Goal: Task Accomplishment & Management: Manage account settings

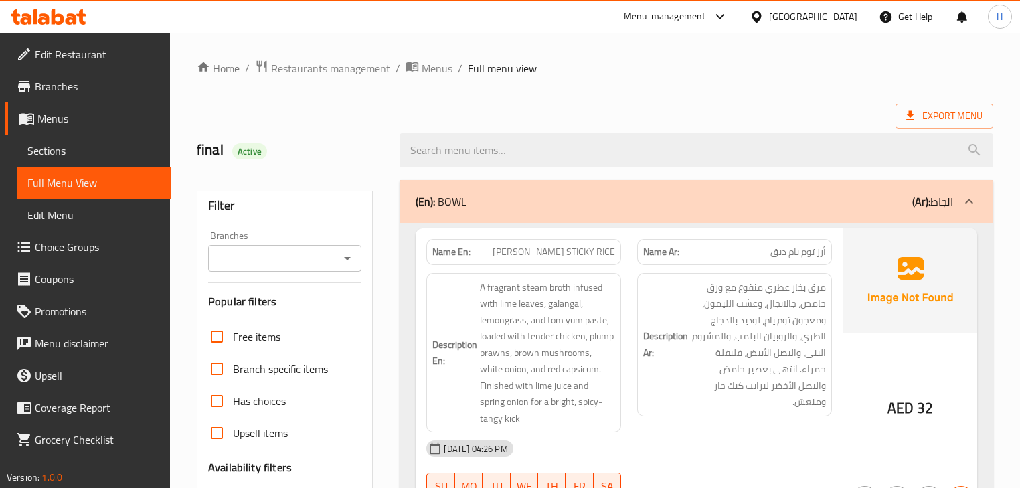
scroll to position [1017, 0]
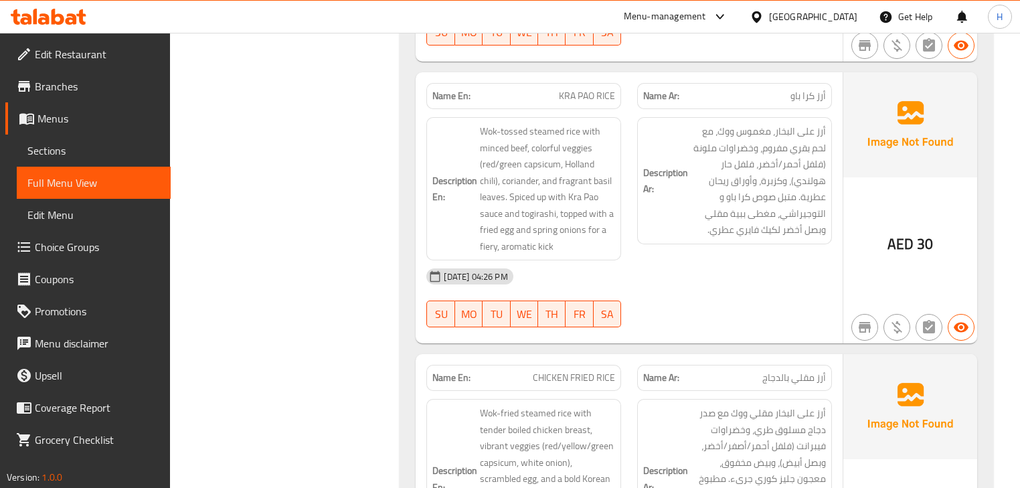
drag, startPoint x: 643, startPoint y: 256, endPoint x: 637, endPoint y: 248, distance: 9.7
click at [643, 260] on div "[DATE] 04:26 PM" at bounding box center [628, 276] width 421 height 32
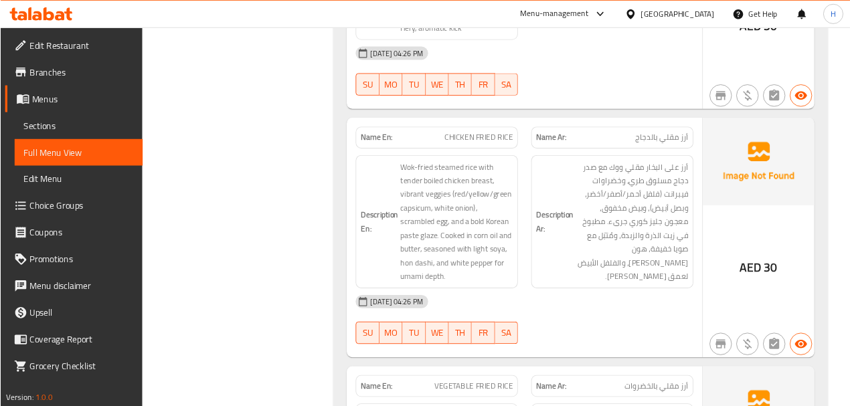
scroll to position [1232, 0]
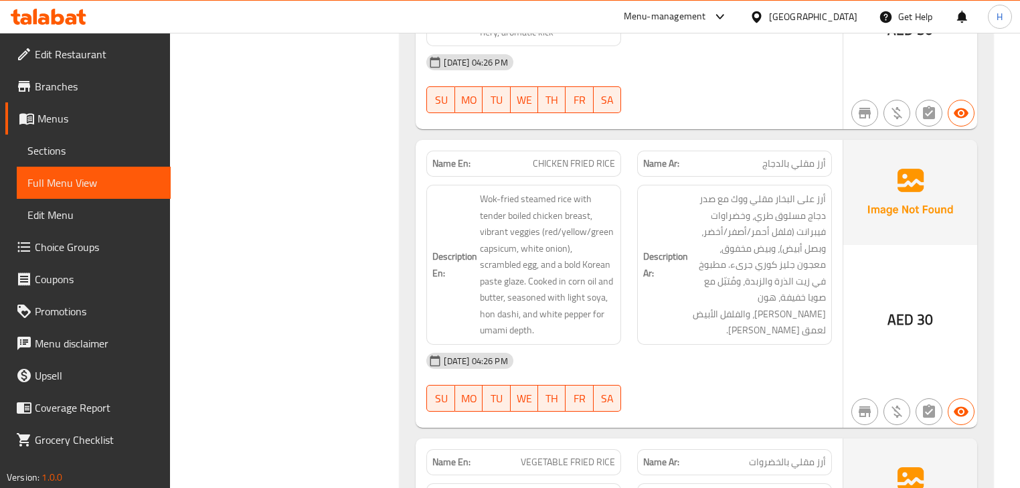
click at [568, 157] on span "CHICKEN FRIED RICE" at bounding box center [574, 164] width 82 height 14
copy span "CHICKEN FRIED RICE"
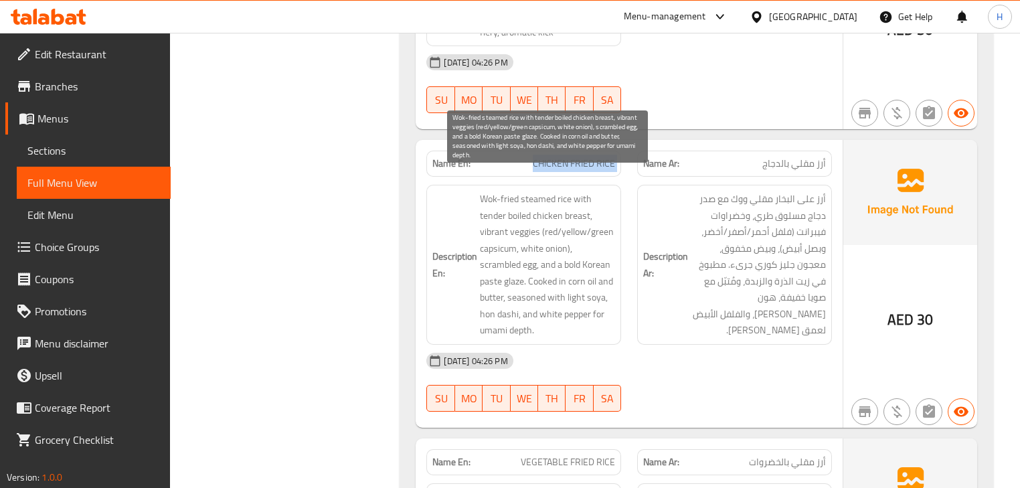
copy span "CHICKEN FRIED RICE"
click at [565, 270] on span "Wok-fried steamed rice with tender boiled chicken breast, vibrant veggies (red/…" at bounding box center [547, 265] width 135 height 148
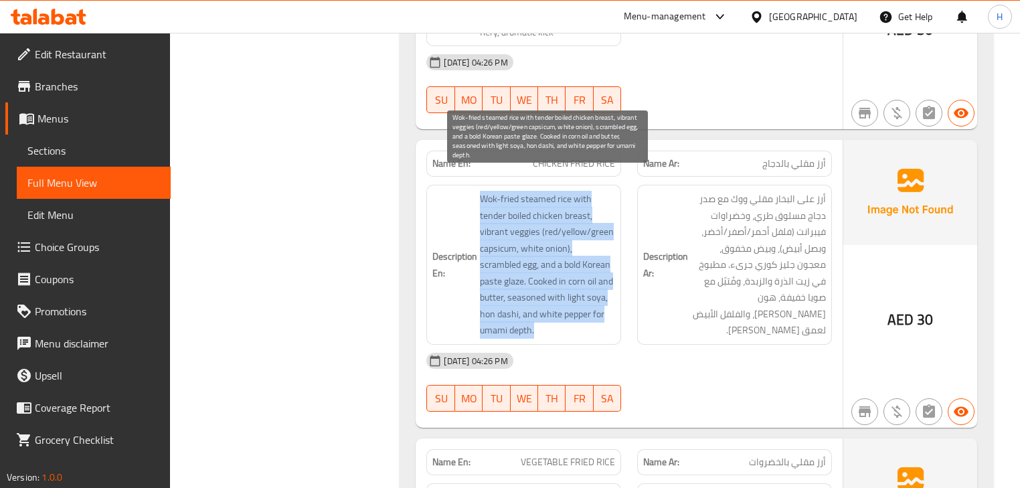
click at [565, 270] on span "Wok-fried steamed rice with tender boiled chicken breast, vibrant veggies (red/…" at bounding box center [547, 265] width 135 height 148
copy span "Wok-fried steamed rice with tender boiled chicken breast, vibrant veggies (red/…"
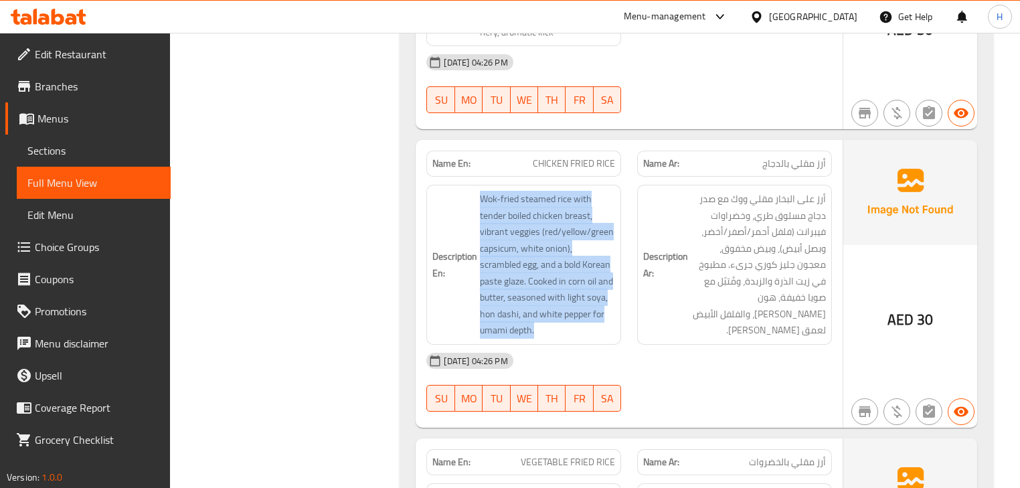
click at [632, 197] on div "Description Ar: أرز على البخار مقلي ووك مع صدر دجاج مسلوق طري، وخضراوات فيبرانت…" at bounding box center [734, 265] width 211 height 176
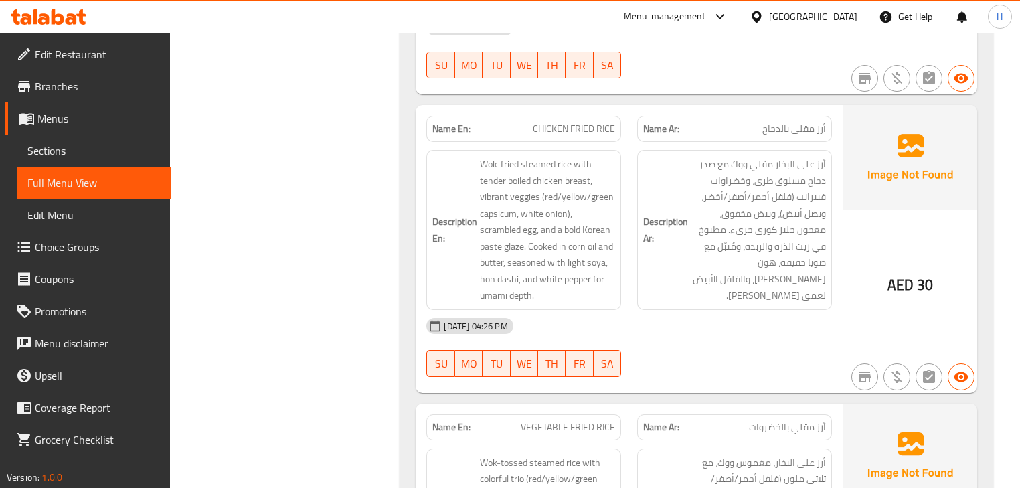
scroll to position [1267, 0]
click at [581, 121] on span "CHICKEN FRIED RICE" at bounding box center [574, 128] width 82 height 14
copy span "CHICKEN FRIED RICE"
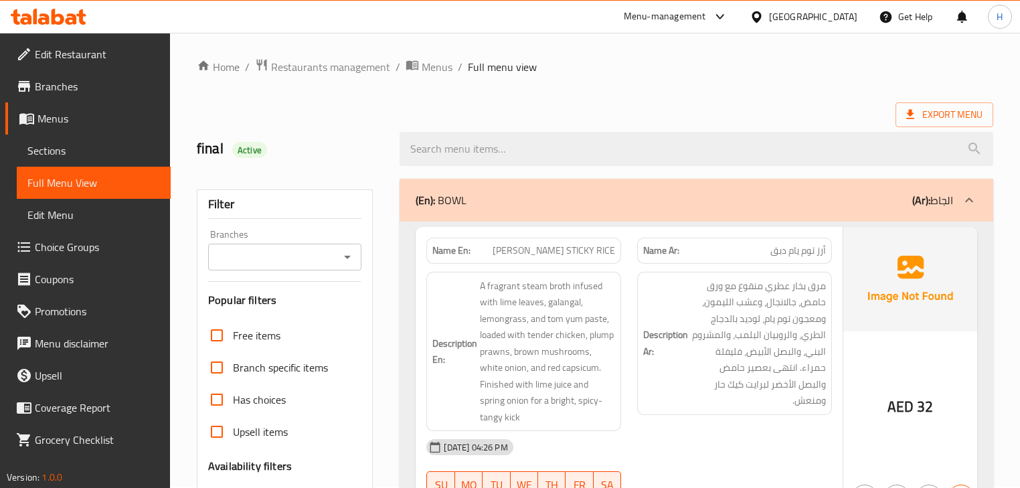
scroll to position [0, 0]
click at [595, 213] on div "(En): BOWL (Ar): الجاط" at bounding box center [696, 201] width 593 height 43
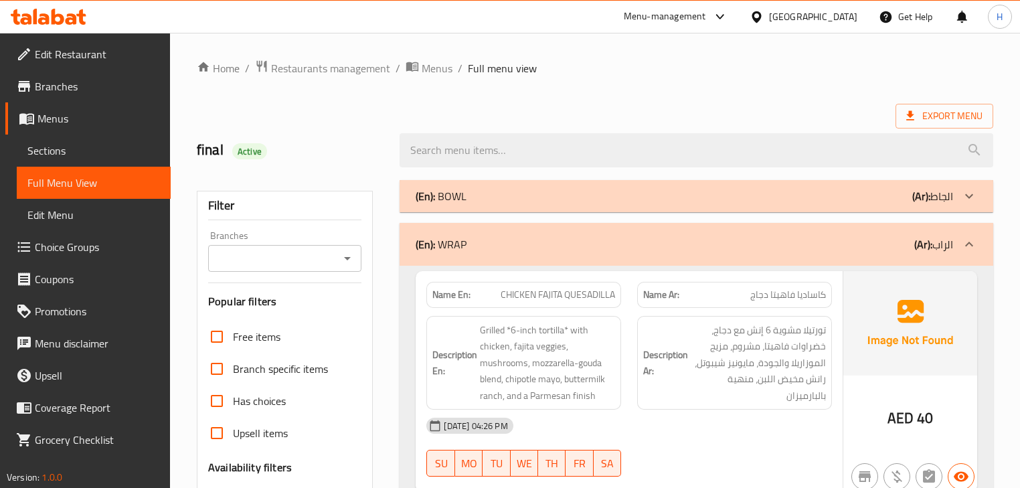
click at [597, 188] on div "(En): BOWL (Ar): الجاط" at bounding box center [684, 196] width 537 height 16
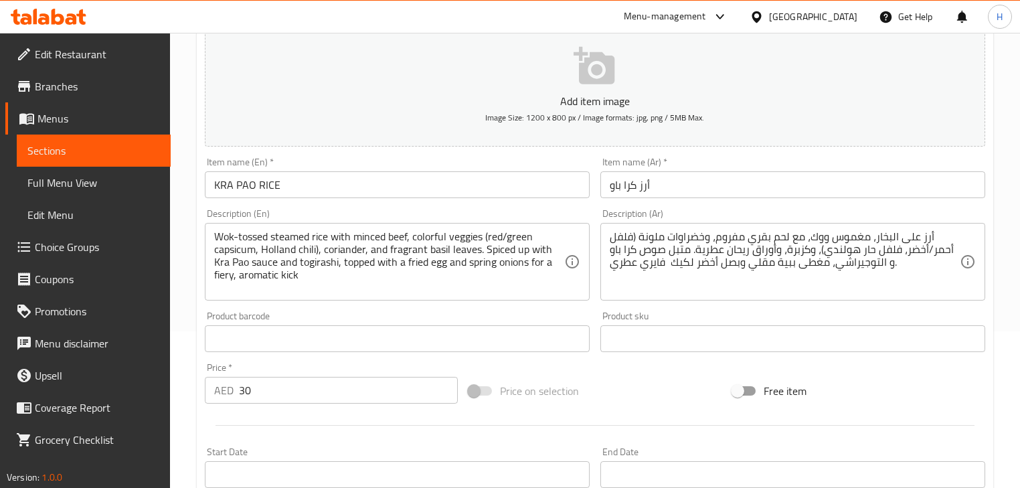
scroll to position [161, 0]
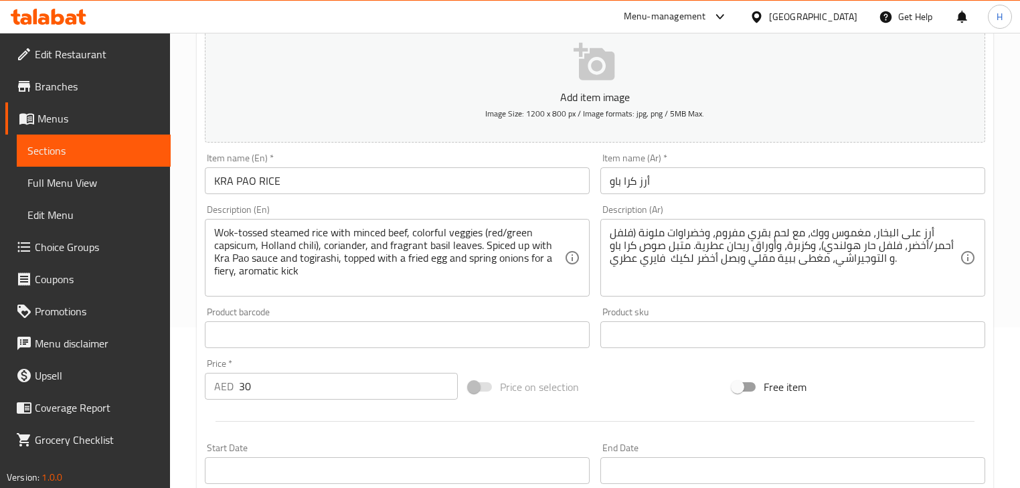
click at [674, 244] on textarea "أرز على البخار، مغموس ووك، مع لحم بقري مفروم، وخضراوات ملونة (فلفل أحمر/أخضر، ف…" at bounding box center [785, 258] width 350 height 64
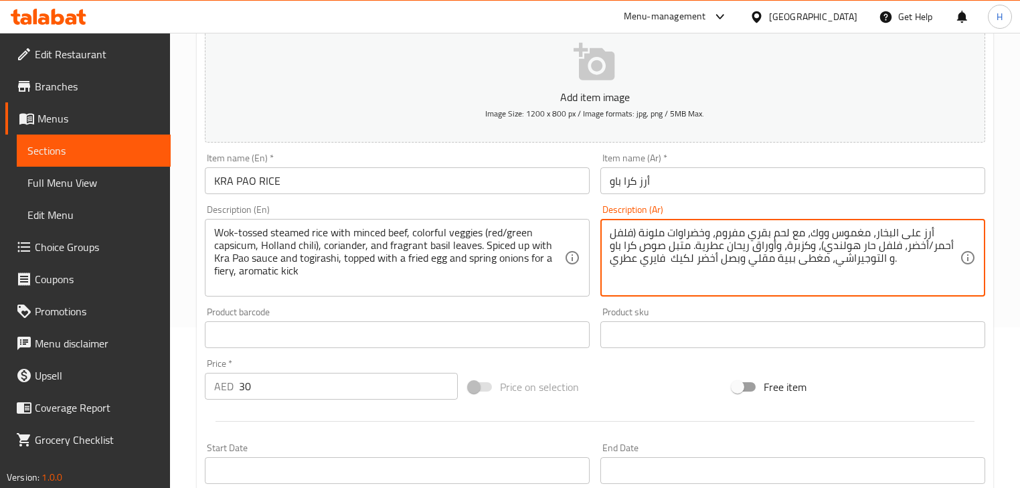
click at [674, 244] on textarea "أرز على البخار، مغموس ووك، مع لحم بقري مفروم، وخضراوات ملونة (فلفل أحمر/أخضر، ف…" at bounding box center [785, 258] width 350 height 64
click at [833, 258] on textarea "أرز على البخار، مغموس ووك، مع لحم بقري مفروم، وخضراوات ملونة (فلفل أحمر/أخضر، ف…" at bounding box center [785, 258] width 350 height 64
click at [744, 260] on textarea "أرز على البخار، مغموس ووك، مع لحم بقري مفروم، وخضراوات ملونة (فلفل أحمر/أخضر، ف…" at bounding box center [785, 258] width 350 height 64
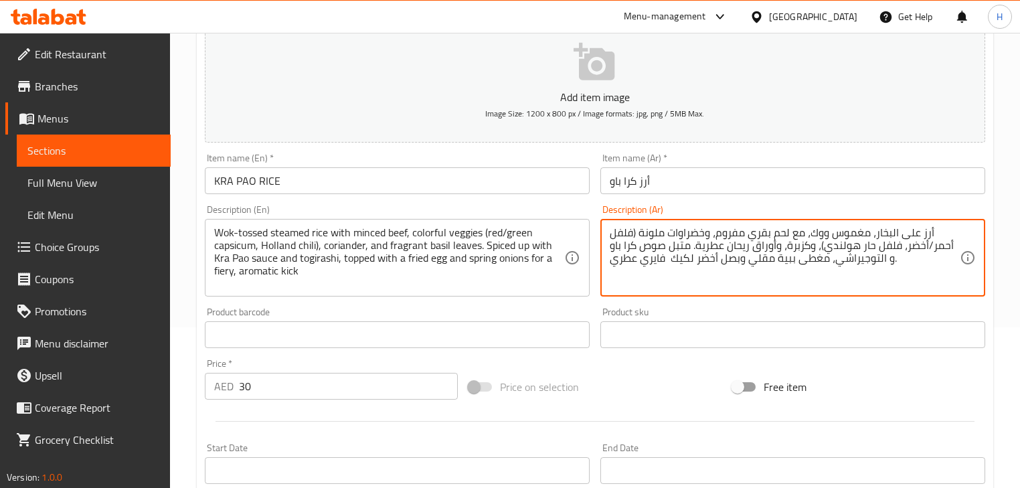
click at [744, 260] on textarea "أرز على البخار، مغموس ووك، مع لحم بقري مفروم، وخضراوات ملونة (فلفل أحمر/أخضر، ف…" at bounding box center [785, 258] width 350 height 64
click at [745, 260] on textarea "أرز على البخار، مغموس ووك، مع لحم بقري مفروم، وخضراوات ملونة (فلفل أحمر/أخضر، ف…" at bounding box center [785, 258] width 350 height 64
click at [772, 266] on textarea "أرز على البخار، مغموس ووك، مع لحم بقري مفروم، وخضراوات ملونة (فلفل أحمر/أخضر، ف…" at bounding box center [785, 258] width 350 height 64
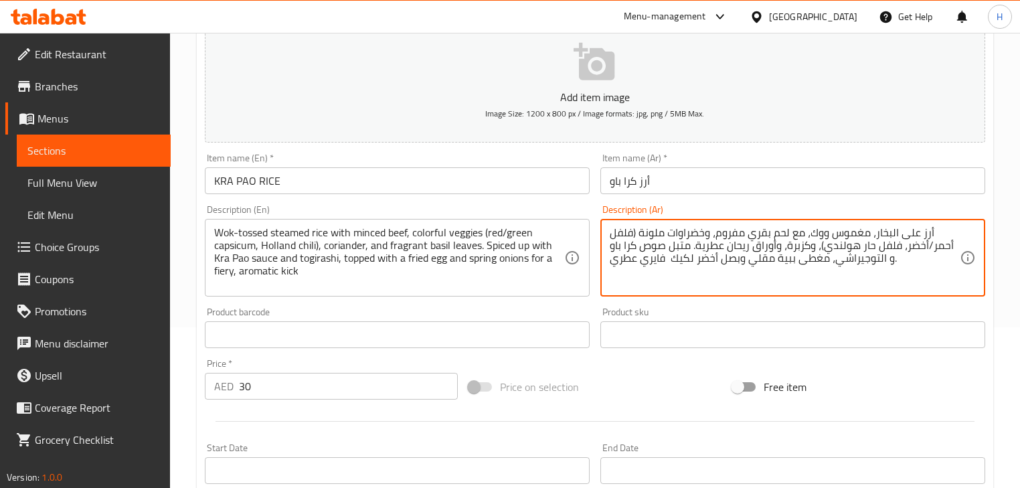
click at [772, 266] on textarea "أرز على البخار، مغموس ووك، مع لحم بقري مفروم، وخضراوات ملونة (فلفل أحمر/أخضر، ف…" at bounding box center [785, 258] width 350 height 64
click at [789, 276] on textarea "أرز على البخار، مغموس ووك، مع لحم بقري مفروم، وخضراوات ملونة (فلفل أحمر/أخضر، ف…" at bounding box center [785, 258] width 350 height 64
click at [581, 209] on div "Description (En) Wok-tossed steamed rice with minced beef, colorful veggies (re…" at bounding box center [397, 251] width 385 height 92
click at [853, 238] on textarea "أرز على البخار مغموس ووك، مع لحم بقري مفروم، وخضراوات ملونة (فلفل أحمر/أخضر، فل…" at bounding box center [785, 258] width 350 height 64
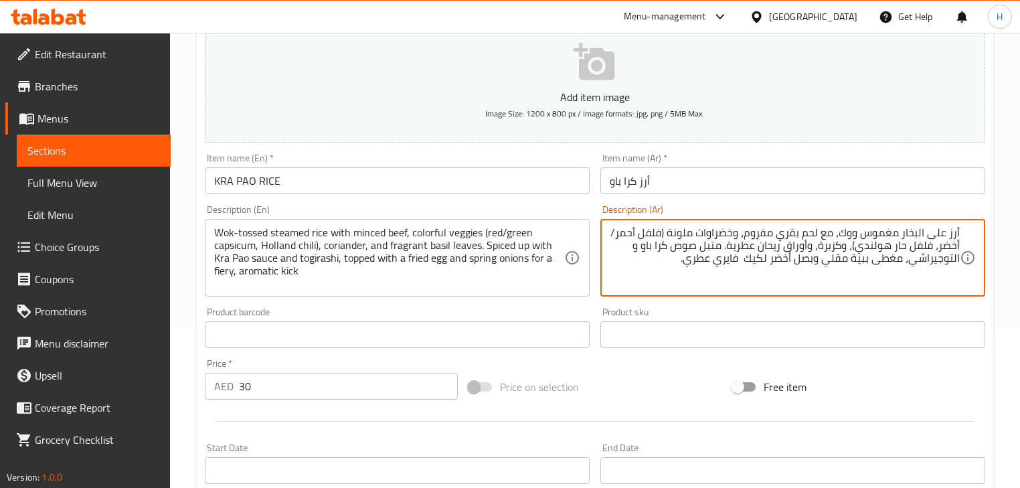
click at [853, 238] on textarea "أرز على البخار مغموس ووك، مع لحم بقري مفروم، وخضراوات ملونة (فلفل أحمر/أخضر، فل…" at bounding box center [785, 258] width 350 height 64
click at [903, 232] on textarea "أرز على البخار مغموس ، مع لحم بقري مفروم، وخضراوات ملونة (فلفل أحمر/أخضر، فلفل …" at bounding box center [785, 258] width 350 height 64
paste textarea "ووك"
click at [643, 236] on textarea "أرز على البخار ووك مغموس مع لحم بقري مفروم، وخضراوات ملونة (فلفل أحمر/أخضر، فلف…" at bounding box center [785, 258] width 350 height 64
click at [649, 236] on textarea "أرز على البخار ووك مغموس مع لحم بقري مفروم، وخضراوات ملونة (فلفلية أحمر/أخضر، ف…" at bounding box center [785, 258] width 350 height 64
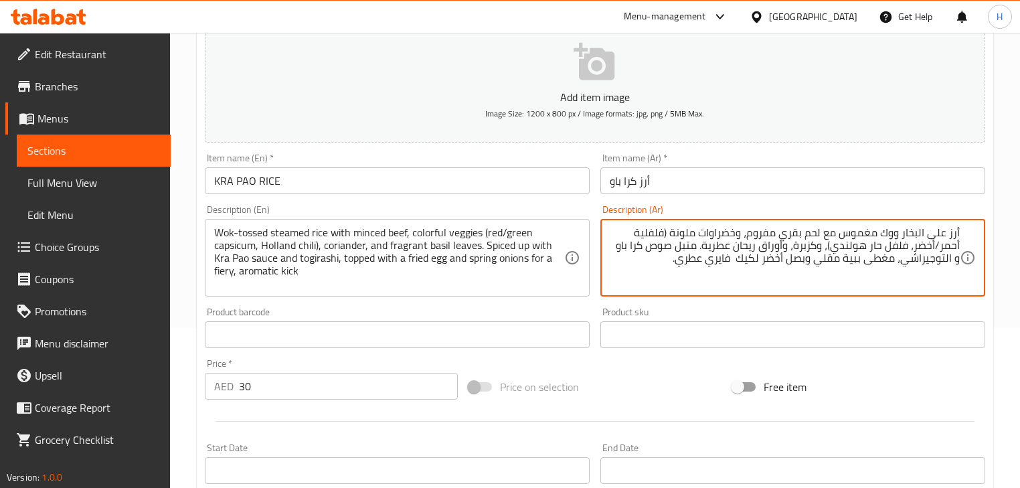
click at [649, 236] on textarea "أرز على البخار ووك مغموس مع لحم بقري مفروم، وخضراوات ملونة (فلفلية أحمر/أخضر، ف…" at bounding box center [785, 258] width 350 height 64
paste textarea "فل"
type textarea "أرز على البخار ووك مغموس مع لحم بقري مفروم، وخضراوات ملونة (فليفلة أحمر/أخضر، ف…"
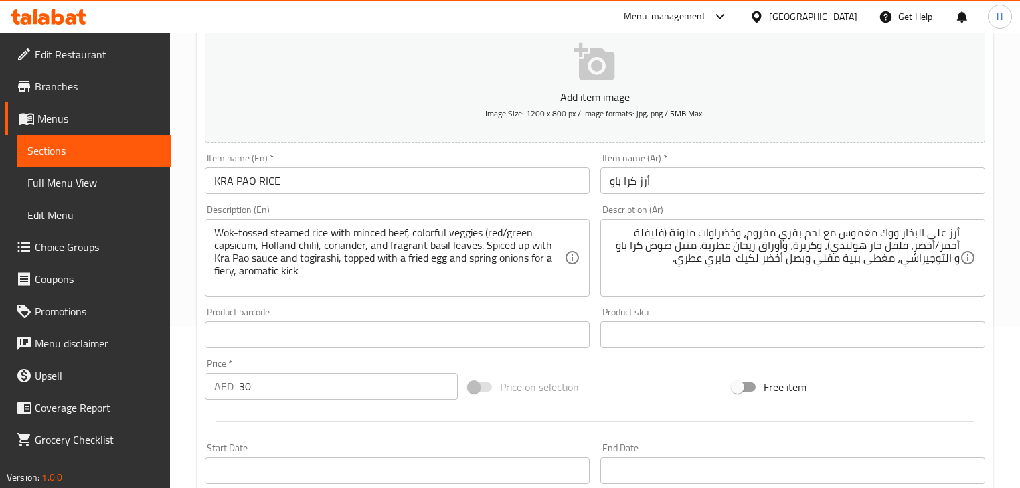
click at [590, 207] on div "Description (En) Wok-tossed steamed rice with minced beef, colorful veggies (re…" at bounding box center [397, 250] width 396 height 102
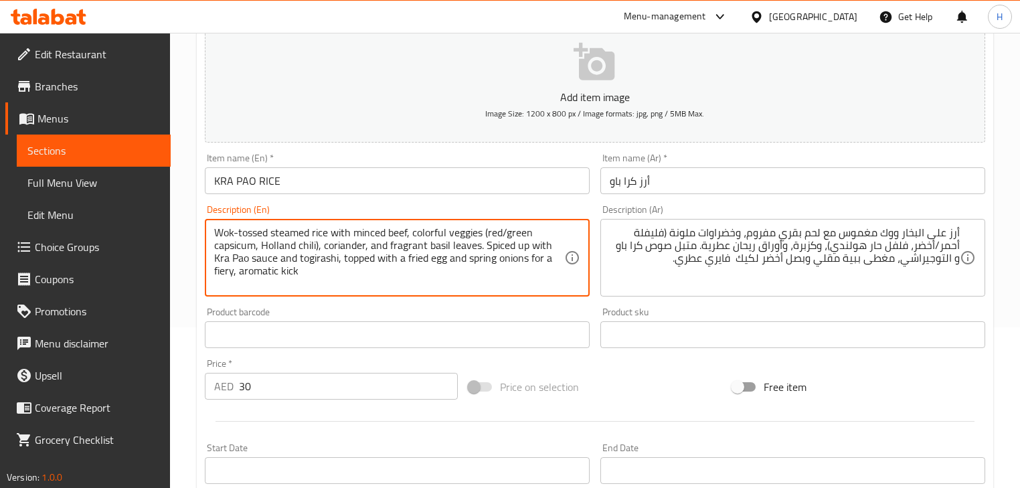
click at [381, 242] on textarea "Wok-tossed steamed rice with minced beef, colorful veggies (red/green capsicum,…" at bounding box center [389, 258] width 350 height 64
click at [380, 246] on textarea "Wok-tossed steamed rice with minced beef, colorful veggies (red/green capsicum,…" at bounding box center [389, 258] width 350 height 64
type textarea "Wok-tossed steamed rice with minced beef, colorful veggies (red/green capsicum,…"
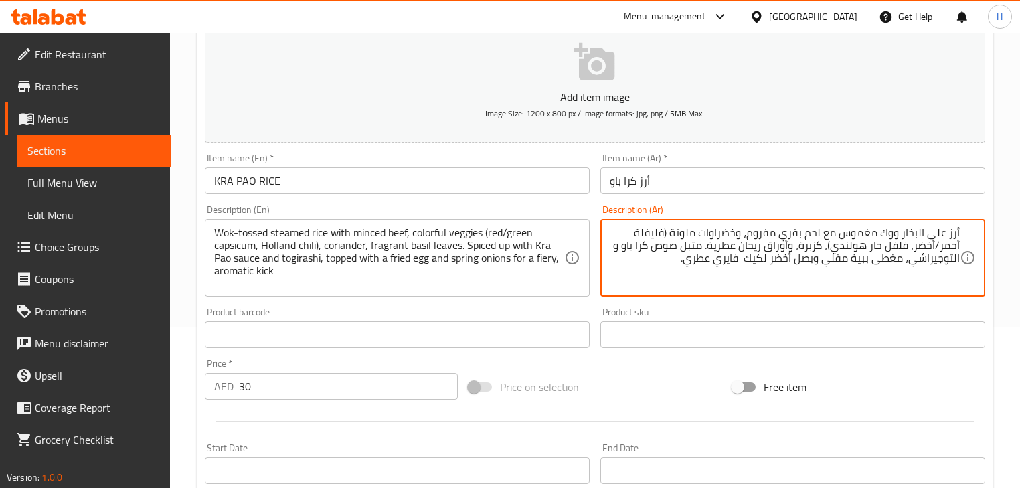
click at [791, 249] on textarea "أرز على البخار ووك مغموس مع لحم بقري مفروم، وخضراوات ملونة (فليفلة أحمر/أخضر، ف…" at bounding box center [785, 258] width 350 height 64
click at [549, 207] on div "Description (En) Wok-tossed steamed rice with minced beef, colorful veggies (re…" at bounding box center [397, 251] width 385 height 92
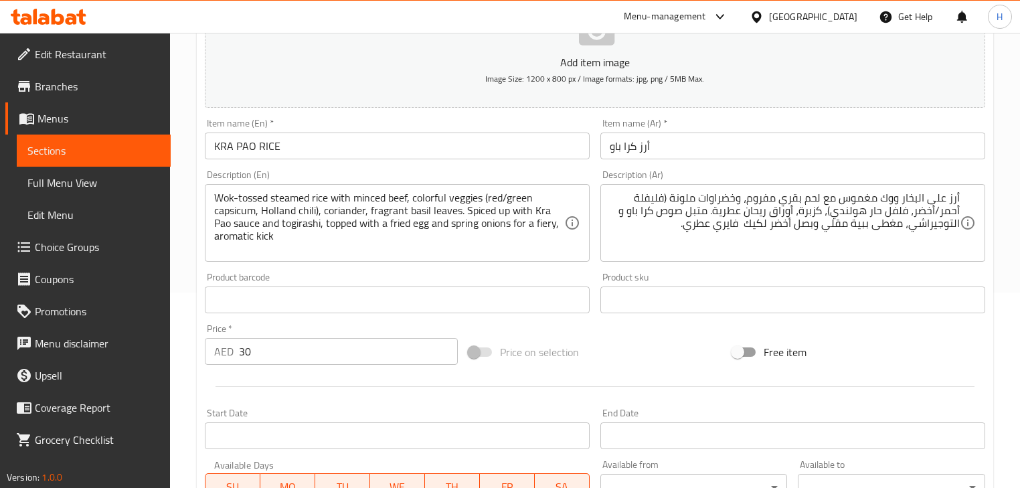
scroll to position [214, 0]
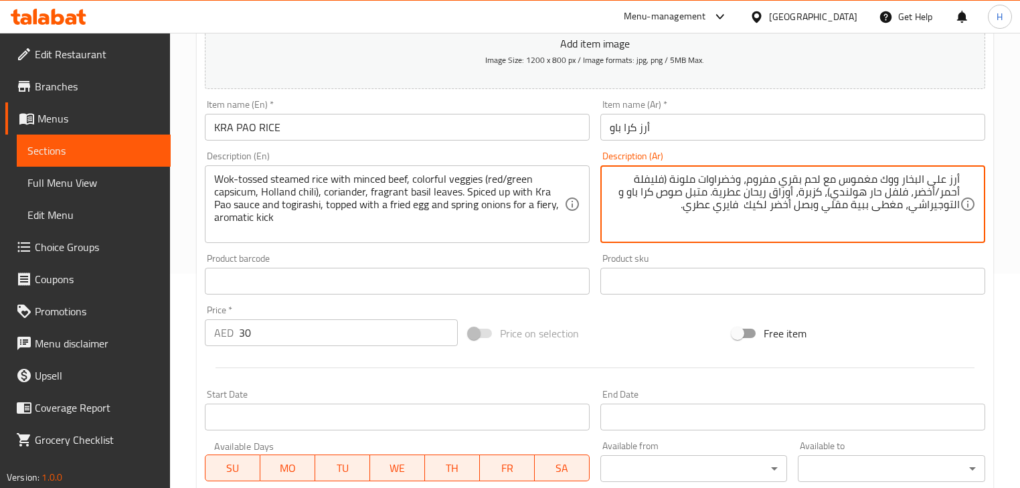
click at [671, 193] on textarea "أرز على البخار ووك مغموس مع لحم بقري مفروم، وخضراوات ملونة (فليفلة أحمر/أخضر، ف…" at bounding box center [785, 205] width 350 height 64
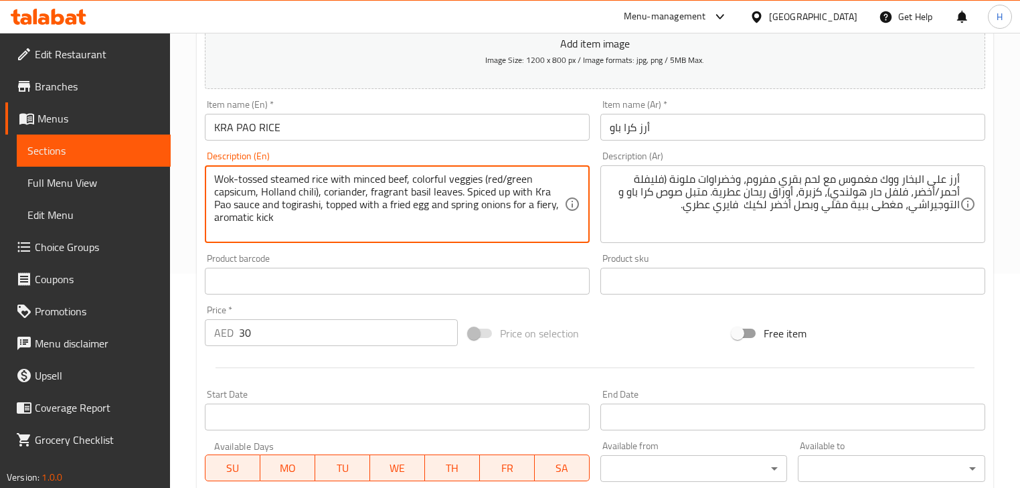
drag, startPoint x: 466, startPoint y: 193, endPoint x: 507, endPoint y: 191, distance: 40.9
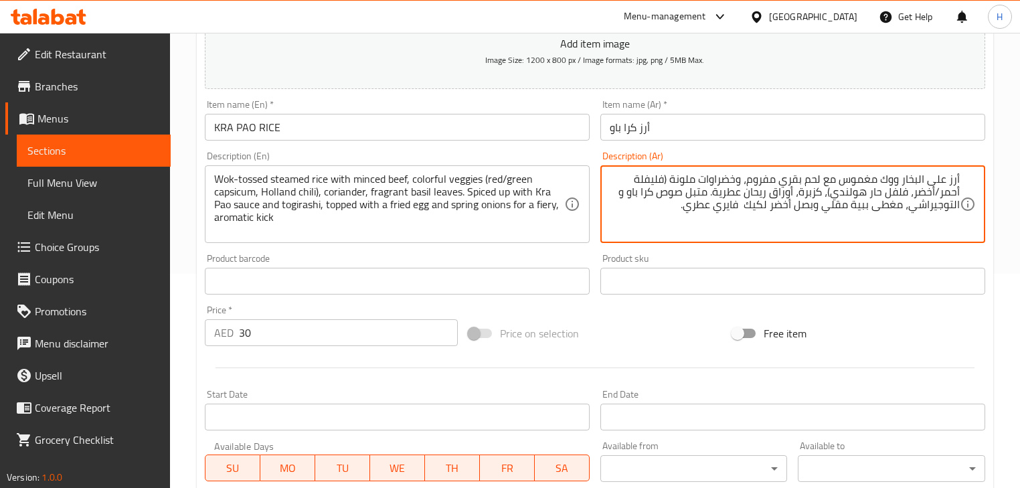
drag, startPoint x: 711, startPoint y: 191, endPoint x: 910, endPoint y: 214, distance: 200.1
click at [902, 207] on textarea "أرز على البخار ووك مغموس مع لحم بقري مفروم، وخضراوات ملونة (فليفلة أحمر/أخضر، ف…" at bounding box center [785, 205] width 350 height 64
drag, startPoint x: 910, startPoint y: 207, endPoint x: 708, endPoint y: 193, distance: 202.6
click at [708, 193] on textarea "أرز على البخار ووك مغموس مع لحم بقري مفروم، وخضراوات ملونة (فليفلة أحمر/أخضر، ف…" at bounding box center [785, 205] width 350 height 64
type textarea "أرز على البخار ووك مغموس مع لحم بقري مفروم، وخضراوات ملونة (فليفلة أحمر/أخضر، ف…"
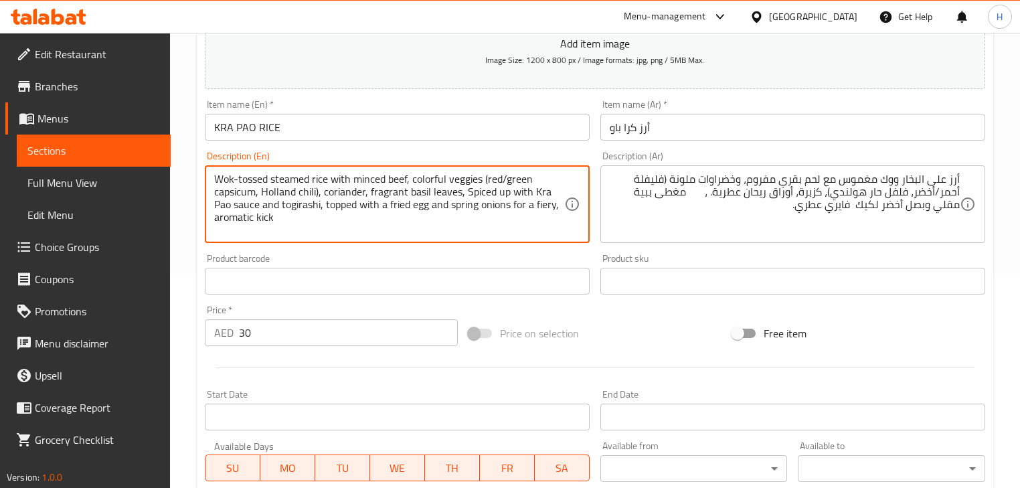
drag, startPoint x: 478, startPoint y: 192, endPoint x: 320, endPoint y: 209, distance: 158.9
click at [320, 209] on textarea "Wok-tossed steamed rice with minced beef, colorful veggies (red/green capsicum,…" at bounding box center [389, 205] width 350 height 64
type textarea "Wok-tossed steamed rice with minced beef, colorful veggies (red/green capsicum,…"
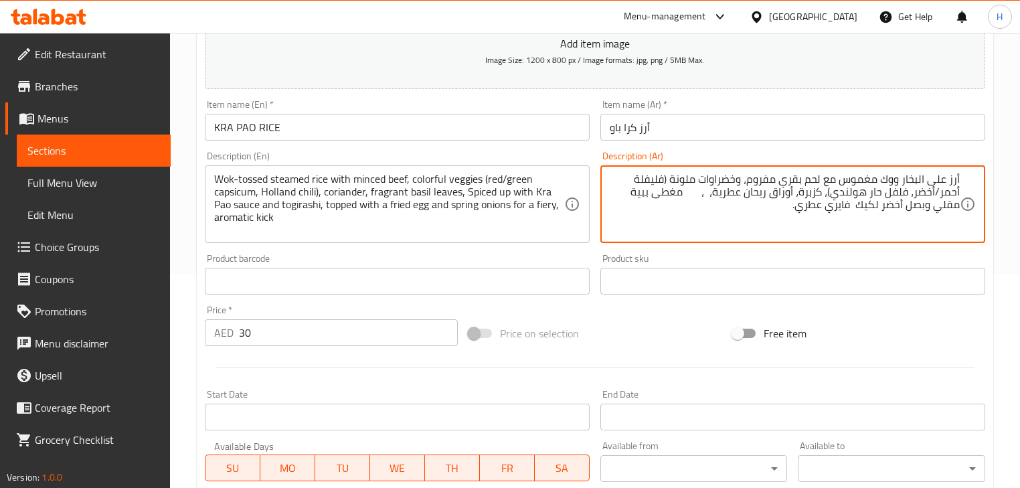
paste textarea "متبل بصلصة كرا باو والتوجاراشي"
drag, startPoint x: 656, startPoint y: 194, endPoint x: 677, endPoint y: 193, distance: 21.4
click at [677, 193] on textarea "أرز على البخار ووك مغموس مع لحم بقري مفروم، وخضراوات ملونة (فليفلة أحمر/أخضر، ف…" at bounding box center [785, 205] width 350 height 64
drag, startPoint x: 899, startPoint y: 208, endPoint x: 821, endPoint y: 210, distance: 77.7
click at [821, 210] on textarea "أرز على البخار ووك مغموس مع لحم بقري مفروم، وخضراوات ملونة (فليفلة أحمر/أخضر، ف…" at bounding box center [785, 205] width 350 height 64
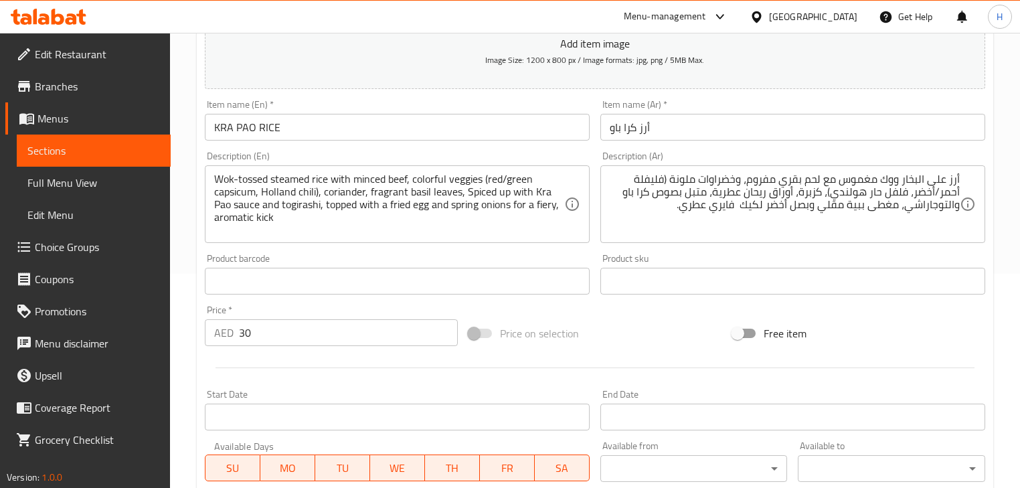
click at [596, 250] on div "Product sku Product sku" at bounding box center [793, 274] width 396 height 52
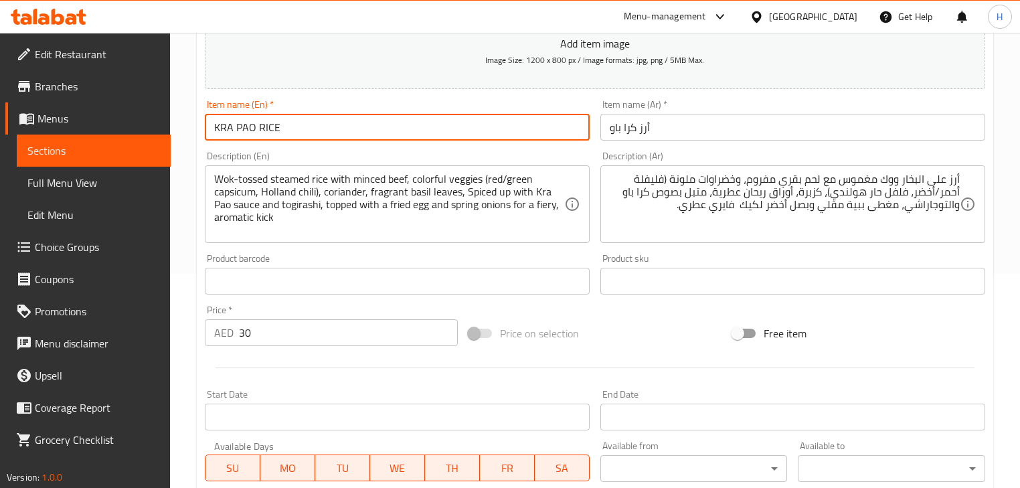
click at [361, 140] on input "KRA PAO RICE" at bounding box center [397, 127] width 385 height 27
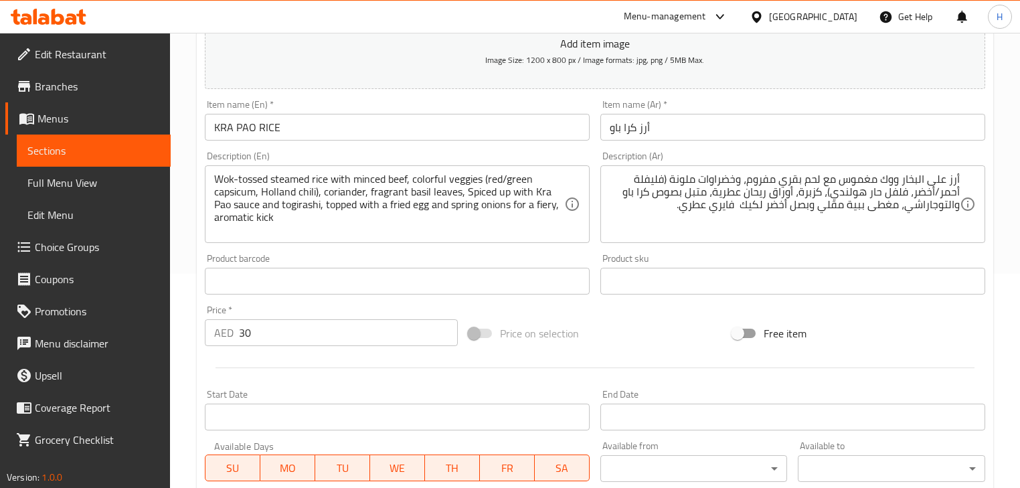
click at [601, 252] on div "Product sku Product sku" at bounding box center [793, 274] width 396 height 52
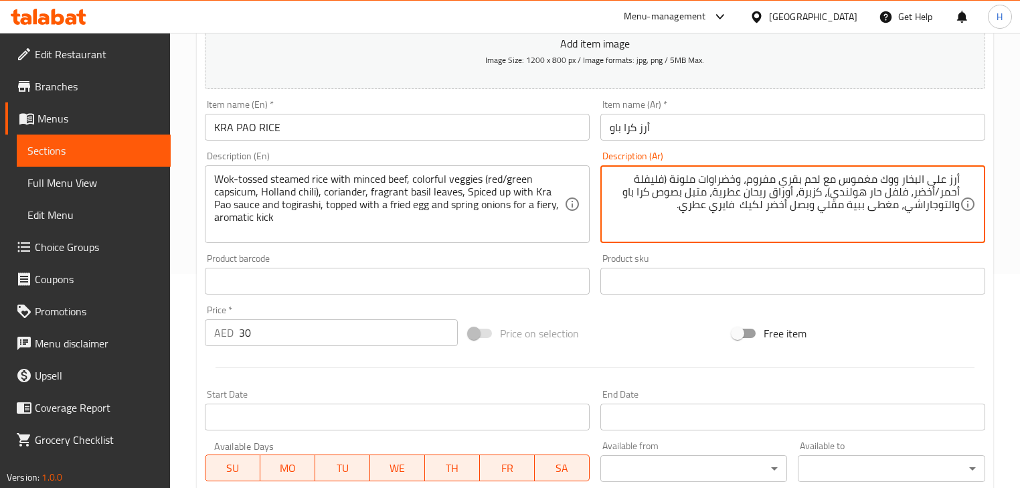
click at [863, 206] on textarea "أرز على البخار ووك مغموس مع لحم بقري مفروم، وخضراوات ملونة (فليفلة أحمر/أخضر، ف…" at bounding box center [785, 205] width 350 height 64
click at [733, 206] on textarea "أرز على البخار ووك مغموس مع لحم بقري مفروم، وخضراوات ملونة (فليفلة أحمر/أخضر، ف…" at bounding box center [785, 205] width 350 height 64
click at [747, 209] on textarea "أرز على البخار ووك مغموس مع لحم بقري مفروم، وخضراوات ملونة (فليفلة أحمر/أخضر، ف…" at bounding box center [785, 205] width 350 height 64
click at [681, 203] on textarea "أرز على البخار ووك مغموس مع لحم بقري مفروم، وخضراوات ملونة (فليفلة أحمر/أخضر، ف…" at bounding box center [785, 205] width 350 height 64
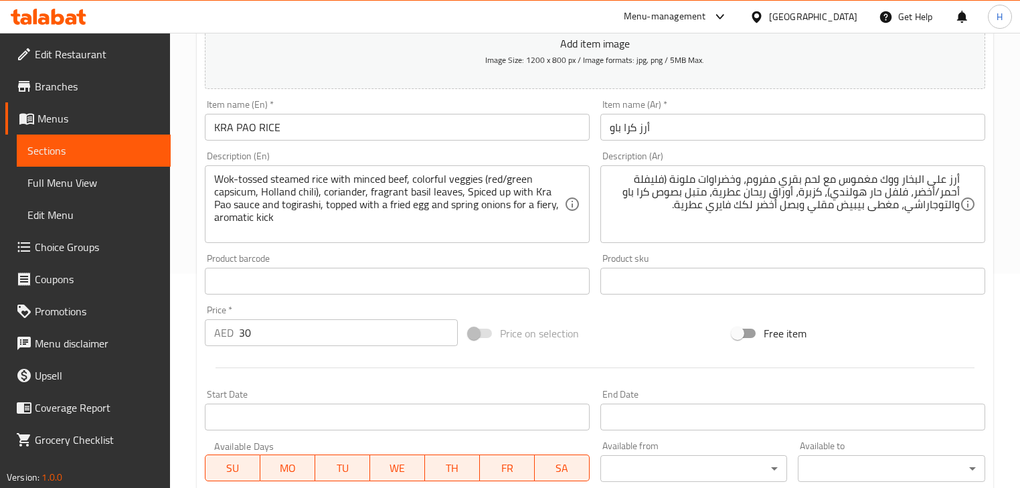
click at [511, 247] on div "Description (En) Wok-tossed steamed rice with minced beef, colorful veggies (re…" at bounding box center [397, 197] width 396 height 102
click at [509, 120] on input "KRA PAO RICE" at bounding box center [397, 127] width 385 height 27
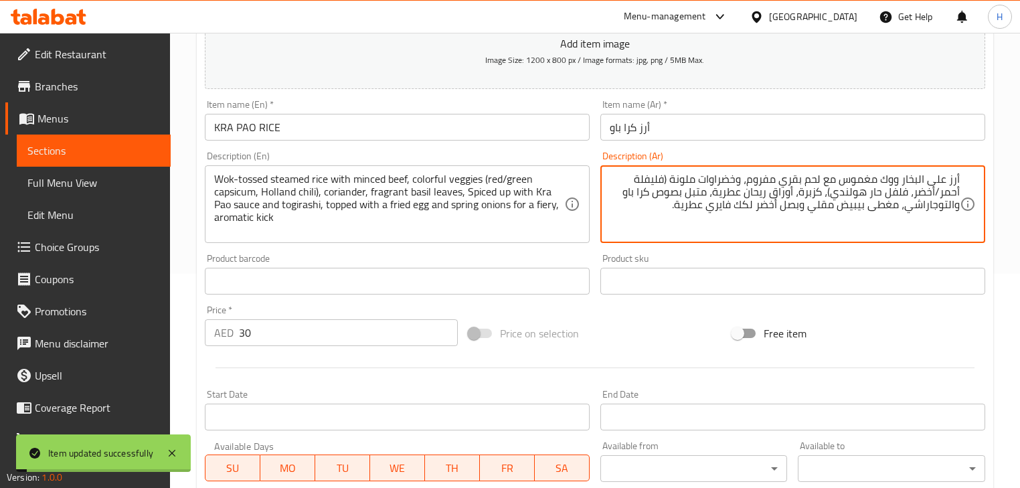
click at [857, 208] on textarea "أرز على البخار ووك مغموس مع لحم بقري مفروم، وخضراوات ملونة (فليفلة أحمر/أخضر، ف…" at bounding box center [785, 205] width 350 height 64
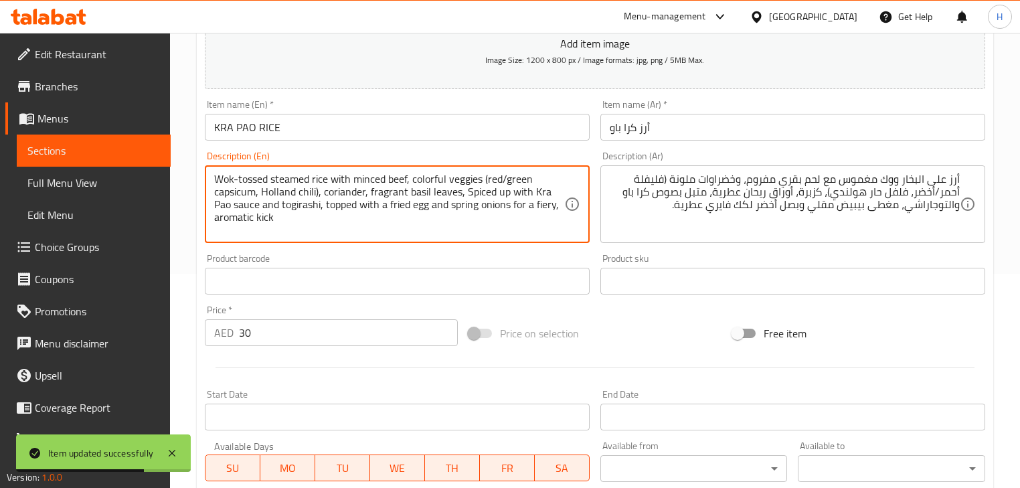
drag, startPoint x: 359, startPoint y: 203, endPoint x: 429, endPoint y: 211, distance: 70.7
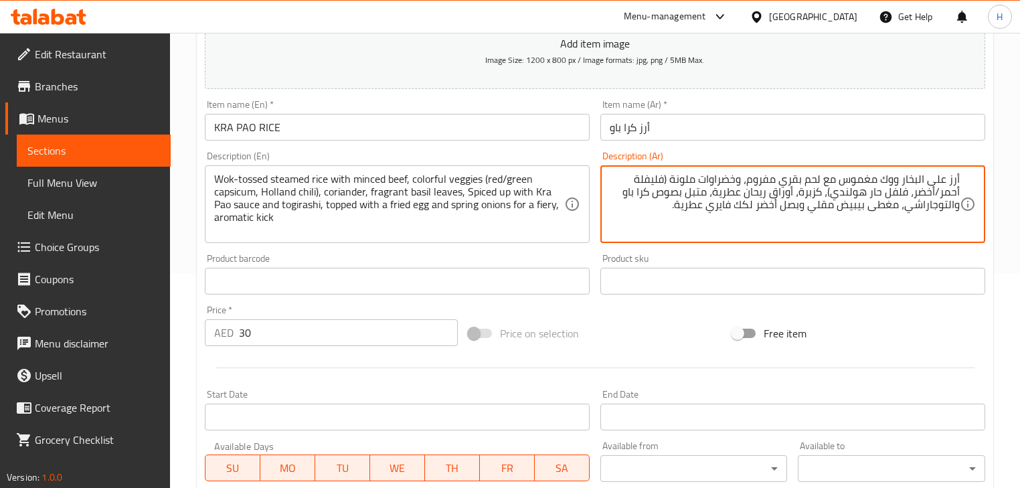
drag, startPoint x: 851, startPoint y: 208, endPoint x: 851, endPoint y: 197, distance: 10.7
click at [852, 208] on textarea "أرز على البخار ووك مغموس مع لحم بقري مفروم، وخضراوات ملونة (فليفلة أحمر/أخضر، ف…" at bounding box center [785, 205] width 350 height 64
type textarea "أرز على البخار ووك مغموس مع لحم بقري مفروم، وخضراوات ملونة (فليفلة أحمر/أخضر، ف…"
click at [363, 137] on input "KRA PAO RICE" at bounding box center [397, 127] width 385 height 27
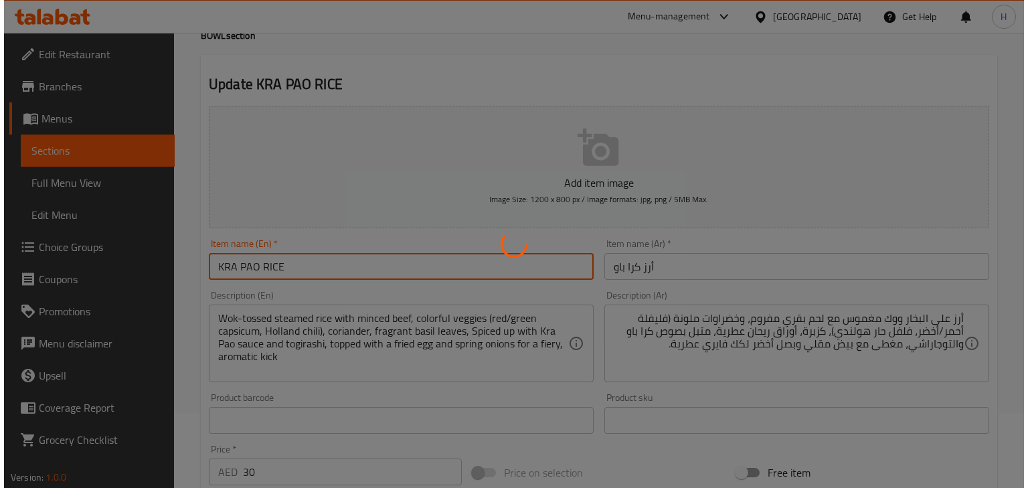
scroll to position [0, 0]
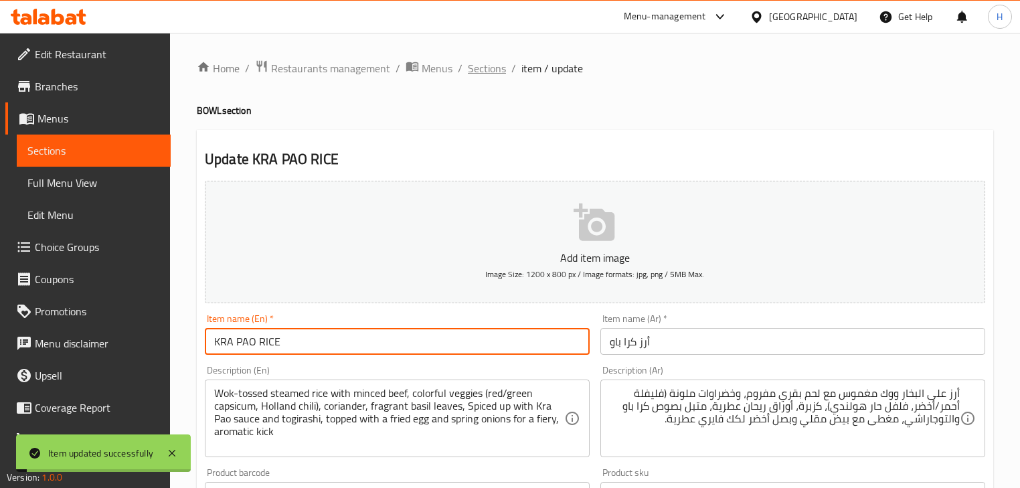
click at [478, 64] on span "Sections" at bounding box center [487, 68] width 38 height 16
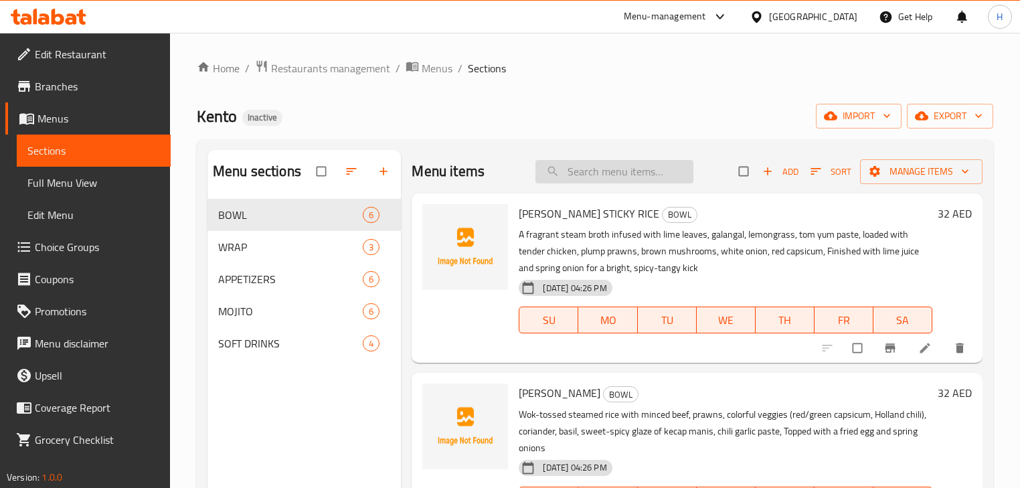
click at [612, 168] on input "search" at bounding box center [615, 171] width 158 height 23
paste input "CHICKEN FRIED RICE"
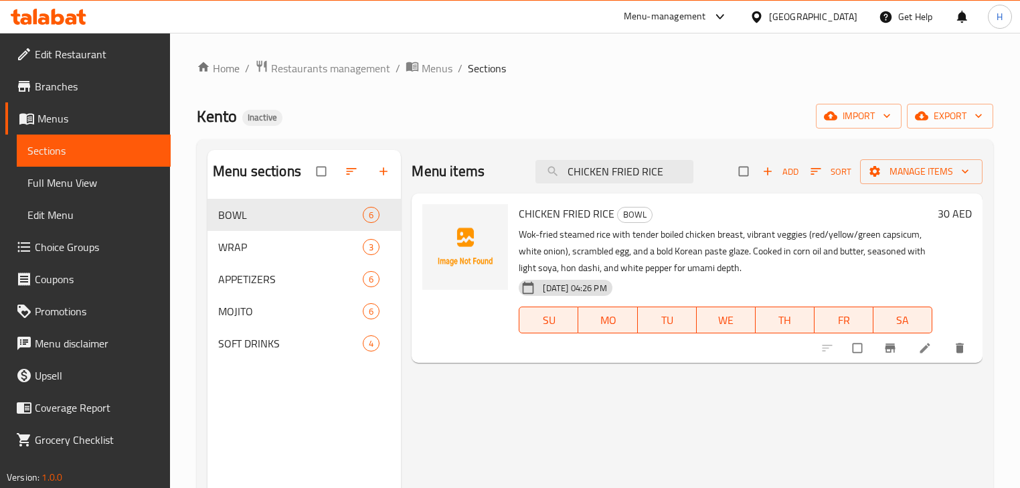
type input "CHICKEN FRIED RICE"
click at [926, 348] on icon at bounding box center [925, 348] width 10 height 10
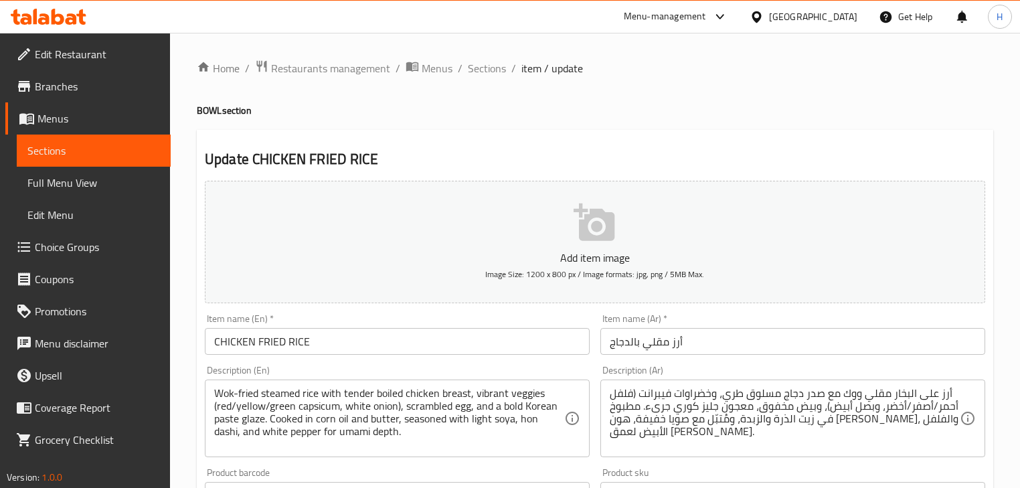
scroll to position [107, 0]
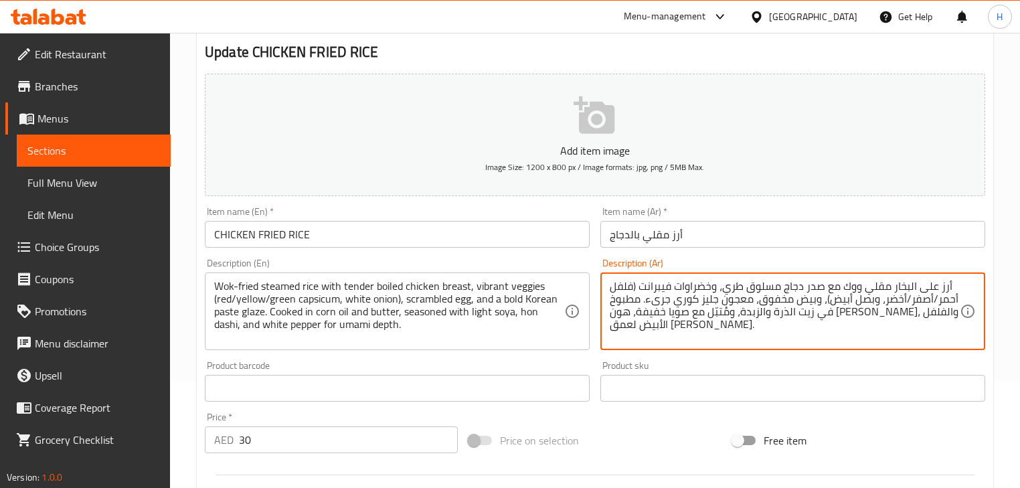
click at [633, 280] on textarea "أرز على البخار مقلي ووك مع صدر دجاج مسلوق طري، وخضراوات فيبرانت (فلفل أحمر/أصفر…" at bounding box center [785, 312] width 350 height 64
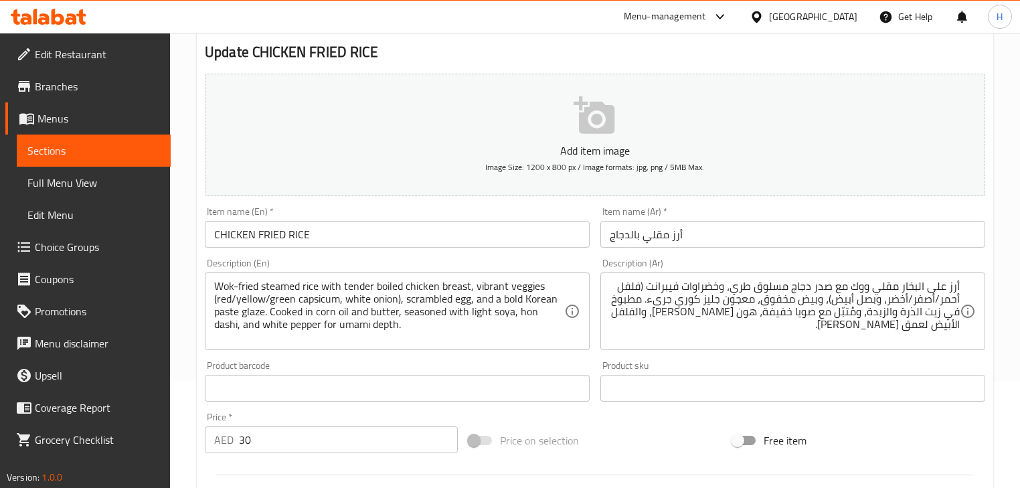
drag, startPoint x: 864, startPoint y: 347, endPoint x: 857, endPoint y: 343, distance: 7.5
click at [864, 347] on div "أرز على البخار مقلي ووك مع صدر دجاج مسلوق طري، وخضراوات فيبرانت (فلفل أحمر/أصفر…" at bounding box center [792, 311] width 385 height 78
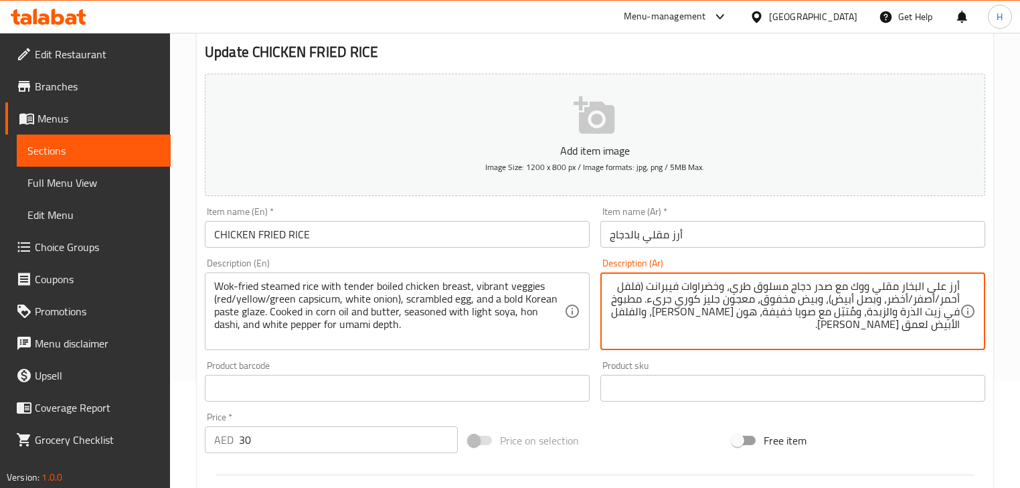
click at [912, 327] on textarea "أرز على البخار مقلي ووك مع صدر دجاج مسلوق طري، وخضراوات فيبرانت (فلفل أحمر/أصفر…" at bounding box center [785, 312] width 350 height 64
click at [637, 289] on textarea "أرز على البخار مقلي ووك مع صدر دجاج مسلوق طري، وخضراوات فيبرانت (فلفل أحمر/أصفر…" at bounding box center [785, 312] width 350 height 64
paste textarea "فلة"
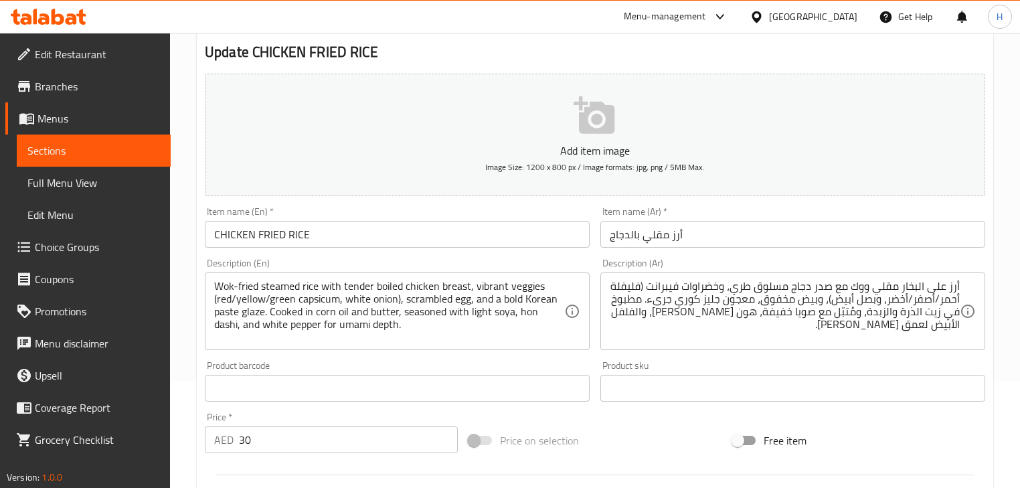
click at [590, 264] on div "Description (En) Wok-fried steamed rice with tender boiled chicken breast, vibr…" at bounding box center [397, 304] width 396 height 102
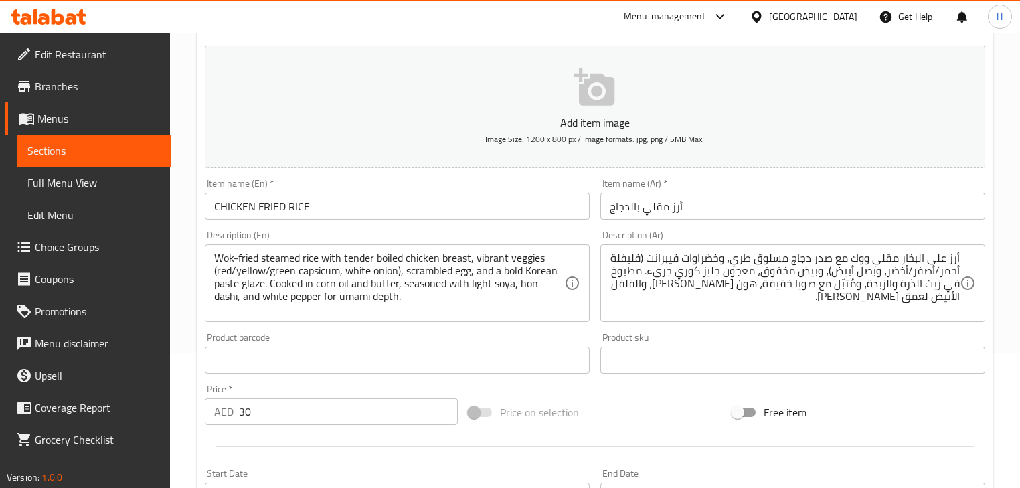
scroll to position [161, 0]
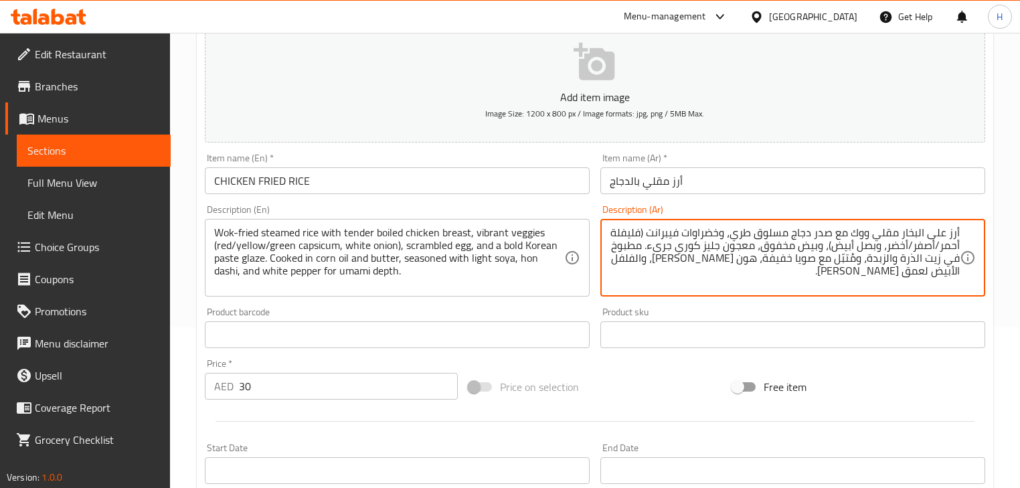
click at [669, 249] on textarea "أرز على البخار مقلي ووك مع صدر دجاج مسلوق طري، وخضراوات فيبرانت (فليفلة أحمر/أص…" at bounding box center [785, 258] width 350 height 64
click at [627, 262] on textarea "أرز على البخار مقلي ووك مع صدر دجاج مسلوق طري، وخضراوات فيبرانت (فليفلة أحمر/أص…" at bounding box center [785, 258] width 350 height 64
type textarea "أرز على البخار مقلي ووك مع صدر دجاج مسلوق طري، وخضراوات فيبرانت (فليفلة أحمر/أص…"
click at [621, 265] on textarea "أرز على البخار مقلي ووك مع صدر دجاج مسلوق طري، وخضراوات فيبرانت (فليفلة أحمر/أص…" at bounding box center [785, 258] width 350 height 64
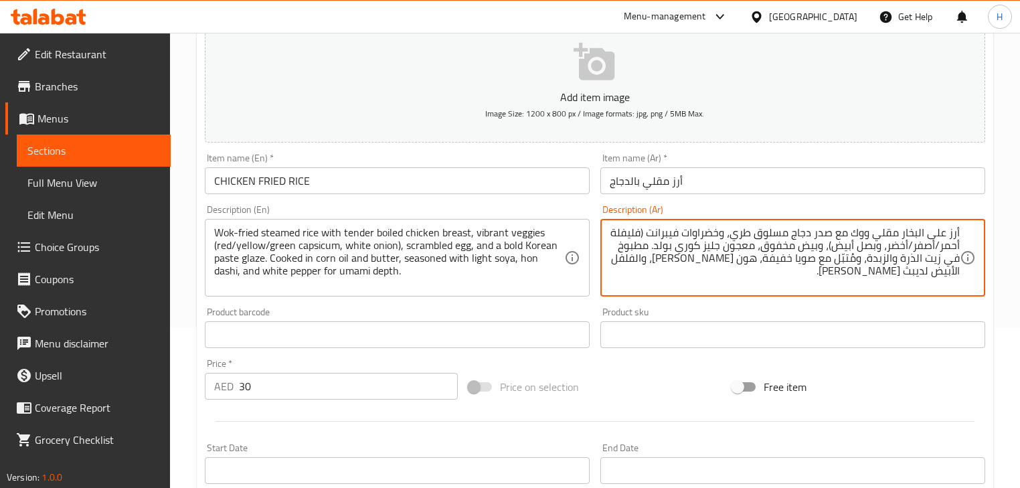
click at [621, 265] on textarea "أرز على البخار مقلي ووك مع صدر دجاج مسلوق طري، وخضراوات فيبرانت (فليفلة أحمر/أص…" at bounding box center [785, 258] width 350 height 64
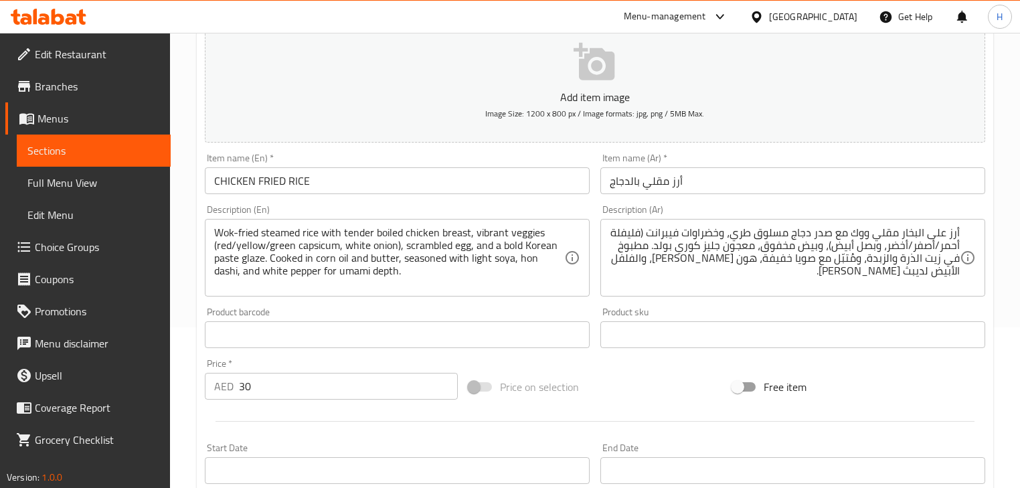
click at [591, 306] on div "Product barcode Product barcode" at bounding box center [397, 328] width 396 height 52
click at [462, 179] on input "CHICKEN FRIED RICE" at bounding box center [397, 180] width 385 height 27
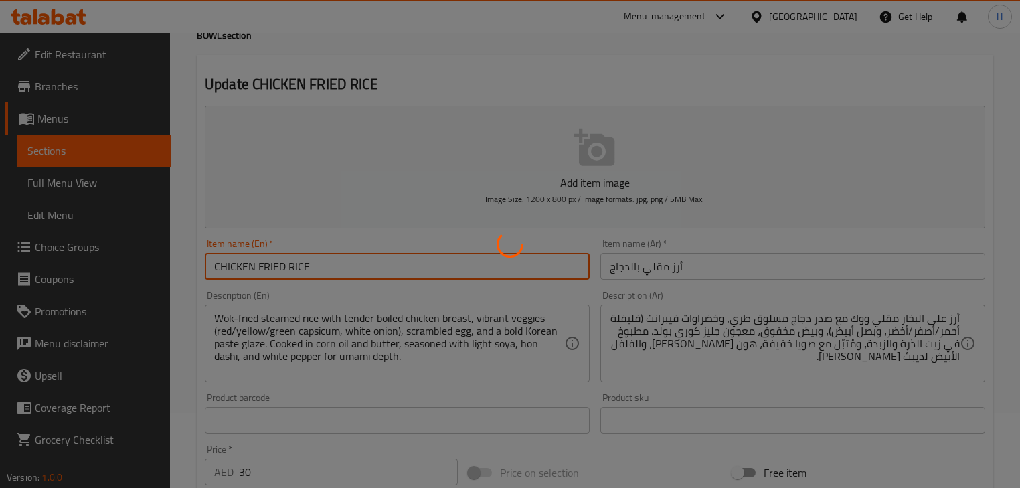
scroll to position [0, 0]
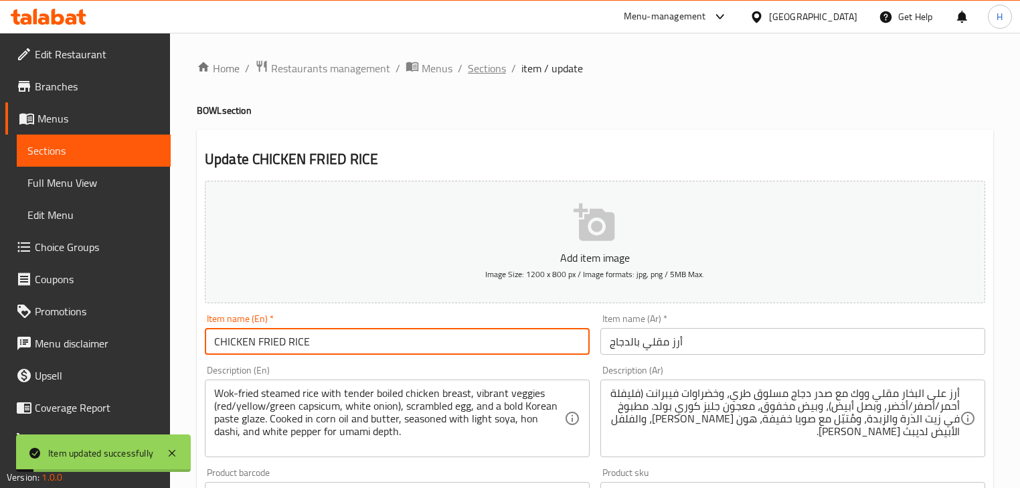
click at [485, 67] on span "Sections" at bounding box center [487, 68] width 38 height 16
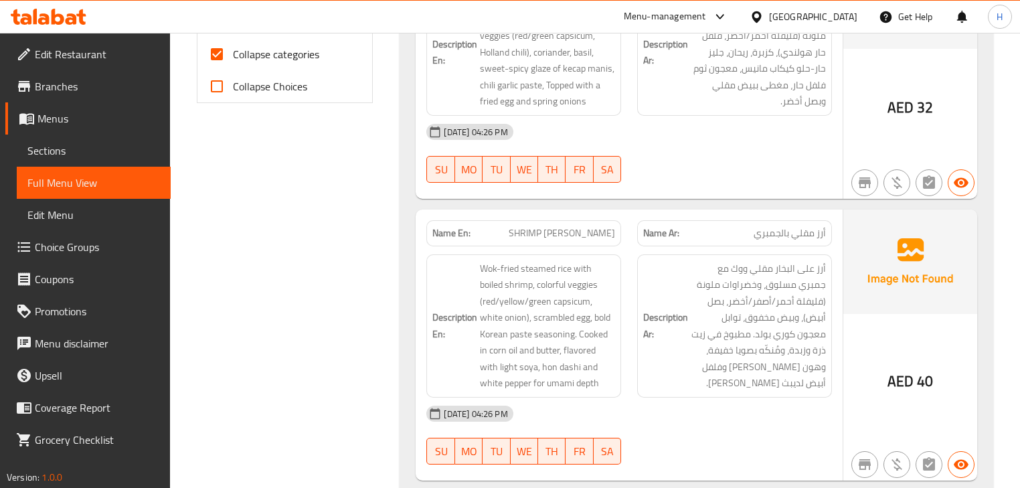
scroll to position [589, 0]
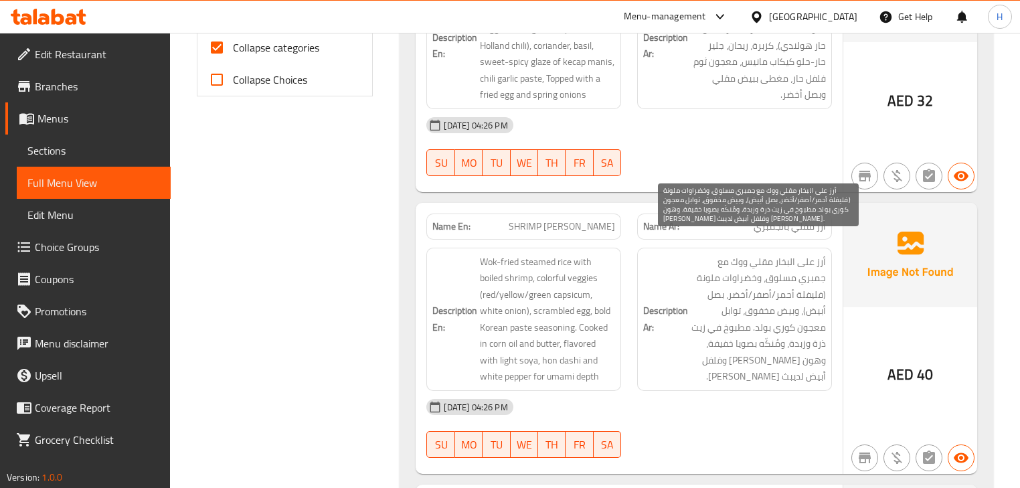
click at [720, 344] on span "أرز على البخار مقلي ووك مع جمبري مسلوق، وخضراوات ملونة (فليفلة أحمر/أصفر/أخضر، …" at bounding box center [758, 319] width 135 height 131
copy span "لديبث"
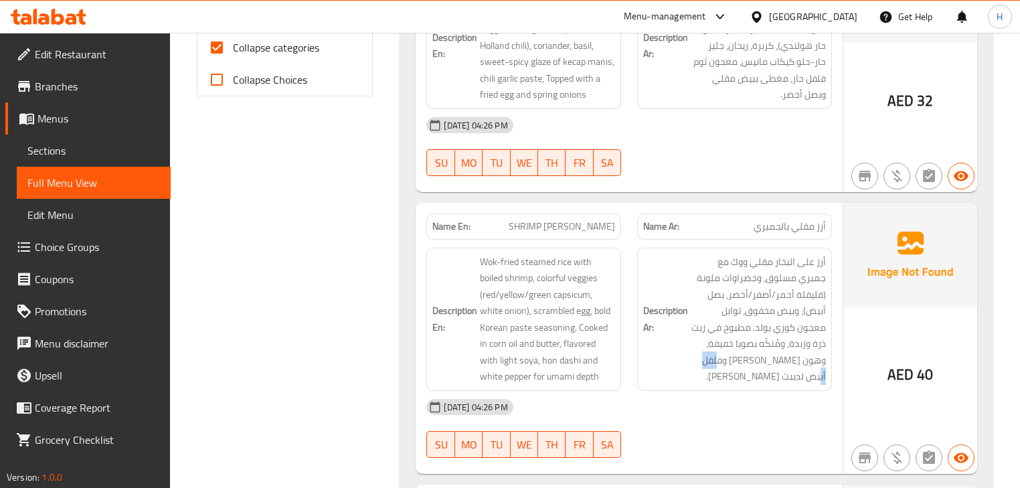
click at [614, 175] on div "Name En: TOM YUM STICKY RICE Name Ar: أرز توم يام ستيكي Description En: A fragr…" at bounding box center [696, 490] width 593 height 1712
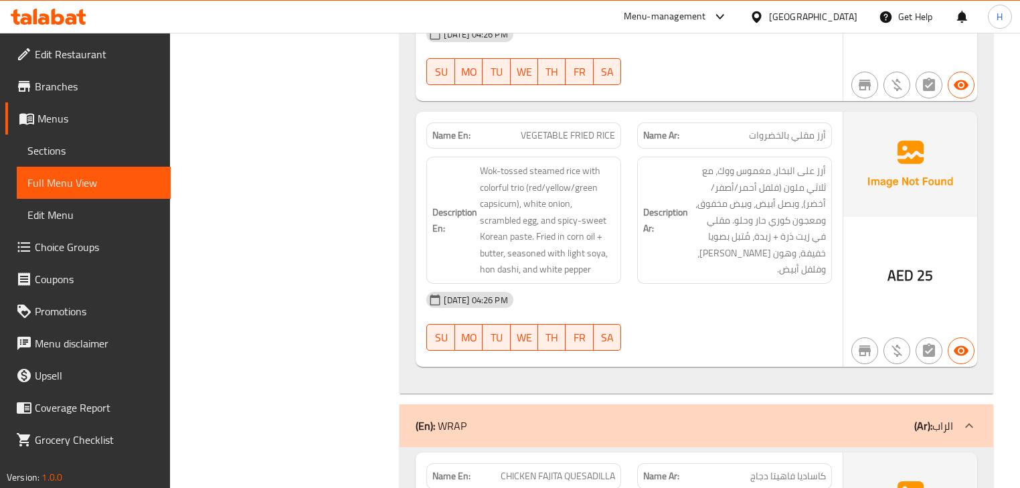
scroll to position [1545, 0]
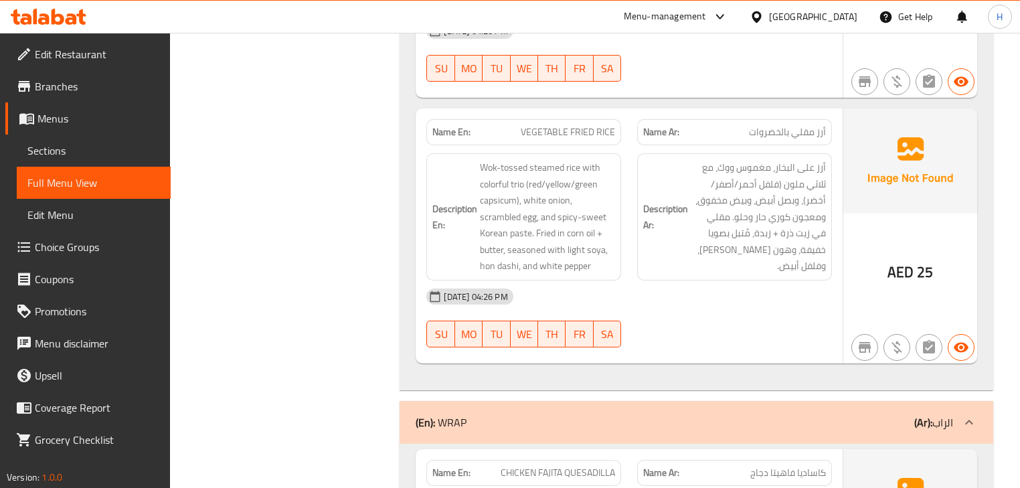
click at [635, 283] on div "[DATE] 04:26 PM" at bounding box center [628, 296] width 421 height 32
click at [580, 125] on span "VEGETABLE FRIED RICE" at bounding box center [568, 132] width 94 height 14
copy span "VEGETABLE FRIED RICE"
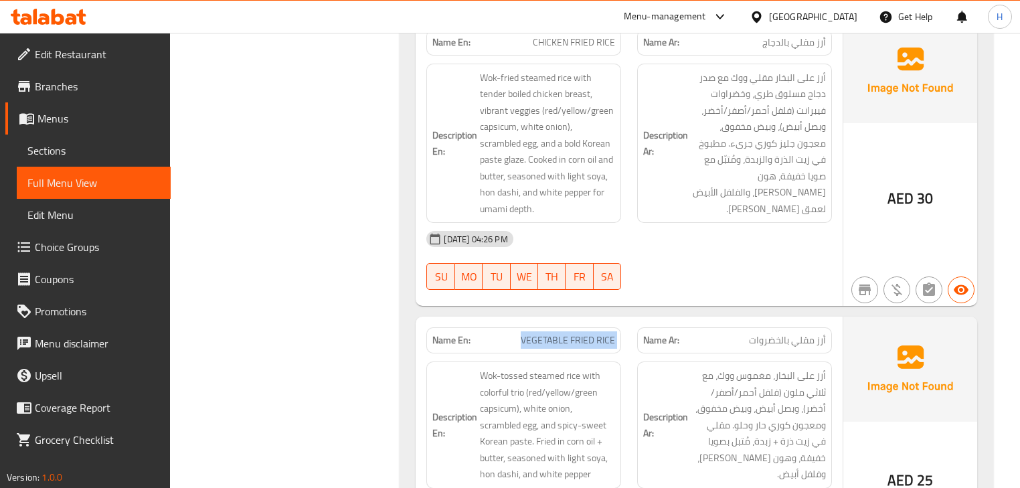
scroll to position [1331, 0]
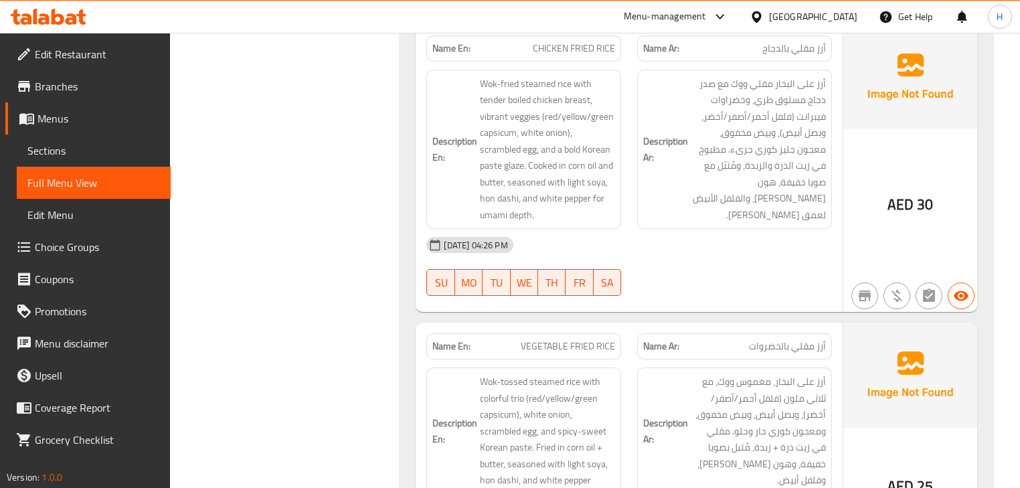
click at [628, 229] on div "[DATE] 04:26 PM" at bounding box center [628, 245] width 421 height 32
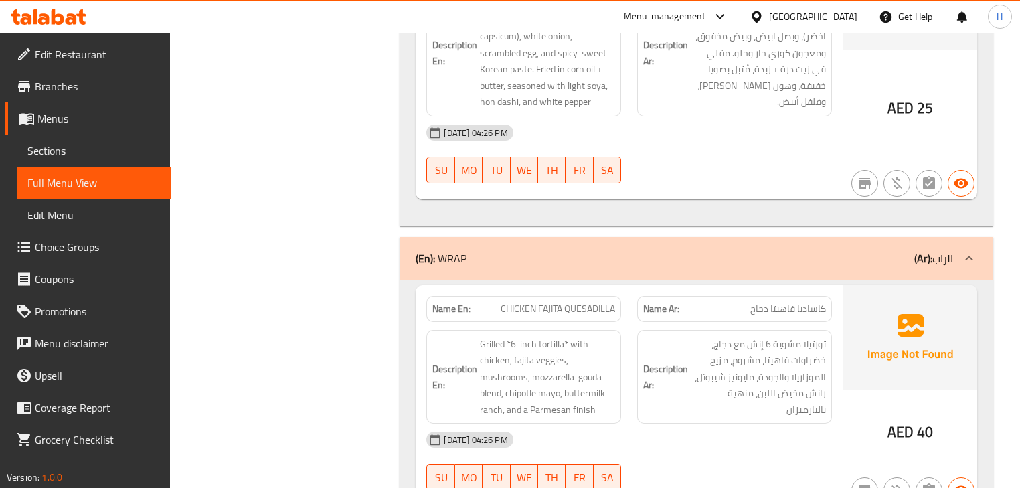
scroll to position [1813, 0]
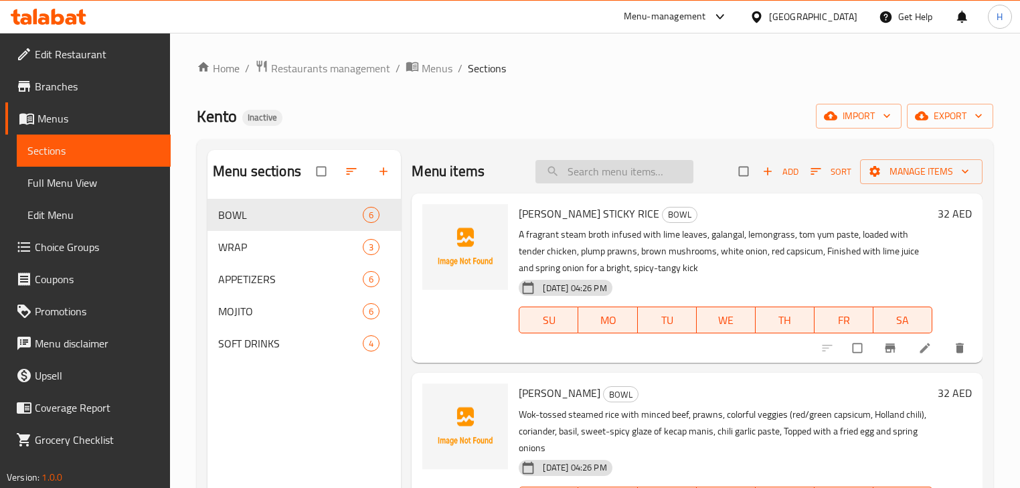
click at [631, 168] on input "search" at bounding box center [615, 171] width 158 height 23
paste input "VEGETABLE FRIED RICE"
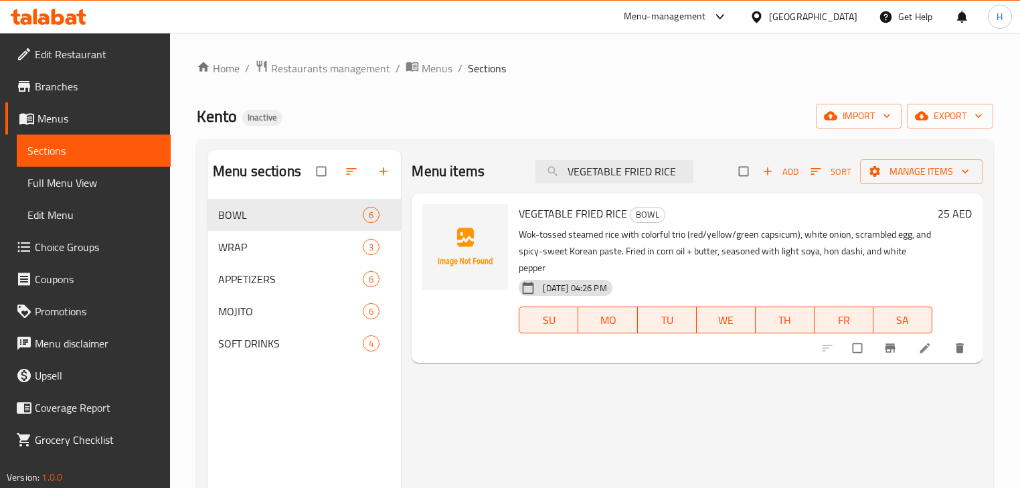
type input "VEGETABLE FRIED RICE"
click at [921, 356] on li at bounding box center [926, 347] width 37 height 21
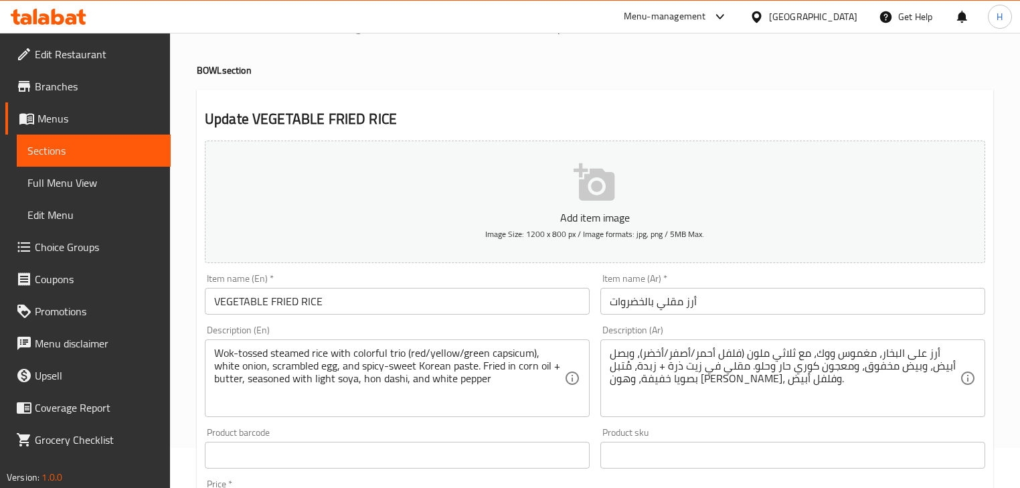
scroll to position [107, 0]
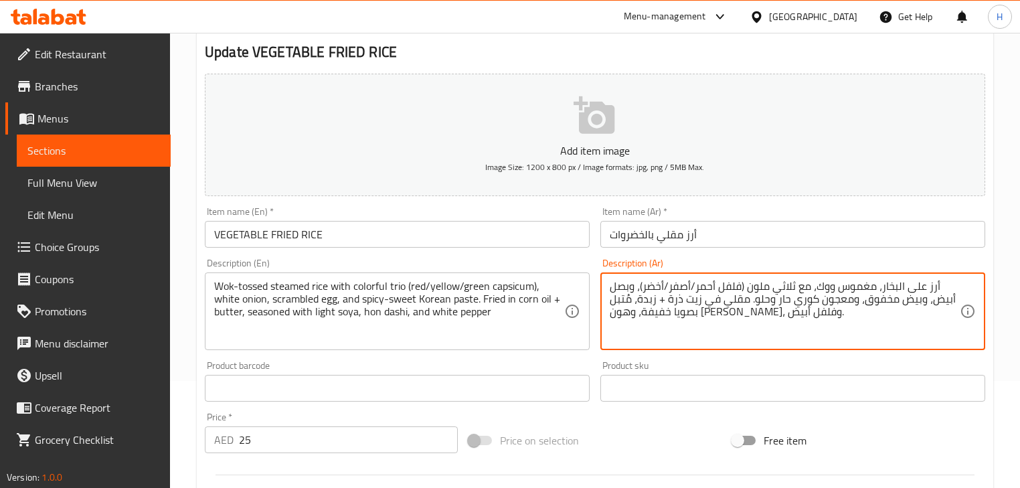
click at [695, 291] on textarea "أرز على البخار، مغموس ووك، مع ثلاثي ملون (فلفل أحمر/أصفر/أخضر)، وبصل أبيض، وبيض…" at bounding box center [785, 312] width 350 height 64
click at [576, 268] on div "Description (En) Wok-tossed steamed rice with colorful trio (red/yellow/green c…" at bounding box center [397, 304] width 385 height 92
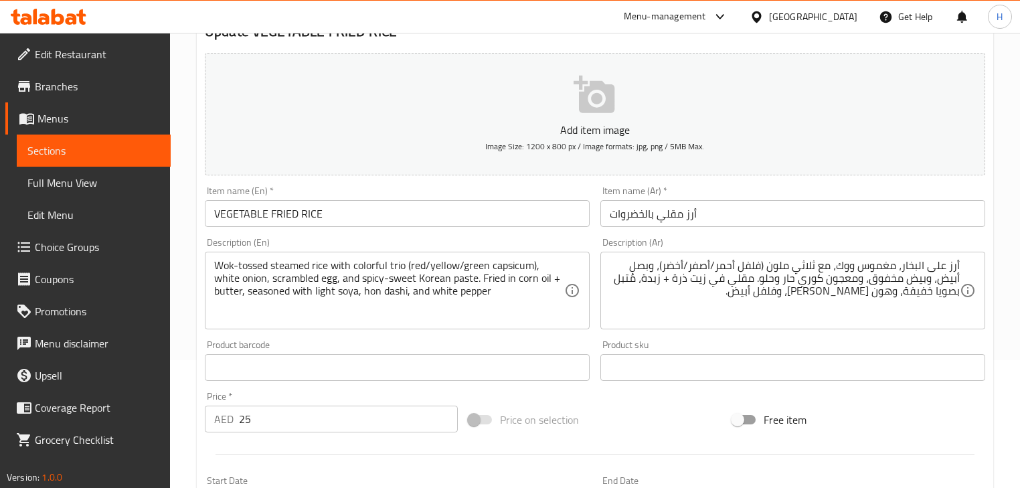
scroll to position [161, 0]
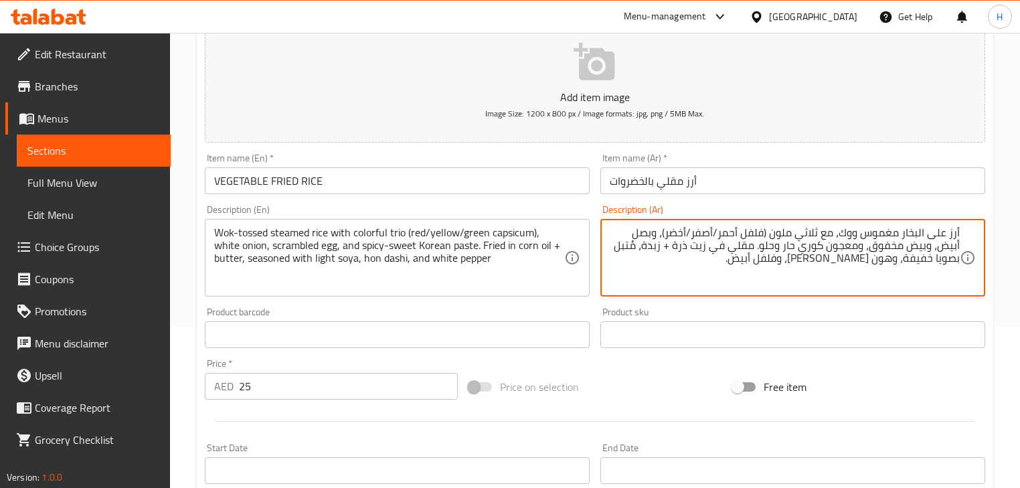
click at [879, 230] on textarea "أرز على البخار مغموس ووك، مع ثلاثي ملون (فلفل أحمر/أصفر/أخضر)، وبصل أبيض، وبيض …" at bounding box center [785, 258] width 350 height 64
click at [847, 231] on textarea "أرز على البخار مغموس ووك، مع ثلاثي ملون (فلفل أحمر/أصفر/أخضر)، وبصل أبيض، وبيض …" at bounding box center [785, 258] width 350 height 64
click at [900, 232] on textarea "أرز على البخار مغموس ، مع ثلاثي ملون (فلفل أحمر/أصفر/أخضر)، وبصل أبيض، وبيض مخف…" at bounding box center [785, 258] width 350 height 64
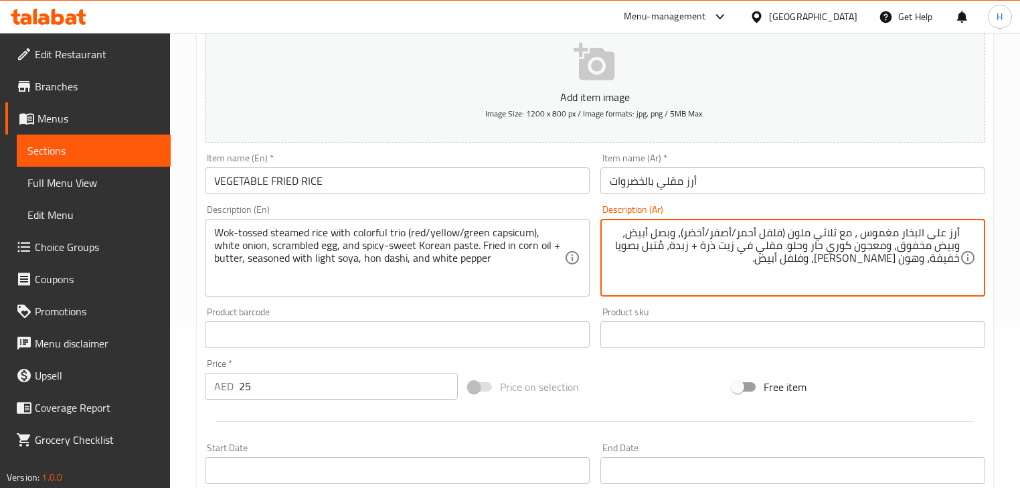
paste textarea "وك"
click at [833, 233] on textarea "أرز على البخار ووك-مغموس ، مع ثلاثي ملون (فلفل أحمر/أصفر/أخضر)، وبصل أبيض، وبيض…" at bounding box center [785, 258] width 350 height 64
click at [392, 214] on div "Description (En) Wok-tossed steamed rice with colorful trio (red/yellow/green c…" at bounding box center [397, 251] width 385 height 92
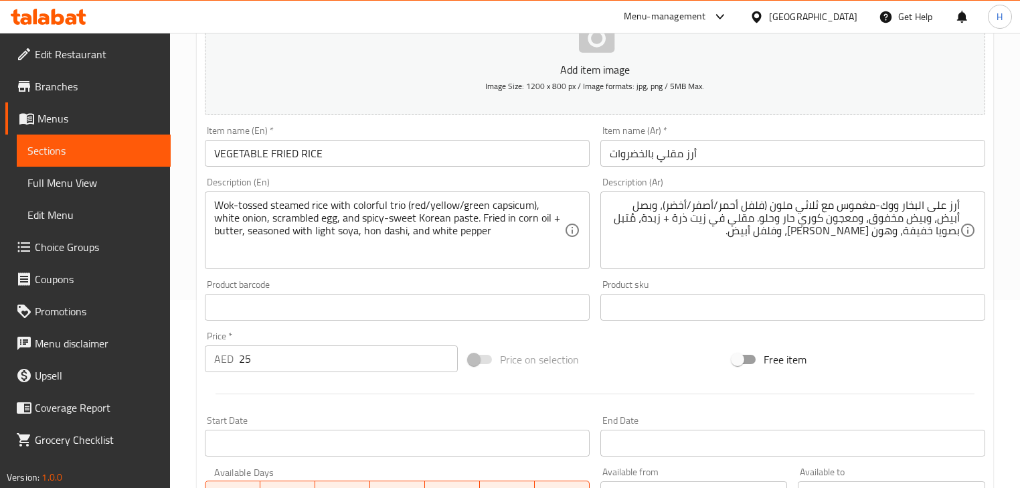
scroll to position [214, 0]
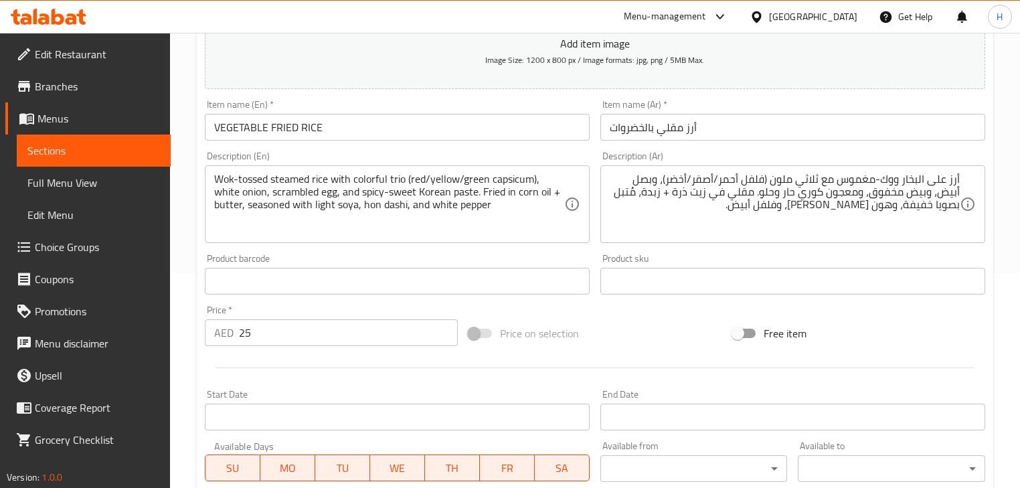
click at [812, 179] on textarea "أرز على البخار ووك-مغموس مع ثلاثي ملون (فلفل أحمر/أصفر/أخضر)، وبصل أبيض، وبيض م…" at bounding box center [785, 205] width 350 height 64
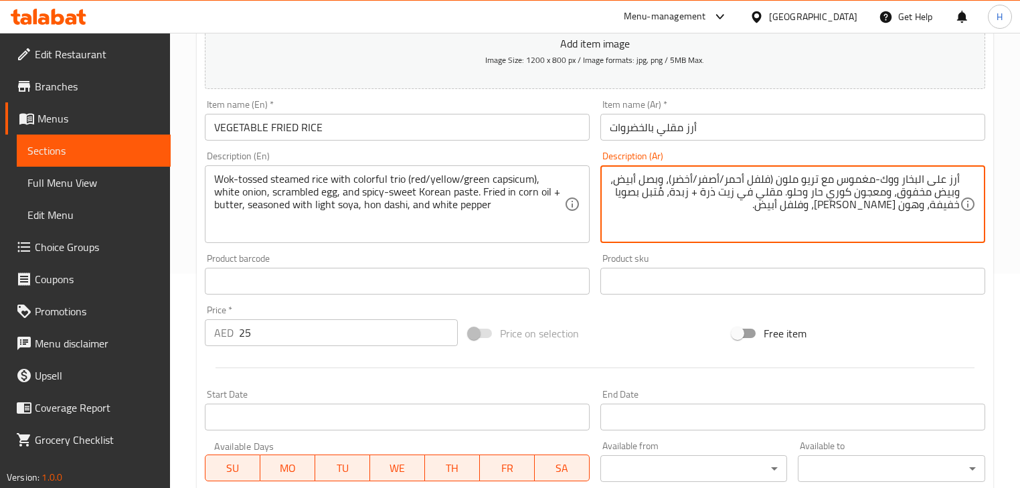
drag, startPoint x: 594, startPoint y: 154, endPoint x: 576, endPoint y: 158, distance: 19.2
click at [595, 153] on div "Description (Ar) أرز على البخار ووك-مغموس مع تريو ملون (فلفل أحمر/أصفر/أخضر)، و…" at bounding box center [793, 197] width 396 height 102
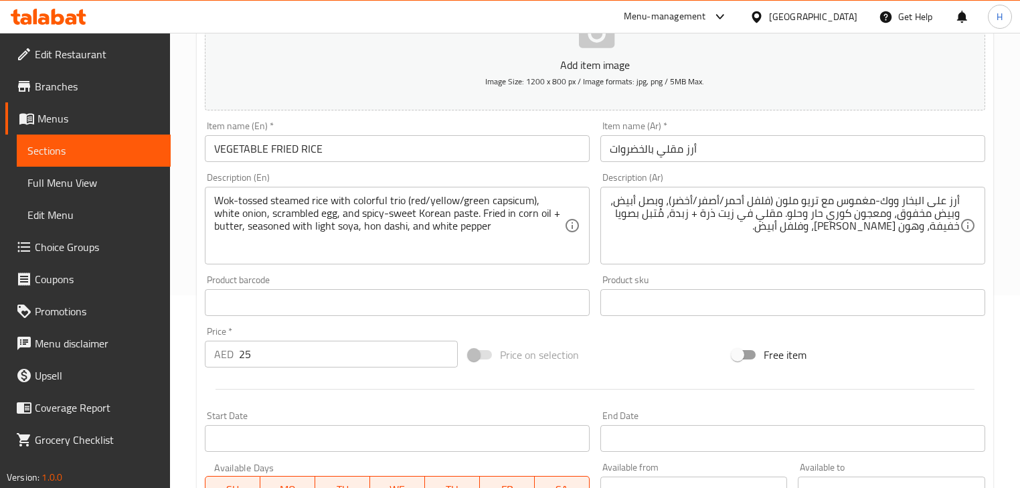
scroll to position [193, 0]
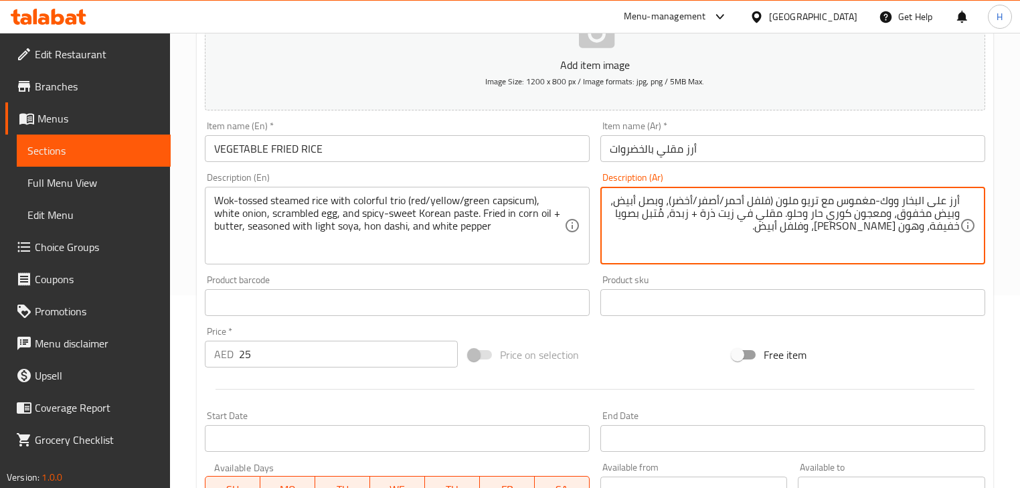
click at [754, 201] on textarea "أرز على البخار ووك-مغموس مع تريو ملون (فلفل أحمر/أصفر/أخضر)، وبصل أبيض، وبيض مخ…" at bounding box center [785, 226] width 350 height 64
paste textarea "فلة"
click at [536, 164] on div "Item name (En)   * VEGETABLE FRIED RICE Item name (En) *" at bounding box center [397, 142] width 396 height 52
drag, startPoint x: 641, startPoint y: 201, endPoint x: 659, endPoint y: 201, distance: 18.8
click at [959, 215] on textarea "أرز على البخار ووك-مغموس مع تريو ملون (فليفلة أحمر/أصفر/أخضر)، بصل أبيض، وبيض م…" at bounding box center [785, 226] width 350 height 64
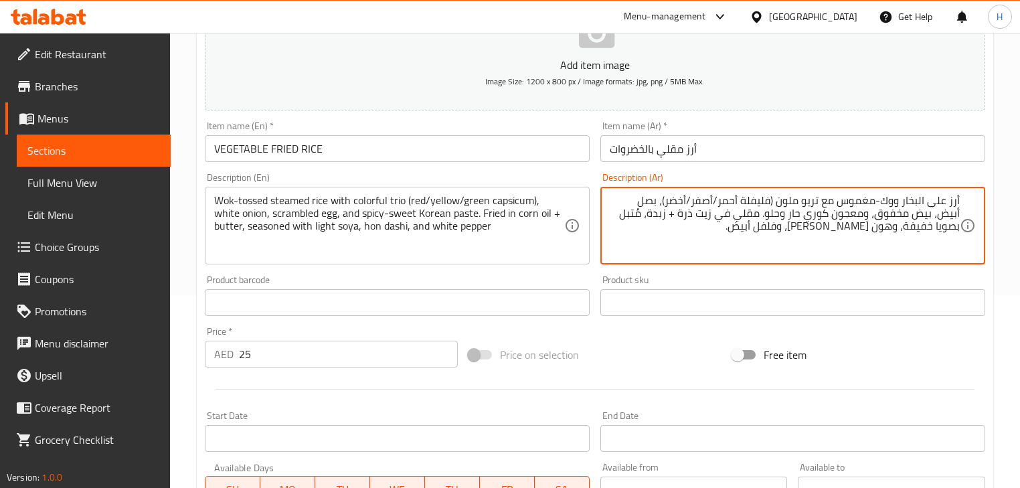
click at [572, 179] on div "Description (En) Wok-tossed steamed rice with colorful trio (red/yellow/green c…" at bounding box center [397, 219] width 385 height 92
click at [895, 214] on textarea "أرز على البخار ووك-مغموس مع تريو ملون (فليفلة أحمر/أصفر/أخضر)، بصل أبيض، بيض مخ…" at bounding box center [785, 226] width 350 height 64
type textarea "أرز على البخار ووك-مغموس مع تريو ملون (فليفلة أحمر/أصفر/أخضر)، بصل أبيض، بيض مخ…"
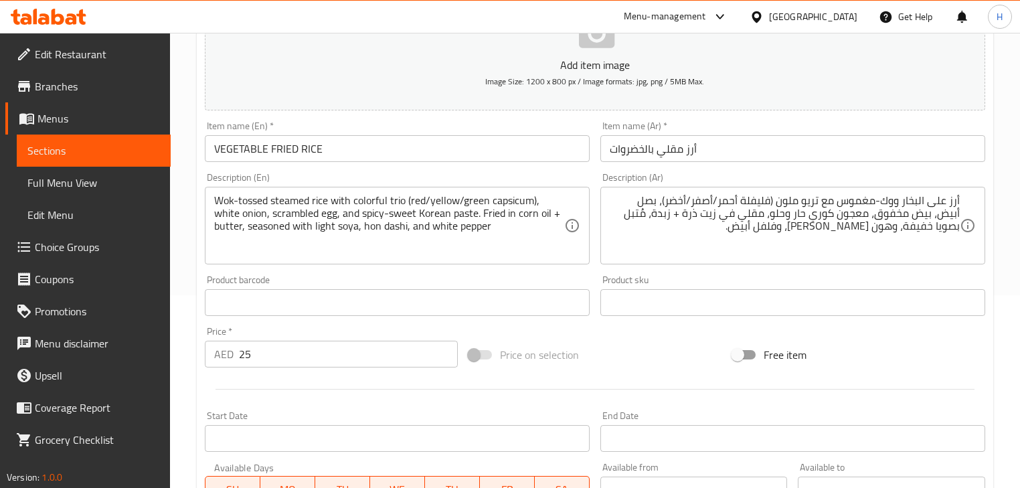
click at [527, 171] on div "Description (En) Wok-tossed steamed rice with colorful trio (red/yellow/green c…" at bounding box center [397, 218] width 396 height 102
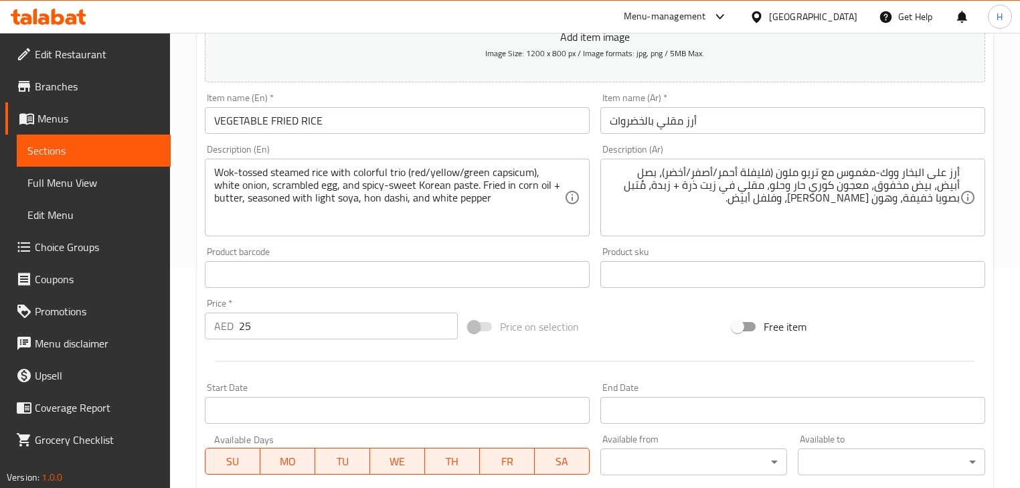
scroll to position [246, 0]
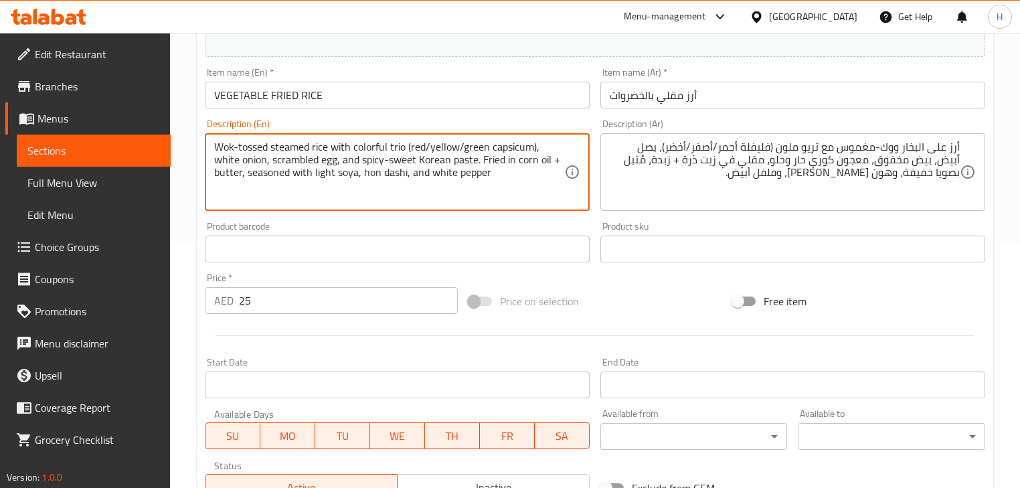
click at [350, 161] on textarea "Wok-tossed steamed rice with colorful trio (red/yellow/green capsicum), white o…" at bounding box center [389, 173] width 350 height 64
click at [461, 162] on textarea "Wok-tossed steamed rice with colorful trio (red/yellow/green capsicum), white o…" at bounding box center [389, 173] width 350 height 64
type textarea "Wok-tossed steamed rice with colorful trio (red/yellow/green capsicum), white o…"
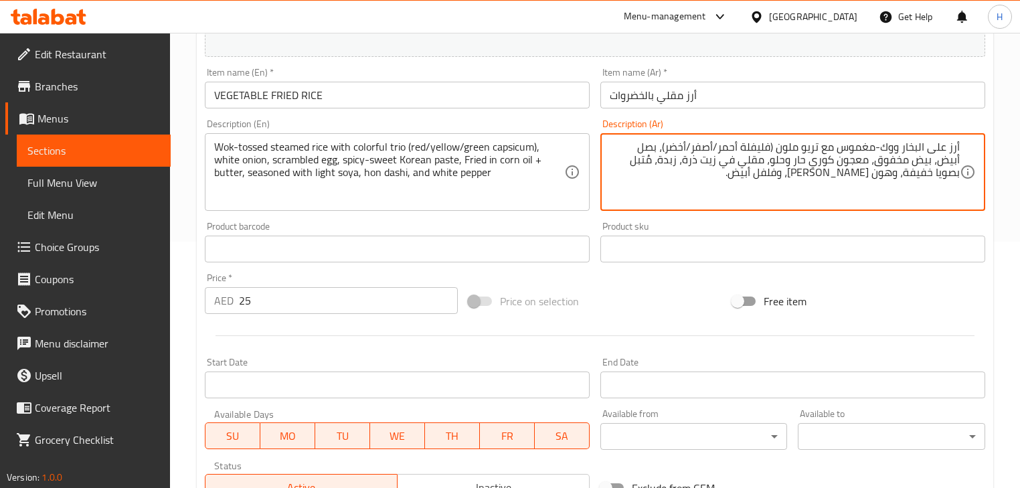
type textarea "أرز على البخار ووك-مغموس مع تريو ملون (فليفلة أحمر/أصفر/أخضر)، بصل أبيض، بيض مخ…"
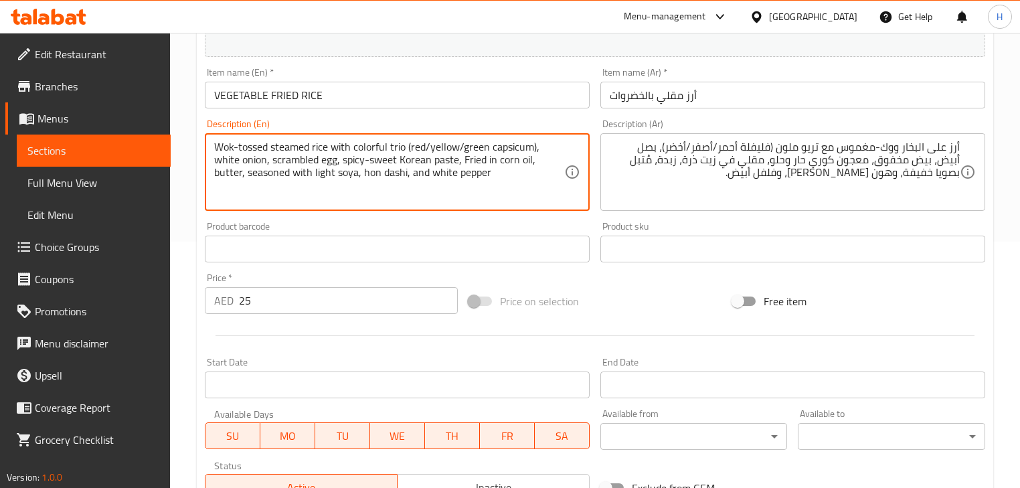
type textarea "Wok-tossed steamed rice with colorful trio (red/yellow/green capsicum), white o…"
click at [554, 120] on div "Description (En) Wok-tossed steamed rice with colorful trio (red/yellow/green c…" at bounding box center [397, 165] width 385 height 92
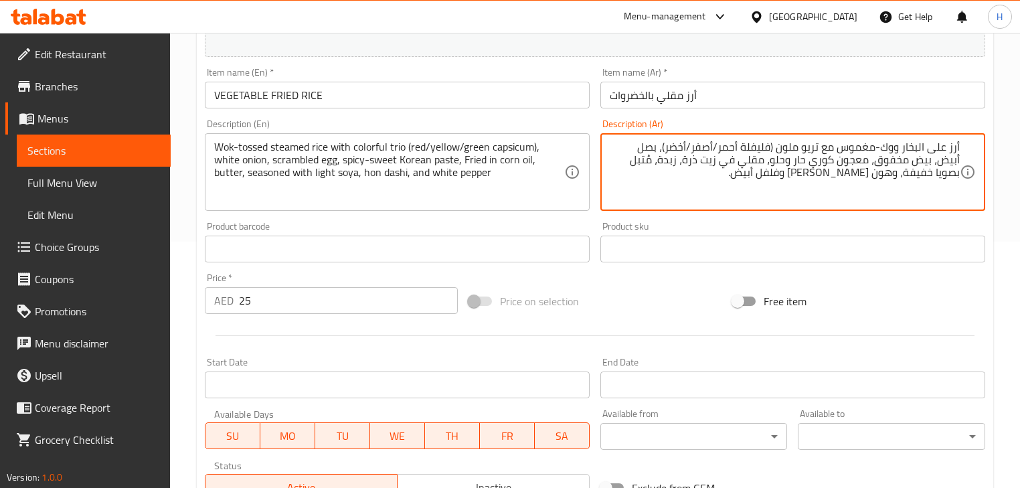
type textarea "أرز على البخار ووك-مغموس مع تريو ملون (فليفلة أحمر/أصفر/أخضر)، بصل أبيض، بيض مخ…"
click at [418, 175] on textarea "Wok-tossed steamed rice with colorful trio (red/yellow/green capsicum), white o…" at bounding box center [389, 173] width 350 height 64
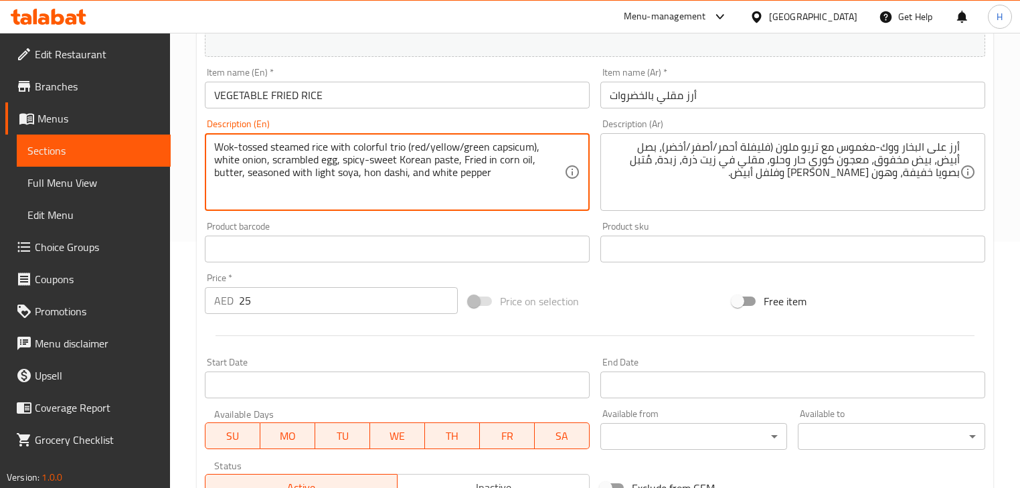
click at [407, 178] on textarea "Wok-tossed steamed rice with colorful trio (red/yellow/green capsicum), white o…" at bounding box center [389, 173] width 350 height 64
type textarea "Wok-tossed steamed rice with colorful trio (red/yellow/green capsicum), white o…"
click at [492, 122] on div "Description (En) Wok-tossed steamed rice with colorful trio (red/yellow/green c…" at bounding box center [397, 165] width 385 height 92
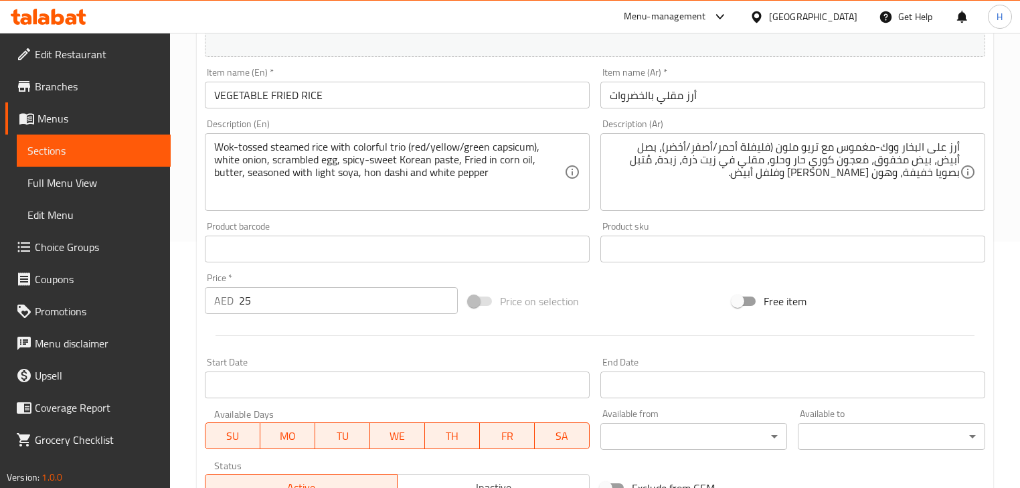
click at [463, 79] on div "Item name (En)   * VEGETABLE FRIED RICE Item name (En) *" at bounding box center [397, 88] width 385 height 41
click at [446, 108] on input "VEGETABLE FRIED RICE" at bounding box center [397, 95] width 385 height 27
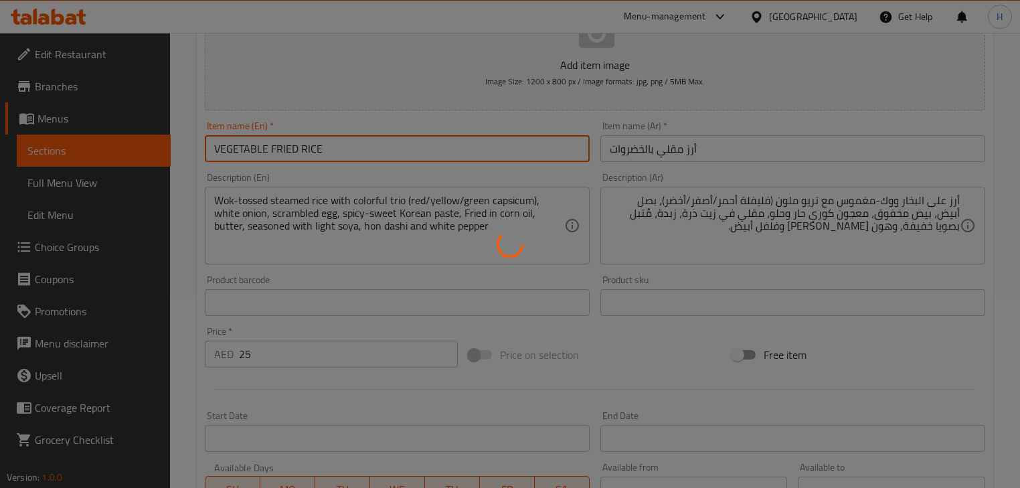
scroll to position [0, 0]
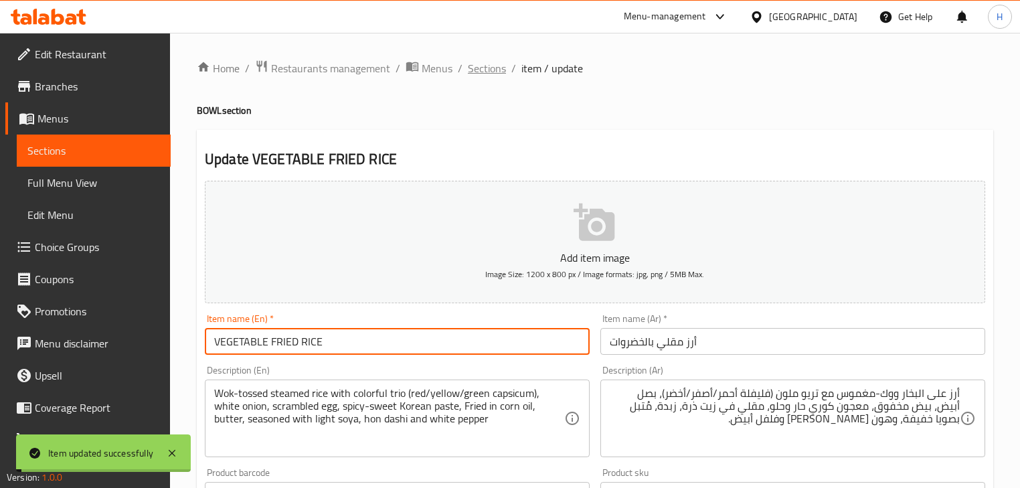
click at [485, 67] on span "Sections" at bounding box center [487, 68] width 38 height 16
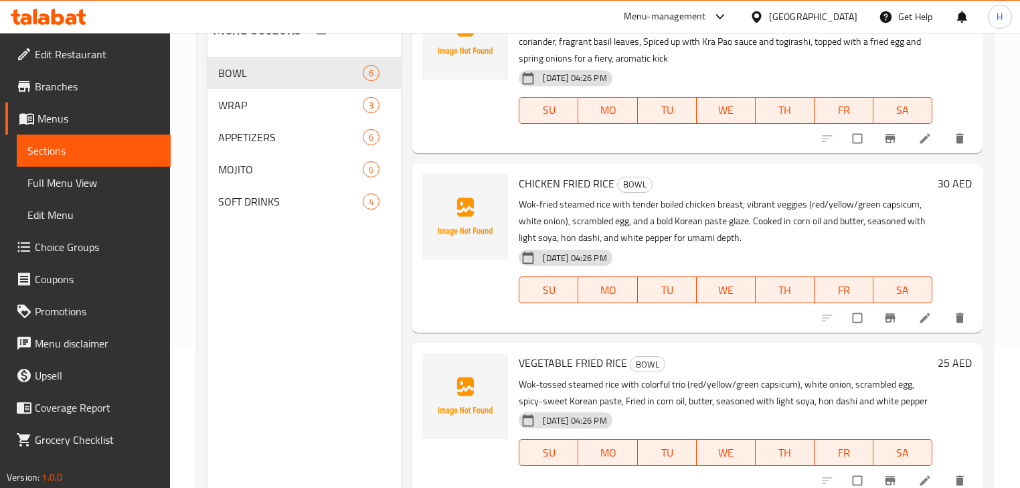
scroll to position [187, 0]
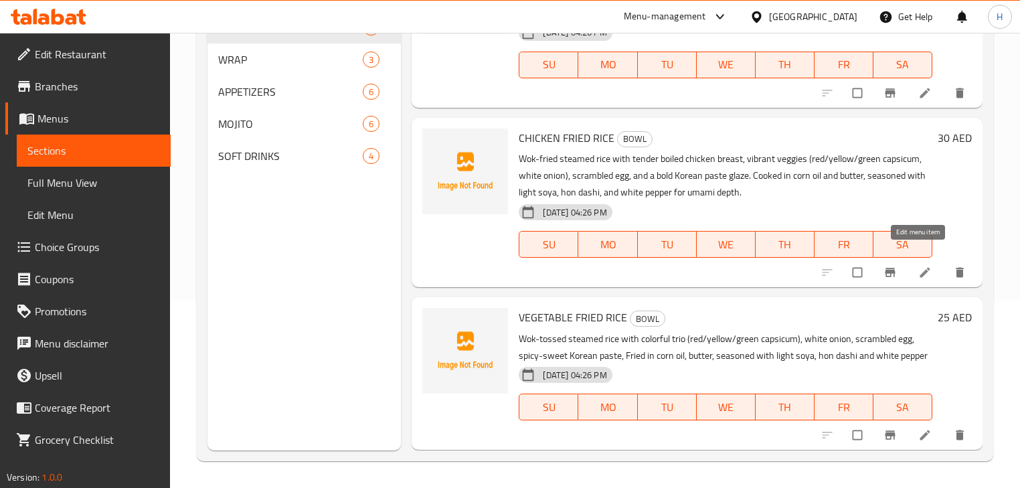
click at [918, 266] on icon at bounding box center [924, 272] width 13 height 13
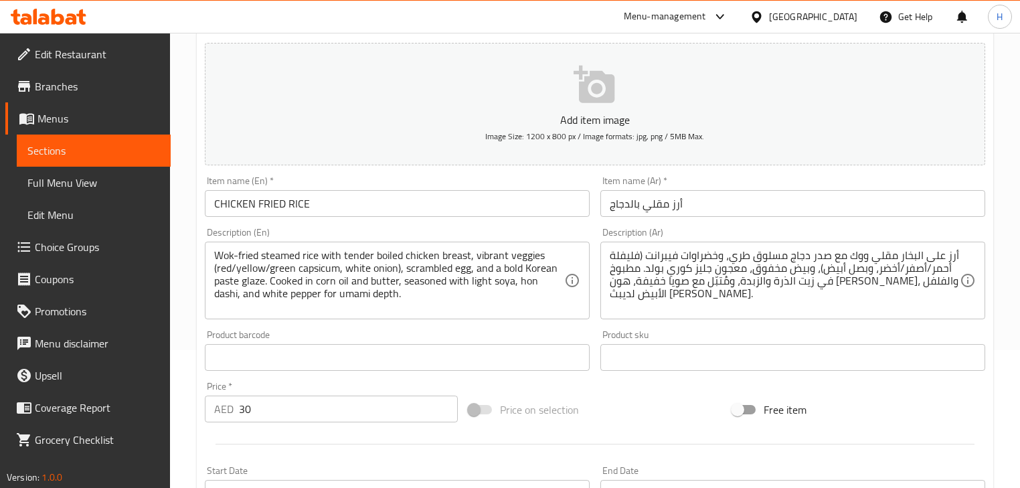
scroll to position [214, 0]
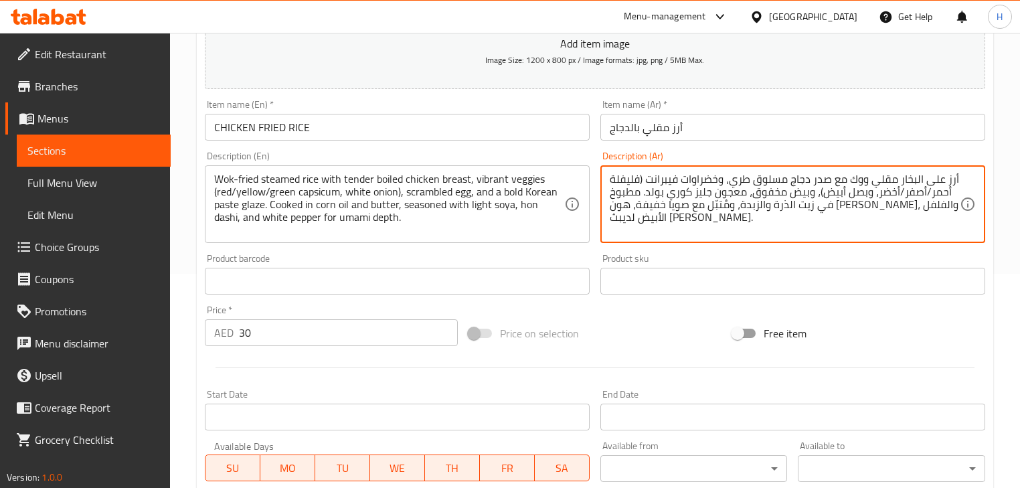
click at [680, 195] on textarea "أرز على البخار مقلي ووك مع صدر دجاج مسلوق طري، وخضراوات فيبرانت (فليفلة أحمر/أص…" at bounding box center [785, 205] width 350 height 64
click at [647, 251] on div "Product sku Product sku" at bounding box center [793, 274] width 396 height 52
click at [829, 194] on textarea "أرز على البخار مقلي ووك مع صدر دجاج مسلوق طري، وخضراوات فيبرانت (فليفلة أحمر/أص…" at bounding box center [785, 205] width 350 height 64
click at [665, 196] on textarea "أرز على البخار مقلي ووك مع صدر دجاج مسلوق طري، وخضراوات فيبرانت (فليفلة أحمر/أص…" at bounding box center [785, 205] width 350 height 64
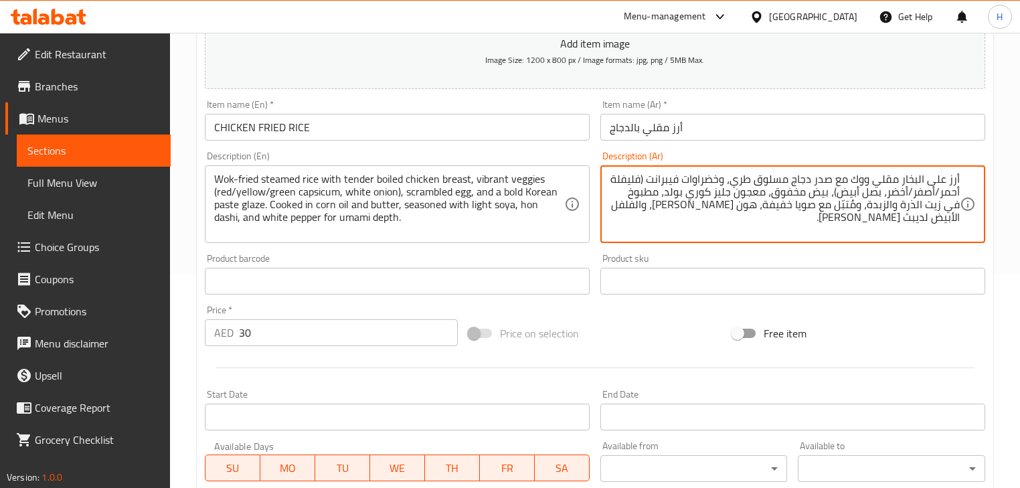
click at [916, 206] on textarea "أرز على البخار مقلي ووك مع صدر دجاج مسلوق طري، وخضراوات فيبرانت (فليفلة أحمر/أص…" at bounding box center [785, 205] width 350 height 64
click at [723, 203] on textarea "أرز على البخار مقلي ووك مع صدر دجاج مسلوق طري، وخضراوات فيبرانت (فليفلة أحمر/أص…" at bounding box center [785, 205] width 350 height 64
type textarea "أرز على البخار مقلي ووك مع صدر دجاج مسلوق طري، وخضراوات فيبرانت (فليفلة أحمر/أص…"
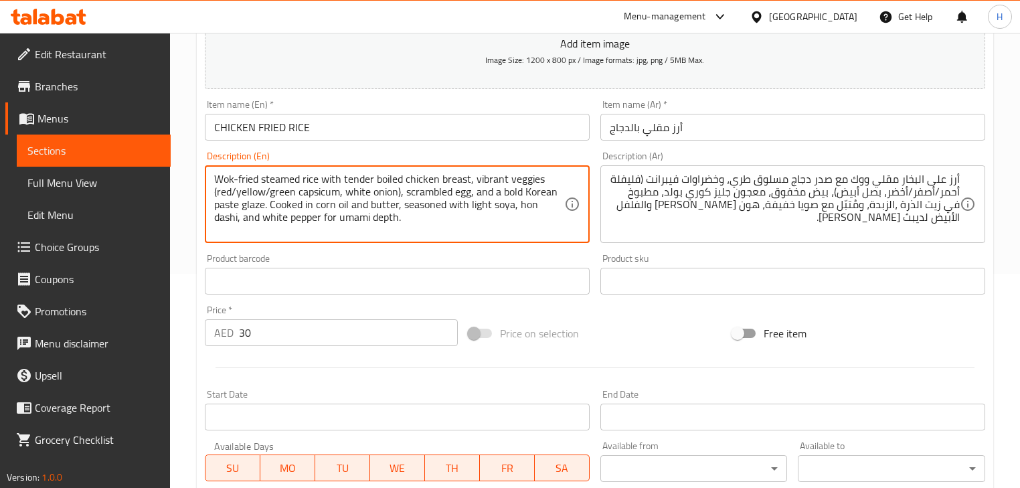
click at [482, 193] on textarea "Wok-fried steamed rice with tender boiled chicken breast, vibrant veggies (red/…" at bounding box center [389, 205] width 350 height 64
click at [477, 193] on textarea "Wok-fried steamed rice with tender boiled chicken breast, vibrant veggies (red/…" at bounding box center [389, 205] width 350 height 64
click at [329, 208] on textarea "Wok-fried steamed rice with tender boiled chicken breast, vibrant veggies (red/…" at bounding box center [389, 205] width 350 height 64
click at [428, 265] on div "Product barcode Product barcode" at bounding box center [397, 274] width 385 height 41
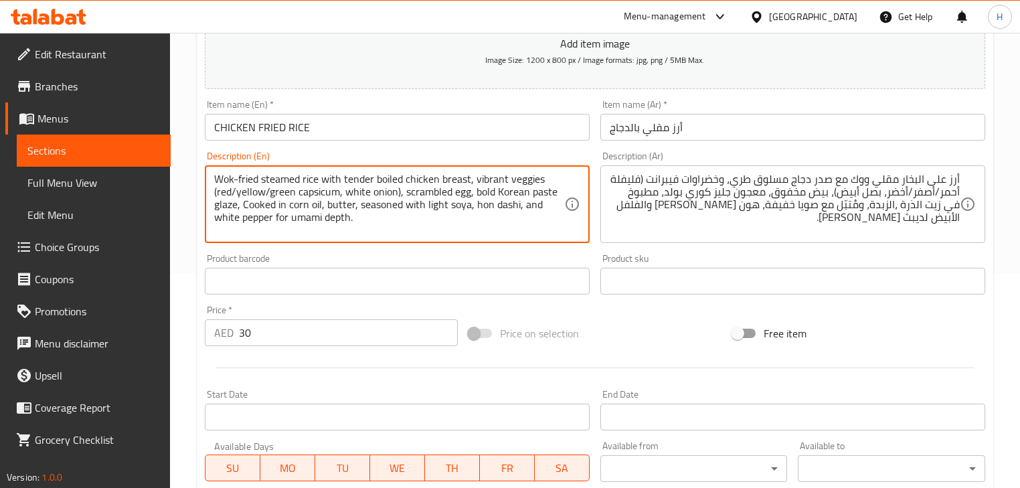
type textarea "Wok-fried steamed rice with tender boiled chicken breast, vibrant veggies (red/…"
click at [391, 268] on div "Product barcode Product barcode" at bounding box center [397, 274] width 385 height 41
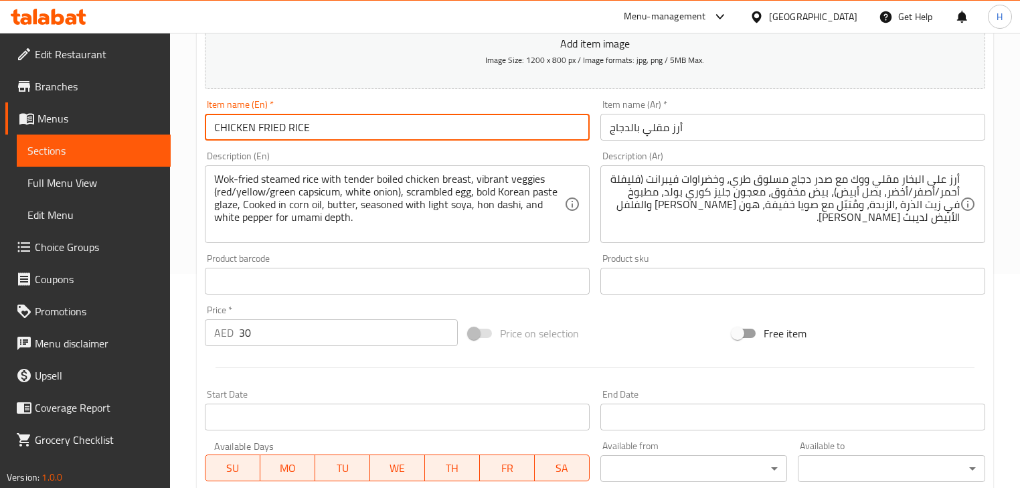
click at [391, 137] on input "CHICKEN FRIED RICE" at bounding box center [397, 127] width 385 height 27
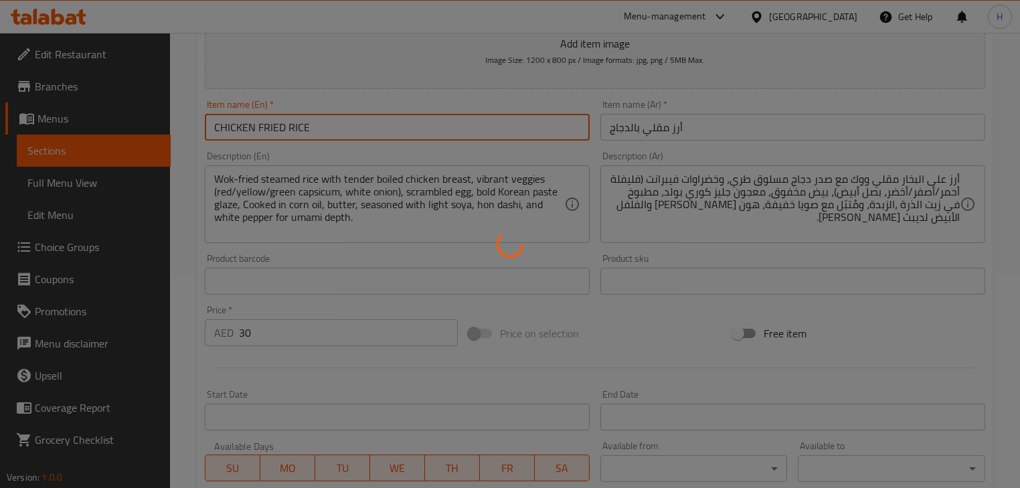
scroll to position [0, 0]
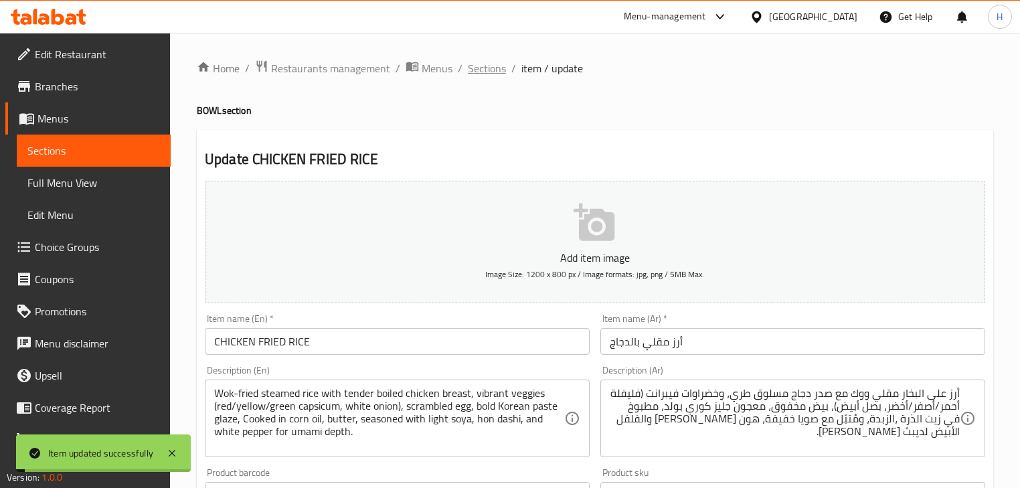
click at [482, 67] on span "Sections" at bounding box center [487, 68] width 38 height 16
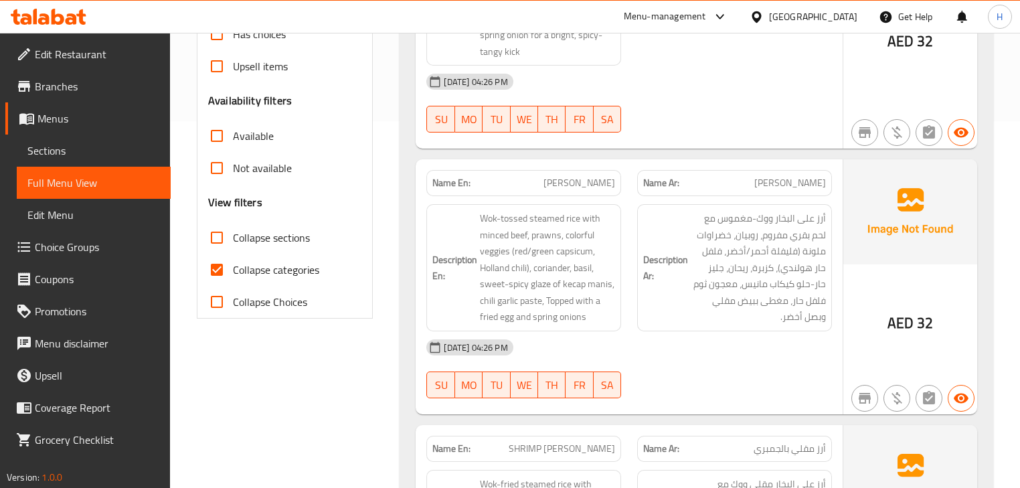
scroll to position [107, 0]
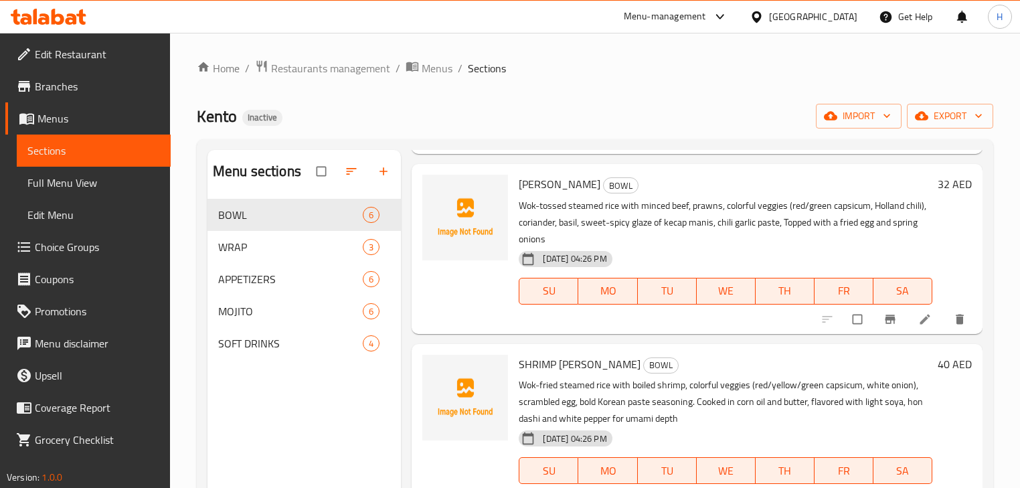
scroll to position [214, 0]
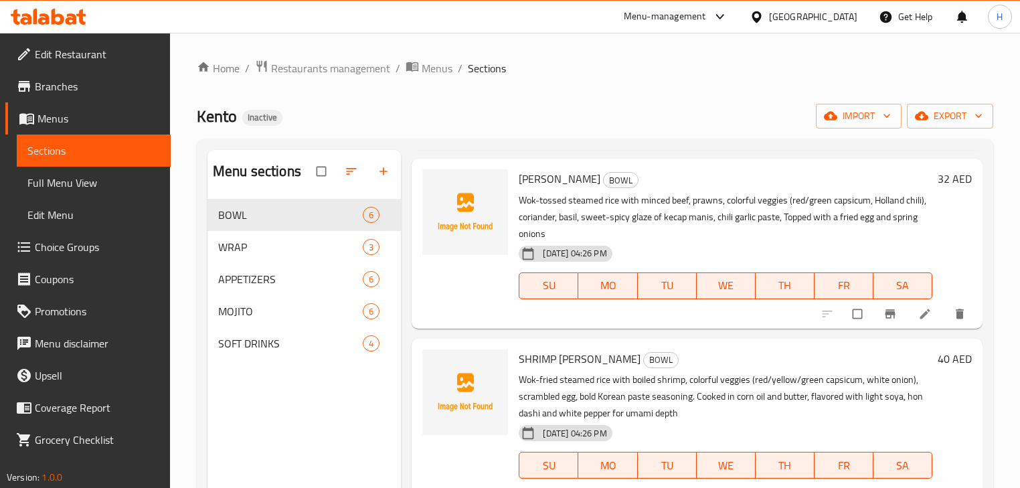
drag, startPoint x: 908, startPoint y: 321, endPoint x: 845, endPoint y: 365, distance: 76.7
click at [814, 375] on p "Wok-fried steamed rice with boiled shrimp, colorful veggies (red/yellow/green c…" at bounding box center [725, 397] width 413 height 50
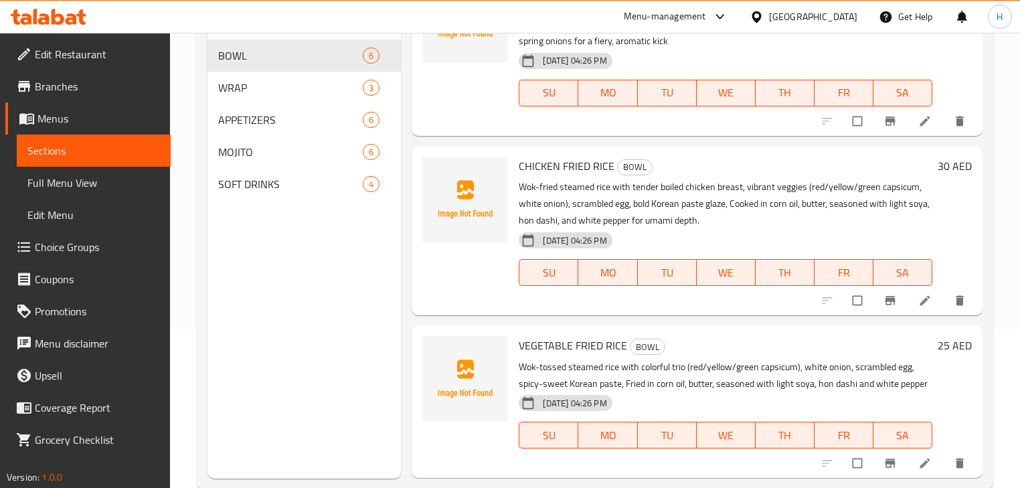
scroll to position [161, 0]
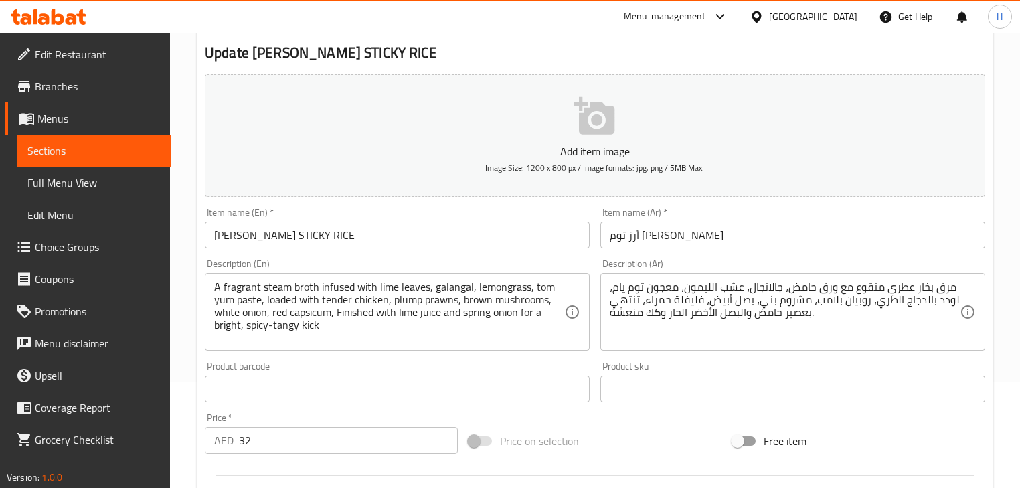
scroll to position [161, 0]
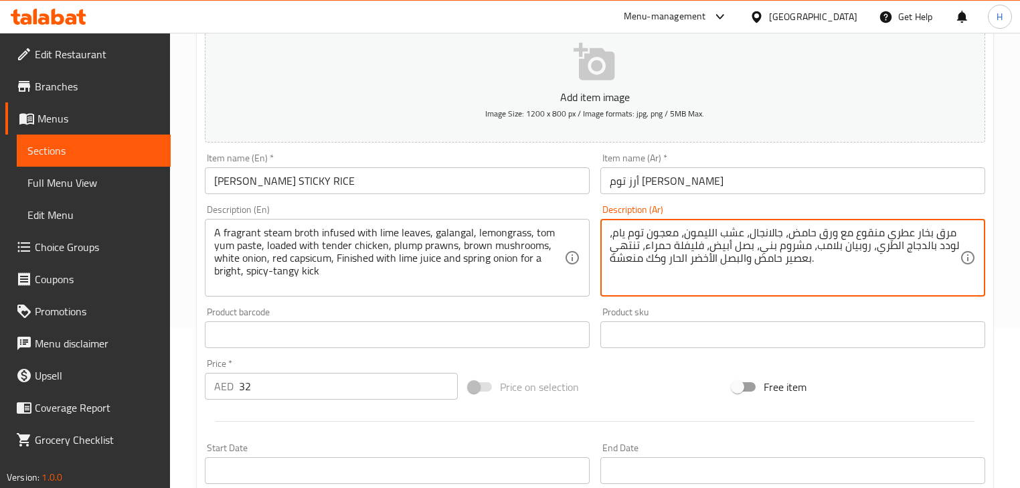
click at [754, 230] on textarea "مرق بخار عطري منقوع مع ورق حامض، جالانجال، عشب الليمون، معجون توم يام، لودد بال…" at bounding box center [785, 258] width 350 height 64
click at [741, 262] on textarea "مرق بخار عطري منقوع مع ورق حامض، جالانجال، عشب الليمون، معجون توم يام، لودد بال…" at bounding box center [785, 258] width 350 height 64
click at [817, 262] on textarea "مرق بخار عطري منقوع مع ورق حامض، جالانجال، عشب الليمون، معجون توم يام، لودد بال…" at bounding box center [785, 258] width 350 height 64
click at [814, 313] on div "Product sku Product sku" at bounding box center [792, 327] width 385 height 41
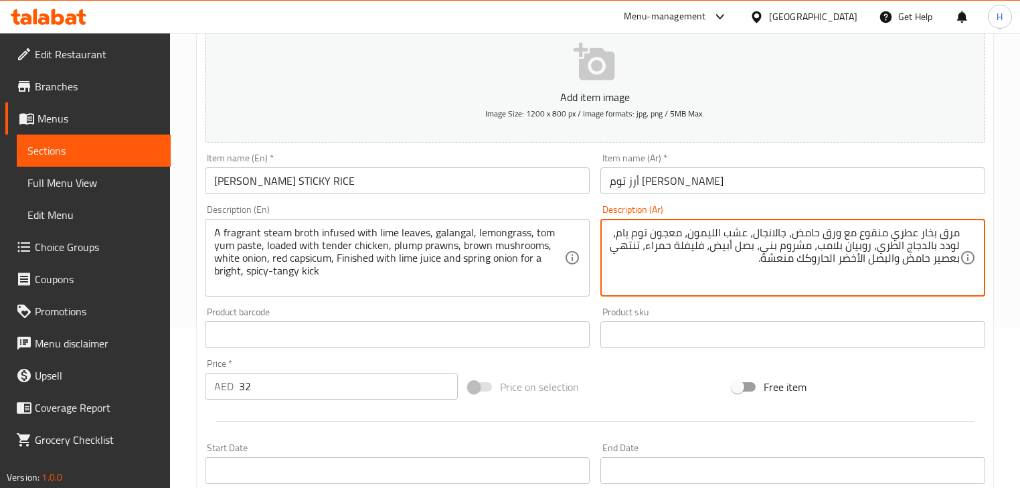
click at [815, 260] on textarea "مرق بخار عطري منقوع مع ورق حامض، جالانجال، عشب الليمون، معجون توم يام، لودد بال…" at bounding box center [785, 258] width 350 height 64
click at [817, 260] on textarea "مرق بخار عطري منقوع مع ورق حامض، جالانجال، عشب الليمون، معجون توم يام، لودد بال…" at bounding box center [785, 258] width 350 height 64
click at [816, 303] on div "Product sku Product sku" at bounding box center [793, 328] width 396 height 52
drag, startPoint x: 827, startPoint y: 259, endPoint x: 834, endPoint y: 258, distance: 6.7
type textarea "مرق بخار عطري منقوع مع ورق حامض، جالانجال، عشب الليمون، معجون توم يام، لودد بال…"
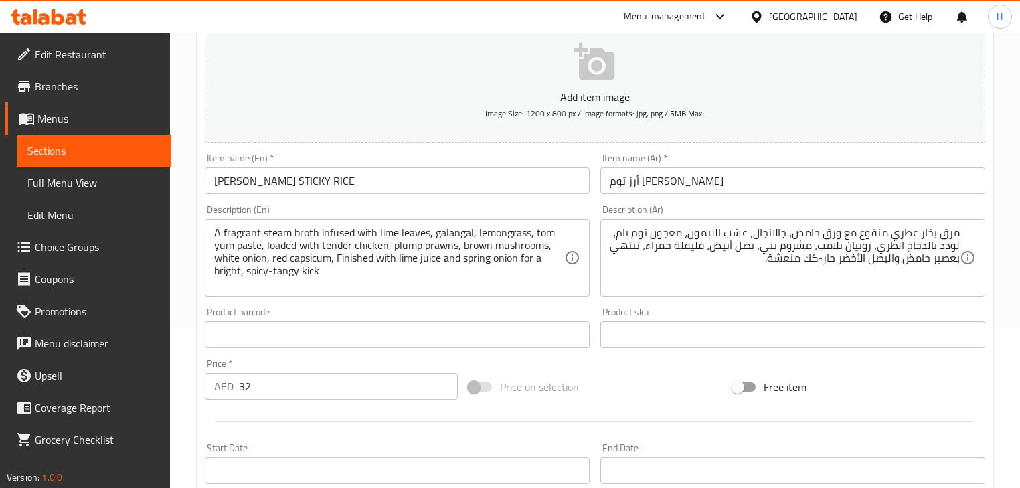
click at [821, 303] on div "Product sku Product sku" at bounding box center [793, 328] width 396 height 52
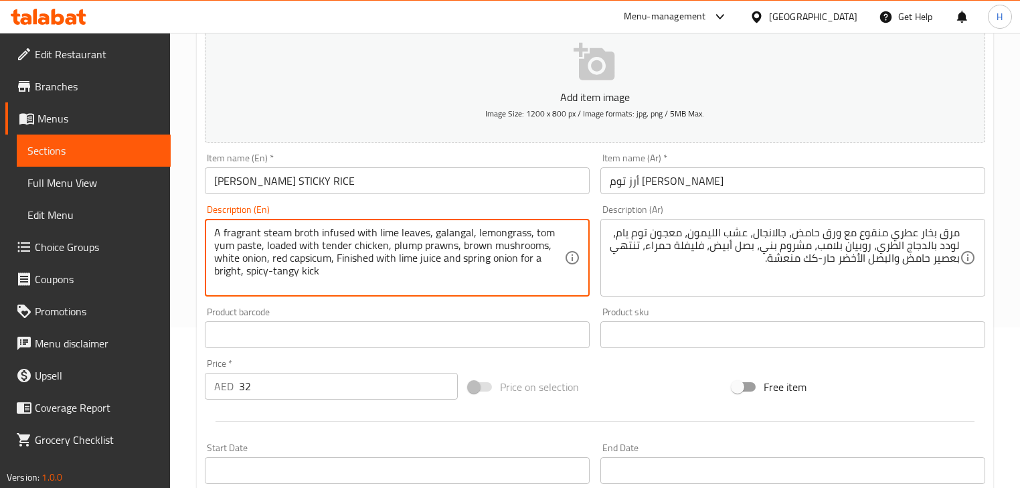
click at [214, 273] on textarea "A fragrant steam broth infused with lime leaves, galangal, lemongrass, tom yum …" at bounding box center [389, 258] width 350 height 64
click at [592, 305] on div "Product barcode Product barcode" at bounding box center [397, 328] width 396 height 52
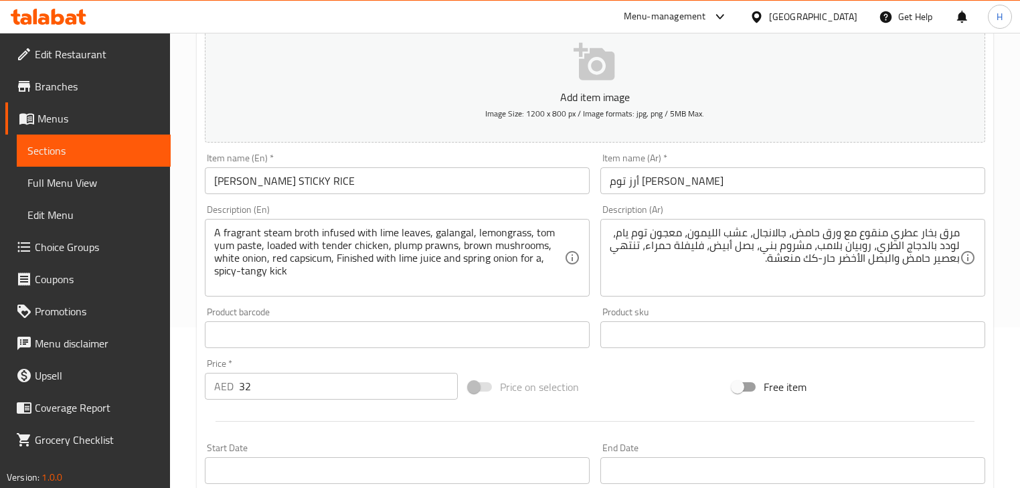
click at [570, 300] on div "Description (En) A fragrant steam broth infused with lime leaves, galangal, lem…" at bounding box center [397, 250] width 396 height 102
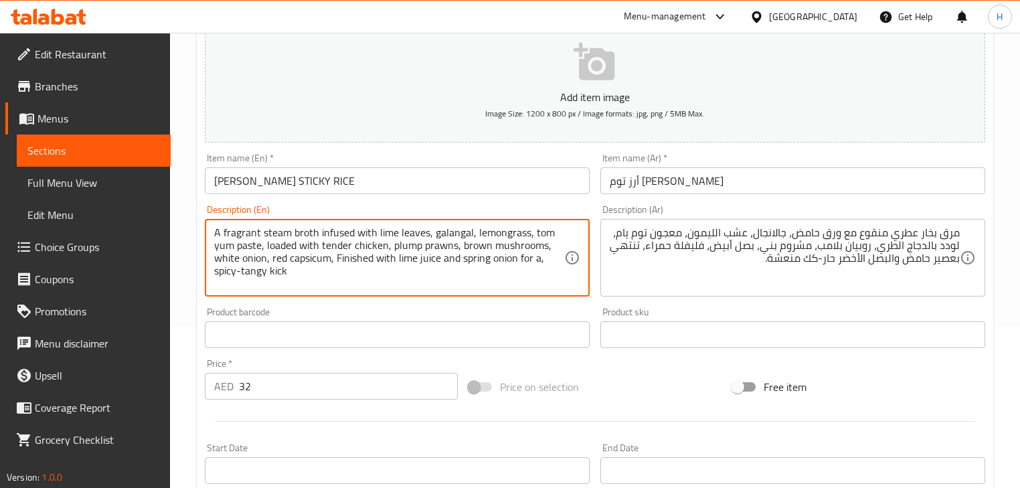
drag, startPoint x: 538, startPoint y: 262, endPoint x: 523, endPoint y: 258, distance: 15.9
type textarea "A fragrant steam broth infused with lime leaves, galangal, lemongrass, tom yum …"
click at [592, 308] on div "Product barcode Product barcode" at bounding box center [397, 328] width 396 height 52
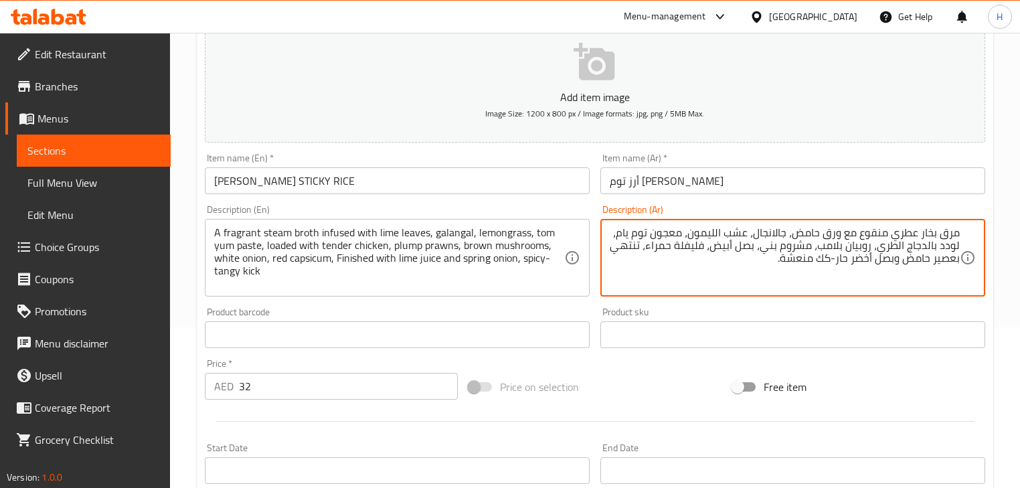
click at [849, 258] on textarea "مرق بخار عطري منقوع مع ورق حامض، جالانجال، عشب الليمون، معجون توم يام، لودد بال…" at bounding box center [785, 258] width 350 height 64
type textarea "مرق بخار عطري منقوع مع ورق حامض، جالانجال، عشب الليمون، معجون توم يام، لودد بال…"
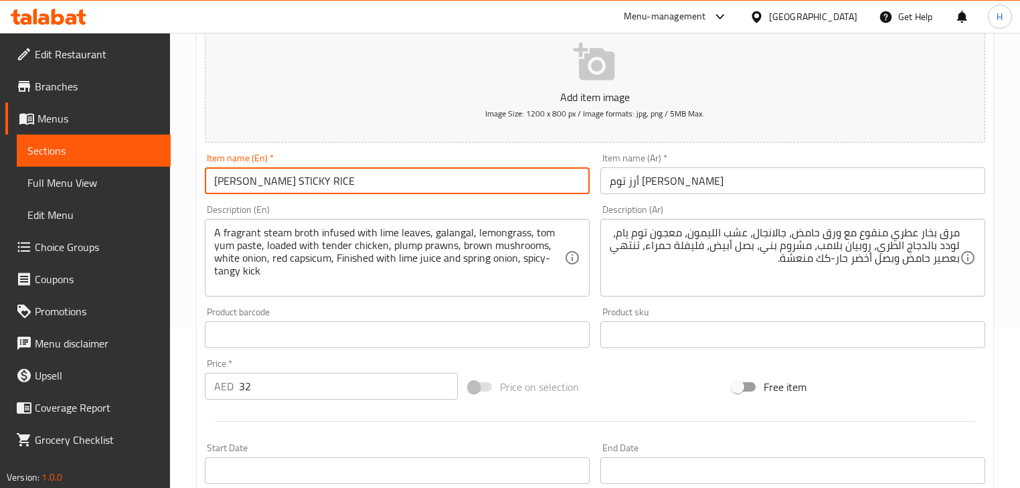
click at [487, 171] on input "[PERSON_NAME] STICKY RICE" at bounding box center [397, 180] width 385 height 27
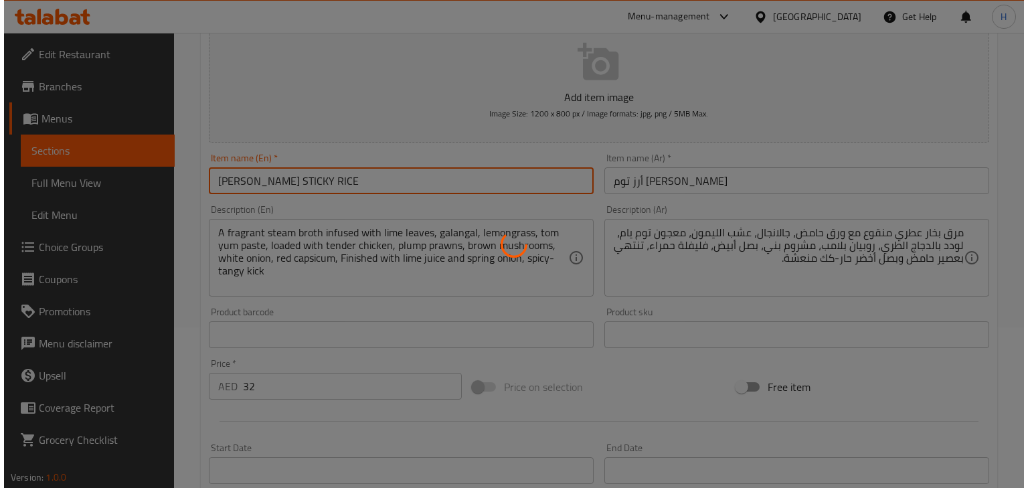
scroll to position [0, 0]
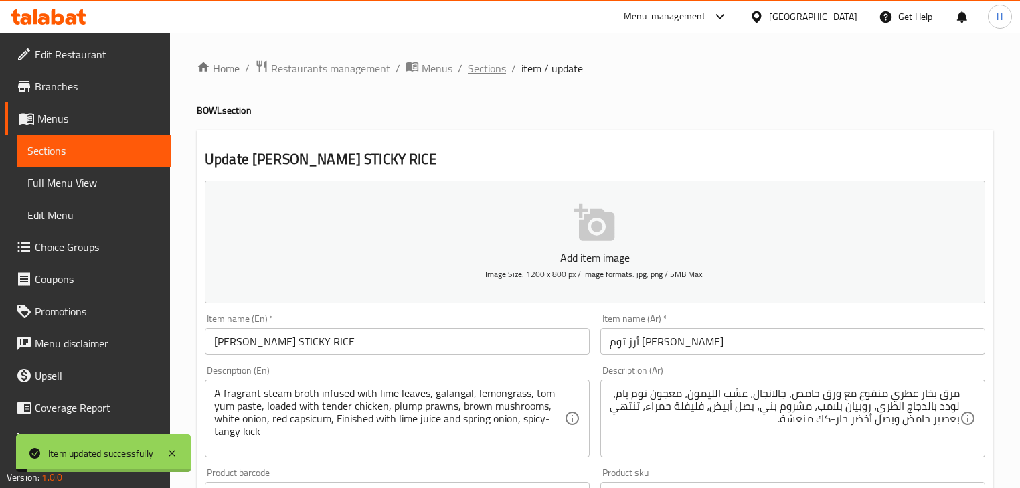
click at [485, 62] on span "Sections" at bounding box center [487, 68] width 38 height 16
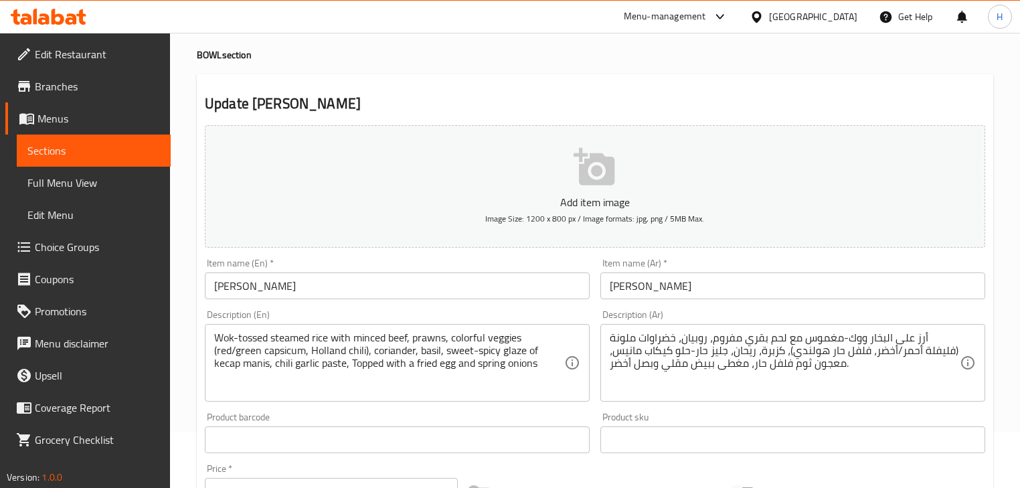
scroll to position [107, 0]
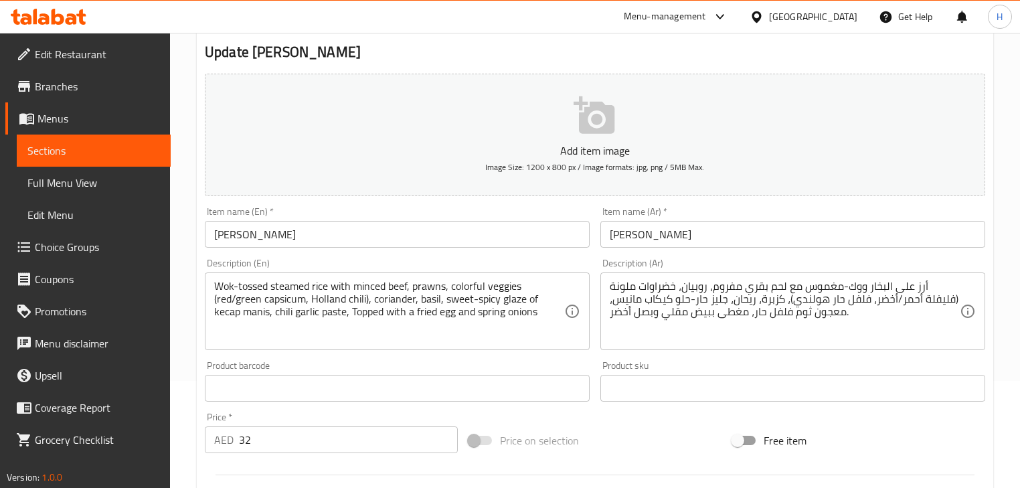
click at [746, 305] on textarea "أرز على البخار ووك-مغموس مع لحم بقري مفروم، روبيان، خضراوات ملونة (فليفلة أحمر/…" at bounding box center [785, 312] width 350 height 64
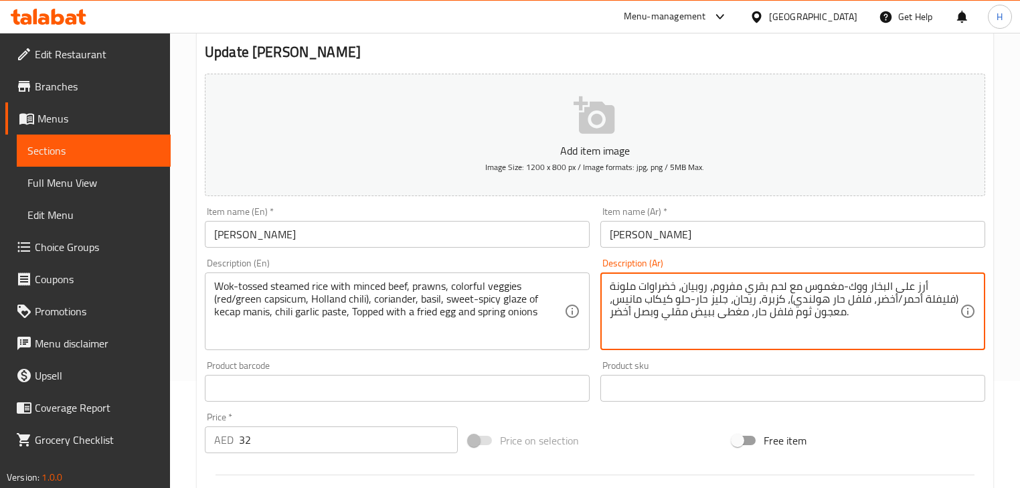
click at [746, 305] on textarea "أرز على البخار ووك-مغموس مع لحم بقري مفروم، روبيان، خضراوات ملونة (فليفلة أحمر/…" at bounding box center [785, 312] width 350 height 64
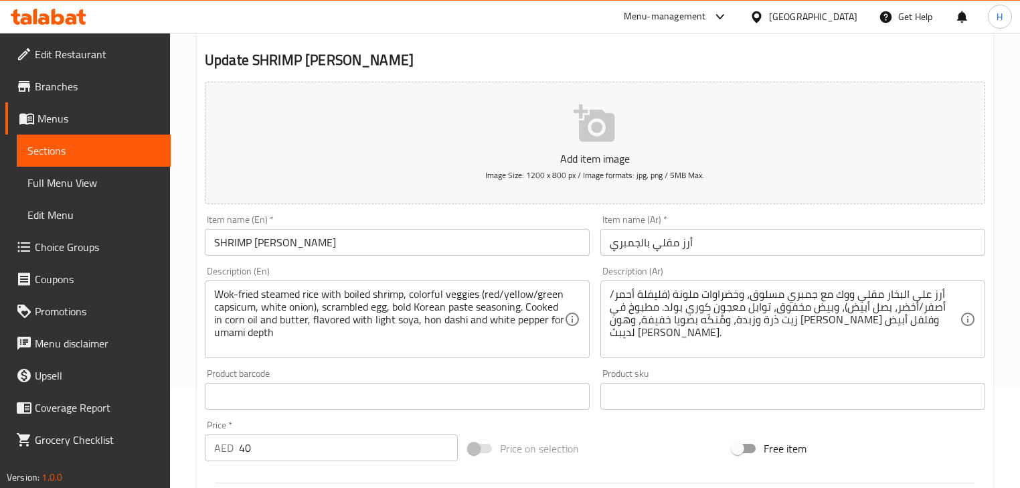
scroll to position [107, 0]
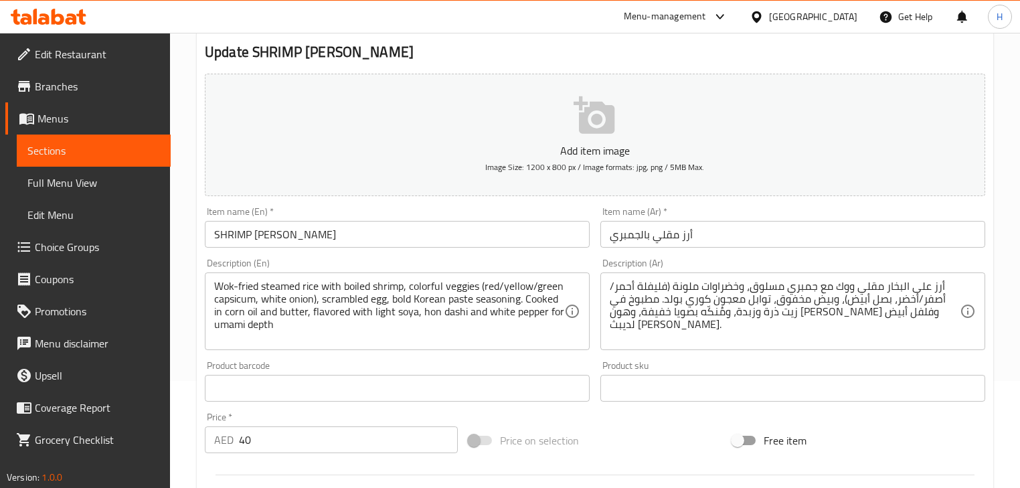
click at [849, 287] on textarea "أرز على البخار مقلي ووك مع جمبري مسلوق، وخضراوات ملونة (فليفلة أحمر/أصفر/أخضر، …" at bounding box center [785, 312] width 350 height 64
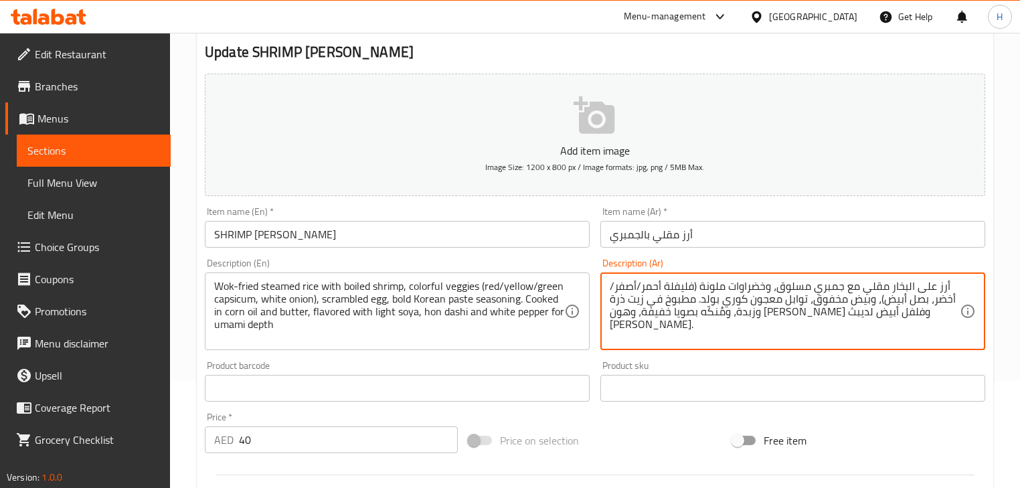
click at [886, 288] on textarea "أرز على البخار مقلي مع جمبري مسلوق، وخضراوات ملونة (فليفلة أحمر/أصفر/أخضر، بصل …" at bounding box center [785, 312] width 350 height 64
paste textarea "وك"
type textarea "أرز على البخار ووك-مقلي مع جمبري مسلوق، وخضراوات ملونة (فليفلة أحمر/أصفر/أخضر، …"
click at [536, 237] on input "SHRIMP [PERSON_NAME]" at bounding box center [397, 234] width 385 height 27
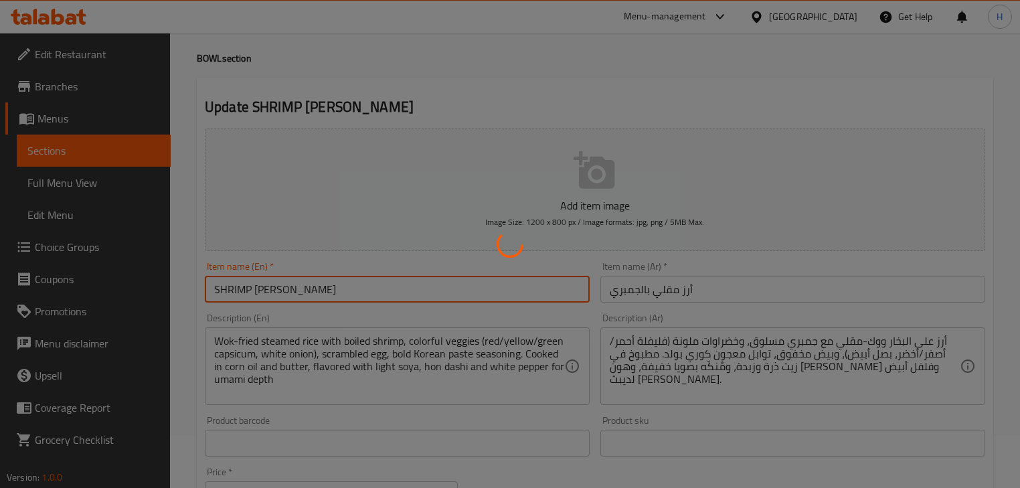
scroll to position [0, 0]
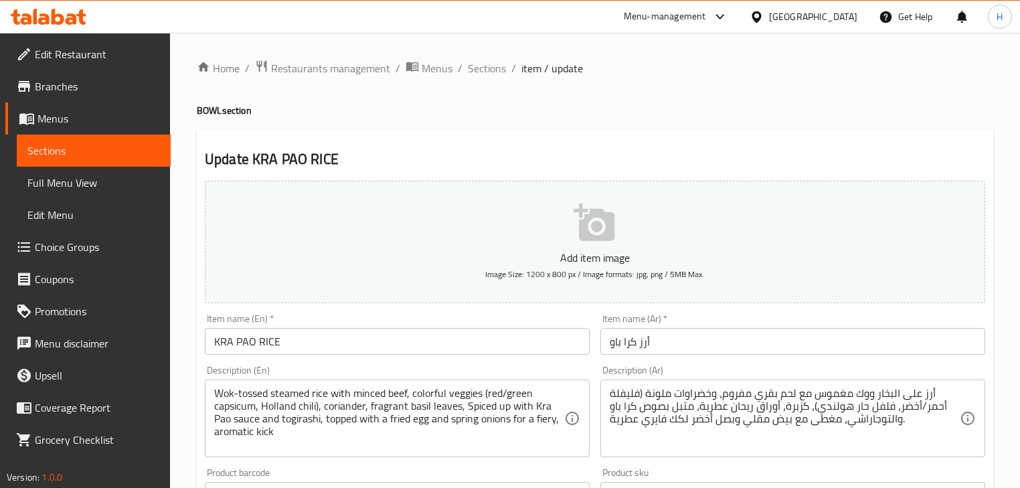
drag, startPoint x: 857, startPoint y: 394, endPoint x: 855, endPoint y: 404, distance: 10.1
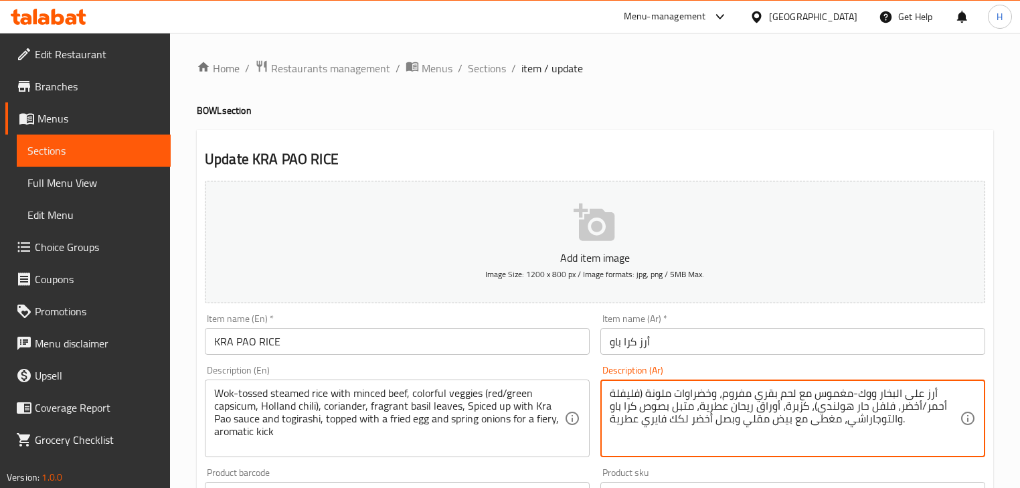
type textarea "أرز على البخار ووك-مغموس مع لحم بقري مفروم، وخضراوات ملونة (فليفلة أحمر/أخضر، ف…"
click at [549, 344] on input "KRA PAO RICE" at bounding box center [397, 341] width 385 height 27
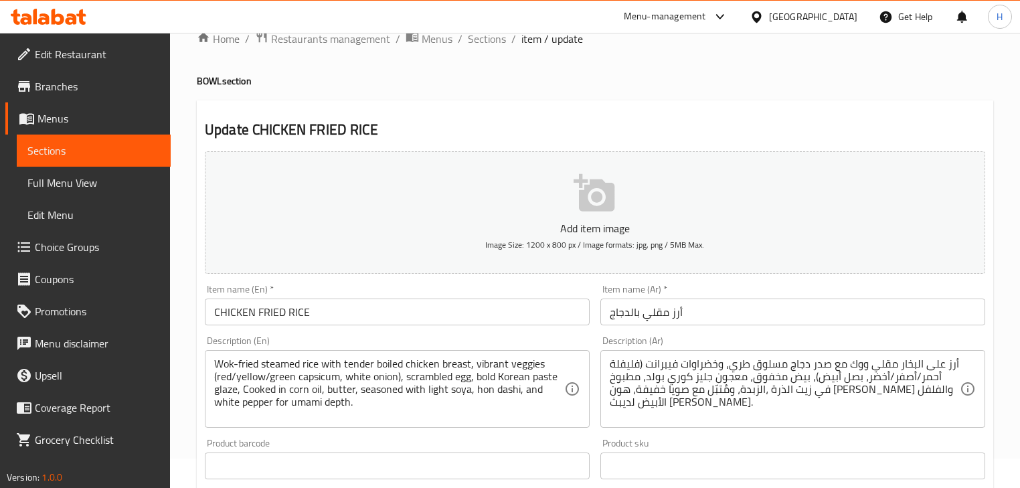
scroll to position [54, 0]
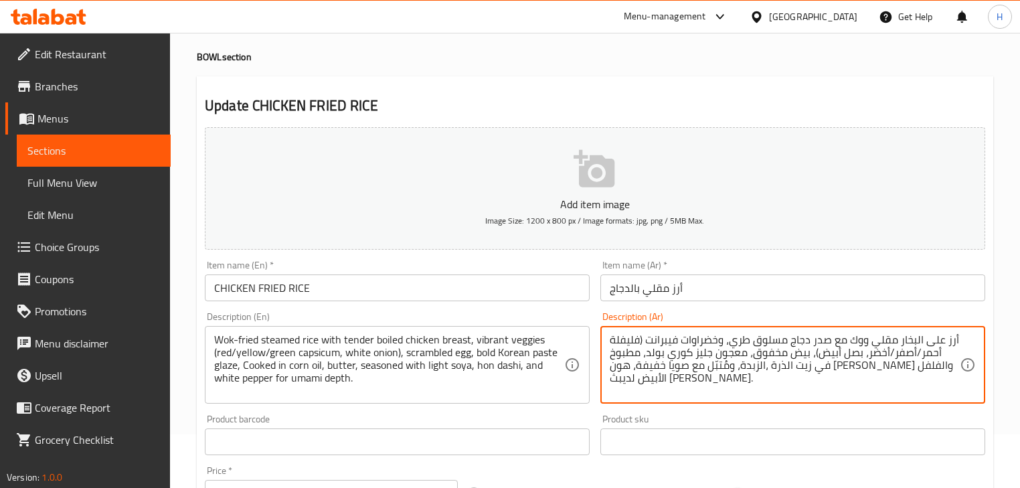
click at [857, 337] on textarea "أرز على البخار مقلي ووك مع صدر دجاج مسلوق طري، وخضراوات فيبرانت (فليفلة أحمر/أص…" at bounding box center [785, 365] width 350 height 64
click at [874, 340] on textarea "أرز على البخار مقلي مع صدر دجاج مسلوق طري، وخضراوات فيبرانت (فليفلة أحمر/أصفر/أ…" at bounding box center [785, 365] width 350 height 64
paste textarea "ووك"
type textarea "أرز على البخار ووك -مقلي مع صدر دجاج مسلوق طري، وخضراوات فيبرانت (فليفلة أحمر/أ…"
click at [495, 295] on input "CHICKEN FRIED RICE" at bounding box center [397, 287] width 385 height 27
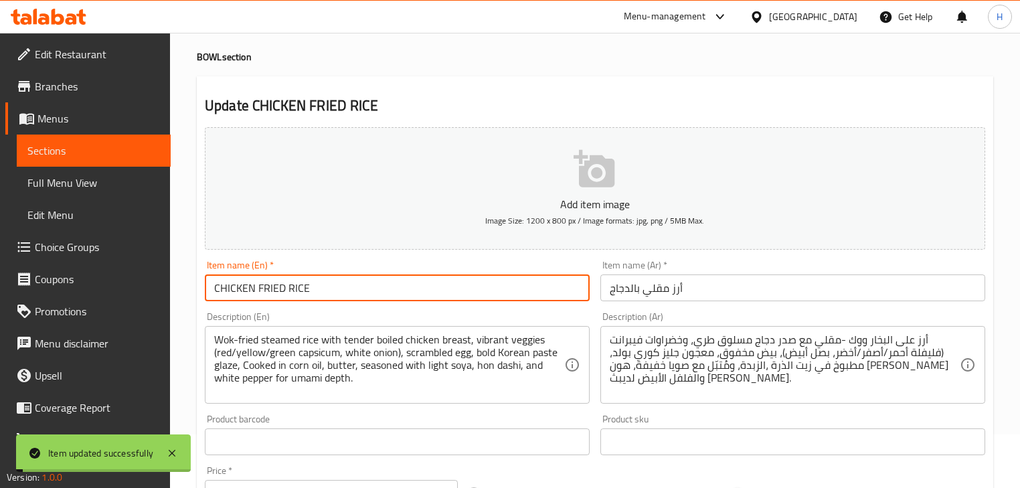
scroll to position [0, 0]
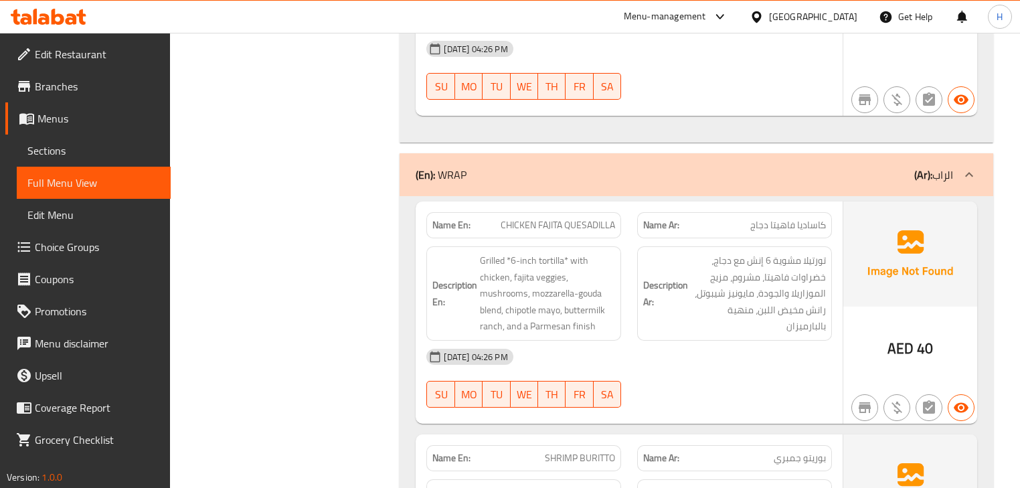
scroll to position [1767, 0]
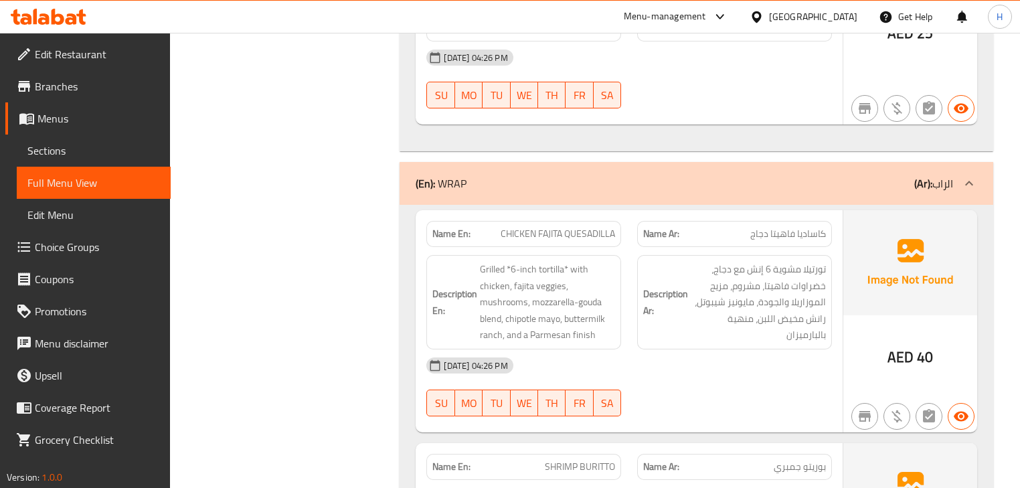
click at [560, 236] on span "CHICKEN FAJITA QUESADILLA" at bounding box center [558, 234] width 114 height 14
copy span "CHICKEN FAJITA QUESADILLA"
click at [633, 271] on div "Description Ar: تورتيلا مشوية 6 إنش مع دجاج، خضراوات فاهيتا، مشروم، مزيج الموزا…" at bounding box center [734, 302] width 211 height 110
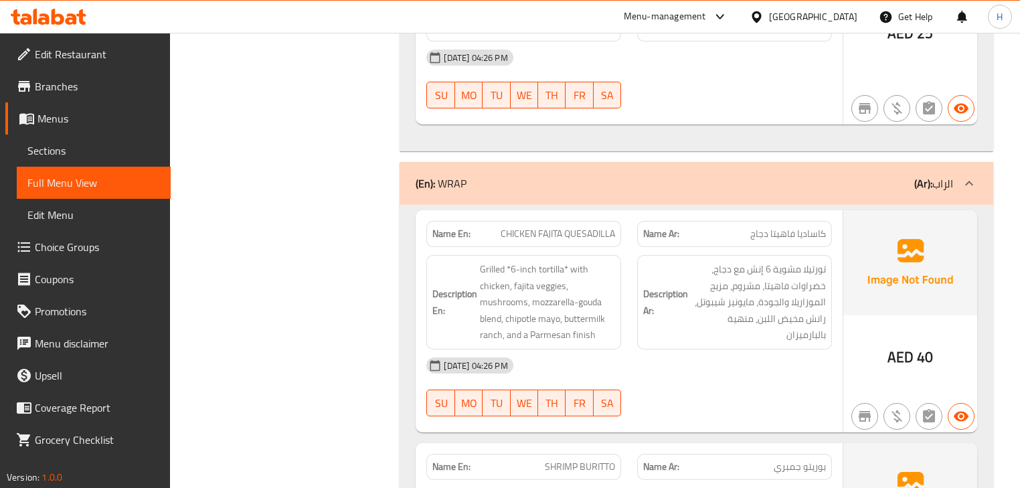
scroll to position [1821, 0]
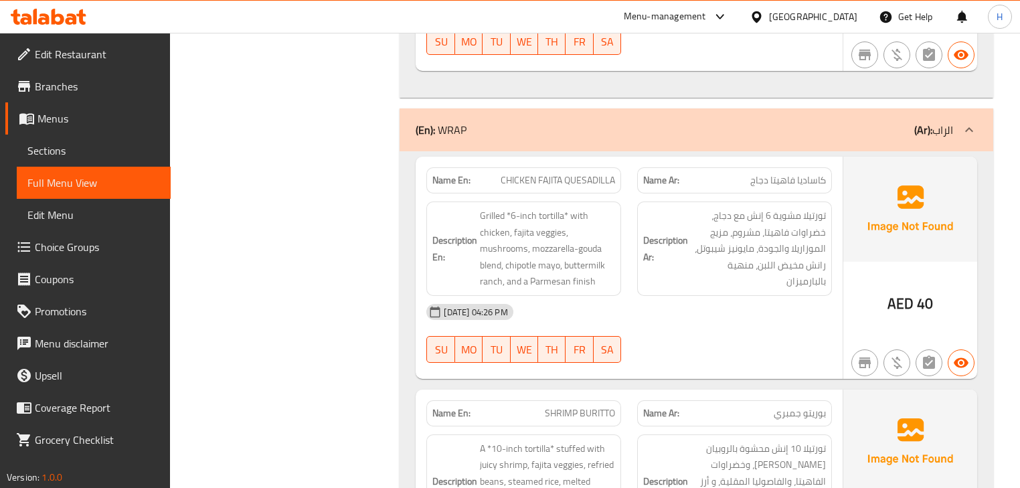
click at [530, 184] on span "CHICKEN FAJITA QUESADILLA" at bounding box center [558, 180] width 114 height 14
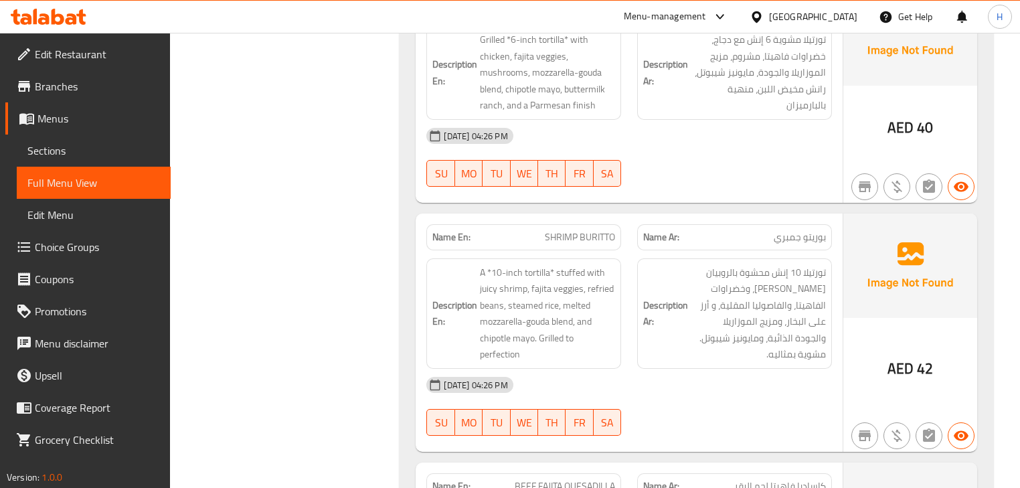
scroll to position [2088, 0]
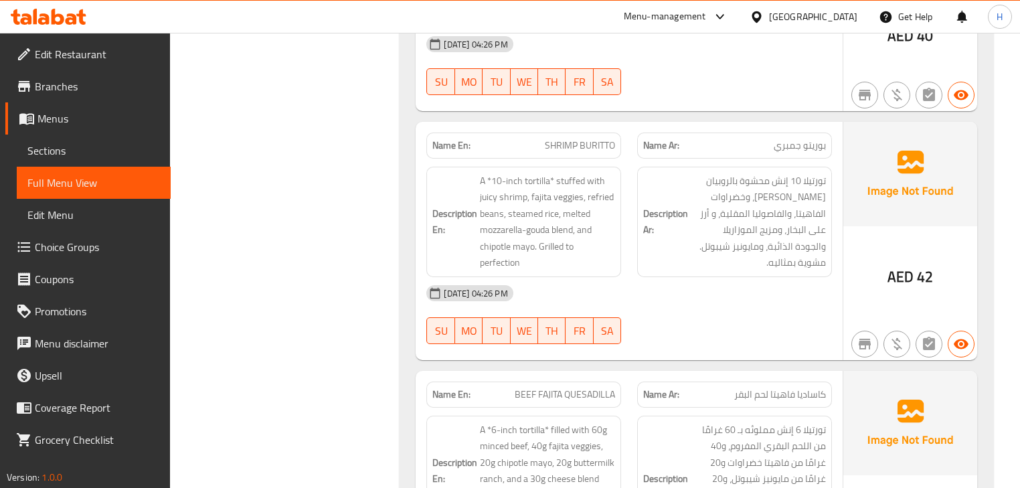
click at [584, 139] on span "SHRIMP BURITTO" at bounding box center [580, 146] width 70 height 14
copy span "SHRIMP BURITTO"
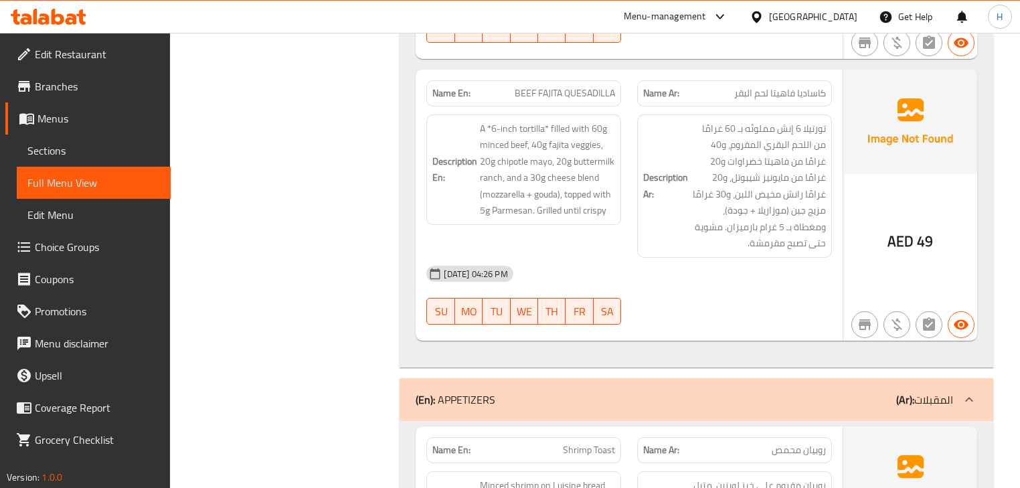
scroll to position [2303, 0]
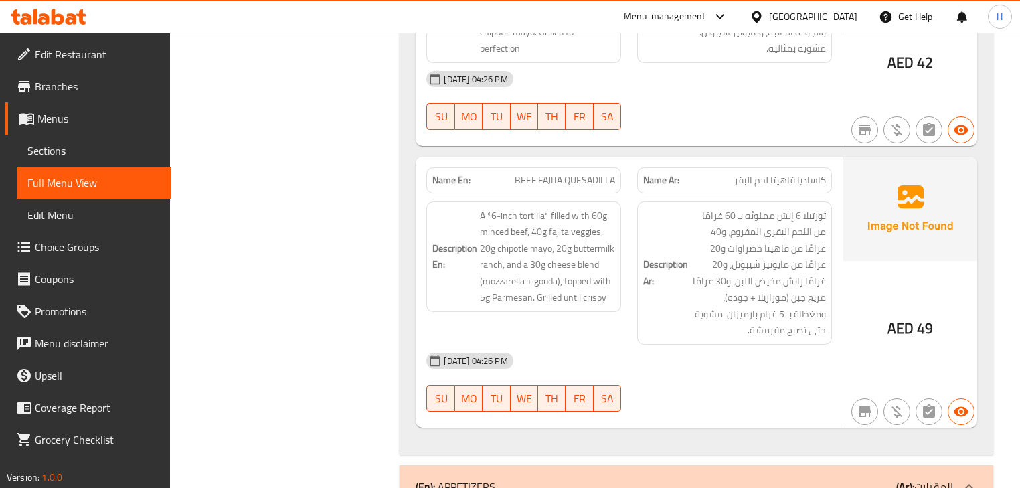
click at [576, 173] on span "BEEF FAJITA QUESADILLA" at bounding box center [565, 180] width 100 height 14
copy span "BEEF FAJITA QUESADILLA"
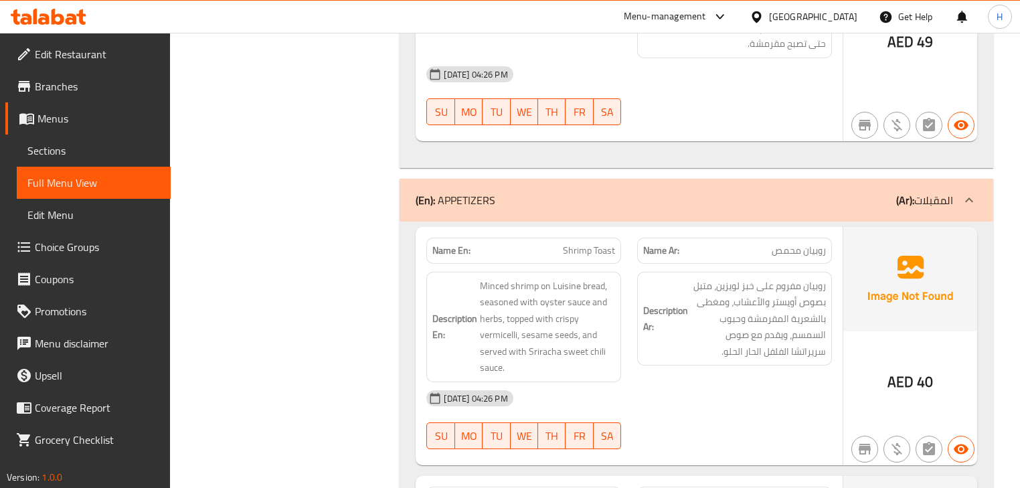
scroll to position [2624, 0]
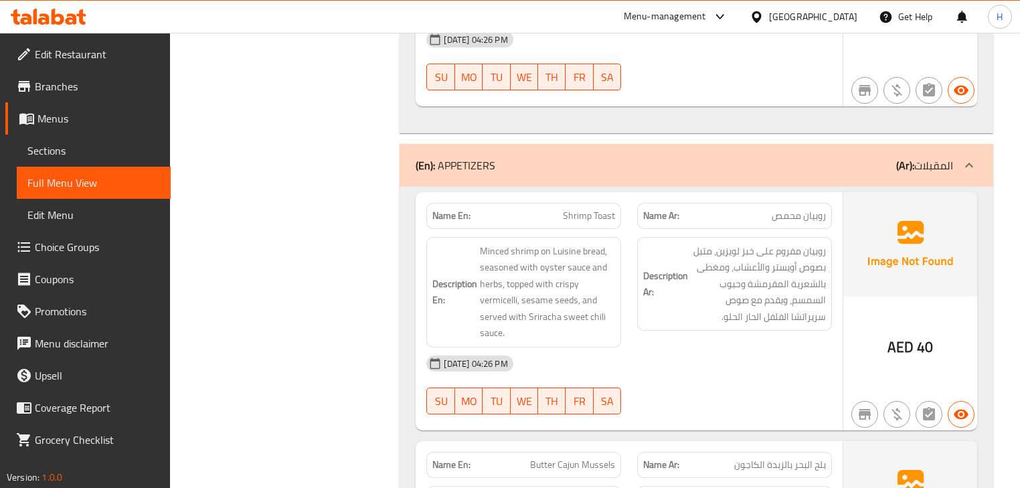
click at [581, 212] on span "Shrimp Toast" at bounding box center [589, 216] width 52 height 14
copy span "Shrimp Toast"
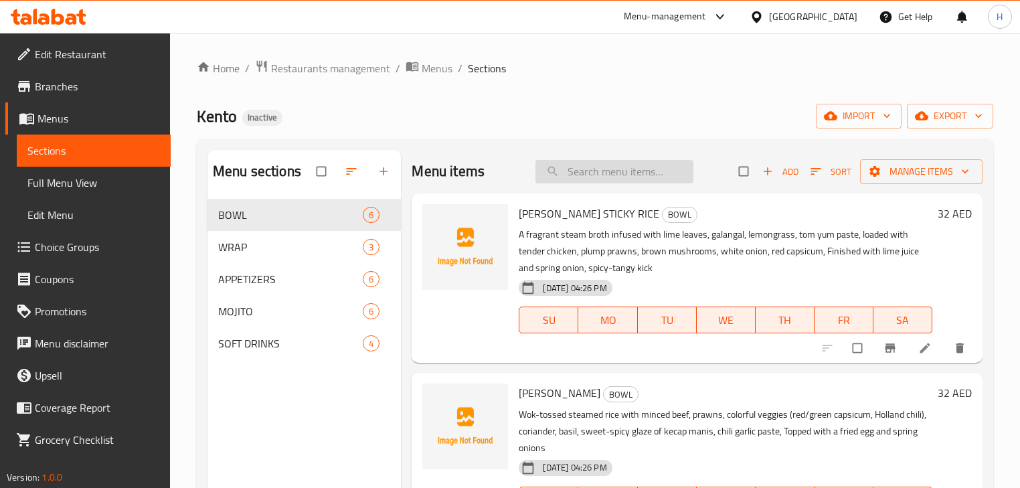
click at [604, 174] on input "search" at bounding box center [615, 171] width 158 height 23
paste input "CHICKEN FAJITA QUESADILLA"
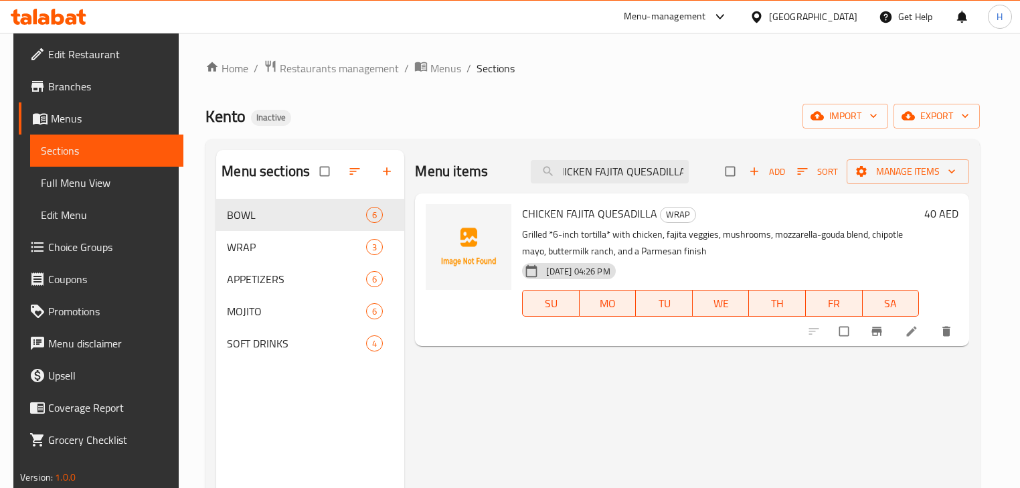
type input "CHICKEN FAJITA QUESADILLA"
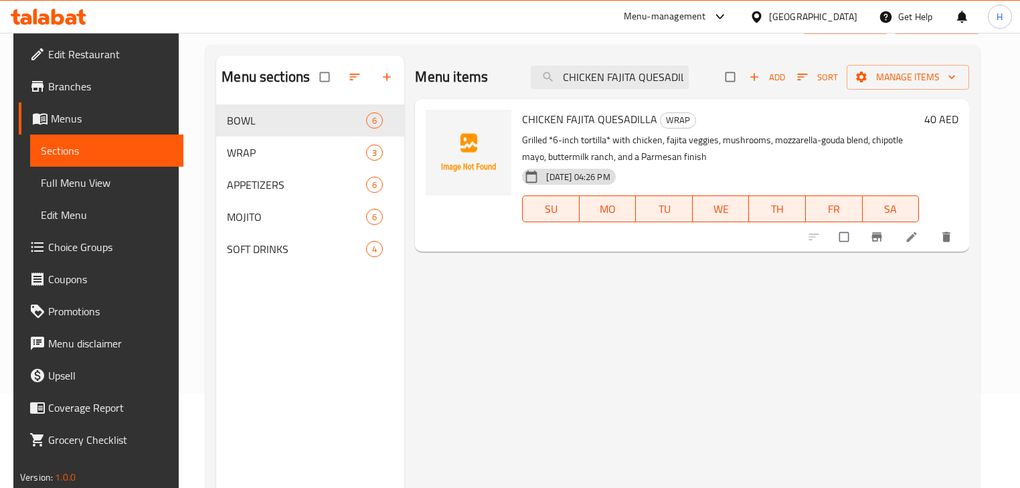
scroll to position [161, 0]
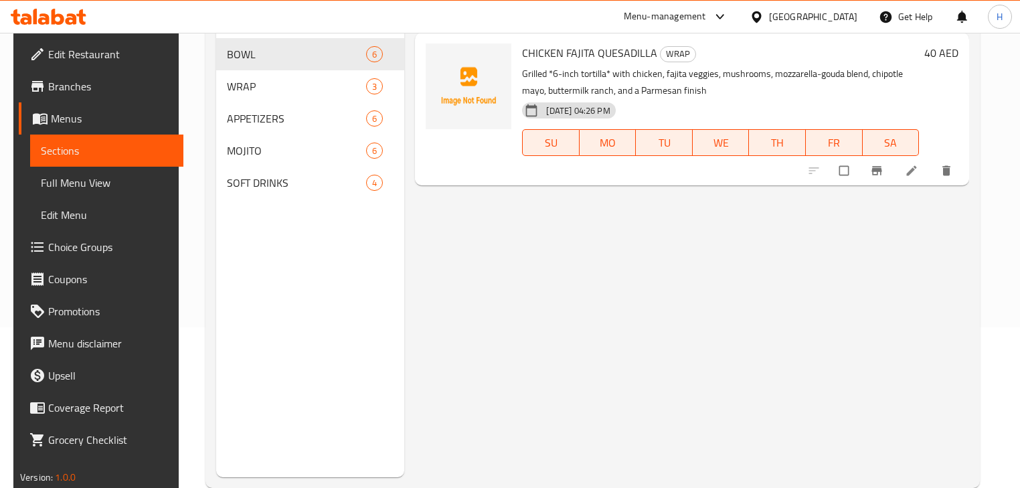
click at [932, 172] on li at bounding box center [912, 170] width 37 height 21
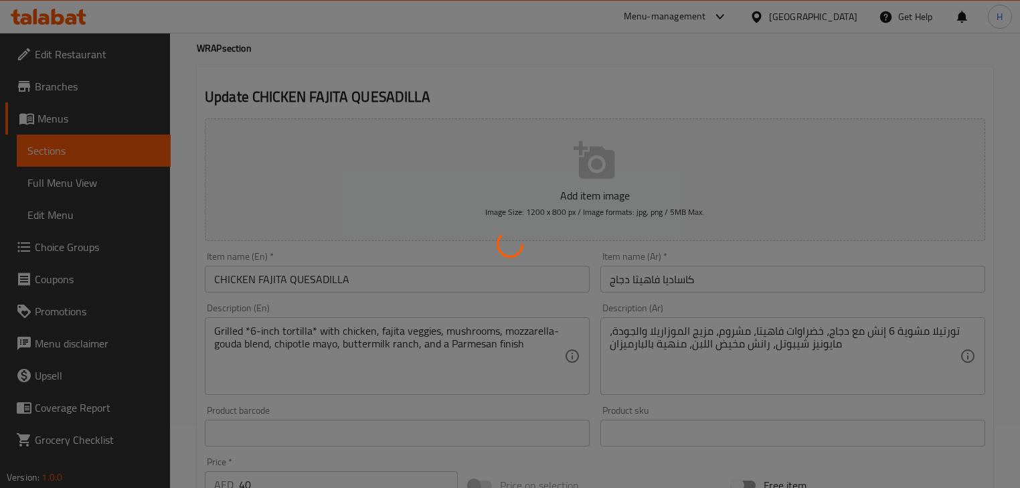
scroll to position [161, 0]
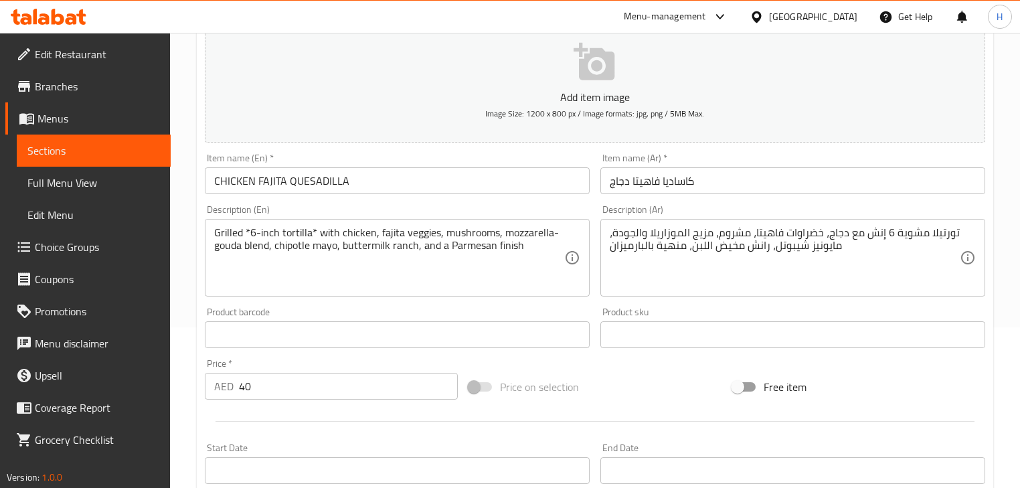
click at [639, 234] on textarea "تورتيلا مشوية 6 إنش مع دجاج، خضراوات فاهيتا، مشروم، مزيج الموزاريلا والجودة، ما…" at bounding box center [785, 258] width 350 height 64
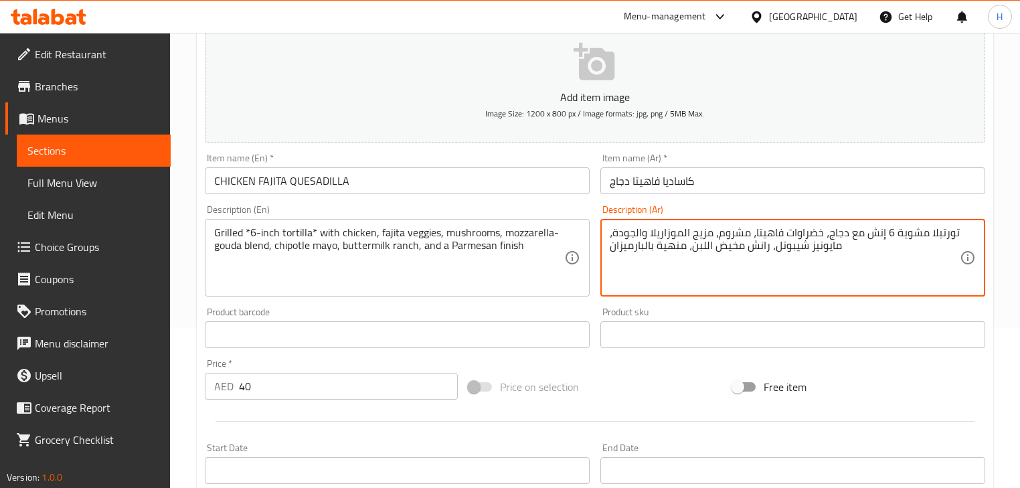
click at [639, 234] on textarea "تورتيلا مشوية 6 إنش مع دجاج، خضراوات فاهيتا، مشروم، مزيج الموزاريلا والجودة، ما…" at bounding box center [785, 258] width 350 height 64
click at [566, 198] on div "Item name (En)   * CHICKEN FAJITA QUESADILLA Item name (En) *" at bounding box center [397, 174] width 396 height 52
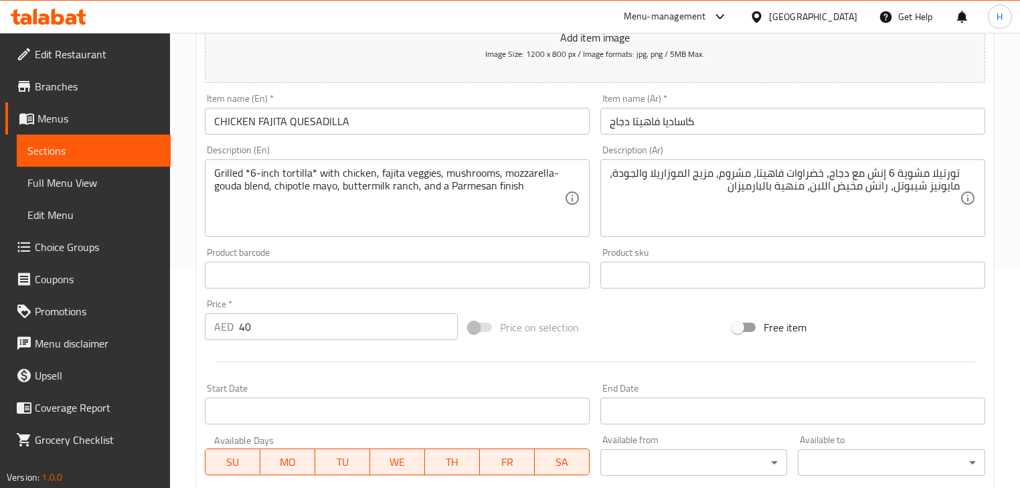
scroll to position [268, 0]
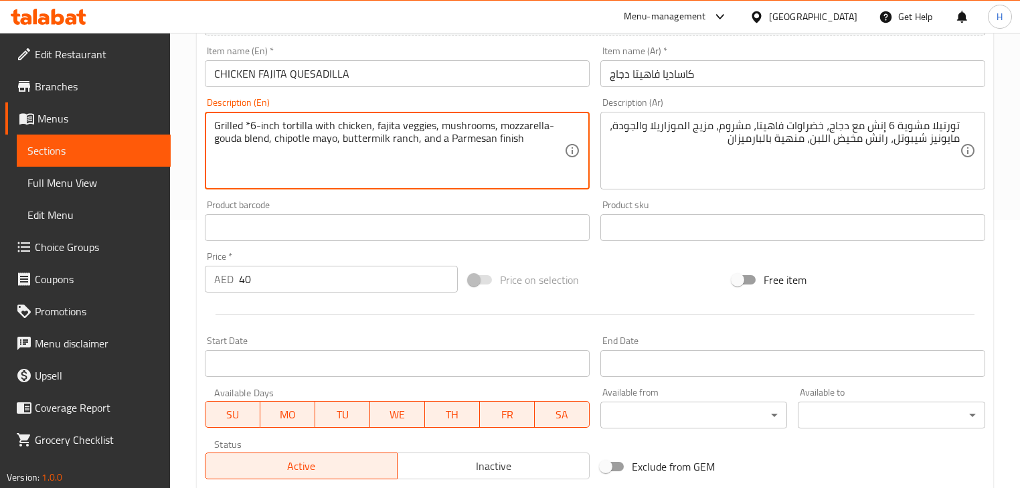
drag, startPoint x: 242, startPoint y: 123, endPoint x: 249, endPoint y: 123, distance: 7.4
click at [249, 123] on textarea "Grilled *6-inch tortilla with chicken, fajita veggies, mushrooms, mozzarella-go…" at bounding box center [389, 151] width 350 height 64
type textarea "Grilled 6-inch tortilla with chicken, fajita veggies, mushrooms, mozzarella-gou…"
click at [371, 101] on div "Description (En) Grilled 6-inch tortilla with chicken, fajita veggies, mushroom…" at bounding box center [397, 144] width 385 height 92
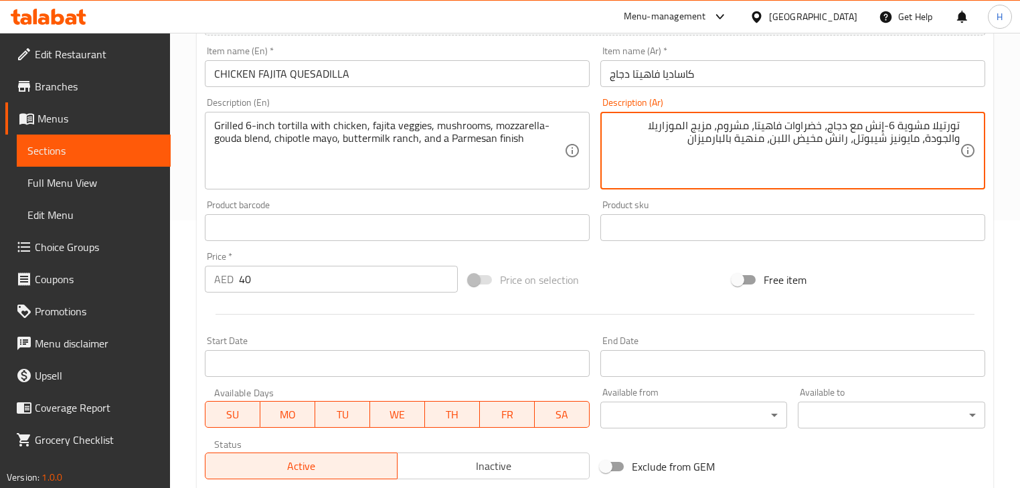
click at [579, 94] on div "Description (En) Grilled 6-inch tortilla with chicken, fajita veggies, mushroom…" at bounding box center [397, 143] width 396 height 102
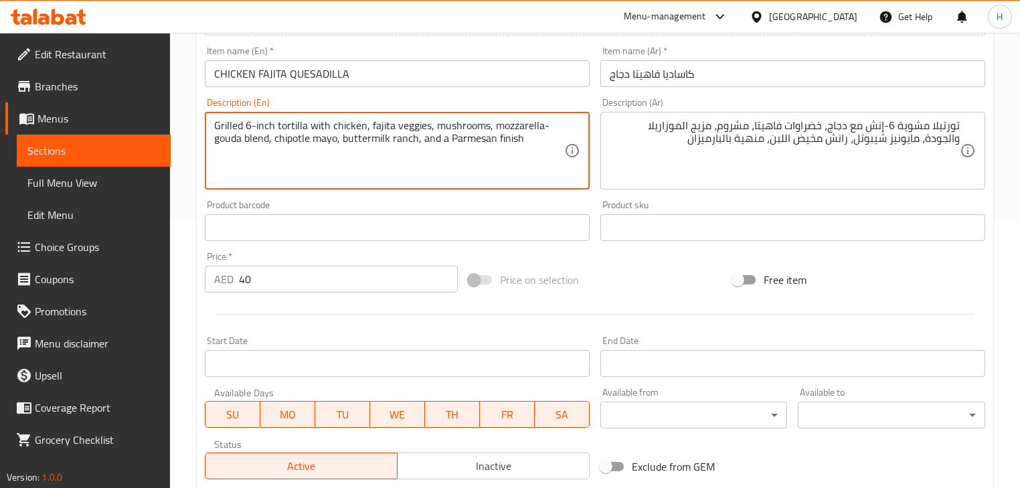
click at [224, 137] on textarea "Grilled 6-inch tortilla with chicken, fajita veggies, mushrooms, mozzarella-gou…" at bounding box center [389, 151] width 350 height 64
click at [236, 142] on textarea "Grilled 6-inch tortilla with chicken, fajita veggies, mushrooms, mozzarella-gou…" at bounding box center [389, 151] width 350 height 64
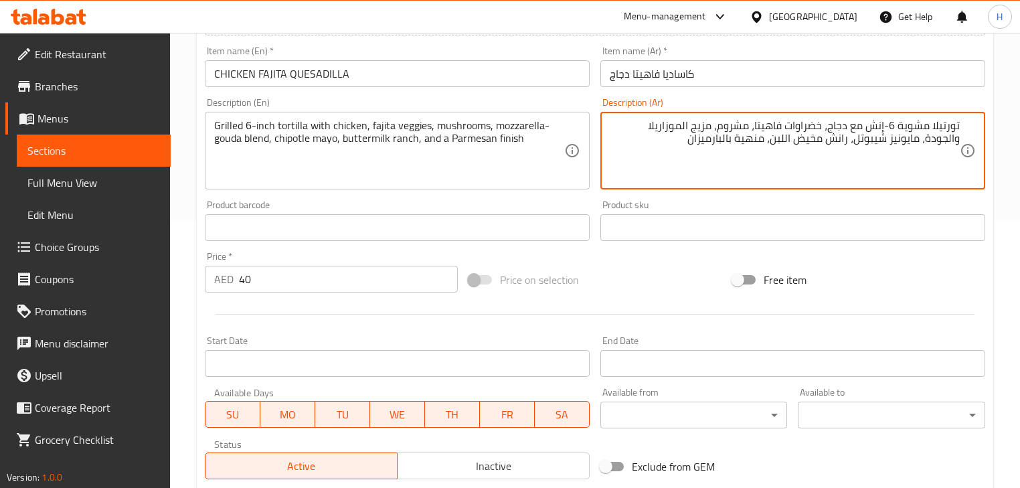
drag, startPoint x: 615, startPoint y: 126, endPoint x: 644, endPoint y: 124, distance: 28.9
paste textarea
click at [560, 95] on div "Description (En) Grilled 6-inch tortilla with chicken, fajita veggies, mushroom…" at bounding box center [397, 143] width 396 height 102
click at [782, 139] on textarea "تورتيلا مشوية 6-إنش مع دجاج، خضراوات فاهيتا، مشروم، مزيج الموزاريلا وجودة، مايو…" at bounding box center [785, 151] width 350 height 64
type textarea "تورتيلا مشوية 6-إنش مع دجاج، خضراوات فاهيتا، مشروم، مزيج الموزاريلا وجودة، مايو…"
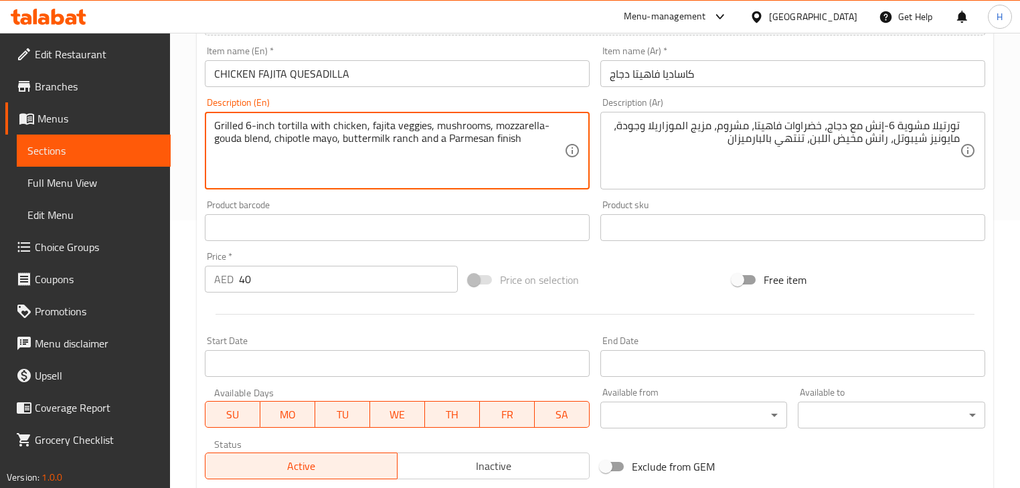
type textarea "Grilled 6-inch tortilla with chicken, fajita veggies, mushrooms, mozzarella-gou…"
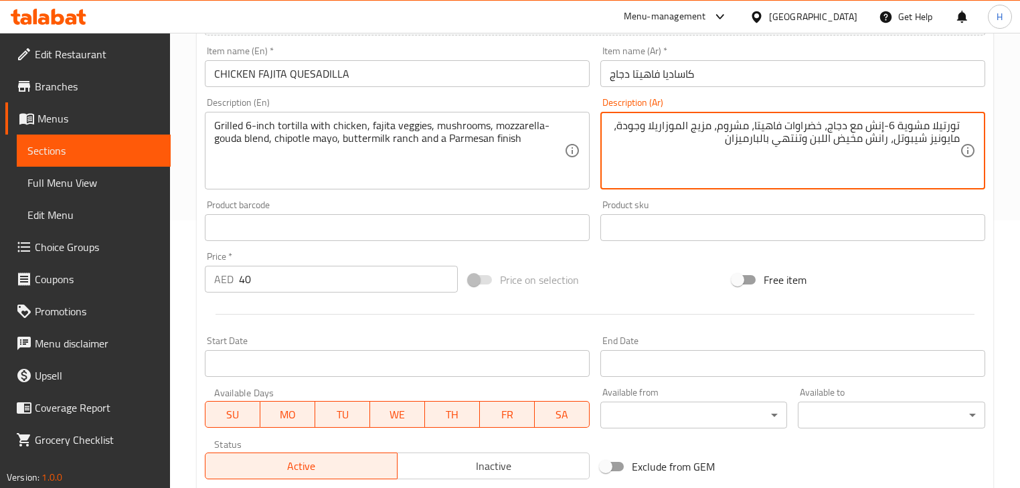
type textarea "تورتيلا مشوية 6-إنش مع دجاج، خضراوات فاهيتا، مشروم، مزيج الموزاريلا وجودة، مايو…"
click at [803, 194] on div "Description (Ar) تورتيلا مشوية 6-إنش مع دجاج، خضراوات فاهيتا، مشروم، مزيج الموز…" at bounding box center [793, 143] width 396 height 102
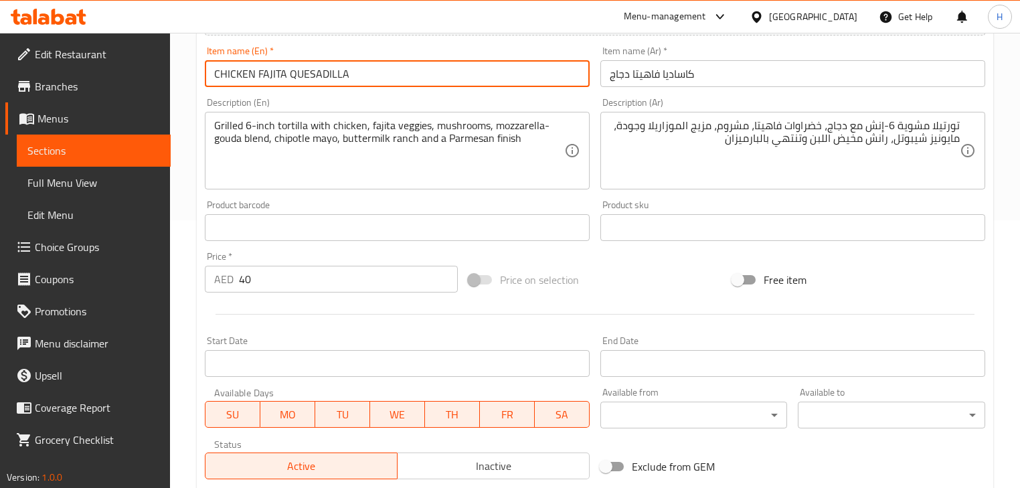
click at [447, 74] on input "CHICKEN FAJITA QUESADILLA" at bounding box center [397, 73] width 385 height 27
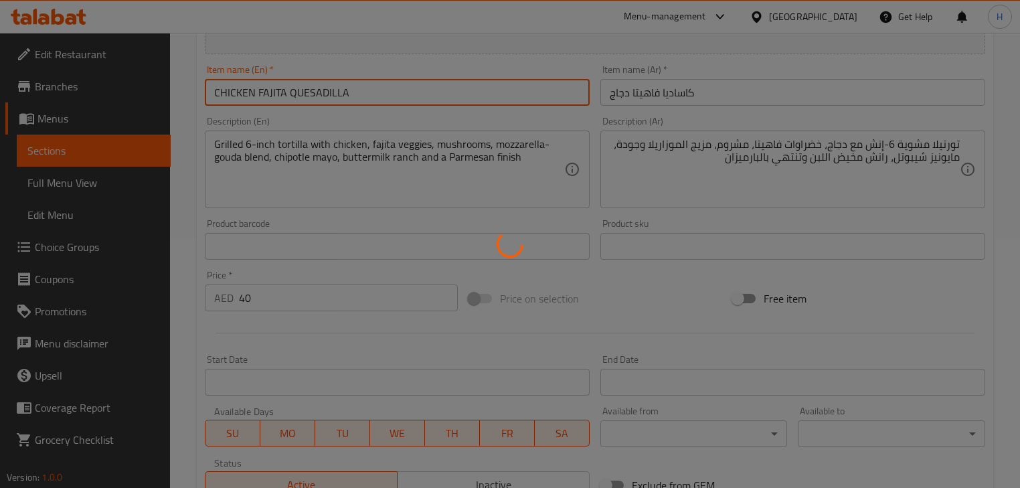
scroll to position [0, 0]
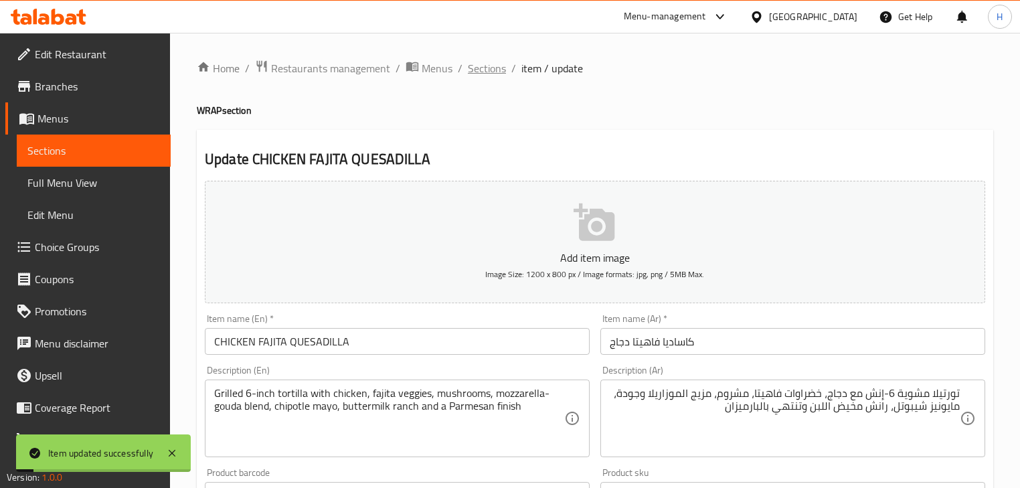
click at [481, 67] on span "Sections" at bounding box center [487, 68] width 38 height 16
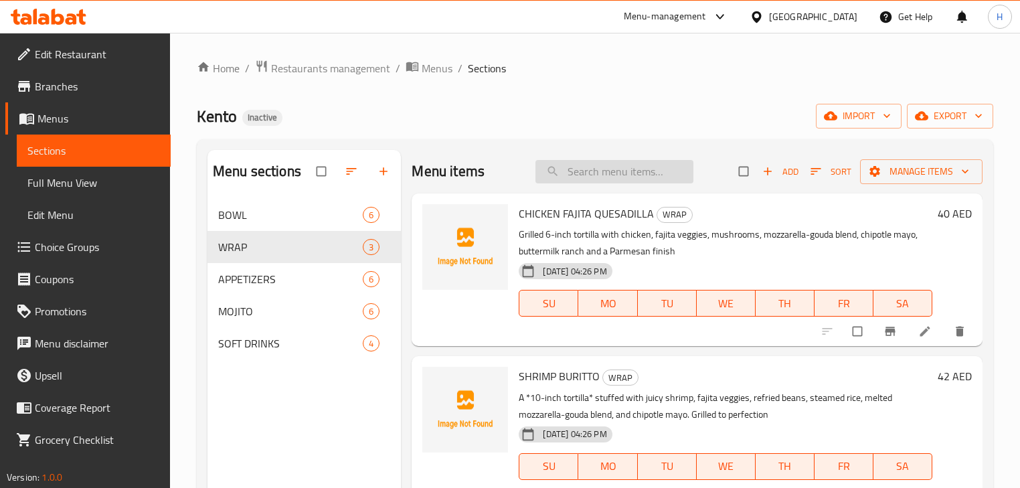
click at [603, 173] on input "search" at bounding box center [615, 171] width 158 height 23
paste input "SHRIMP BURITTO"
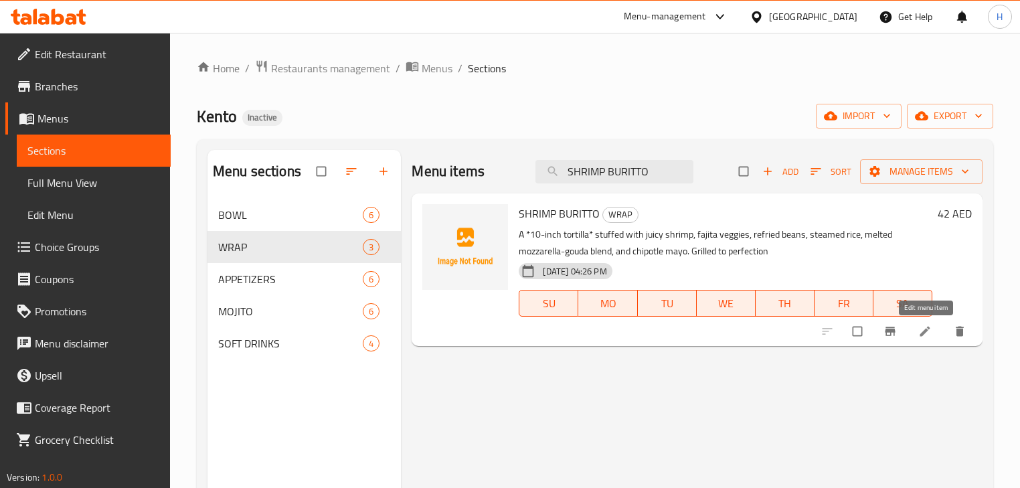
type input "SHRIMP BURITTO"
click at [925, 328] on icon at bounding box center [924, 331] width 13 height 13
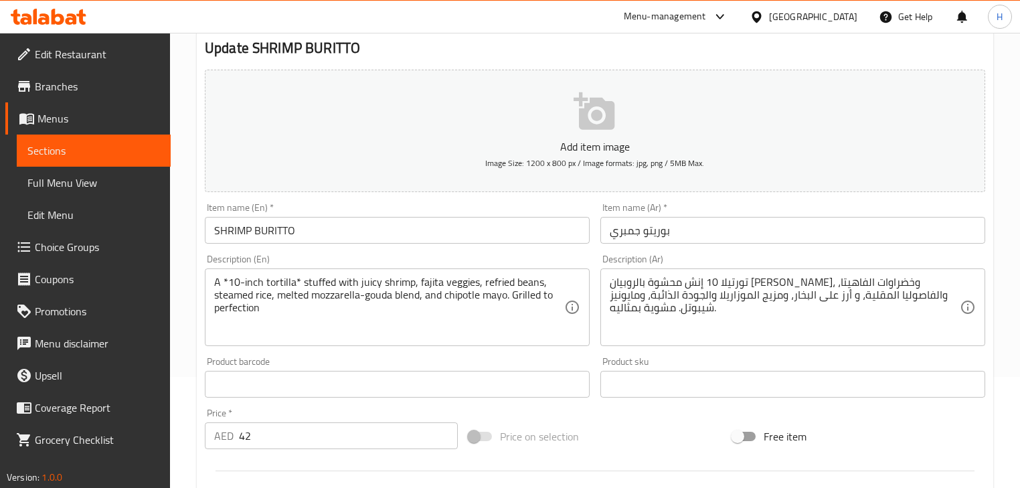
scroll to position [161, 0]
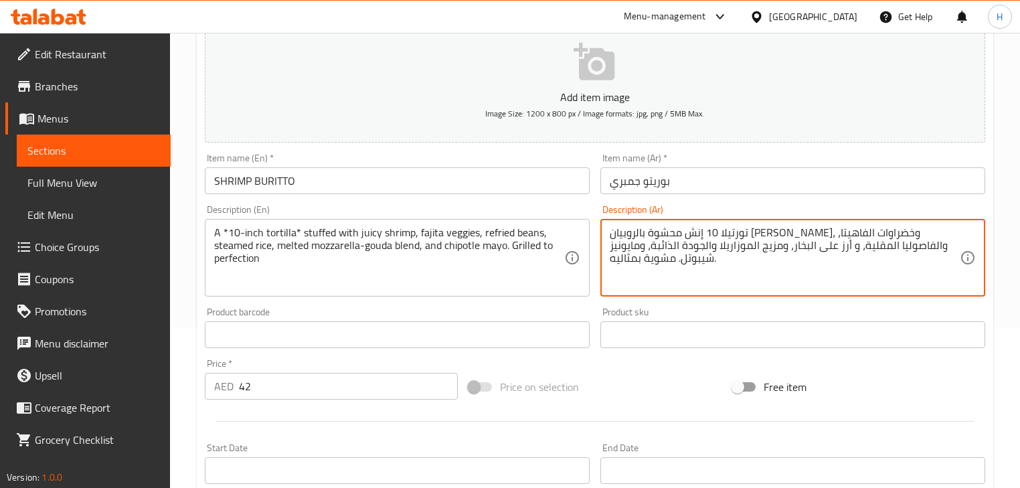
click at [675, 238] on textarea "تورتيلا 10 إنش محشوة بالروبيان [PERSON_NAME]، وخضراوات الفاهيتا، والفاصوليا الم…" at bounding box center [785, 258] width 350 height 64
click at [870, 276] on textarea "تورتيلا 10 إنش محشوة بالروبيان [PERSON_NAME]، وخضراوات الفاهيتا، والفاصوليا الم…" at bounding box center [785, 258] width 350 height 64
click at [915, 232] on textarea "تورتيلا 10 إنش محشوة بالروبيان [PERSON_NAME]، وخضراوات الفاهيتا، والفاصوليا الم…" at bounding box center [785, 258] width 350 height 64
click at [525, 208] on div "Description (En) A *10-inch tortilla* stuffed with juicy shrimp, fajita veggies…" at bounding box center [397, 251] width 385 height 92
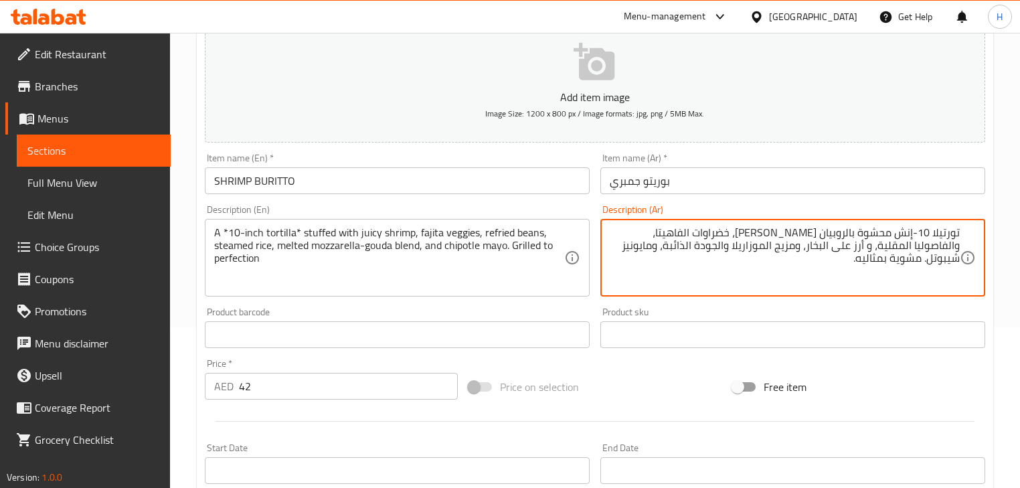
type textarea "تورتيلا 10-إنش محشوة بالروبيان [PERSON_NAME]، خضراوات الفاهيتا، والفاصوليا المق…"
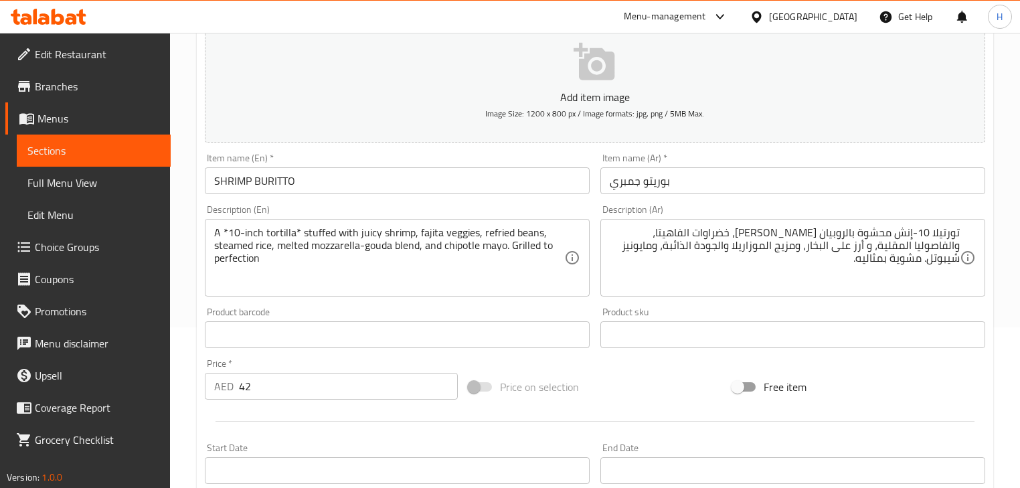
click at [404, 214] on div "Description (En) A *10-inch tortilla* stuffed with juicy shrimp, fajita veggies…" at bounding box center [397, 251] width 385 height 92
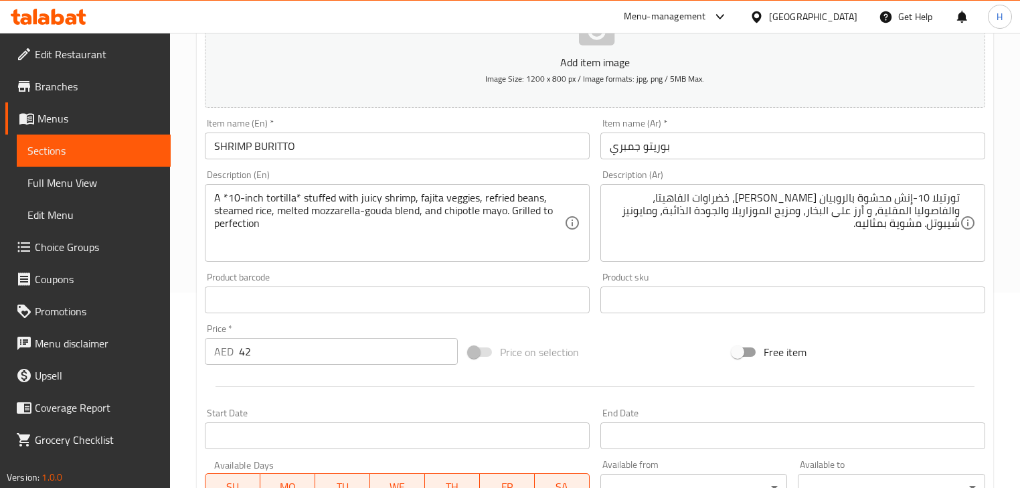
scroll to position [214, 0]
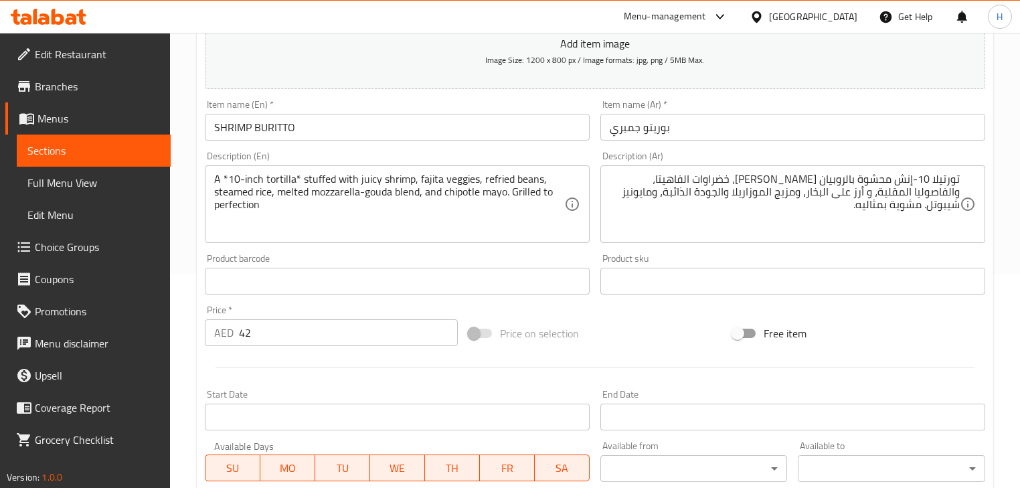
click at [287, 126] on input "SHRIMP BURITTO" at bounding box center [397, 127] width 385 height 27
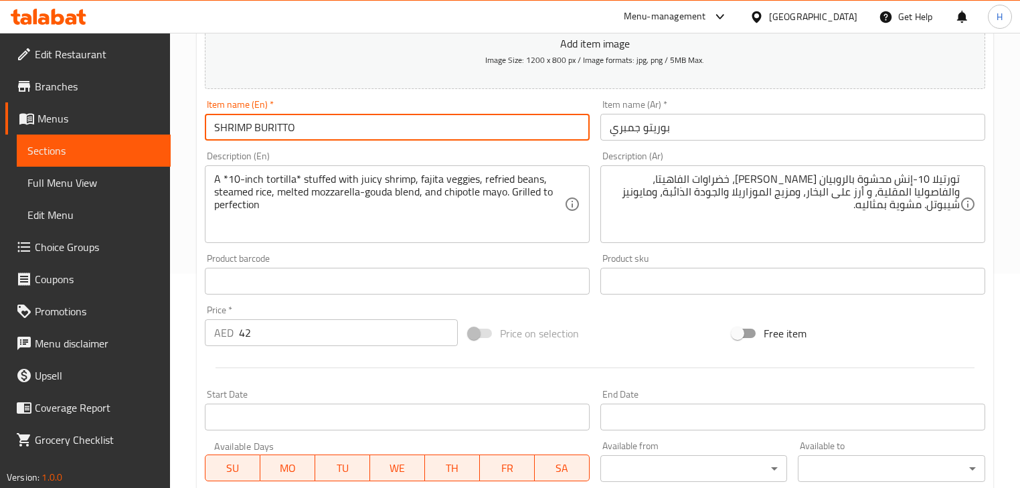
paste input "RI"
click at [335, 147] on div "Description (En) A *10-inch tortilla* stuffed with juicy shrimp, fajita veggies…" at bounding box center [397, 197] width 396 height 102
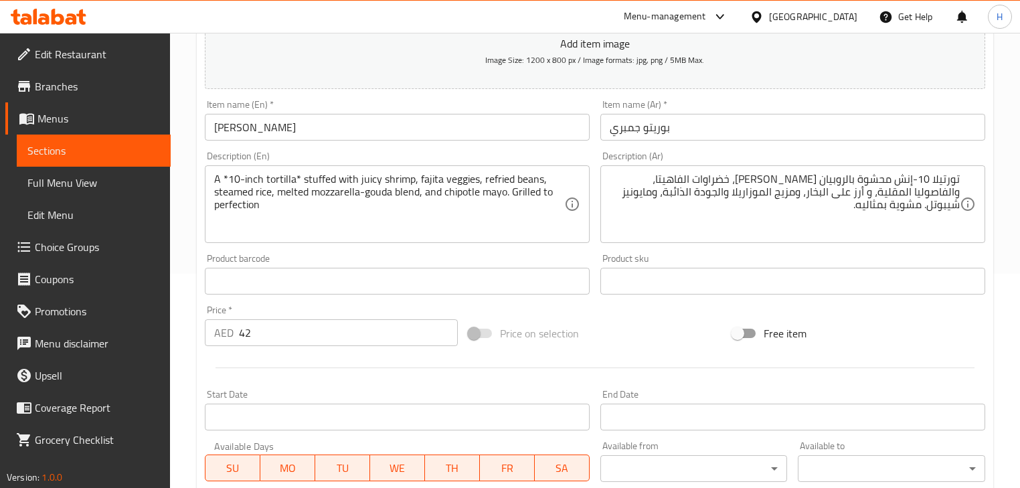
click at [308, 159] on div "Description (En) A *10-inch tortilla* stuffed with juicy shrimp, fajita veggies…" at bounding box center [397, 197] width 385 height 92
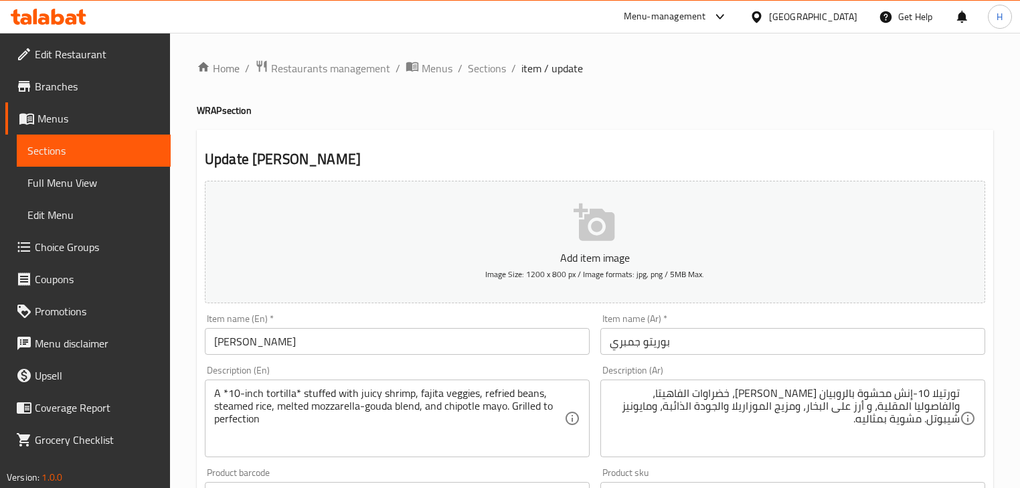
scroll to position [161, 0]
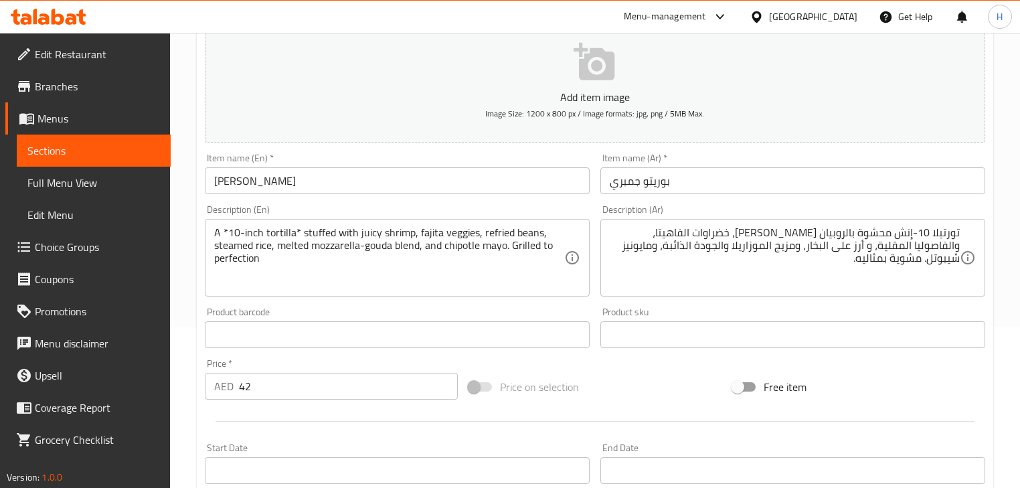
click at [329, 201] on div "Description (En) A *10-inch tortilla* stuffed with juicy shrimp, fajita veggies…" at bounding box center [397, 250] width 396 height 102
click at [282, 176] on input "[PERSON_NAME]" at bounding box center [397, 180] width 385 height 27
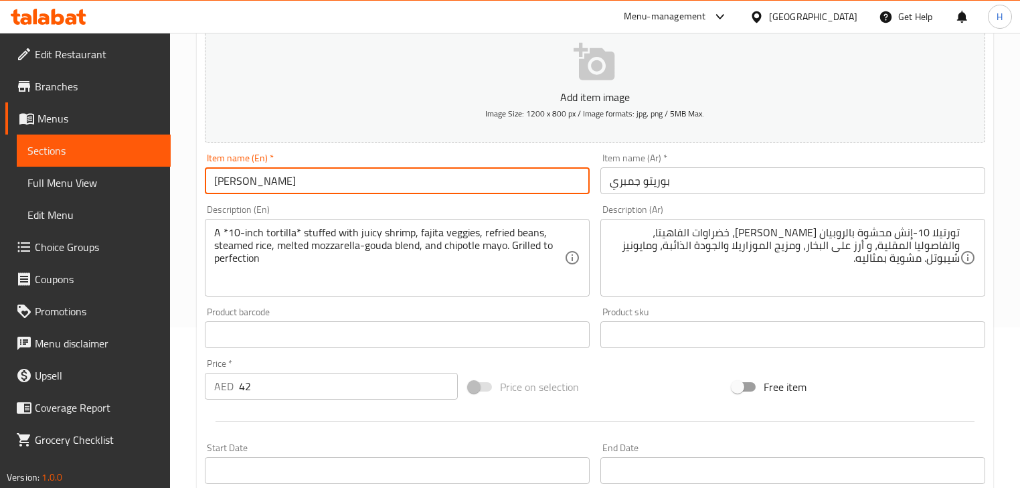
click at [282, 176] on input "[PERSON_NAME]" at bounding box center [397, 180] width 385 height 27
paste input "urrito"
click at [313, 202] on div "Description (En) A *10-inch tortilla* stuffed with juicy shrimp, fajita veggies…" at bounding box center [397, 250] width 396 height 102
type input "[PERSON_NAME]"
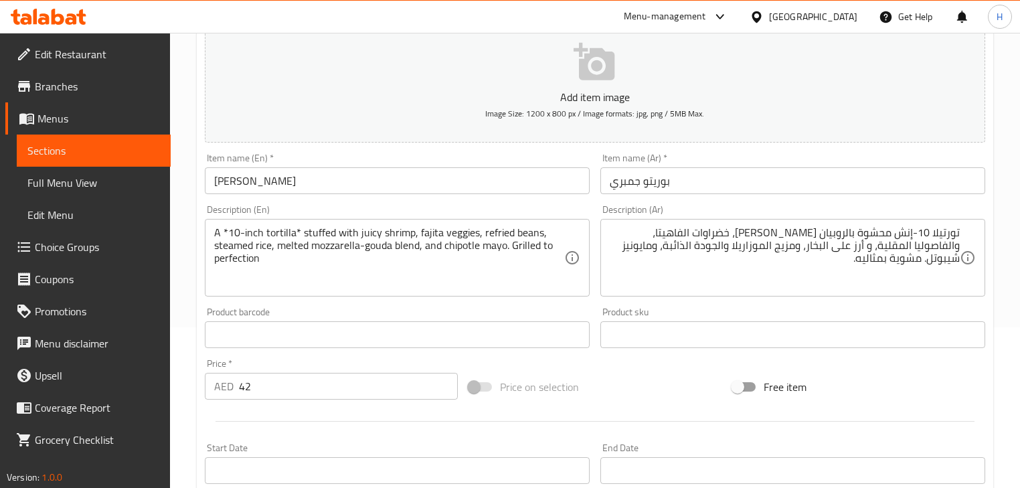
click at [288, 202] on div "Description (En) A *10-inch tortilla* stuffed with juicy shrimp, fajita veggies…" at bounding box center [397, 250] width 396 height 102
click at [589, 203] on div "Description (En) A *10-inch tortilla* stuffed with juicy shrimp, fajita veggies…" at bounding box center [397, 250] width 396 height 102
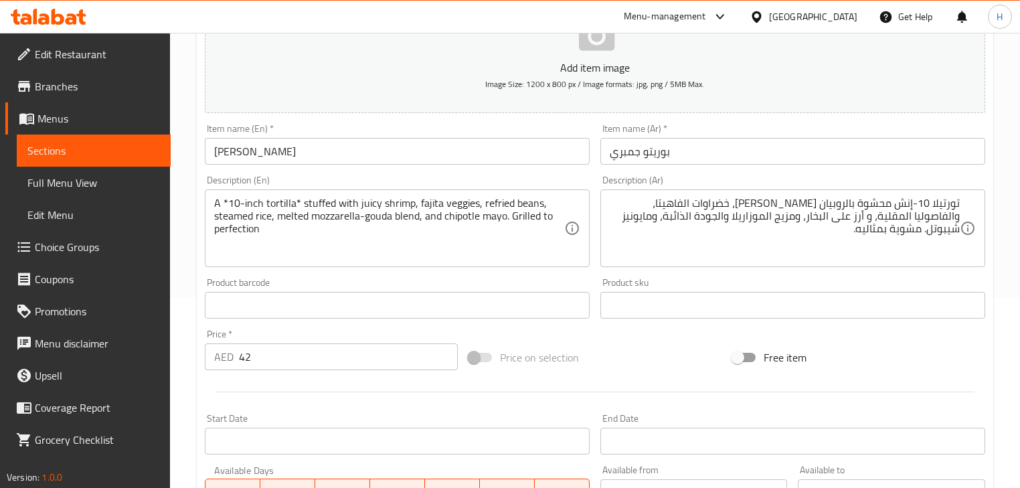
scroll to position [214, 0]
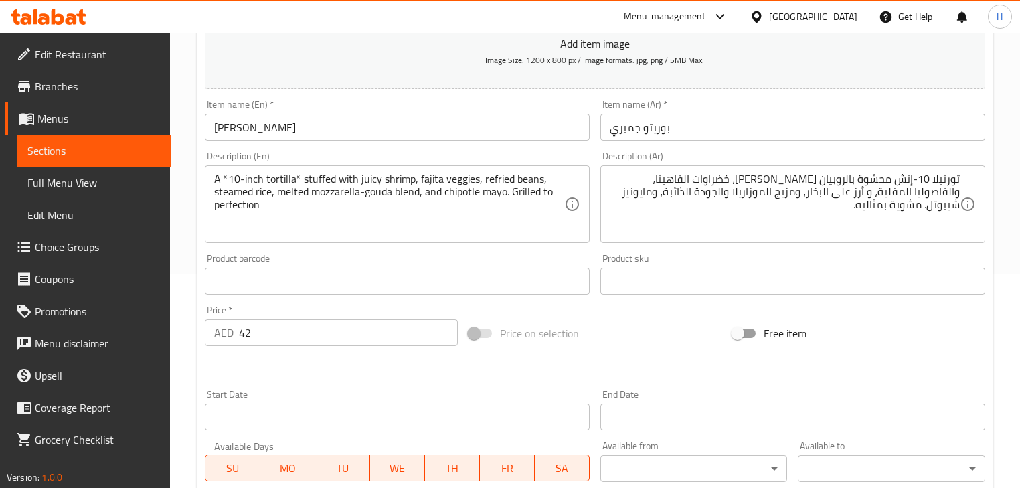
drag, startPoint x: 976, startPoint y: 181, endPoint x: 967, endPoint y: 181, distance: 9.4
click at [967, 181] on div "تورتيلا 10-إنش محشوة بالروبيان [PERSON_NAME]، خضراوات الفاهيتا، والفاصوليا المق…" at bounding box center [792, 204] width 385 height 78
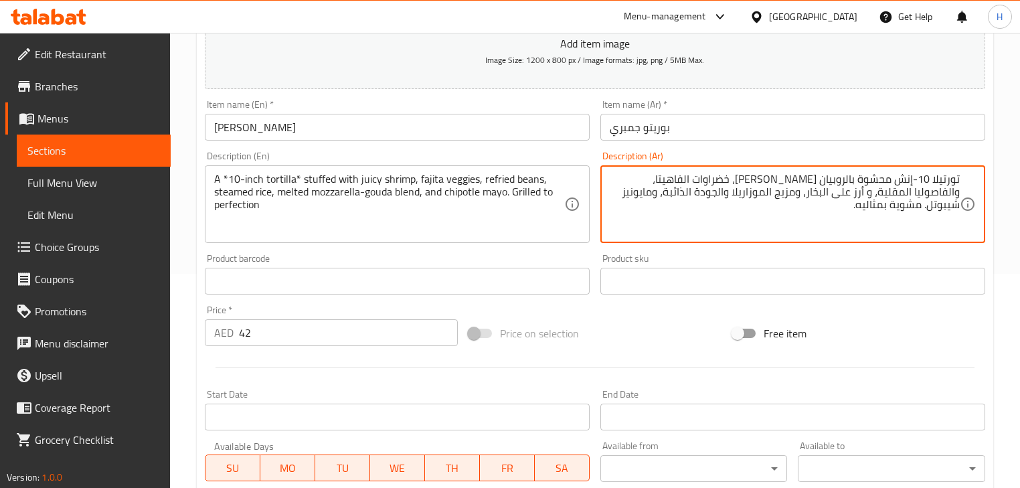
click at [577, 158] on div "Description (En) A *10-inch tortilla* stuffed with juicy shrimp, fajita veggies…" at bounding box center [397, 197] width 385 height 92
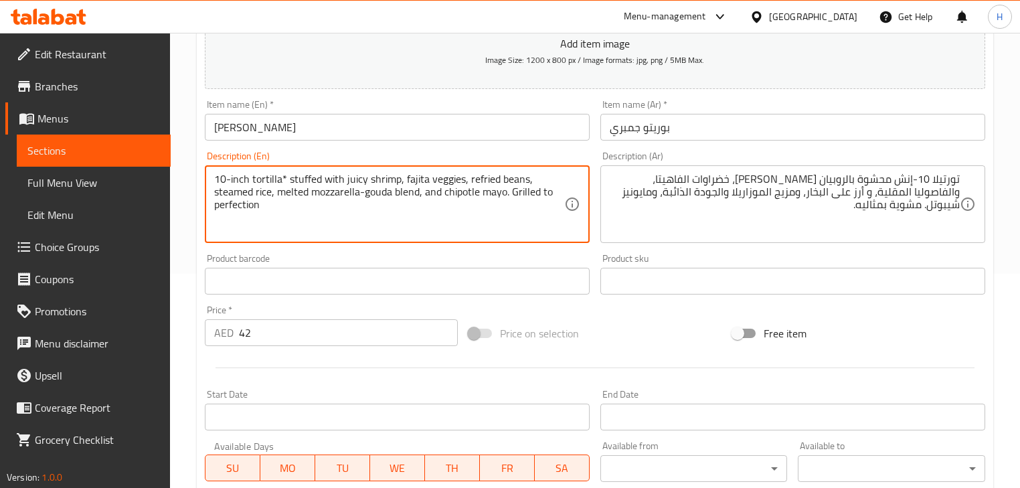
click at [284, 177] on textarea "10-inch tortilla* stuffed with juicy shrimp, fajita veggies, refried beans, ste…" at bounding box center [389, 205] width 350 height 64
type textarea "10-inch tortilla stuffed with juicy shrimp, fajita veggies, refried beans, stea…"
click at [319, 153] on div "Description (En) 10-inch tortilla stuffed with juicy shrimp, fajita veggies, re…" at bounding box center [397, 197] width 385 height 92
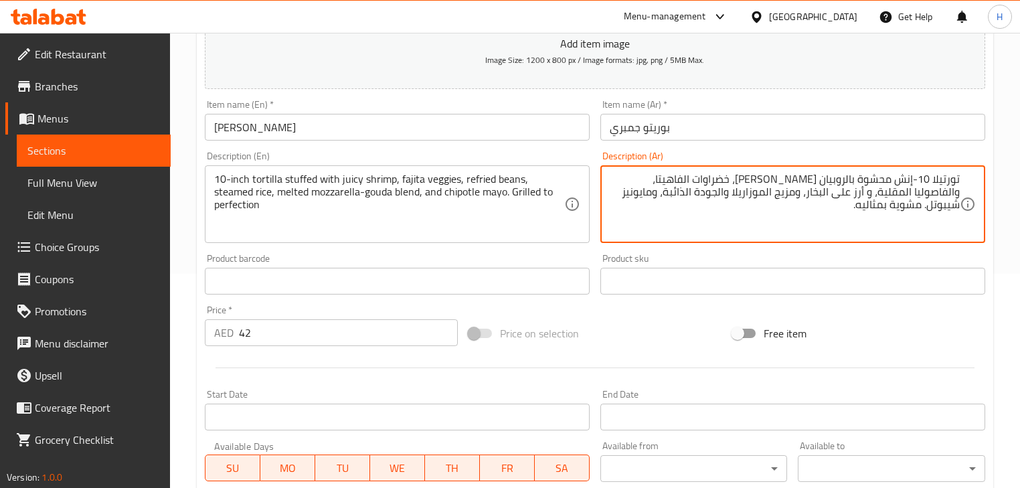
drag, startPoint x: 820, startPoint y: 179, endPoint x: 846, endPoint y: 176, distance: 26.2
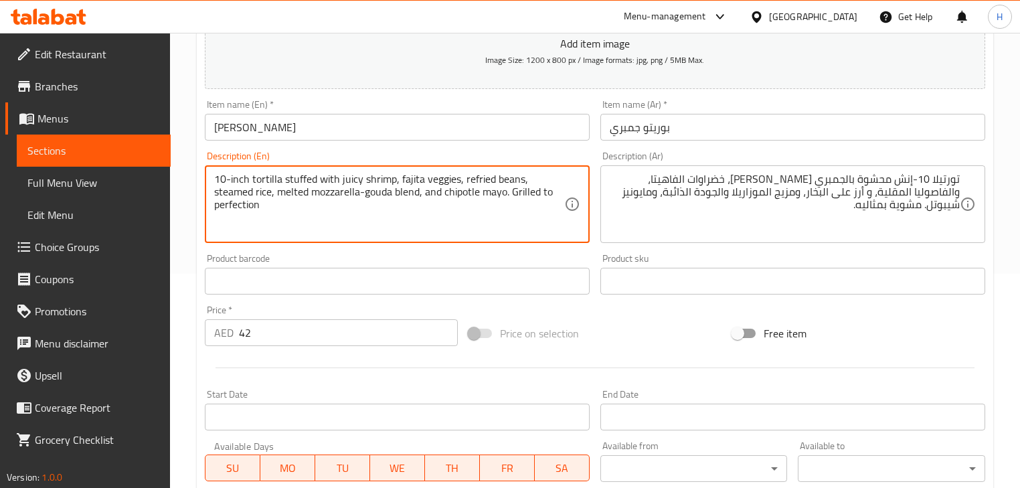
drag, startPoint x: 463, startPoint y: 179, endPoint x: 520, endPoint y: 177, distance: 57.0
click at [595, 158] on div "Description (Ar) تورتيلا 10-إنش محشوة بالجمبري [PERSON_NAME]، خضراوات الفاهيتا،…" at bounding box center [793, 197] width 396 height 102
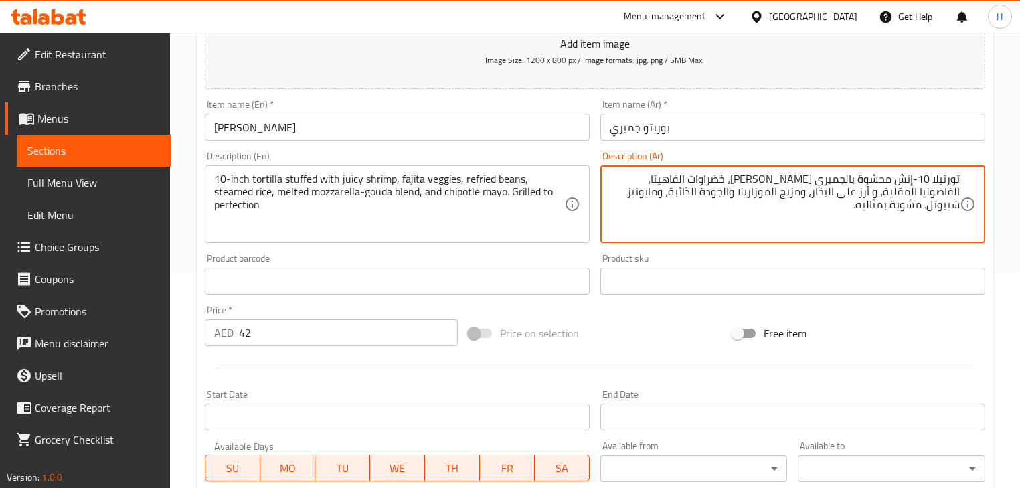
click at [552, 143] on div "Item name (En)   * [PERSON_NAME] Item name (En) *" at bounding box center [397, 120] width 396 height 52
drag, startPoint x: 955, startPoint y: 192, endPoint x: 964, endPoint y: 193, distance: 8.7
click at [897, 193] on textarea "تورتيلا 10-إنش محشوة بالجمبري [PERSON_NAME]، خضراوات الفاهيتا، الفاصوليا المقلي…" at bounding box center [785, 205] width 350 height 64
click at [805, 256] on div "Product sku Product sku" at bounding box center [792, 274] width 385 height 41
drag, startPoint x: 833, startPoint y: 191, endPoint x: 840, endPoint y: 192, distance: 7.5
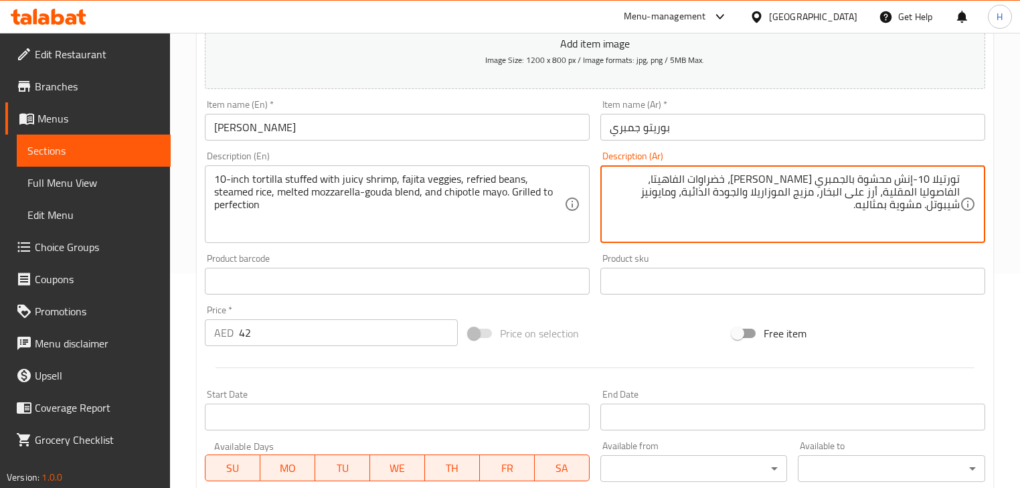
click at [838, 206] on textarea "تورتيلا 10-إنش محشوة بالجمبري [PERSON_NAME]، خضراوات الفاهيتا، الفاصوليا المقلي…" at bounding box center [785, 205] width 350 height 64
drag, startPoint x: 835, startPoint y: 195, endPoint x: 866, endPoint y: 193, distance: 30.2
click at [866, 193] on textarea "تورتيلا 10-إنش محشوة بالجمبري [PERSON_NAME]، خضراوات الفاهيتا، الفاصوليا المقلي…" at bounding box center [785, 205] width 350 height 64
click at [830, 193] on textarea "تورتيلا 10-إنش محشوة بالجمبري الجوسي، خضراوات الفاهيتا، الفاصوليا المقلية، أرز …" at bounding box center [785, 205] width 350 height 64
click at [830, 191] on textarea "تورتيلا 10-إنش محشوة بالجمبري الجوسي، خضراوات الفاهيتا، الفاصوليا المقلية، أرز …" at bounding box center [785, 205] width 350 height 64
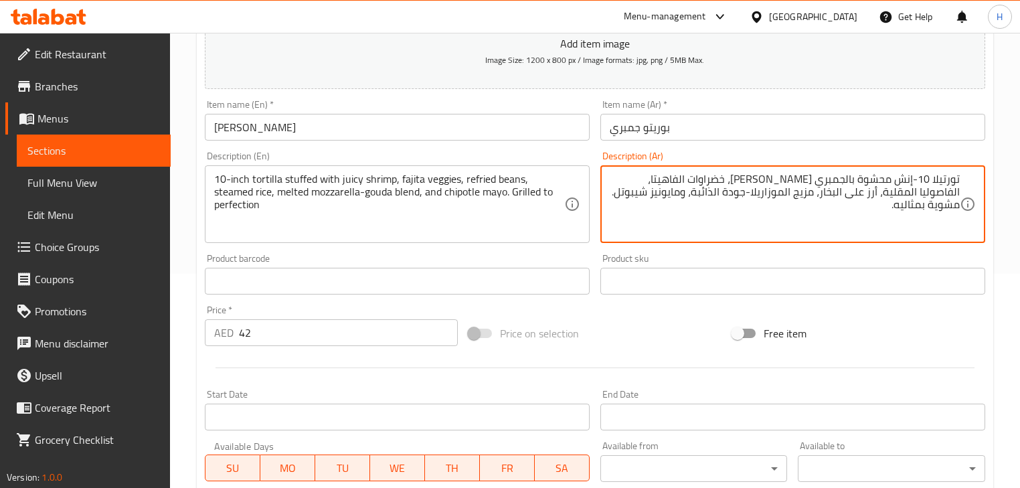
click at [755, 249] on div "Product sku Product sku" at bounding box center [793, 274] width 396 height 52
click at [706, 195] on textarea "تورتيلا 10-إنش محشوة بالجمبري الجوسي، خضراوات الفاهيتا، الفاصوليا المقلية، أرز …" at bounding box center [785, 205] width 350 height 64
type textarea "تورتيلا 10-إنش محشوة بالجمبري الجوسي، خضراوات الفاهيتا، الفاصوليا المقلية، أرز …"
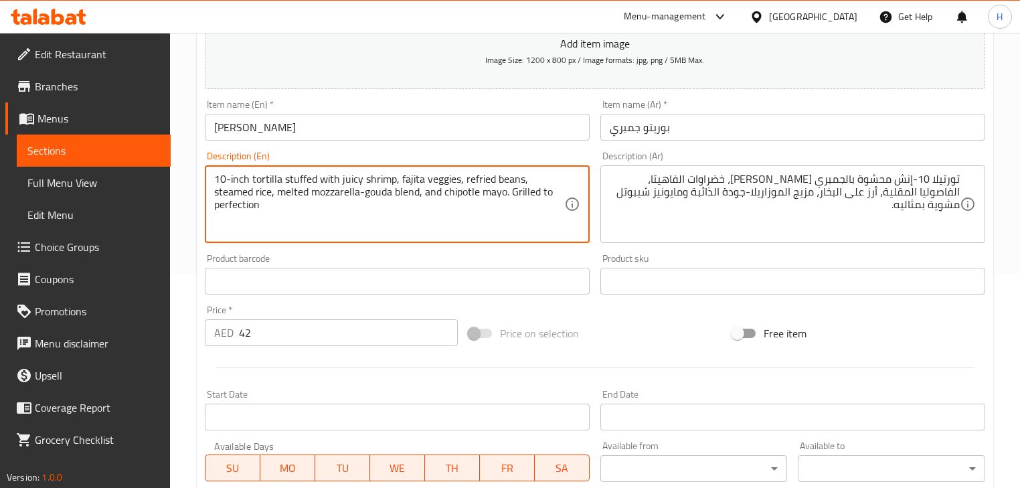
click at [419, 195] on textarea "10-inch tortilla stuffed with juicy shrimp, fajita veggies, refried beans, stea…" at bounding box center [389, 205] width 350 height 64
drag, startPoint x: 503, startPoint y: 193, endPoint x: 538, endPoint y: 214, distance: 41.4
click at [538, 214] on textarea "10-inch tortilla stuffed with juicy shrimp, fajita veggies, refried beans, stea…" at bounding box center [389, 205] width 350 height 64
type textarea "10-inch tortilla stuffed with juicy shrimp, fajita veggies, refried beans, stea…"
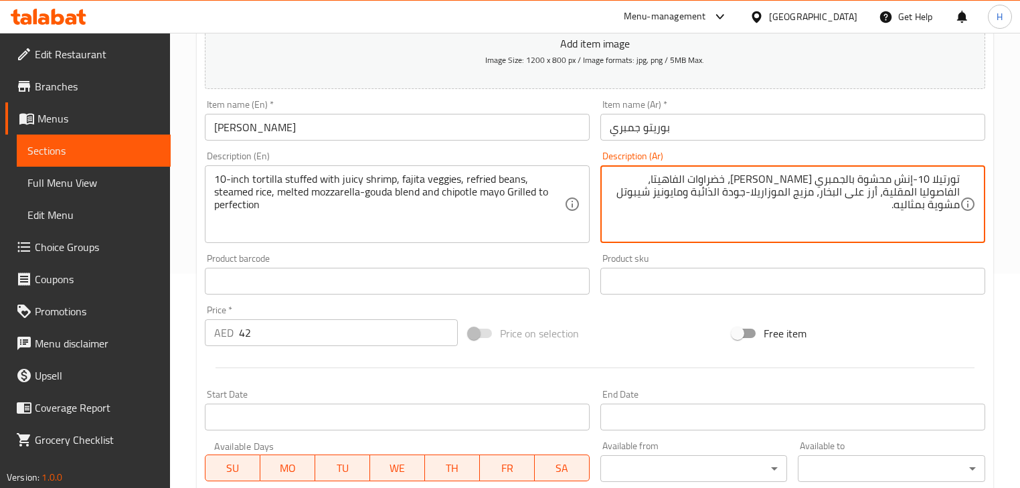
click at [653, 187] on textarea "تورتيلا 10-إنش محشوة بالجمبري الجوسي، خضراوات الفاهيتا، الفاصوليا المقلية، أرز …" at bounding box center [785, 205] width 350 height 64
click at [652, 189] on textarea "تورتيلا 10-إنش محشوة بالجمبري الجوسي، خضراوات الفاهيتا، الفاصوليا المقلية، أرز …" at bounding box center [785, 205] width 350 height 64
drag, startPoint x: 685, startPoint y: 216, endPoint x: 701, endPoint y: 203, distance: 20.1
click at [685, 215] on textarea "تورتيلا 10-إنش محشوة بالجمبري الجوسي، خضراوات الفاهيتا، الفاصوليا المقلية، أرز …" at bounding box center [785, 205] width 350 height 64
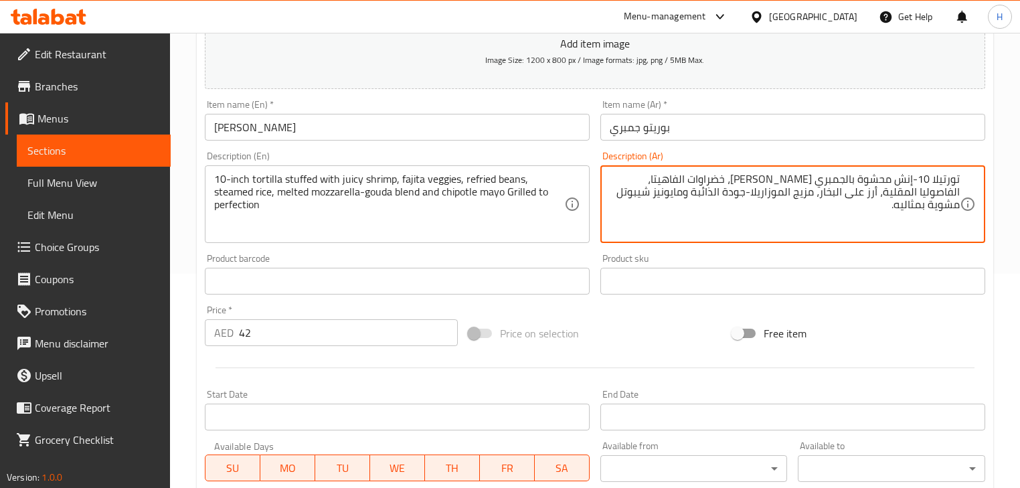
drag, startPoint x: 700, startPoint y: 195, endPoint x: 636, endPoint y: 200, distance: 64.4
click at [636, 200] on textarea "تورتيلا 10-إنش محشوة بالجمبري الجوسي، خضراوات الفاهيتا، الفاصوليا المقلية، أرز …" at bounding box center [785, 205] width 350 height 64
paste textarea "لى حد الكمال"
type textarea "تورتيلا 10-إنش محشوة بالجمبري الجوسي، خضراوات الفاهيتا، الفاصوليا المقلية، أرز …"
click at [568, 150] on div "Description (En) 10-inch tortilla stuffed with juicy shrimp, fajita veggies, re…" at bounding box center [397, 197] width 396 height 102
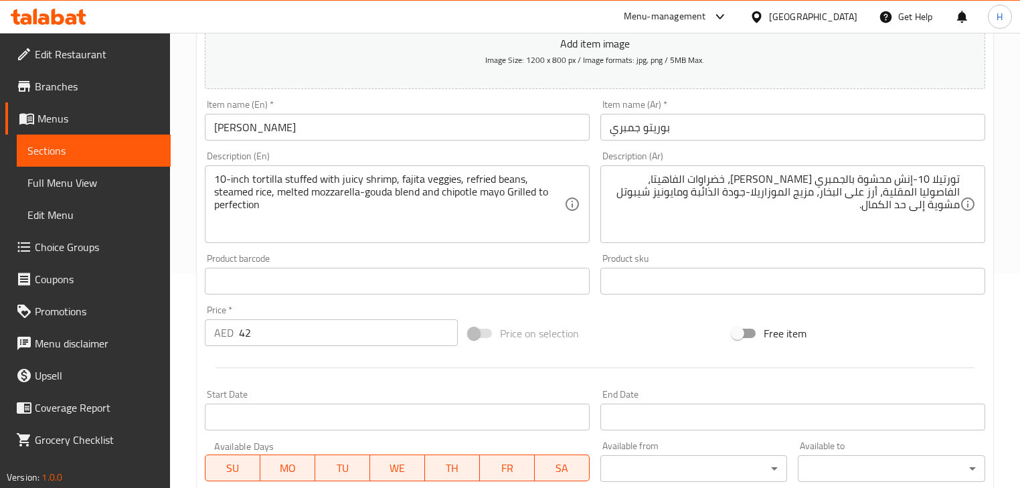
click at [522, 129] on input "[PERSON_NAME]" at bounding box center [397, 127] width 385 height 27
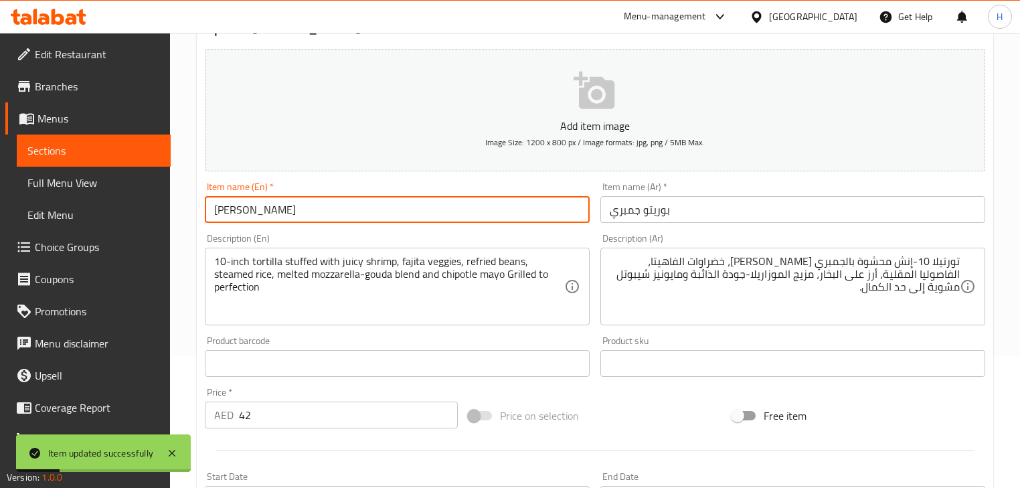
scroll to position [0, 0]
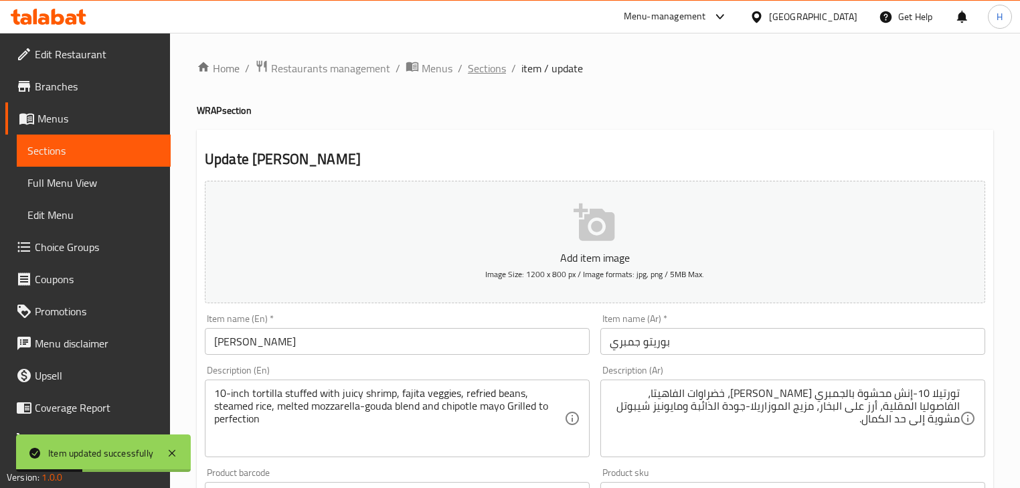
click at [490, 68] on span "Sections" at bounding box center [487, 68] width 38 height 16
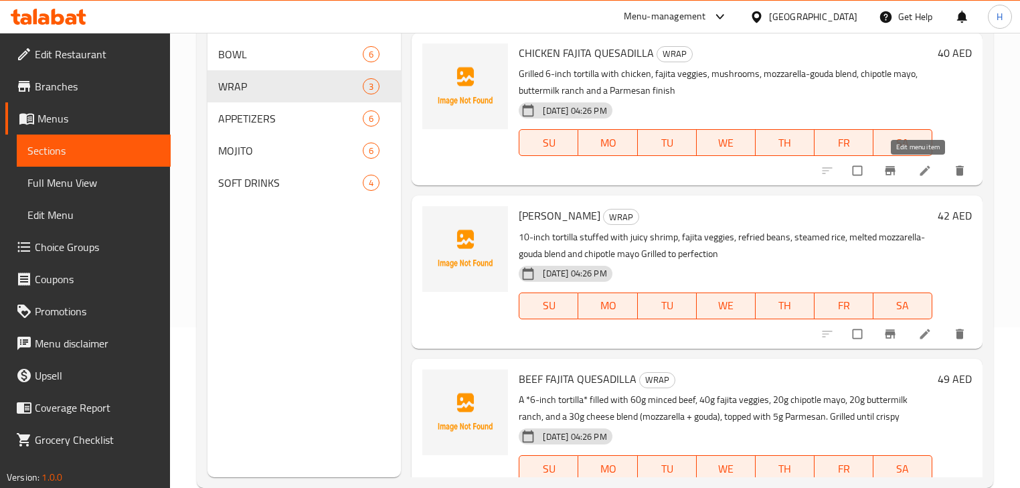
click at [919, 166] on icon at bounding box center [924, 170] width 13 height 13
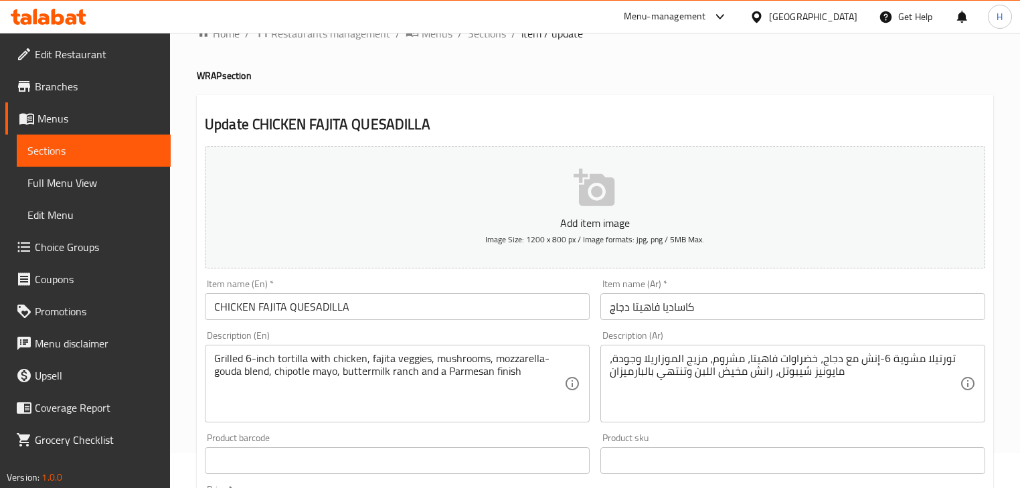
scroll to position [54, 0]
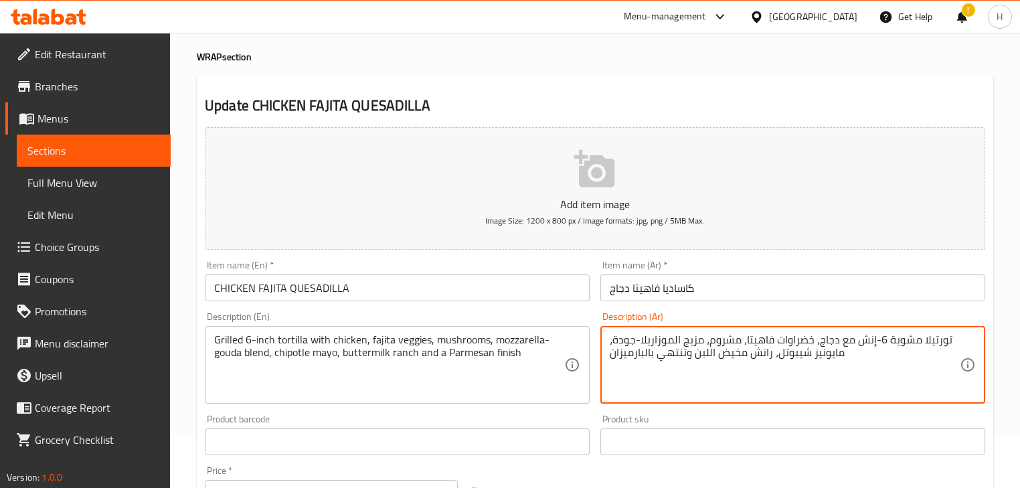
type textarea "تورتيلا مشوية 6-إنش مع دجاج، خضراوات فاهيتا، مشروم، مزيج الموزاريلا-جودة، مايون…"
click at [841, 319] on div "Description (Ar) تورتيلا مشوية 6-إنش مع دجاج، خضراوات فاهيتا، مشروم، مزيج الموز…" at bounding box center [792, 358] width 385 height 92
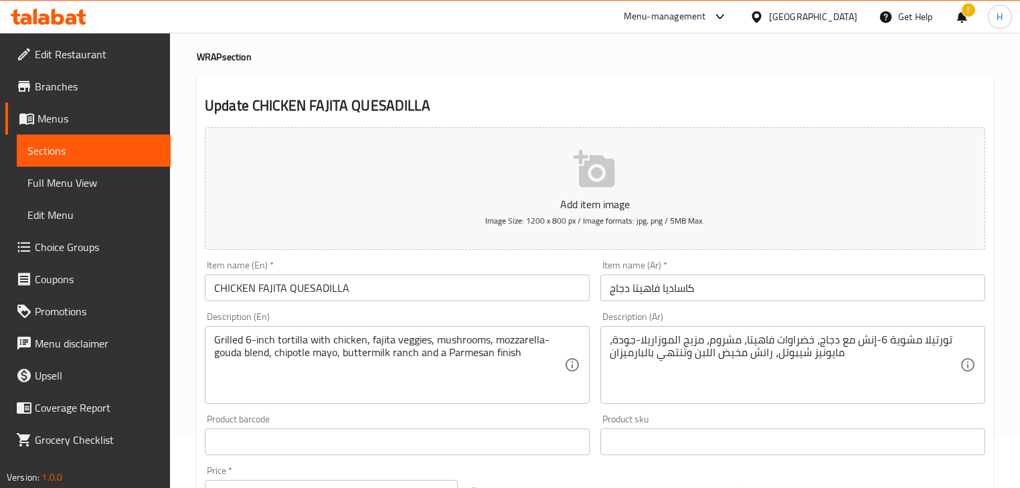
scroll to position [107, 0]
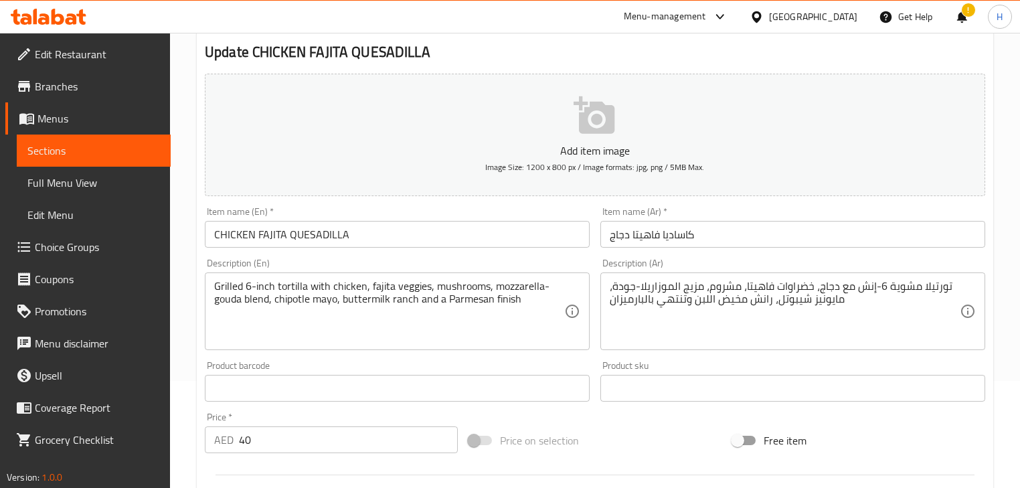
click at [459, 241] on input "CHICKEN FAJITA QUESADILLA" at bounding box center [397, 234] width 385 height 27
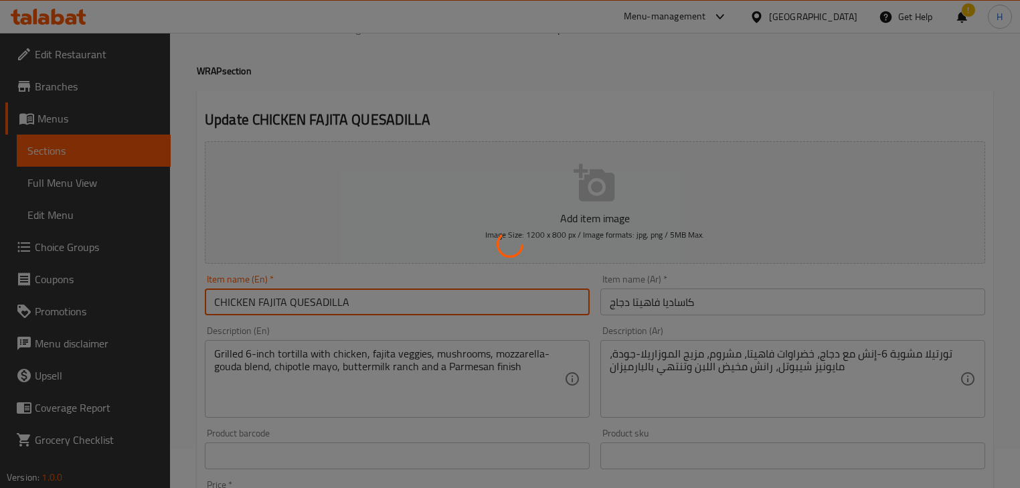
scroll to position [0, 0]
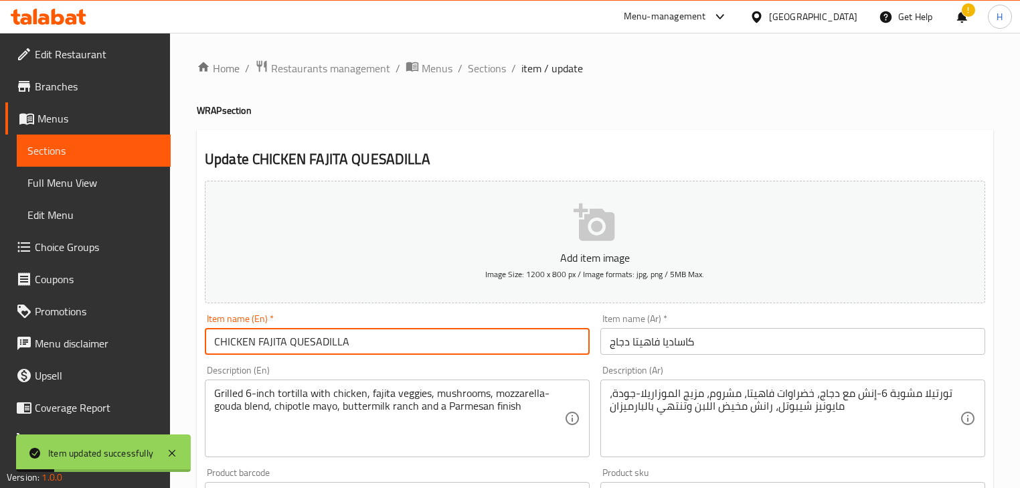
drag, startPoint x: 477, startPoint y: 73, endPoint x: 497, endPoint y: 92, distance: 28.0
click at [477, 73] on span "Sections" at bounding box center [487, 68] width 38 height 16
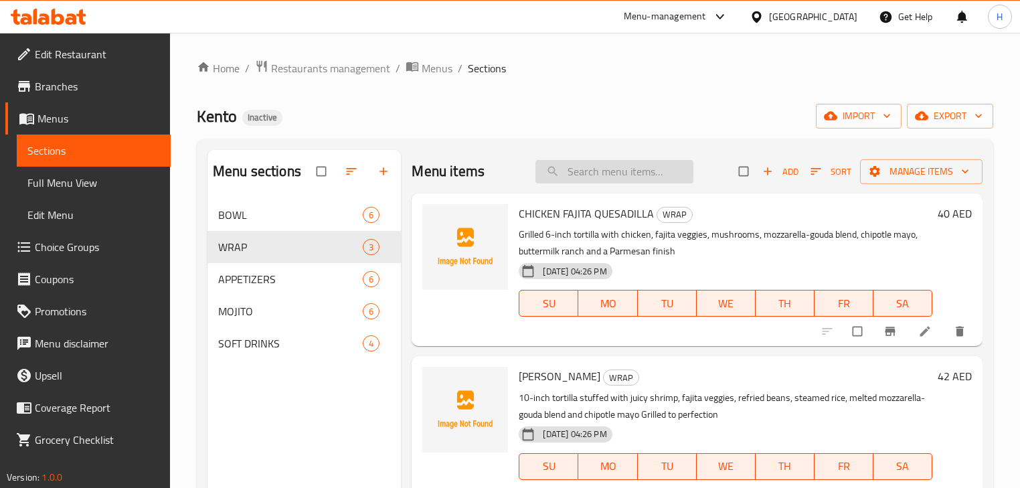
click at [608, 163] on input "search" at bounding box center [615, 171] width 158 height 23
paste input "BEEF FAJITA QUESADILLA"
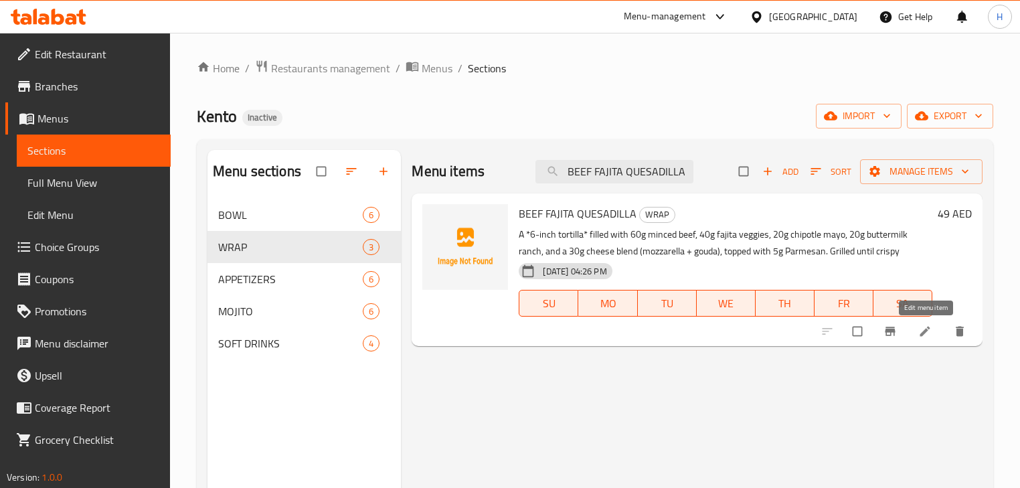
type input "BEEF FAJITA QUESADILLA"
click at [920, 335] on icon at bounding box center [924, 331] width 13 height 13
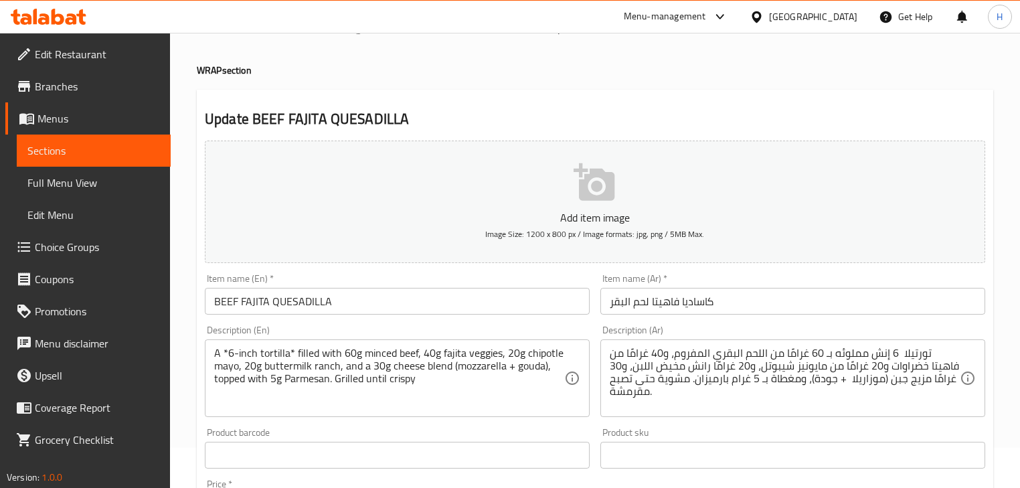
scroll to position [107, 0]
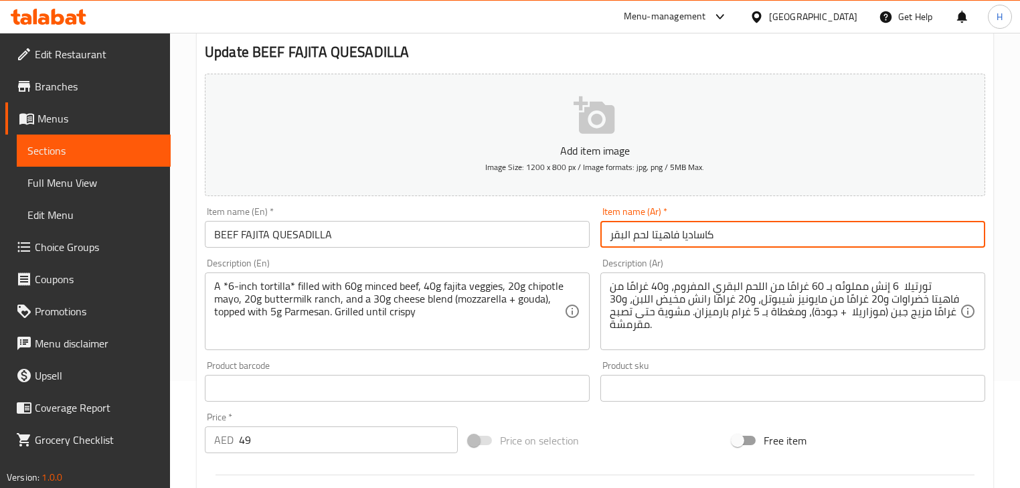
click at [687, 225] on input "كاساديا فاهيتا لحم البقر" at bounding box center [792, 234] width 385 height 27
click at [668, 238] on input "كاساديا فاهيتا لحم البقر" at bounding box center [792, 234] width 385 height 27
click at [829, 241] on input "كاساديا فاهيتا لحم البقر" at bounding box center [792, 234] width 385 height 27
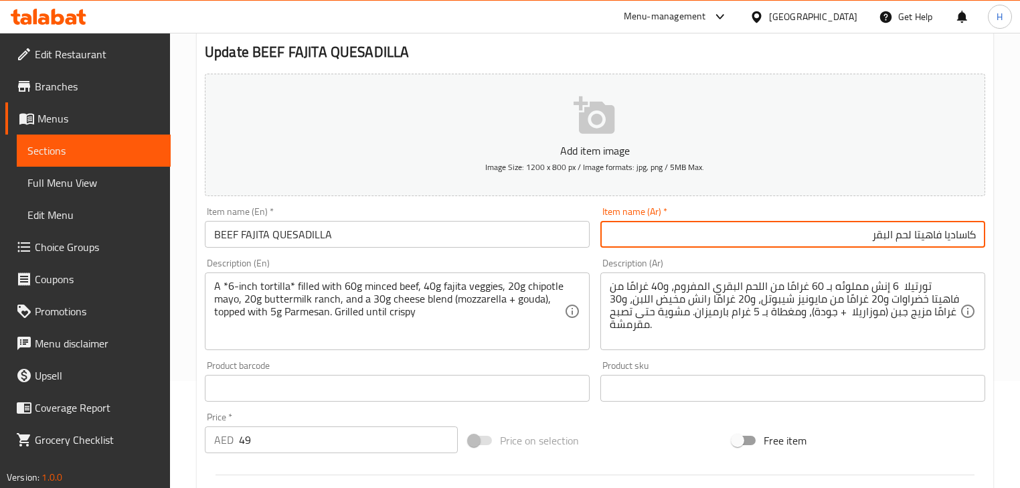
click at [892, 235] on input "كاساديا فاهيتا لحم البقر" at bounding box center [792, 234] width 385 height 27
click at [874, 240] on input "كاساديا فاهيتا لحم بقر" at bounding box center [792, 234] width 385 height 27
type input "كاساديا فاهيتا لحم بقري"
click at [797, 266] on div "Description (Ar) تورتيلا 6 إنش مملوئه بـ 60 غرامًا من اللحم البقري المفروم، و40…" at bounding box center [792, 304] width 385 height 92
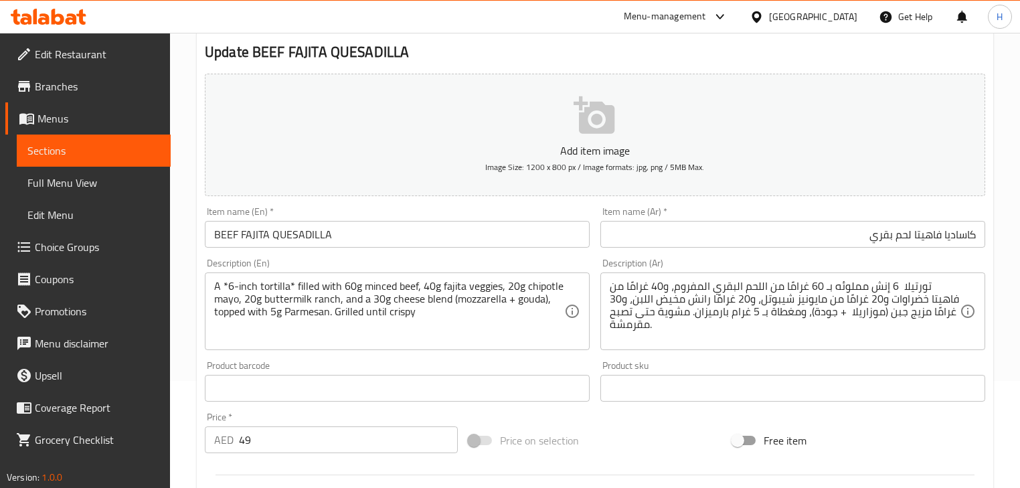
scroll to position [161, 0]
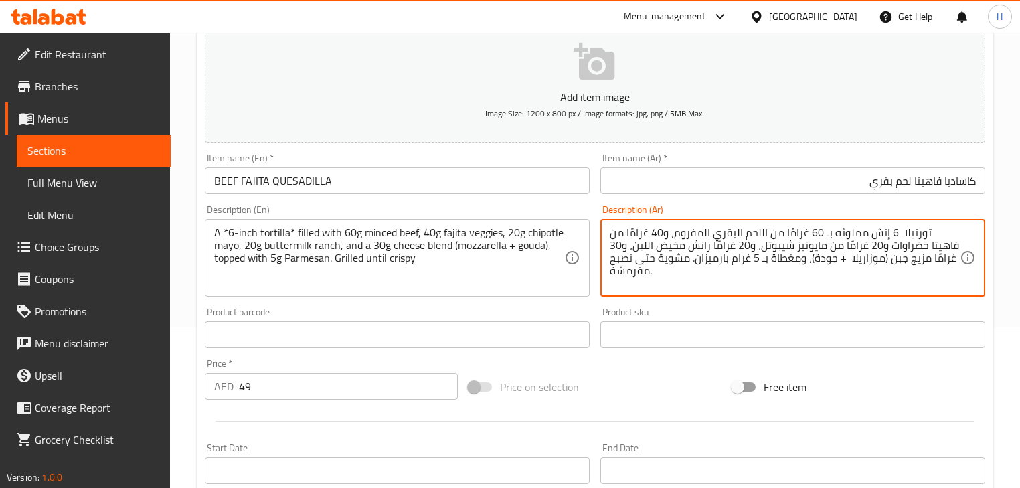
click at [668, 255] on textarea "تورتيلا 6 إنش مملوئه بـ 60 غرامًا من اللحم البقري المفروم، و40 غرامًا من فاهيتا…" at bounding box center [785, 258] width 350 height 64
click at [588, 208] on div "Description (En) A *6-inch tortilla* filled with 60g minced beef, 40g fajita ve…" at bounding box center [397, 251] width 385 height 92
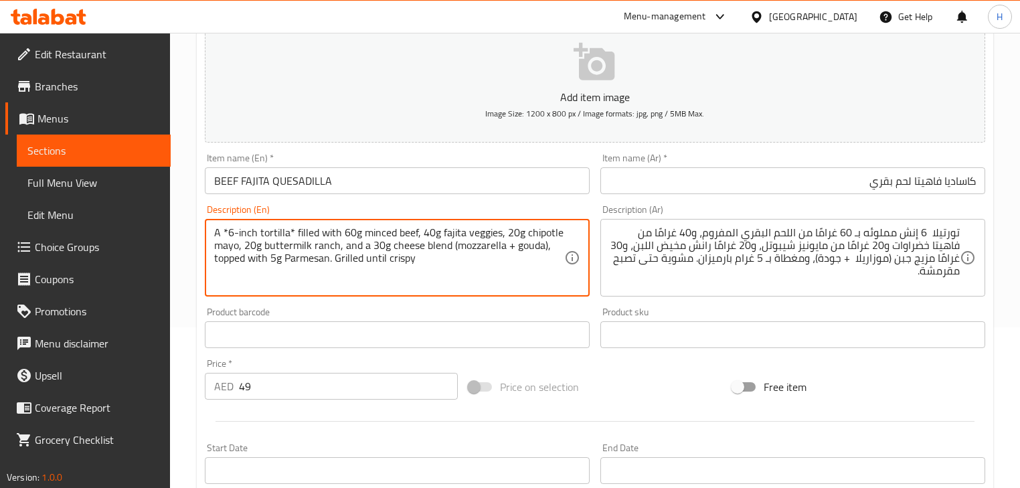
drag, startPoint x: 226, startPoint y: 230, endPoint x: 181, endPoint y: 231, distance: 44.9
click at [276, 231] on textarea "6-inch tortilla* filled with 60g minced beef, 40g fajita veggies, 20g chipotle …" at bounding box center [389, 258] width 350 height 64
type textarea "6-inch tortilla filled with 60g minced beef, 40g fajita veggies, 20g chipotle m…"
click at [353, 203] on div "Description (En) 6-inch tortilla filled with 60g minced beef, 40g fajita veggie…" at bounding box center [397, 250] width 396 height 102
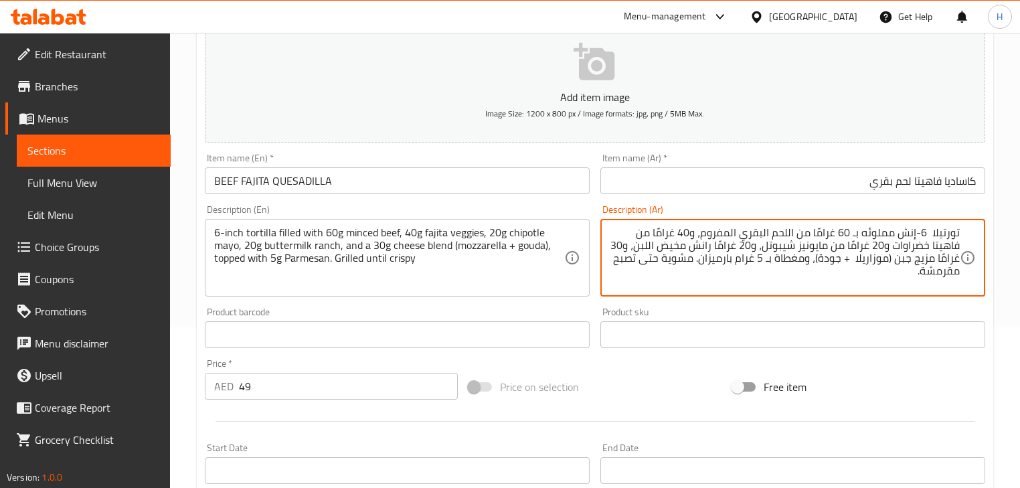
click at [835, 212] on div "Description (Ar) تورتيلا 6-إنش مملوئه بـ 60 غرامًا من اللحم البقري المفروم، و40…" at bounding box center [792, 251] width 385 height 92
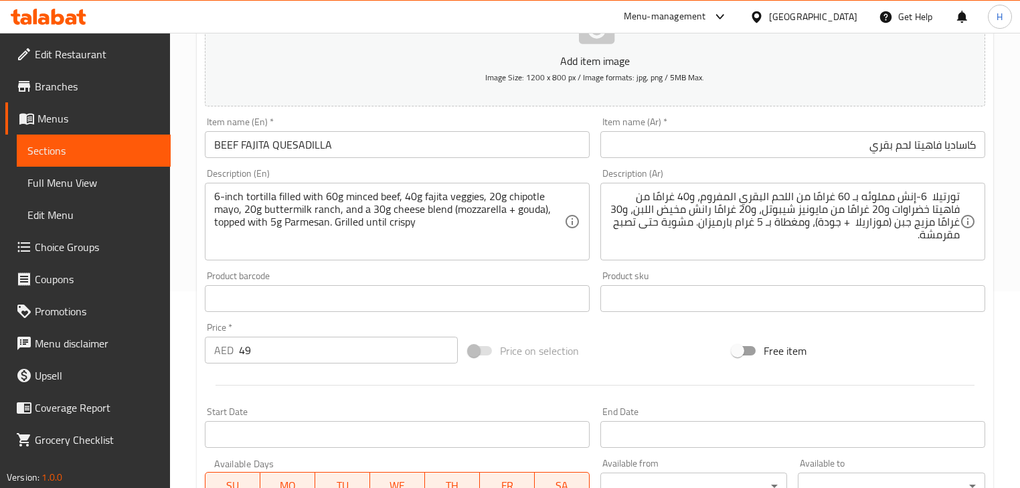
scroll to position [214, 0]
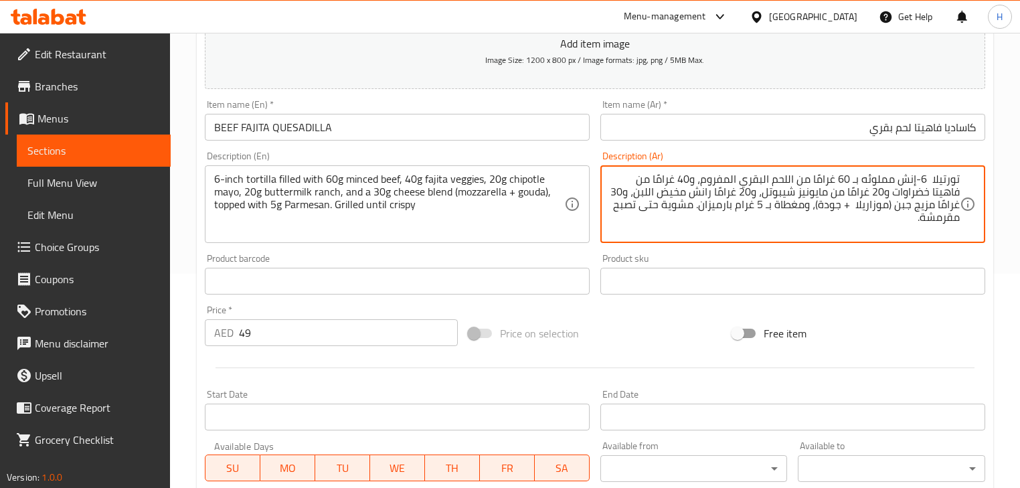
drag, startPoint x: 818, startPoint y: 179, endPoint x: 835, endPoint y: 177, distance: 17.5
click at [839, 182] on textarea "تورتيلا 6-إنش مملوئه بـ 60جم من اللحم البقري المفروم، و40 غرامًا من فاهيتا خضرا…" at bounding box center [785, 205] width 350 height 64
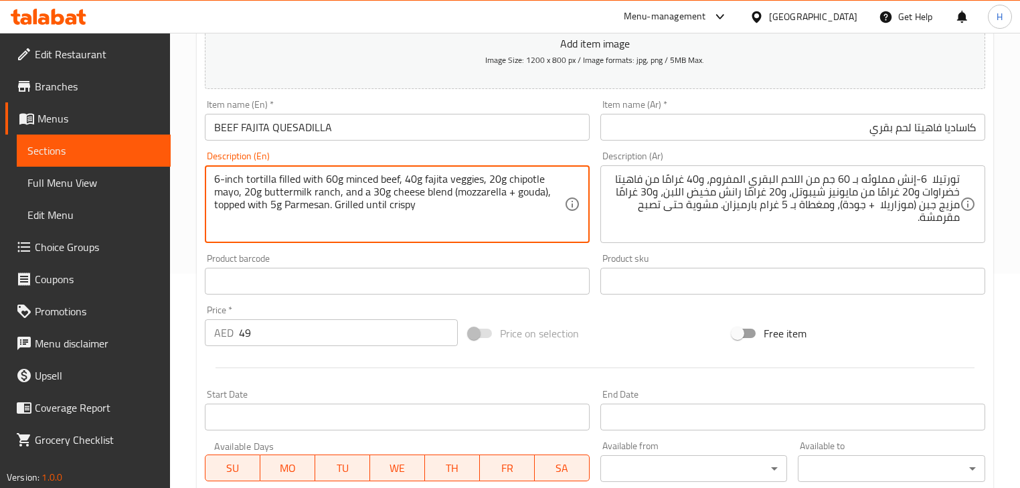
click at [547, 147] on div "Description (En) 6-inch tortilla filled with 60g minced beef, 40g fajita veggie…" at bounding box center [397, 197] width 396 height 102
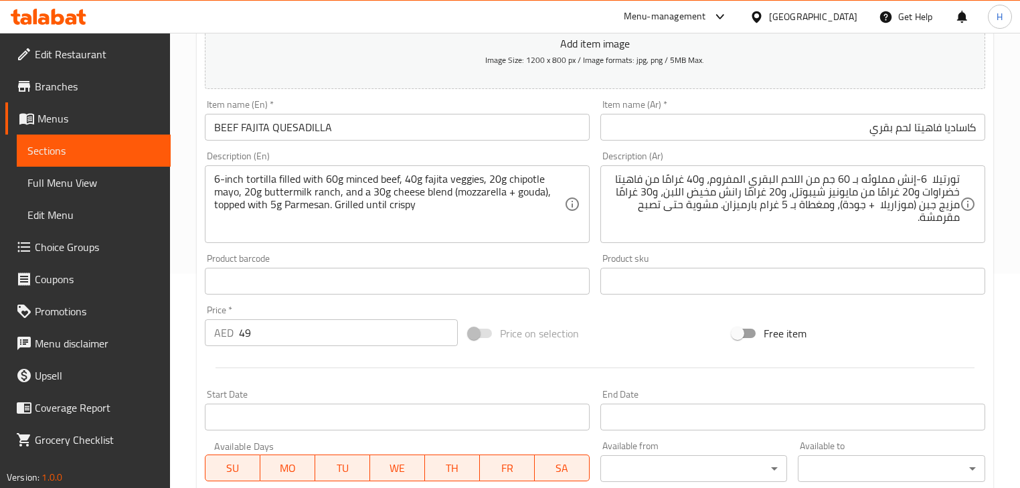
drag, startPoint x: 824, startPoint y: 179, endPoint x: 841, endPoint y: 183, distance: 17.4
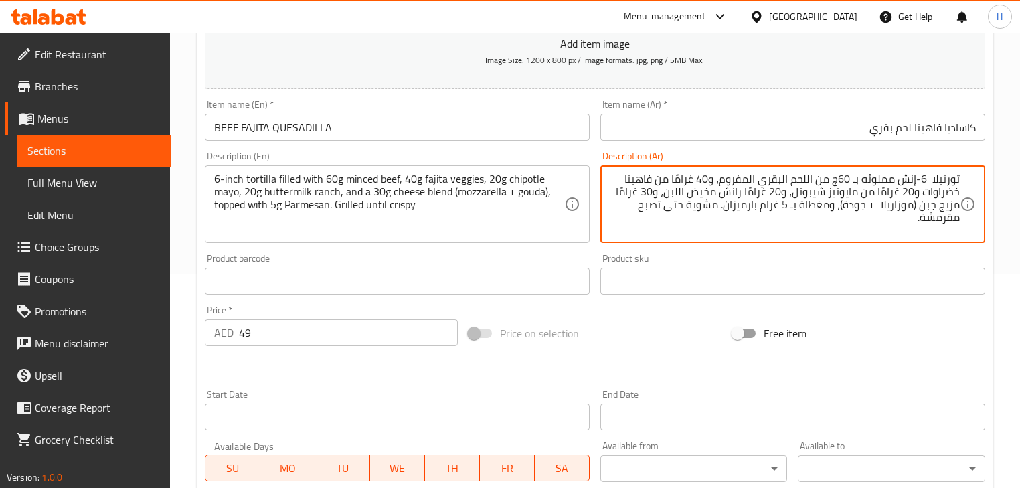
click at [827, 181] on textarea "تورتيلا 6-إنش مملوئه بـ 60ج من اللحم البقري المفروم، و40 غرامًا من فاهيتا خضراو…" at bounding box center [785, 205] width 350 height 64
click at [778, 179] on textarea "تورتيلا 6-إنش مملوئه بـ 60ج لحم البقري المفروم، و40 غرامًا من فاهيتا خضراوات و2…" at bounding box center [785, 205] width 350 height 64
click at [752, 183] on textarea "تورتيلا 6-إنش مملوئه بـ 60ج لحم بقري مفروم، و40 غرامًا من فاهيتا خضراوات و20 غر…" at bounding box center [785, 205] width 350 height 64
click at [728, 178] on textarea "تورتيلا 6-إنش مملوئه بـ 60ج لحم بقري مفروم، 40 غرامًا من فاهيتا خضراوات و20 غرا…" at bounding box center [785, 205] width 350 height 64
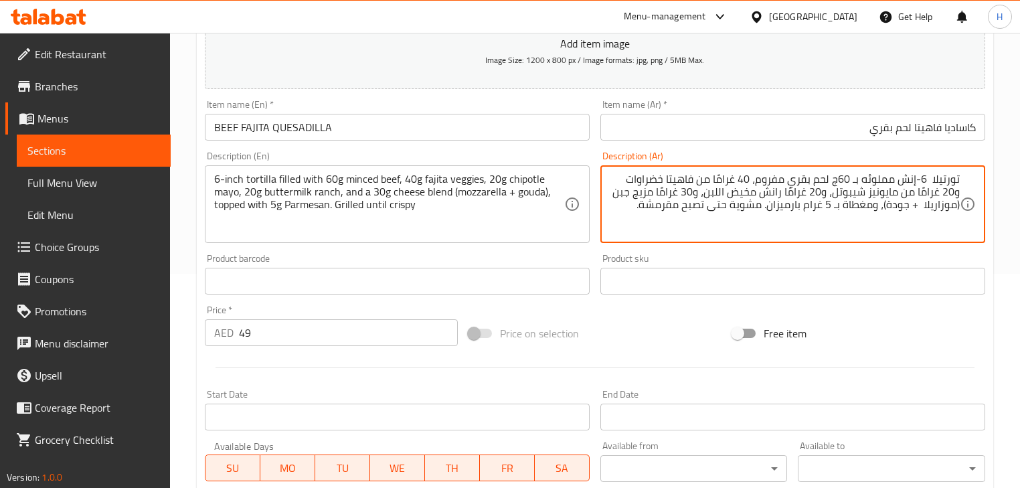
click at [728, 178] on textarea "تورتيلا 6-إنش مملوئه بـ 60ج لحم بقري مفروم، 40 غرامًا من فاهيتا خضراوات و20 غرا…" at bounding box center [785, 205] width 350 height 64
click at [732, 176] on textarea "تورتيلا 6-إنش مملوئه بـ 60ج لحم بقري مفروم، 40 جمن فاهيتا خضراوات و20 غرامًا من…" at bounding box center [785, 205] width 350 height 64
click at [740, 180] on textarea "تورتيلا 6-إنش مملوئه بـ 60ج لحم بقري مفروم، 40 ج من فاهيتا خضراوات و20 غرامًا م…" at bounding box center [785, 205] width 350 height 64
click at [724, 179] on textarea "تورتيلا 6-إنش مملوئه بـ 60ج لحم بقري مفروم، 40ج من فاهيتا خضراوات و20 غرامًا من…" at bounding box center [785, 205] width 350 height 64
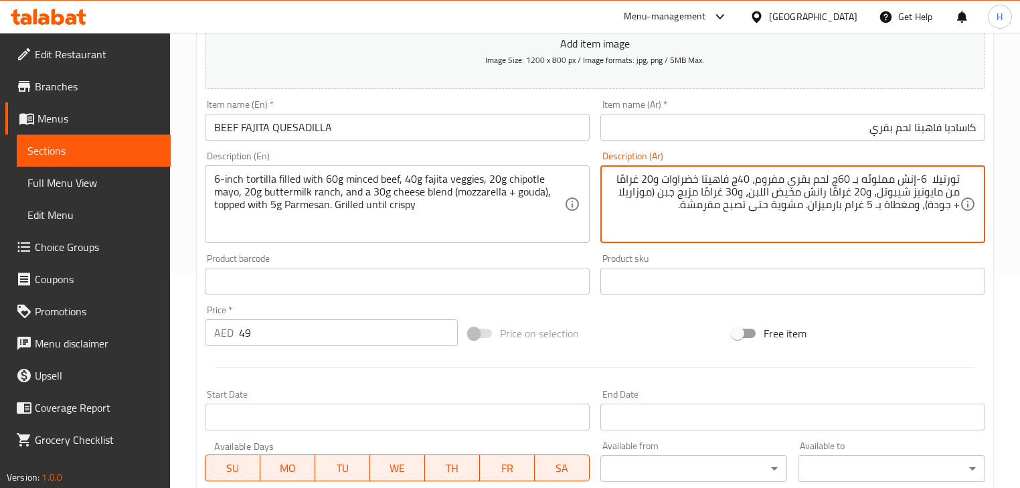
click at [610, 153] on div "Description (Ar) تورتيلا 6-إنش مملوئه بـ 60ج لحم بقري مفروم، 40ج فاهيتا خضراوات…" at bounding box center [792, 197] width 385 height 92
drag, startPoint x: 929, startPoint y: 193, endPoint x: 941, endPoint y: 192, distance: 12.1
click at [941, 192] on textarea "تورتيلا 6-إنش مملوئه بـ 60ج لحم بقري مفروم، 40ج فاهيتا خضراوات، 20ج مايونيز شيب…" at bounding box center [785, 205] width 350 height 64
click at [584, 150] on div "Description (En) 6-inch tortilla filled with 60g minced beef, 40g fajita veggie…" at bounding box center [397, 197] width 396 height 102
click at [892, 190] on textarea "تورتيلا 6-إنش مملوئه بـ 60ج لحم بقري مفروم، 40ج فاهيتا خضراوات، 20ج مايو شيبوتل…" at bounding box center [785, 205] width 350 height 64
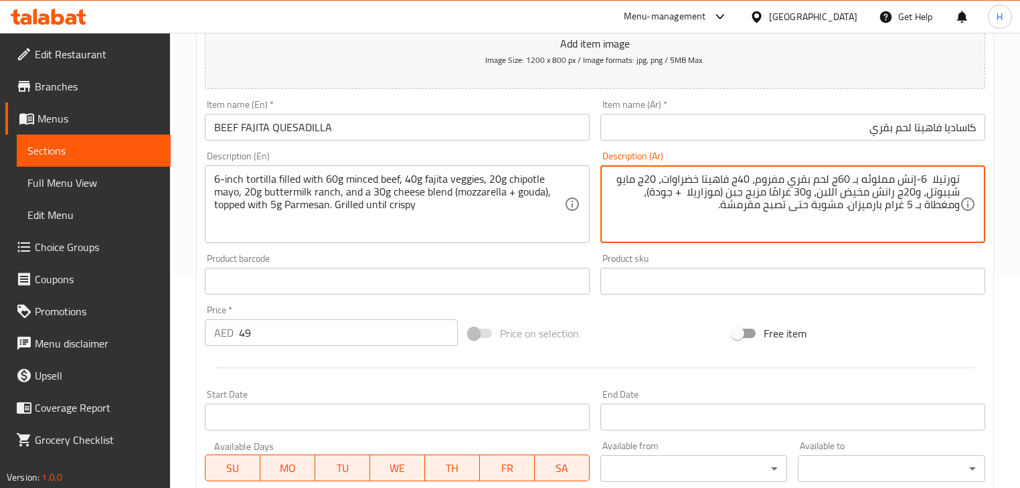
click at [920, 193] on textarea "تورتيلا 6-إنش مملوئه بـ 60ج لحم بقري مفروم، 40ج فاهيتا خضراوات، 20ج مايو شيبوتل…" at bounding box center [785, 205] width 350 height 64
type textarea "تورتيلا 6-إنش مملوئه بـ 60ج لحم بقري مفروم، 40ج فاهيتا خضراوات، 20ج مايو شيبوتل…"
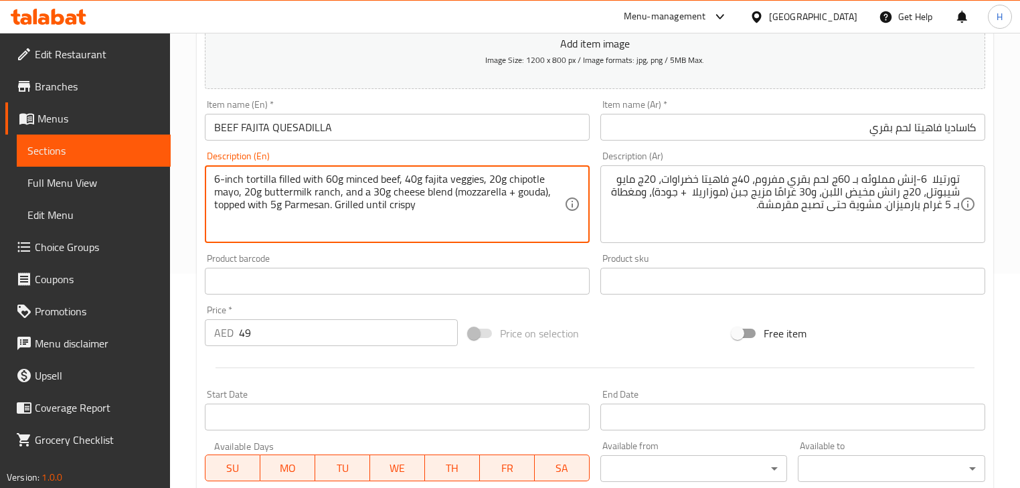
click at [355, 193] on textarea "6-inch tortilla filled with 60g minced beef, 40g fajita veggies, 20g chipotle m…" at bounding box center [389, 205] width 350 height 64
type textarea "6-inch tortilla filled with 60g minced beef, 40g fajita veggies, 20g chipotle m…"
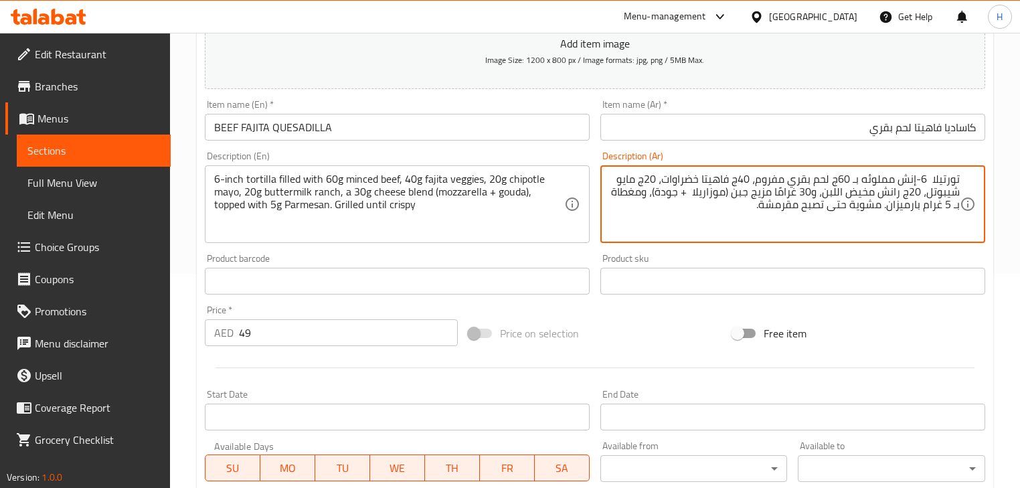
click at [792, 195] on textarea "تورتيلا 6-إنش مملوئه بـ 60ج لحم بقري مفروم، 40ج فاهيتا خضراوات، 20ج مايو شيبوتل…" at bounding box center [785, 205] width 350 height 64
click at [813, 193] on textarea "تورتيلا 6-إنش مملوئه بـ 60ج لحم بقري مفروم، 40ج فاهيتا خضراوات، 20ج مايو شيبوتل…" at bounding box center [785, 205] width 350 height 64
click at [753, 192] on textarea "تورتيلا 6-إنش مملوئه بـ 60ج لحم بقري مفروم، 40ج فاهيتا خضراوات، 20ج مايو شيبوتل…" at bounding box center [785, 205] width 350 height 64
click at [720, 195] on textarea "تورتيلا 6-إنش مملوئه بـ 60ج لحم بقري مفروم، 40ج فاهيتا خضراوات، 20ج مايو شيبوتل…" at bounding box center [785, 205] width 350 height 64
type textarea "تورتيلا 6-إنش مملوئه بـ 60ج لحم بقري مفروم، 40ج فاهيتا خضراوات، 20ج مايو شيبوتل…"
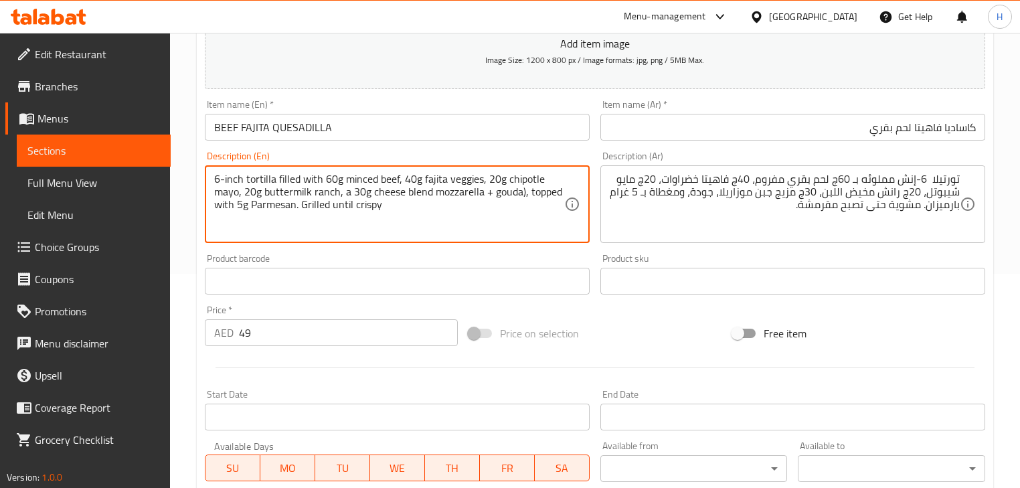
click at [485, 193] on textarea "6-inch tortilla filled with 60g minced beef, 40g fajita veggies, 20g chipotle m…" at bounding box center [389, 205] width 350 height 64
type textarea "6-inch tortilla filled with 60g minced beef, 40g fajita veggies, 20g chipotle m…"
click at [517, 149] on div "Description (En) 6-inch tortilla filled with 60g minced beef, 40g fajita veggie…" at bounding box center [397, 197] width 396 height 102
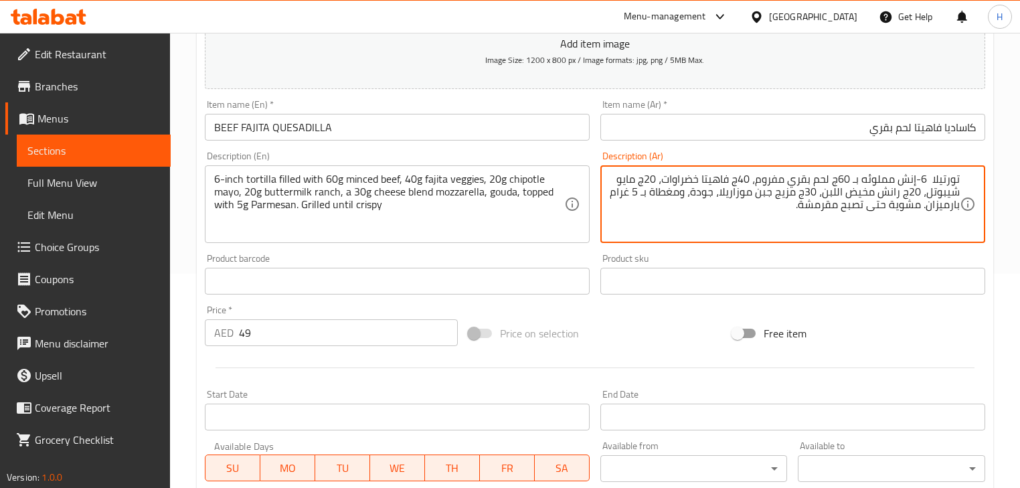
click at [628, 196] on textarea "تورتيلا 6-إنش مملوئه بـ 60ج لحم بقري مفروم، 40ج فاهيتا خضراوات، 20ج مايو شيبوتل…" at bounding box center [785, 205] width 350 height 64
type textarea "تورتيلا 6-إنش مملوئه بـ 60ج لحم بقري مفروم، 40ج فاهيتا خضراوات، 20ج مايو شيبوتل…"
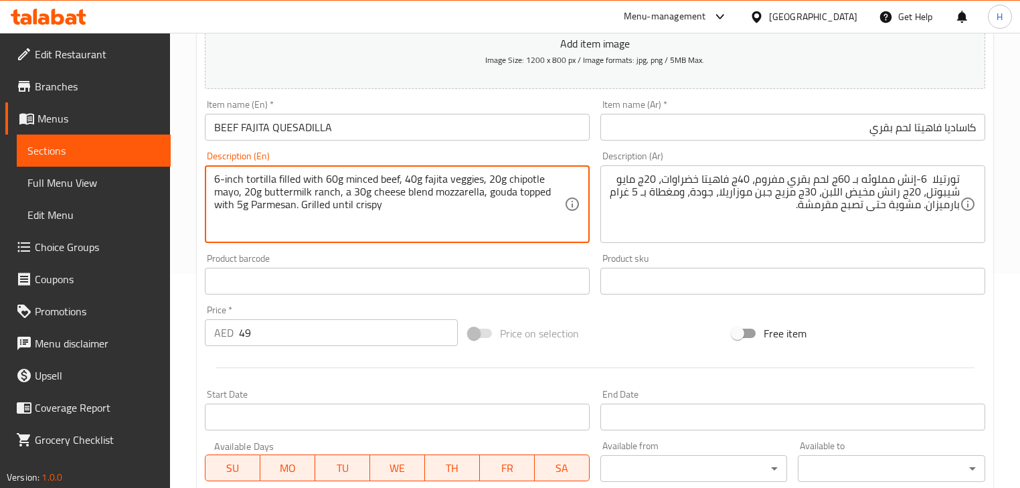
type textarea "6-inch tortilla filled with 60g minced beef, 40g fajita veggies, 20g chipotle m…"
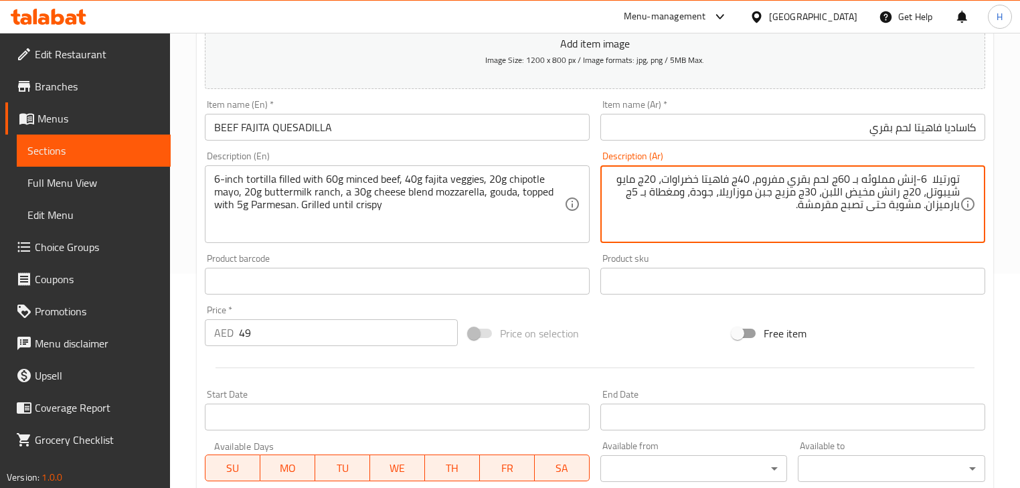
type textarea "تورتيلا 6-إنش مملوئه بـ 60ج لحم بقري مفروم، 40ج فاهيتا خضراوات، 20ج مايو شيبوتل…"
click at [552, 155] on div "Description (En) 6-inch tortilla filled with 60g minced beef, 40g fajita veggie…" at bounding box center [397, 197] width 385 height 92
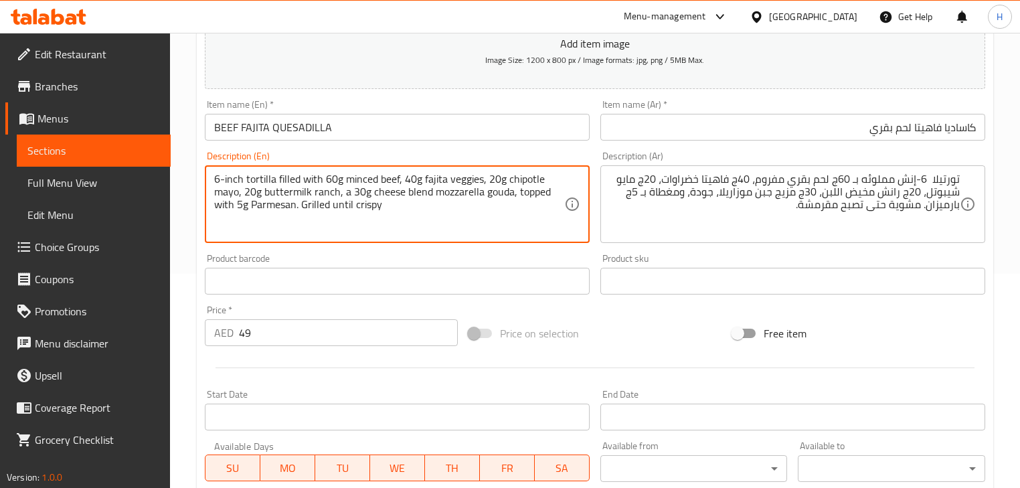
type textarea "6-inch tortilla filled with 60g minced beef, 40g fajita veggies, 20g chipotle m…"
click at [391, 123] on input "BEEF FAJITA QUESADILLA" at bounding box center [397, 127] width 385 height 27
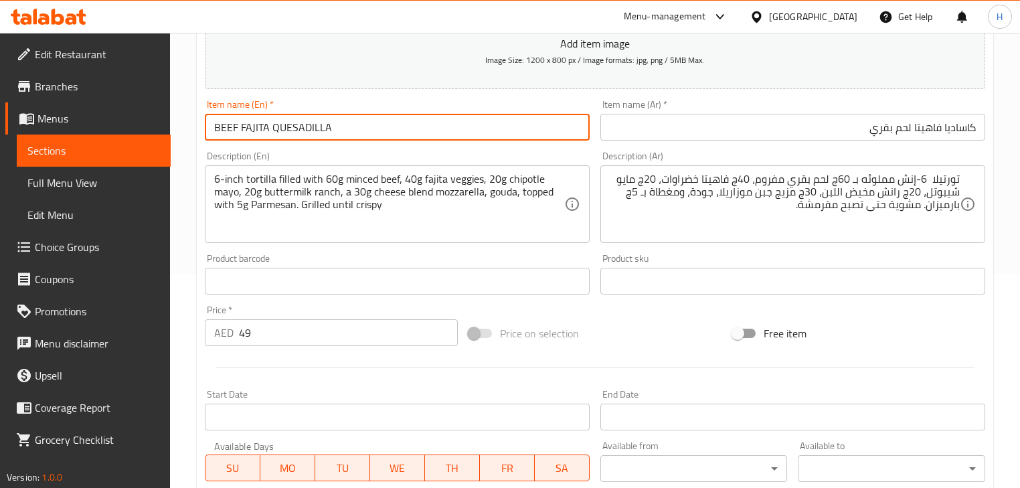
click at [391, 123] on input "BEEF FAJITA QUESADILLA" at bounding box center [397, 127] width 385 height 27
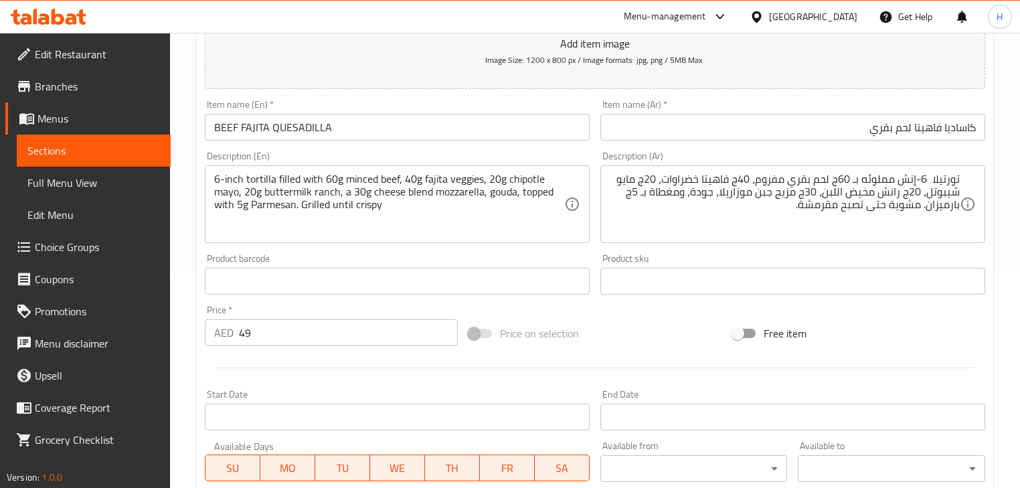
click at [605, 252] on div "Product sku Product sku" at bounding box center [793, 274] width 396 height 52
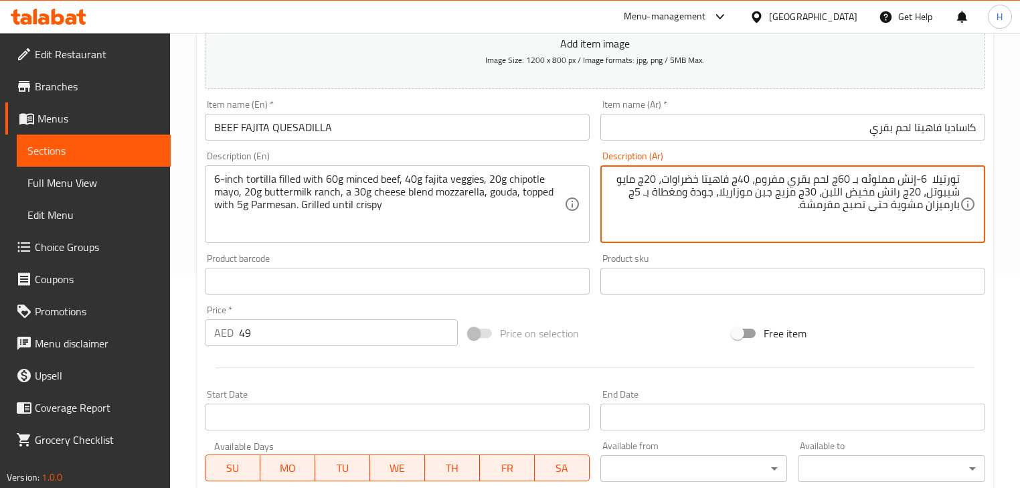
type textarea "تورتيلا 6-إنش مملوئه بـ 60ج لحم بقري مفروم، 40ج فاهيتا خضراوات، 20ج مايو شيبوتل…"
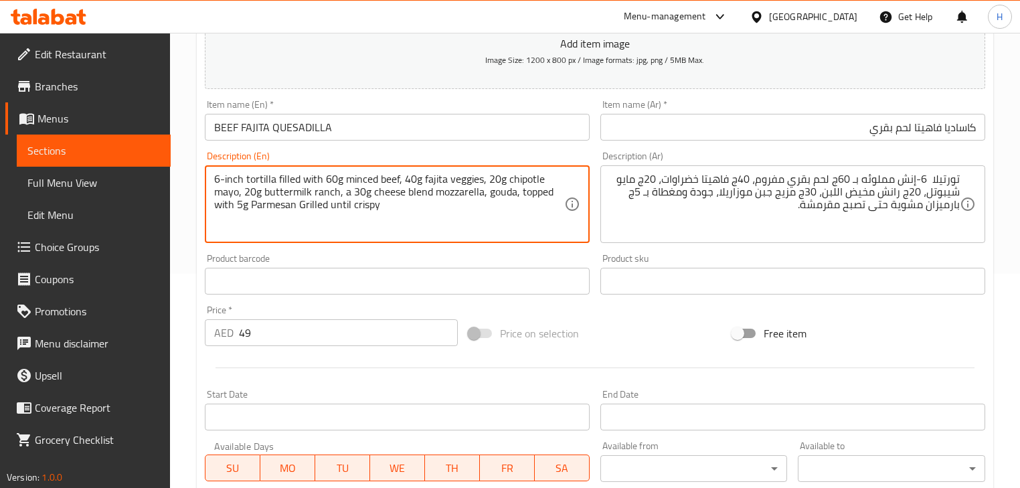
click at [284, 248] on div "Description (En) 6-inch tortilla filled with 60g minced beef, 40g fajita veggie…" at bounding box center [397, 197] width 396 height 102
type textarea "6-inch tortilla filled with 60g minced beef, 40g fajita veggies, 20g chipotle m…"
click at [584, 260] on div "Product barcode Product barcode" at bounding box center [397, 274] width 385 height 41
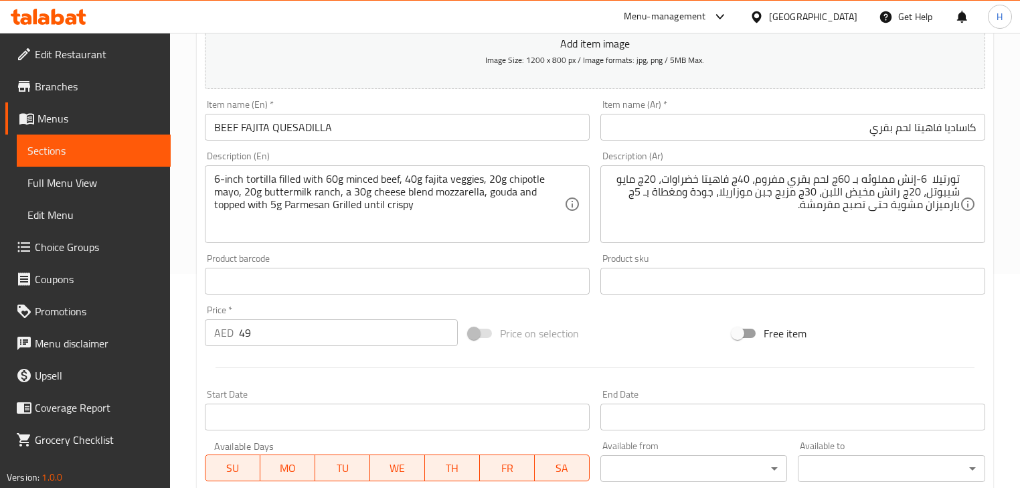
click at [349, 120] on input "BEEF FAJITA QUESADILLA" at bounding box center [397, 127] width 385 height 27
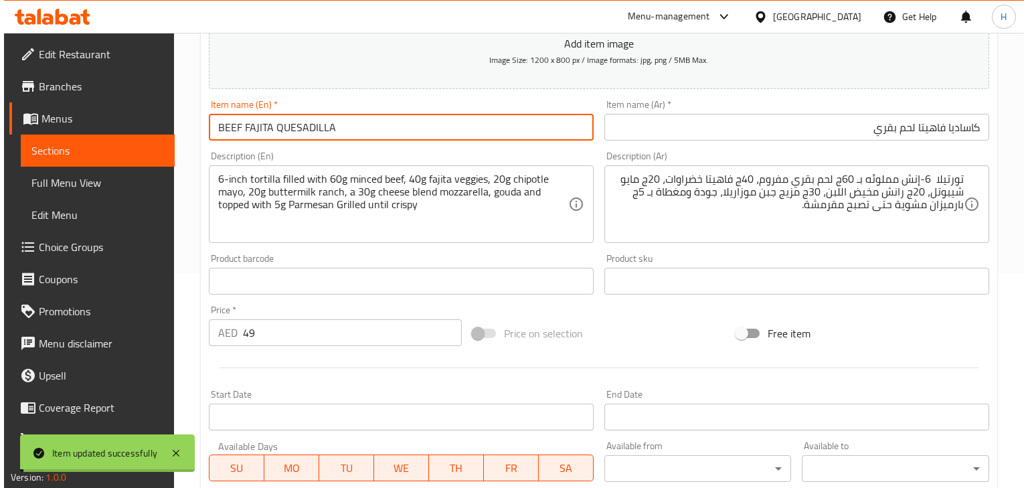
scroll to position [0, 0]
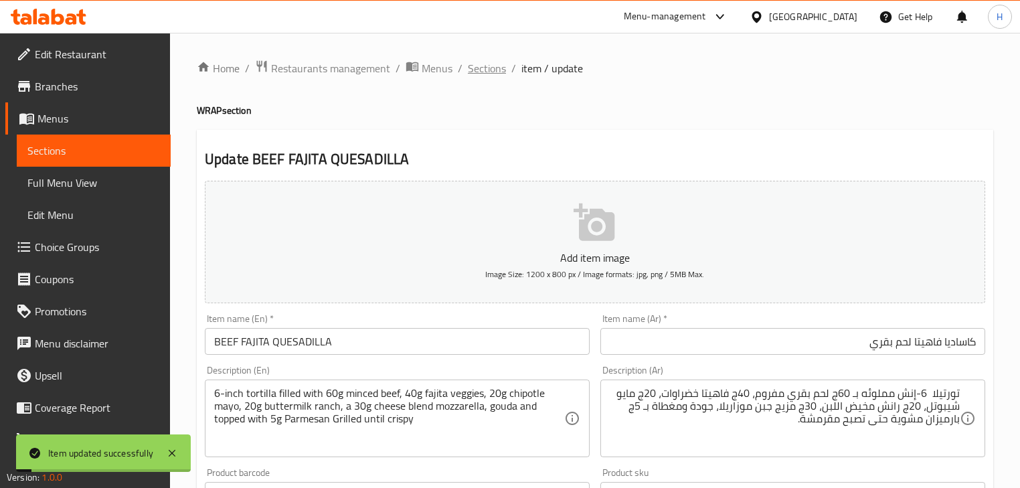
click at [479, 66] on span "Sections" at bounding box center [487, 68] width 38 height 16
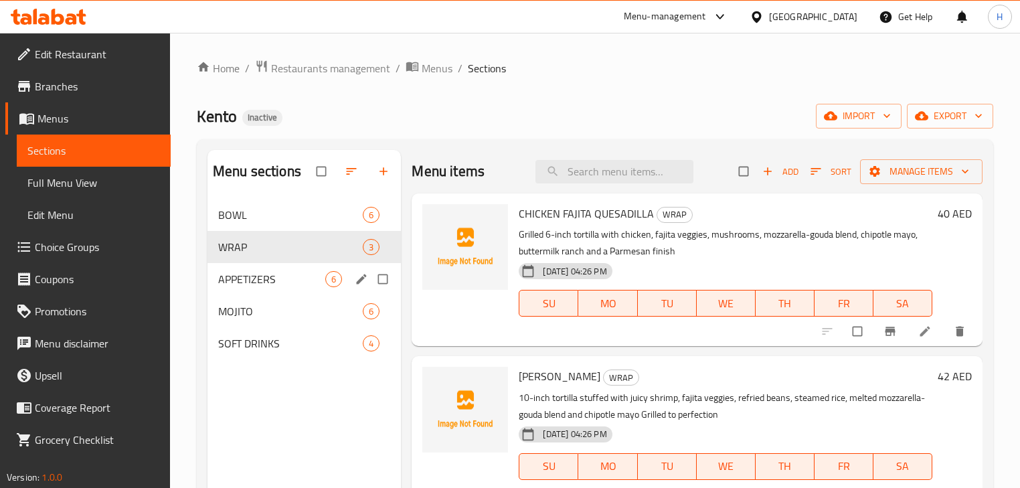
click at [266, 284] on span "APPETIZERS" at bounding box center [271, 279] width 107 height 16
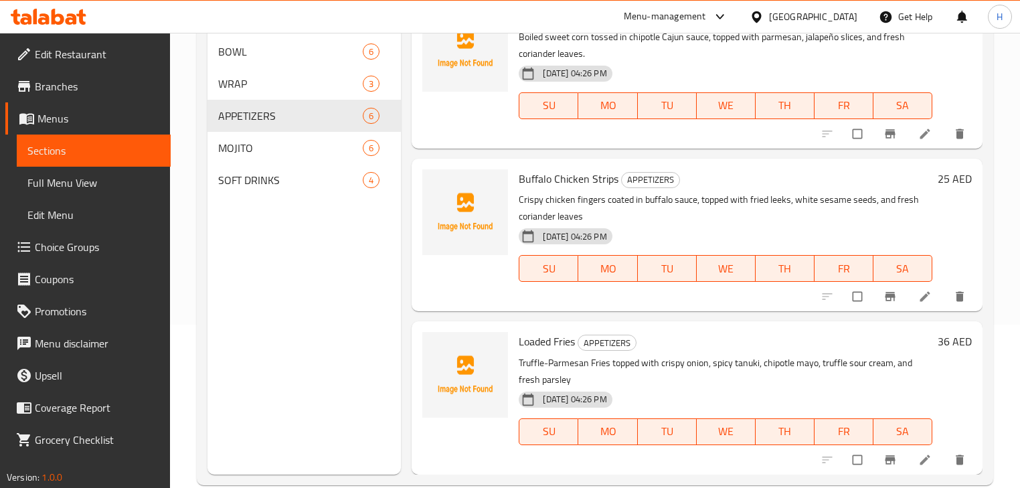
scroll to position [187, 0]
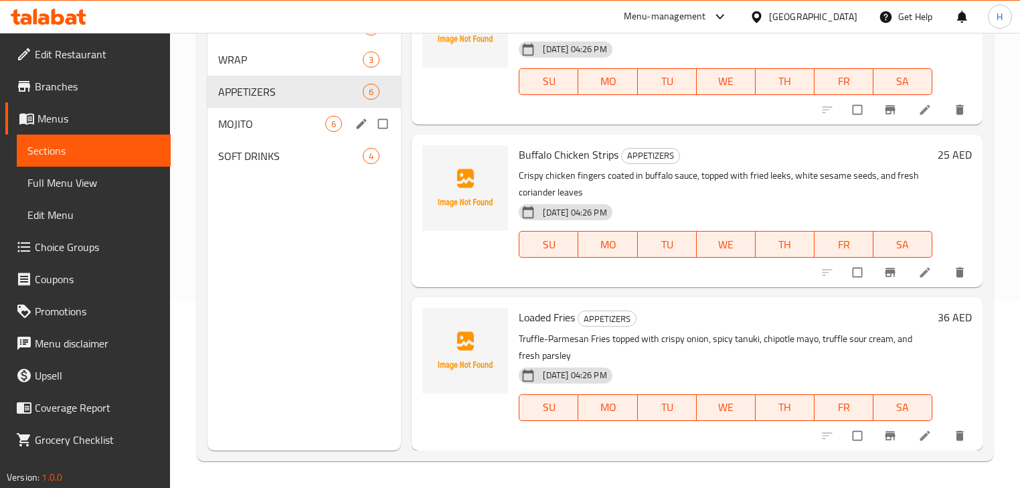
drag, startPoint x: 240, startPoint y: 129, endPoint x: 259, endPoint y: 136, distance: 20.8
click at [240, 129] on span "MOJITO" at bounding box center [271, 124] width 107 height 16
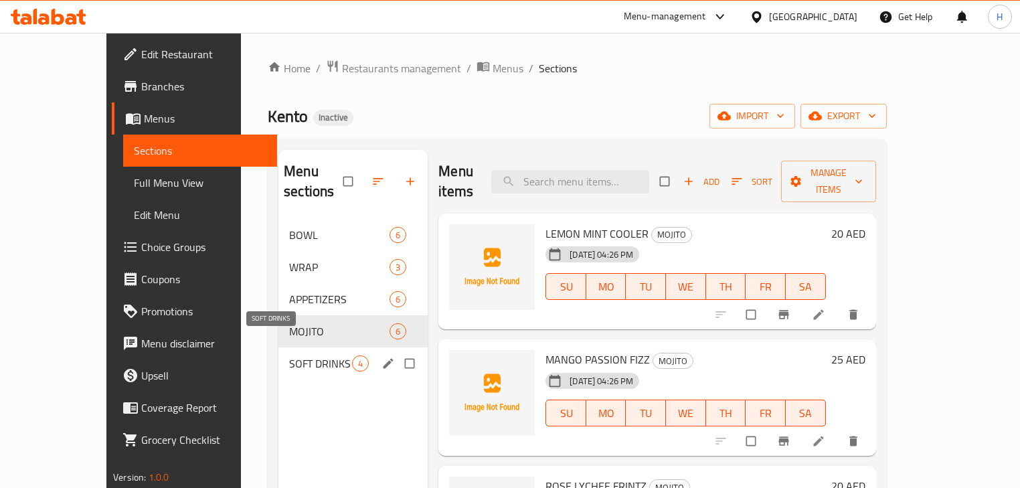
click at [289, 355] on span "SOFT DRINKS" at bounding box center [320, 363] width 63 height 16
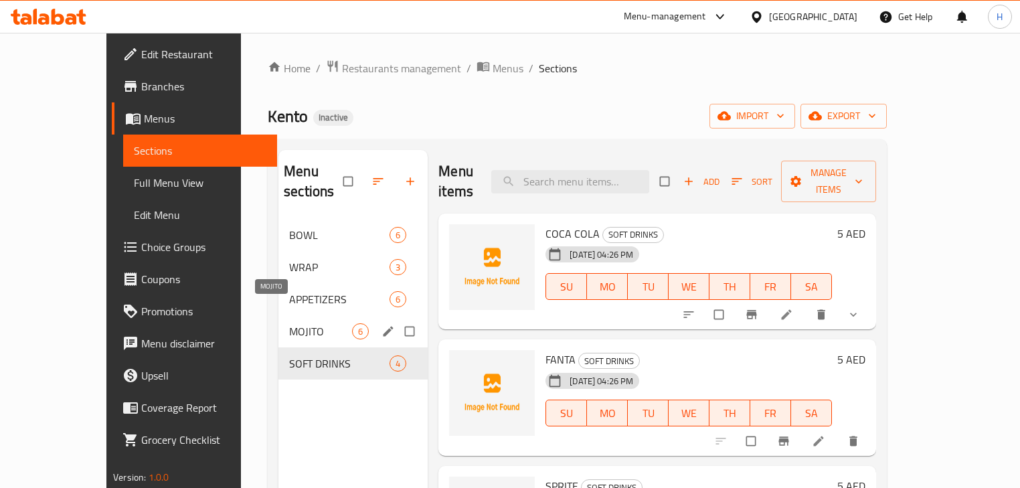
drag, startPoint x: 252, startPoint y: 311, endPoint x: 253, endPoint y: 261, distance: 49.6
click at [289, 323] on span "MOJITO" at bounding box center [320, 331] width 63 height 16
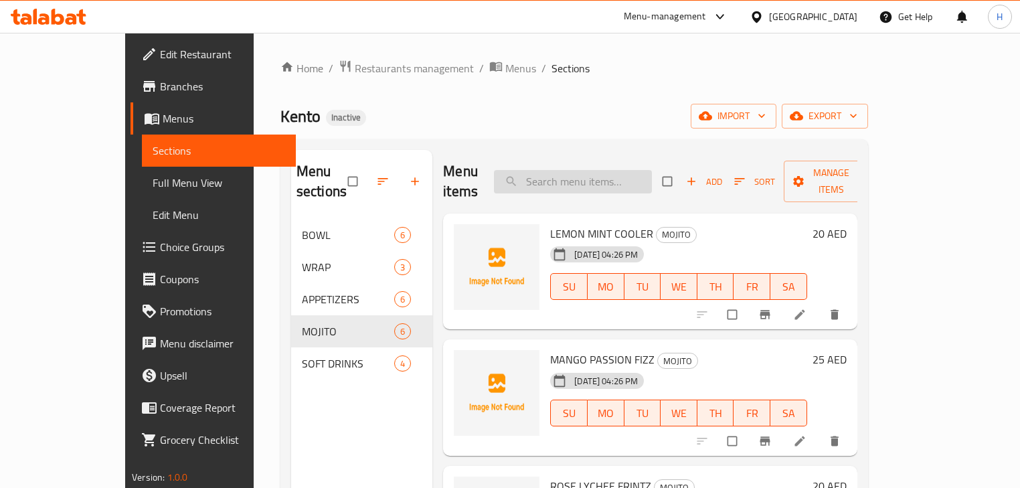
click at [590, 170] on input "search" at bounding box center [573, 181] width 158 height 23
paste input "Shrimp Toast"
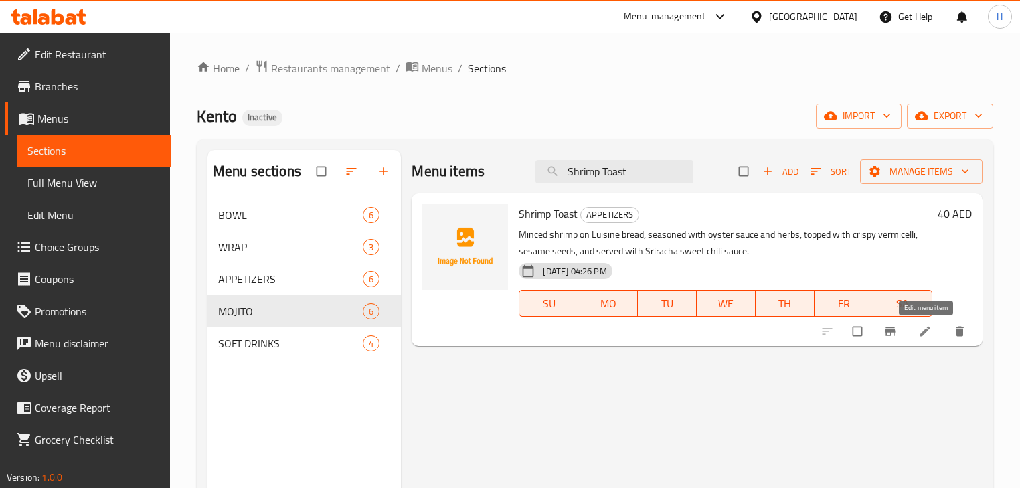
type input "Shrimp Toast"
click at [922, 328] on icon at bounding box center [924, 331] width 13 height 13
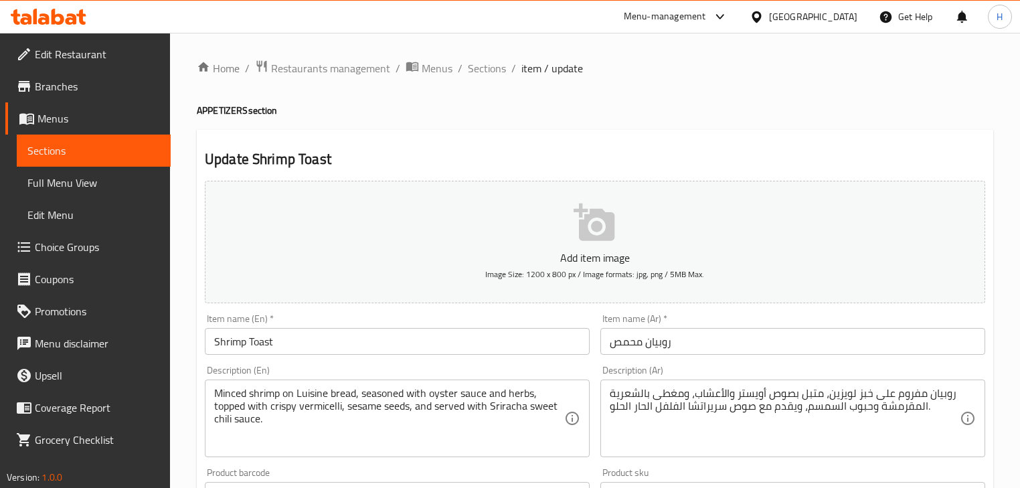
scroll to position [107, 0]
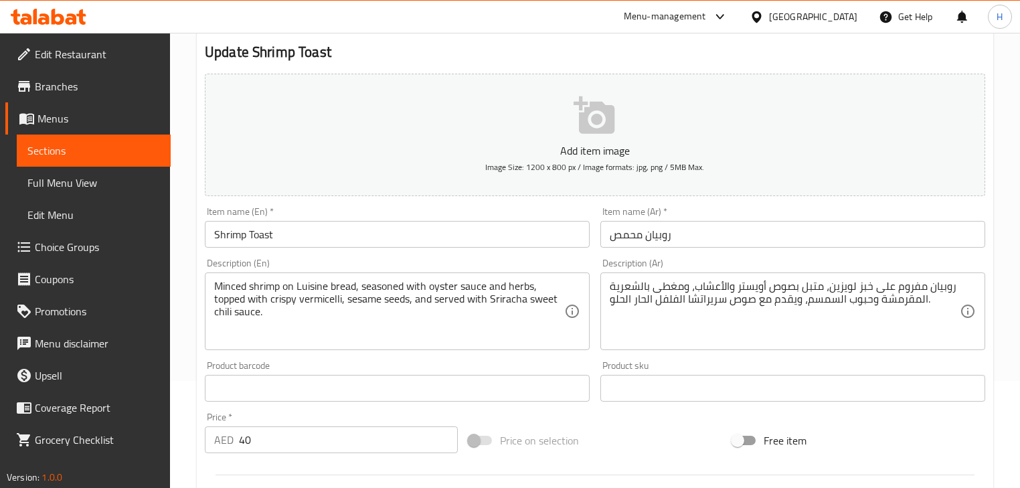
click at [629, 241] on input "روبيان محمص" at bounding box center [792, 234] width 385 height 27
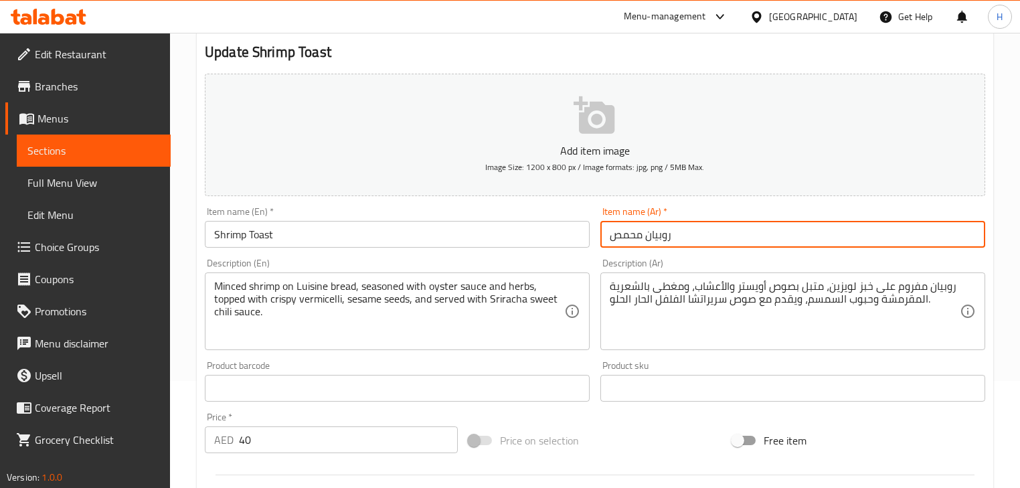
click at [629, 241] on input "روبيان محمص" at bounding box center [792, 234] width 385 height 27
click at [825, 261] on div "Description (Ar) روبيان مفروم على خبز لويزين، متبل بصوص أويستر والأعشاب، ومغطى …" at bounding box center [792, 304] width 385 height 92
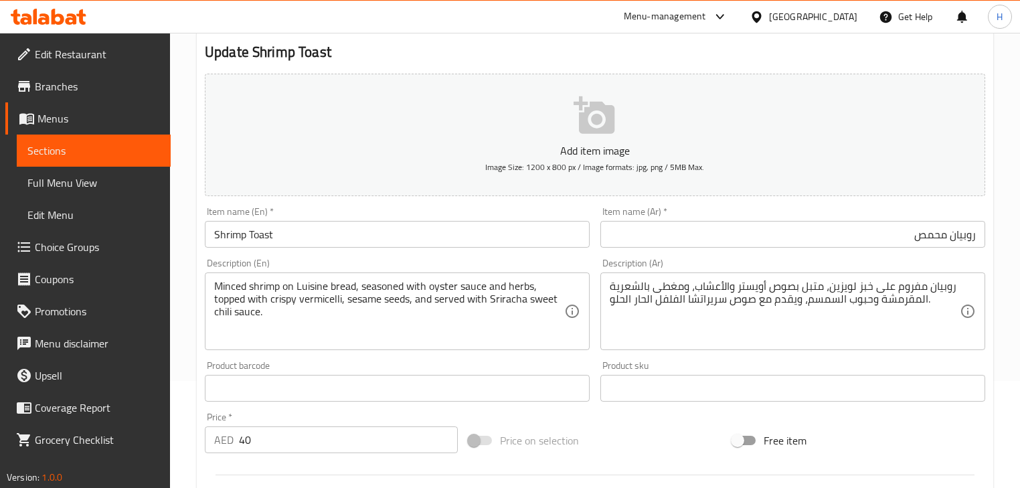
click at [959, 231] on input "روبيان محمص" at bounding box center [792, 234] width 385 height 27
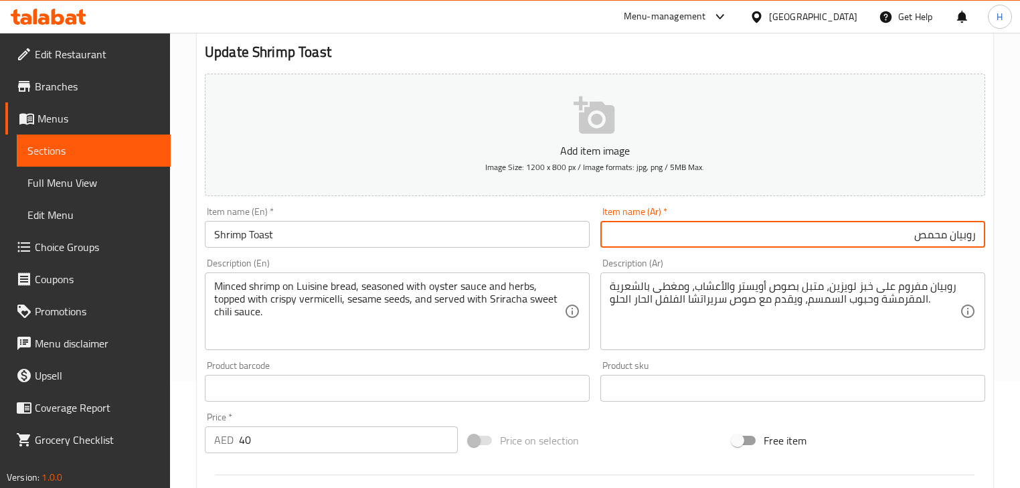
click at [959, 231] on input "روبيان محمص" at bounding box center [792, 234] width 385 height 27
click at [918, 241] on input "روبيان محمص" at bounding box center [792, 234] width 385 height 27
click at [812, 264] on div "Description (Ar) روبيان مفروم على خبز لويزين، متبل بصوص أويستر والأعشاب، ومغطى …" at bounding box center [792, 304] width 385 height 92
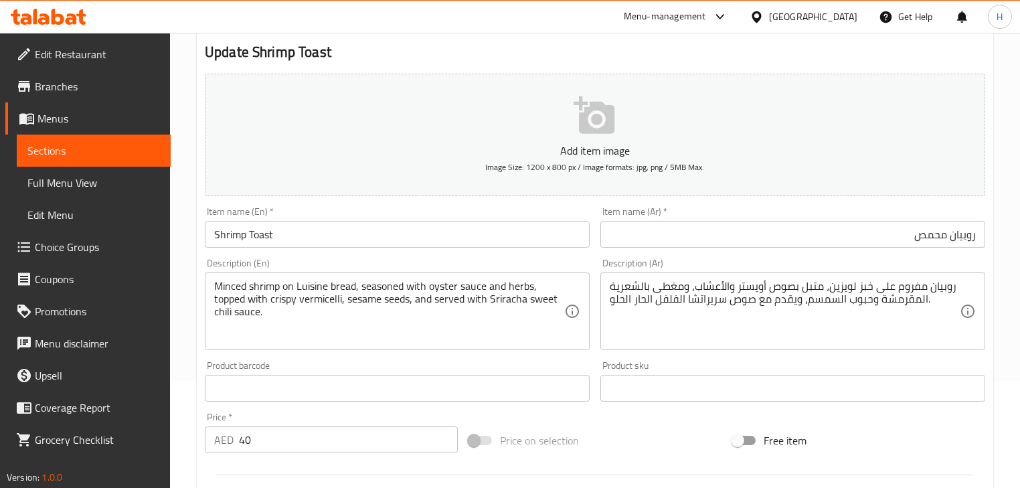
click at [355, 237] on input "Shrimp Toast" at bounding box center [397, 234] width 385 height 27
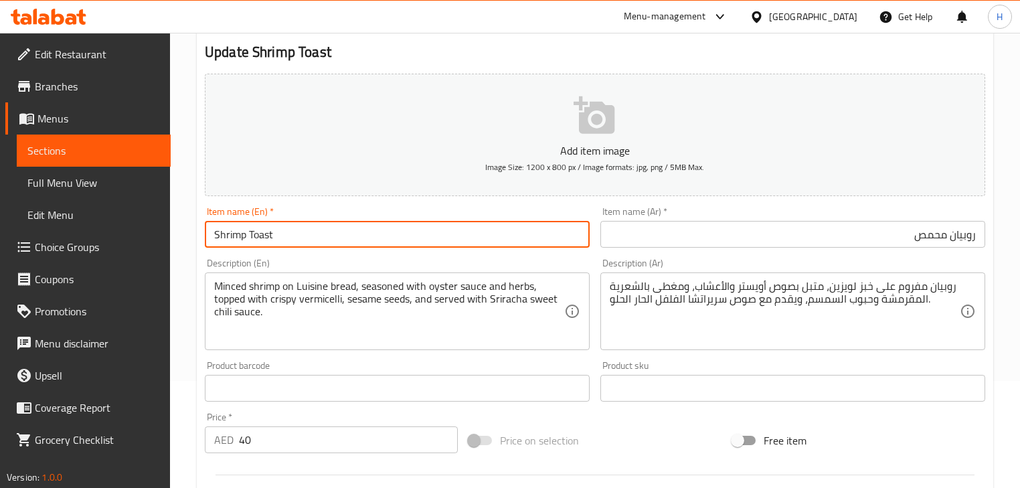
click at [355, 237] on input "Shrimp Toast" at bounding box center [397, 234] width 385 height 27
click at [928, 238] on input "روبيان محمص" at bounding box center [792, 234] width 385 height 27
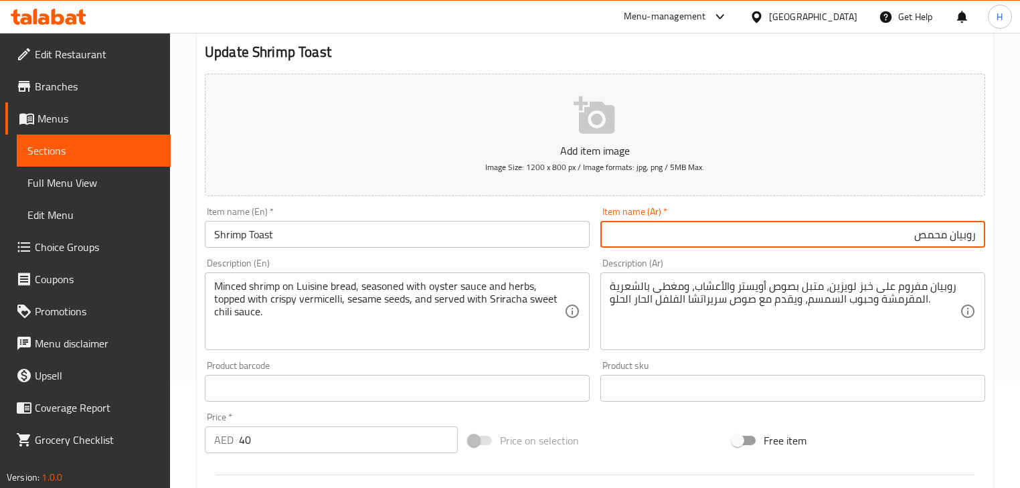
click at [928, 238] on input "روبيان محمص" at bounding box center [792, 234] width 385 height 27
click at [842, 249] on div "Item name (Ar)   * روبيان محمص Item name (Ar) *" at bounding box center [793, 227] width 396 height 52
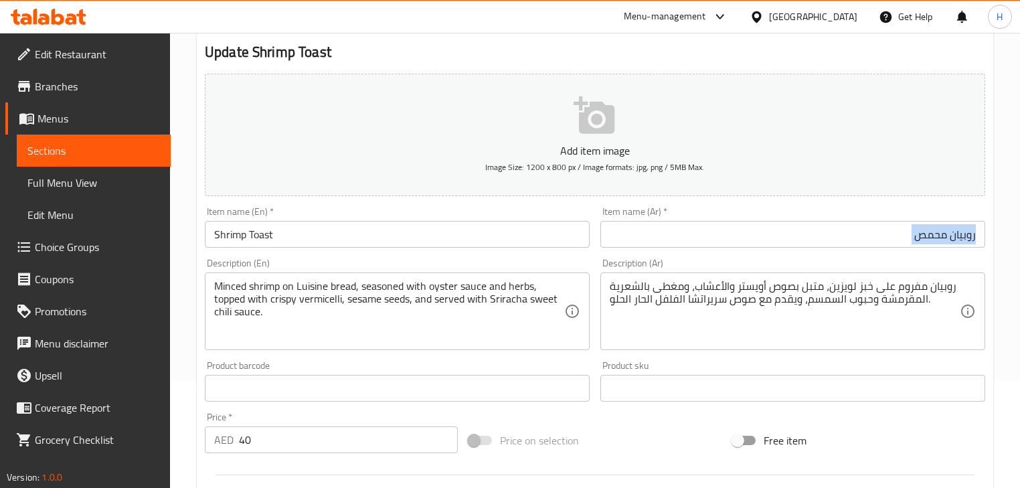
click at [842, 249] on div "Item name (Ar)   * روبيان محمص Item name (Ar) *" at bounding box center [793, 227] width 396 height 52
drag, startPoint x: 842, startPoint y: 249, endPoint x: 846, endPoint y: 242, distance: 8.4
click at [843, 248] on div "Item name (Ar)   * روبيان محمص Item name (Ar) *" at bounding box center [793, 227] width 396 height 52
click at [874, 243] on input "روبيان محمص" at bounding box center [792, 234] width 385 height 27
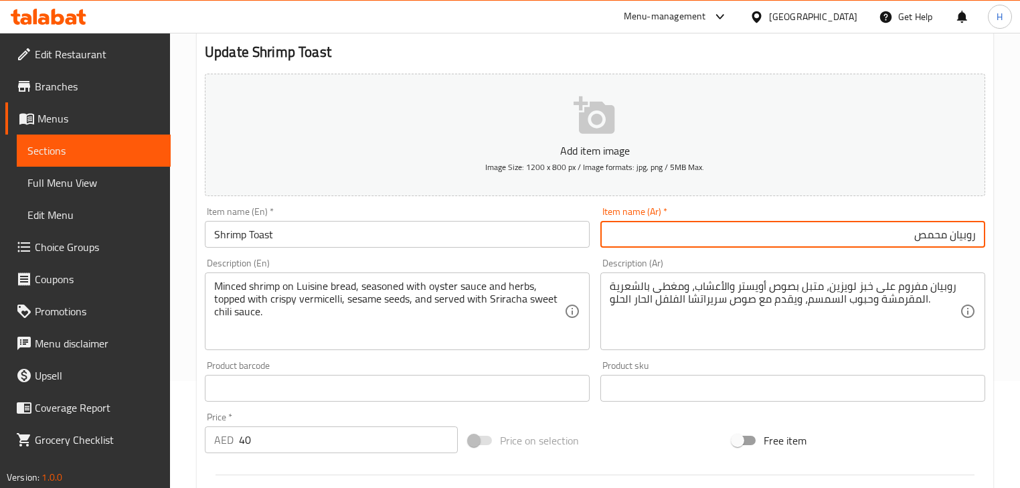
click at [874, 243] on input "روبيان محمص" at bounding box center [792, 234] width 385 height 27
paste input "بز الروبيان ال"
click at [945, 235] on input "خبز الروبيان المحمص" at bounding box center [792, 234] width 385 height 27
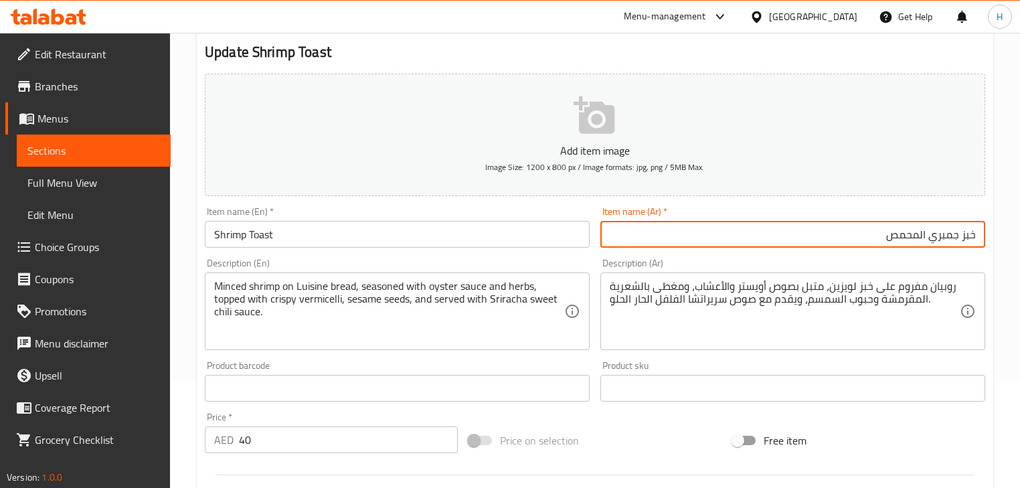
click at [924, 233] on input "خبز جمبري المحمص" at bounding box center [792, 234] width 385 height 27
click at [943, 236] on input "خبز جمبري المحمص" at bounding box center [792, 234] width 385 height 27
paste input "جمبري"
drag, startPoint x: 951, startPoint y: 230, endPoint x: 989, endPoint y: 337, distance: 113.5
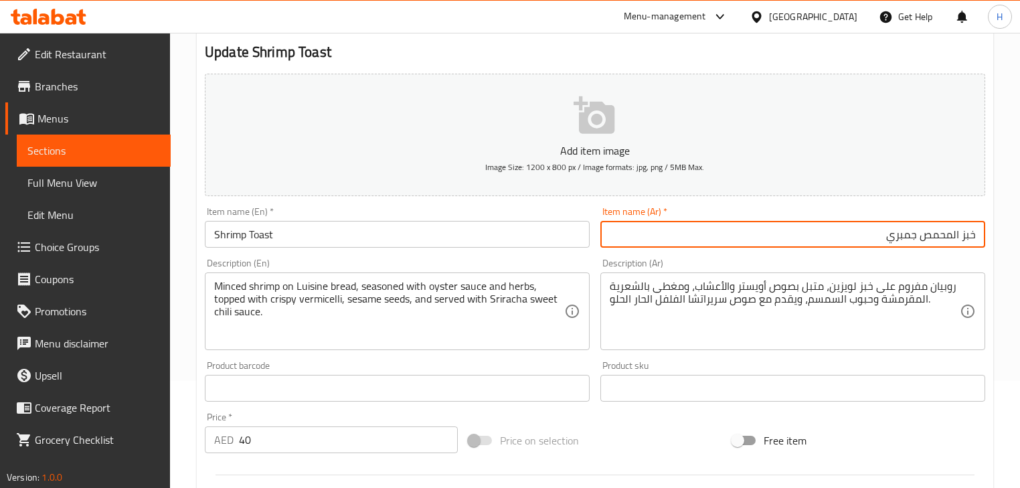
click at [952, 230] on input "خبز المحمص جمبري" at bounding box center [792, 234] width 385 height 27
type input "خبز محمص جمبري"
click at [926, 253] on div "Description (Ar) روبيان مفروم على خبز لويزين، متبل بصوص أويستر والأعشاب، ومغطى …" at bounding box center [793, 304] width 396 height 102
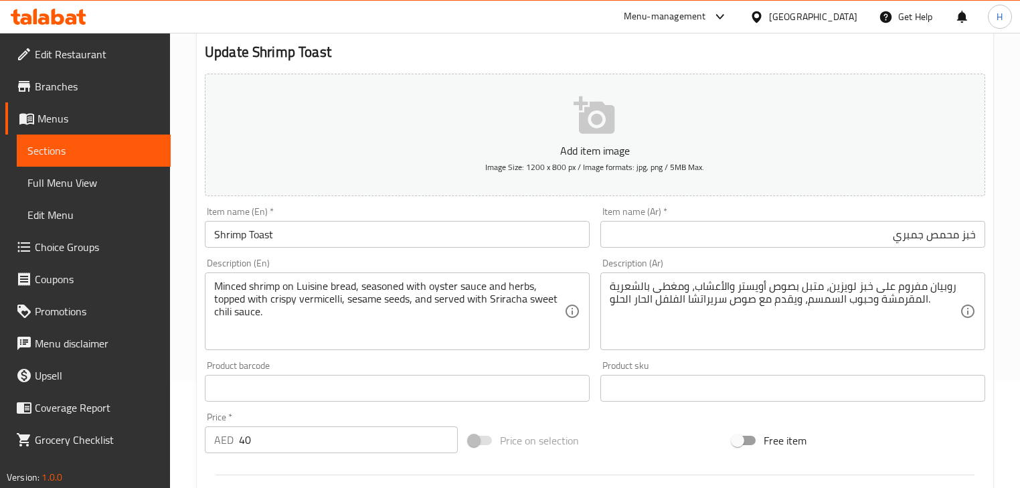
click at [916, 238] on input "خبز محمص جمبري" at bounding box center [792, 234] width 385 height 27
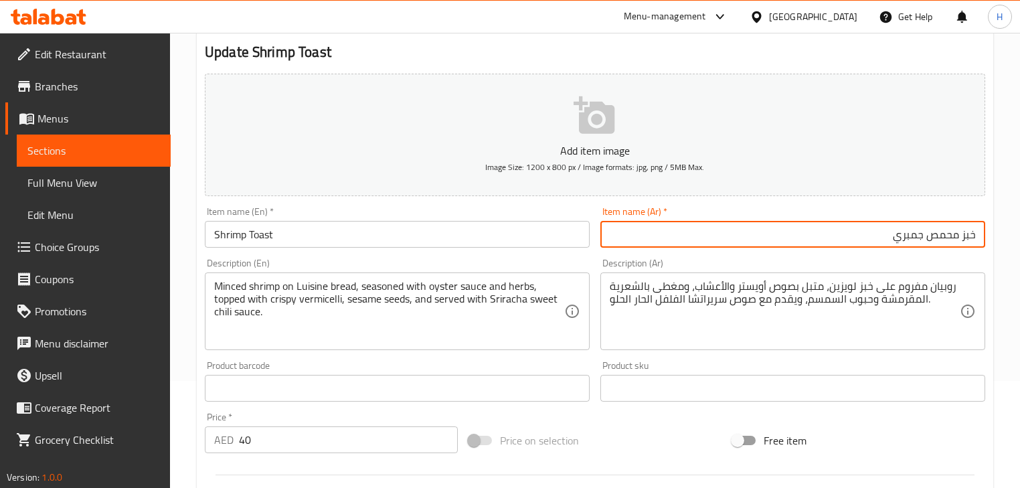
click at [916, 238] on input "خبز محمص جمبري" at bounding box center [792, 234] width 385 height 27
click at [938, 286] on textarea "روبيان مفروم على خبز لويزين، متبل بصوص أويستر والأعشاب، ومغطى بالشعرية المقرمشة…" at bounding box center [785, 312] width 350 height 64
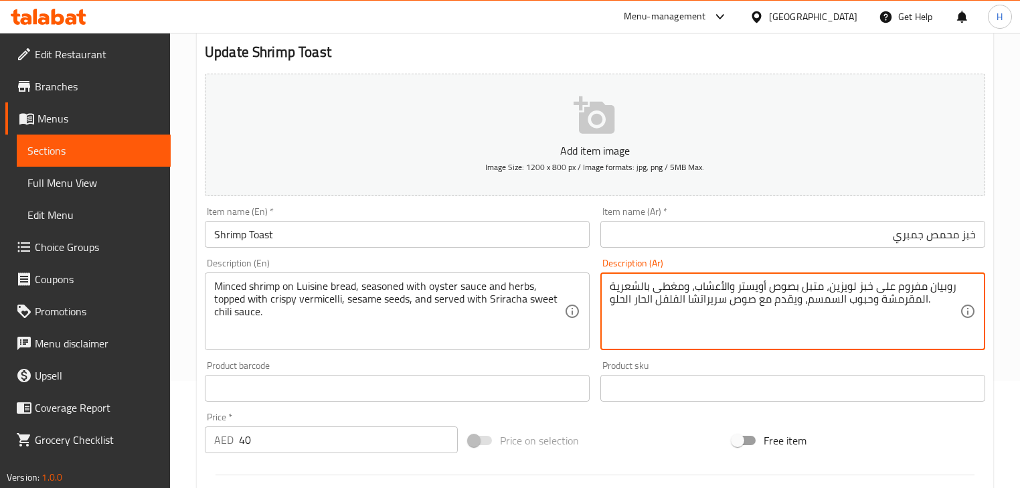
paste textarea "مبري"
click at [847, 305] on textarea "جمبري مفروم على خبز لويزين، متبل بصوص أويستر والأعشاب، ومغطى بالشعرية المقرمشة …" at bounding box center [785, 312] width 350 height 64
click at [886, 321] on textarea "جمبري مفروم على خبز لويزين، متبل بصوص أويستر والأعشاب، ومغطى بالشعرية المقرمشة …" at bounding box center [785, 312] width 350 height 64
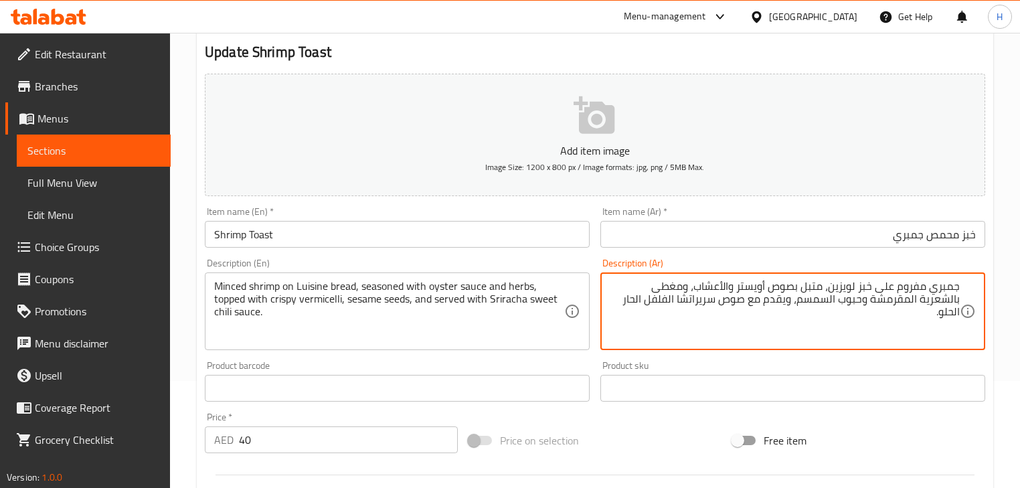
type textarea "جمبري مفروم على خبز لويزين، متبل بصوص أويستر والأعشاب، ومغطى بالشعرية المقرمشة …"
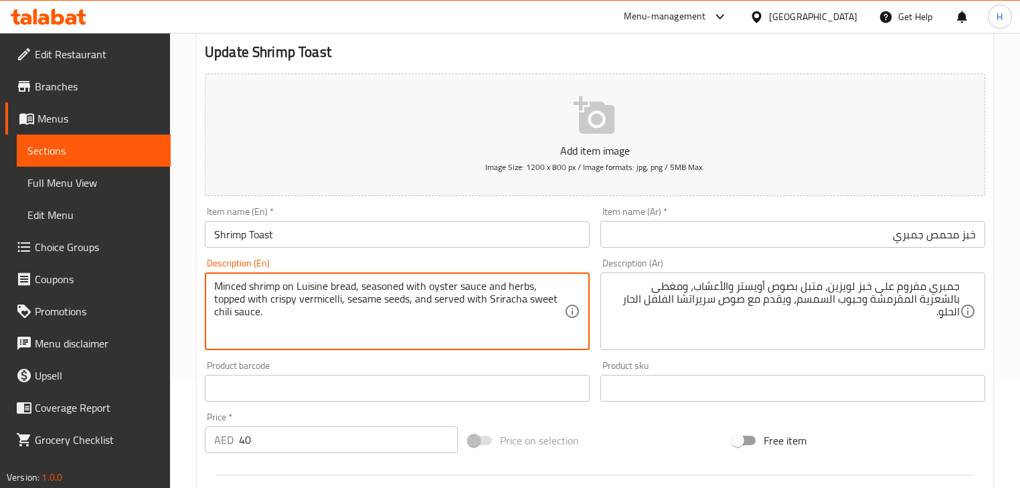
click at [499, 287] on textarea "Minced shrimp on Luisine bread, seasoned with oyster sauce and herbs, topped wi…" at bounding box center [389, 312] width 350 height 64
type textarea "Minced shrimp on Luisine bread, seasoned with oyster sauce, herbs, topped with …"
click at [517, 265] on div "Description (En) Minced shrimp on Luisine bread, seasoned with oyster sauce, he…" at bounding box center [397, 304] width 385 height 92
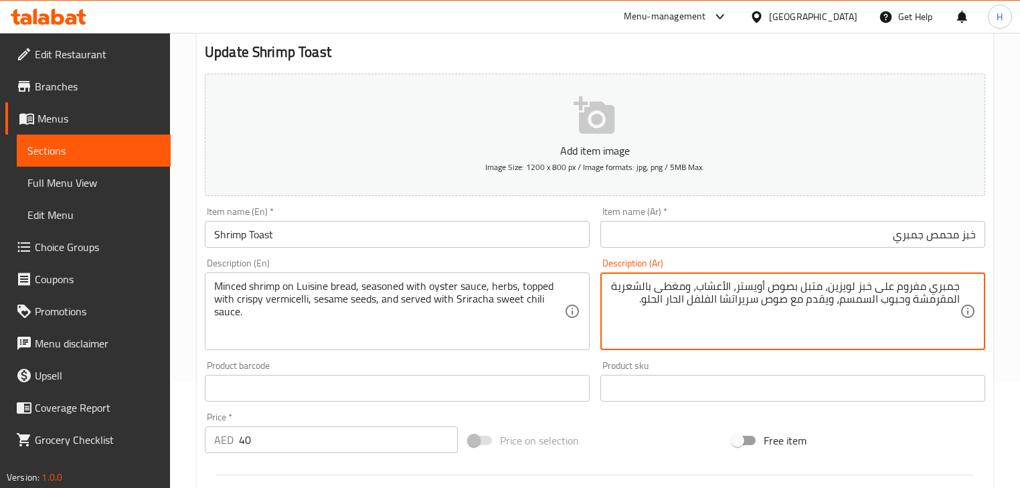
click at [660, 264] on div "Description (Ar) جمبري مفروم على خبز لويزين، متبل بصوص أويستر، الأعشاب، ومغطى ب…" at bounding box center [792, 304] width 385 height 92
type textarea "جمبري مفروم على خبز لويزين، متبل بصوص أويستر، الأعشاب، مغطى بالشعرية المقرمشة و…"
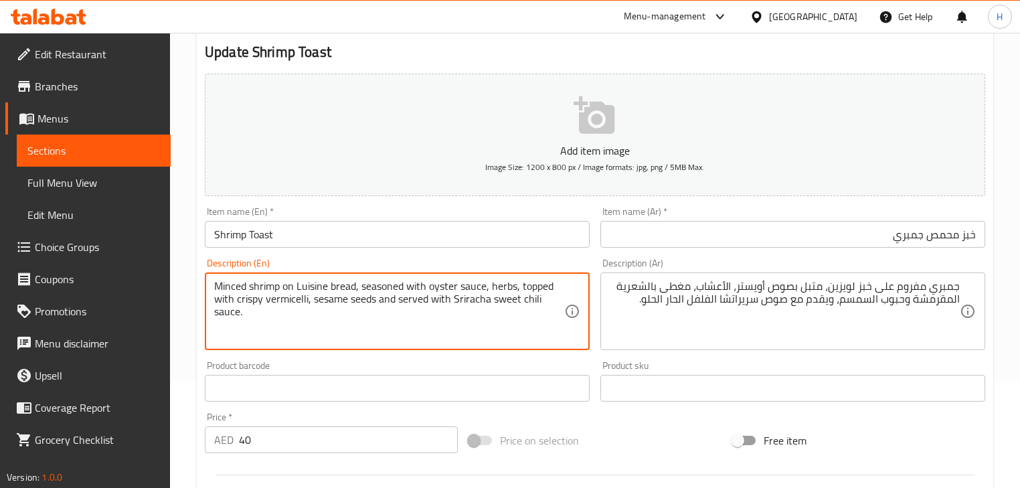
type textarea "Minced shrimp on Luisine bread, seasoned with oyster sauce, herbs, topped with …"
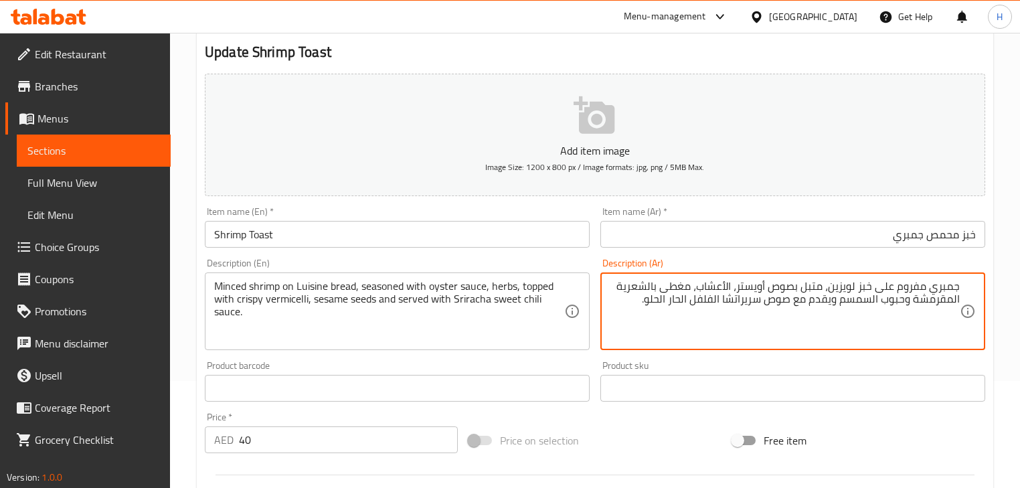
click at [600, 256] on div "Description (Ar) جمبري مفروم على خبز لويزين، متبل بصوص أويستر، الأعشاب، مغطى با…" at bounding box center [793, 304] width 396 height 102
type textarea "جمبري مفروم على خبز لويزين، متبل بصوص أويستر، الأعشاب، مغطى بالشعرية المقرمشة و…"
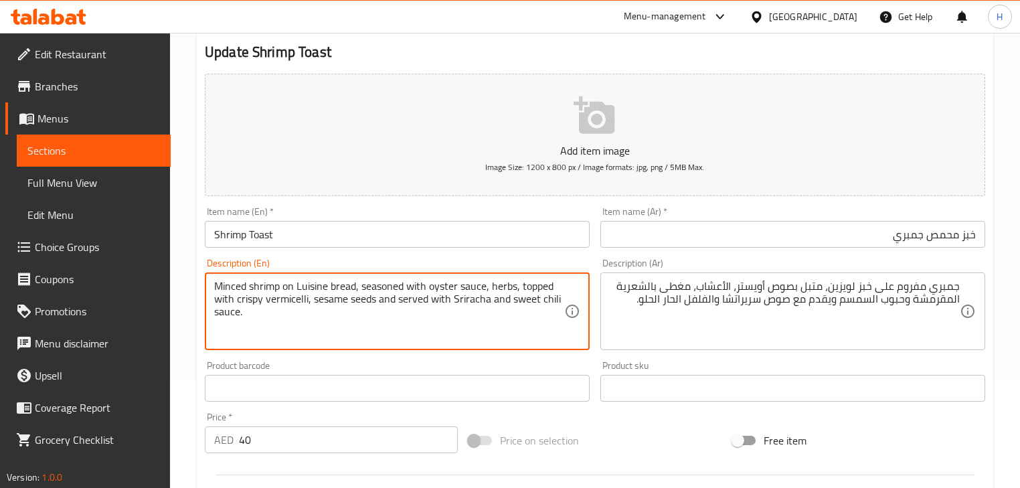
click at [513, 266] on div "Description (En) Minced shrimp on Luisine bread, seasoned with oyster sauce, he…" at bounding box center [397, 304] width 385 height 92
type textarea "Minced shrimp on Luisine bread, seasoned with oyster sauce, herbs, topped with …"
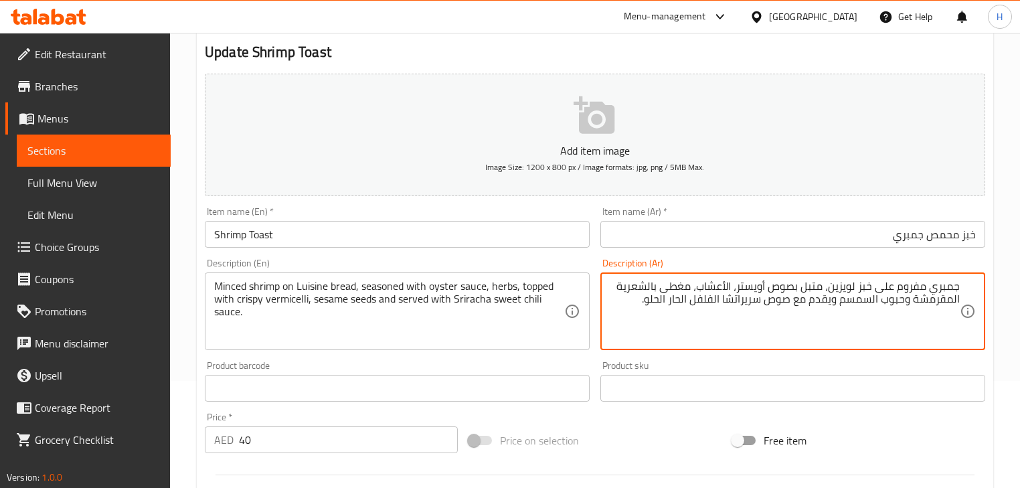
click at [722, 299] on textarea "جمبري مفروم على خبز لويزين، متبل بصوص أويستر، الأعشاب، مغطى بالشعرية المقرمشة و…" at bounding box center [785, 312] width 350 height 64
click at [690, 301] on textarea "جمبري مفروم على خبز لويزين، متبل بصوص أويستر، الأعشاب، مغطى بالشعرية المقرمشة و…" at bounding box center [785, 312] width 350 height 64
click at [579, 268] on div "Description (En) Minced shrimp on Luisine bread, seasoned with oyster sauce, he…" at bounding box center [397, 304] width 385 height 92
type textarea "جمبري مفروم على خبز لويزين، متبل بصوص أويستر، الأعشاب، مغطى بالشعرية المقرمشة, …"
click at [637, 254] on div "Description (Ar) جمبري مفروم على خبز لويزين، متبل بصوص أويستر، الأعشاب، مغطى با…" at bounding box center [793, 304] width 396 height 102
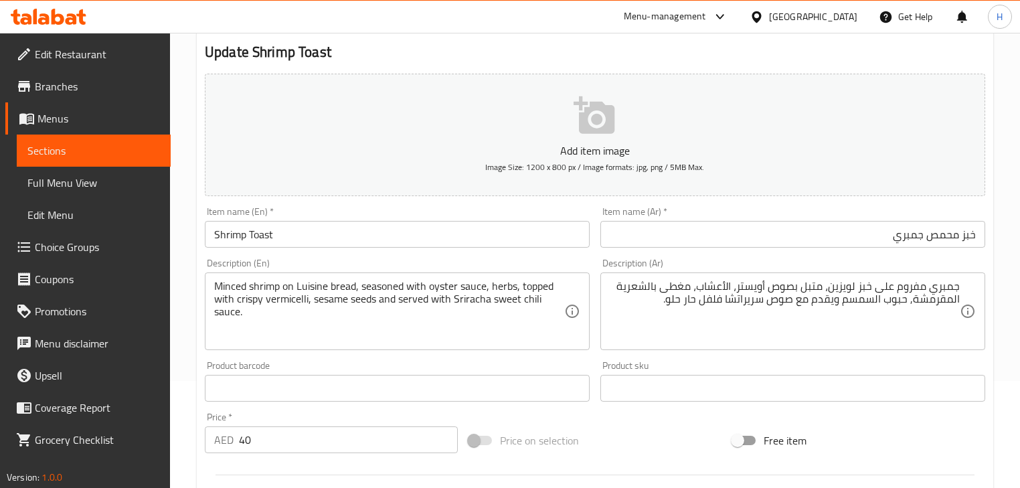
click at [455, 236] on input "Shrimp Toast" at bounding box center [397, 234] width 385 height 27
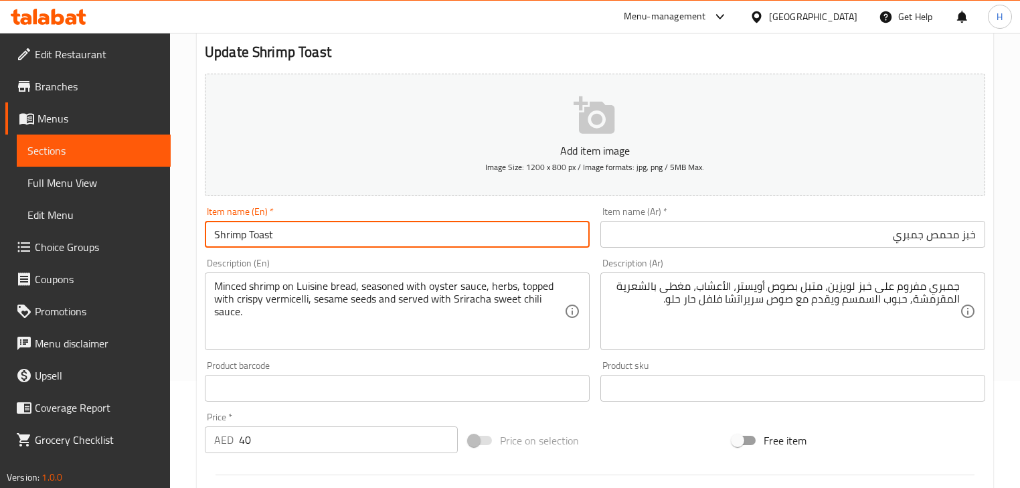
click at [455, 236] on input "Shrimp Toast" at bounding box center [397, 234] width 385 height 27
click at [917, 236] on input "خبز محمص جمبري" at bounding box center [792, 234] width 385 height 27
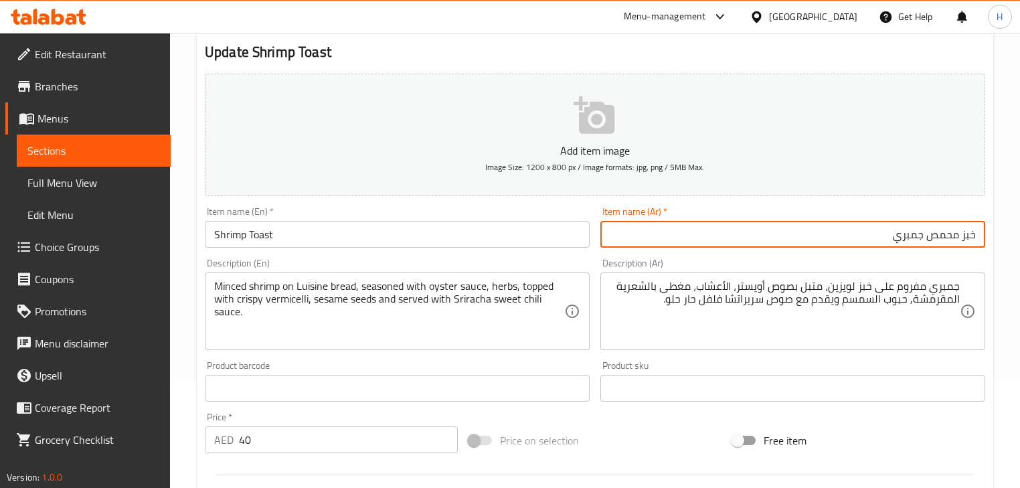
click at [917, 236] on input "خبز محمص جمبري" at bounding box center [792, 234] width 385 height 27
type input "توست جمبري"
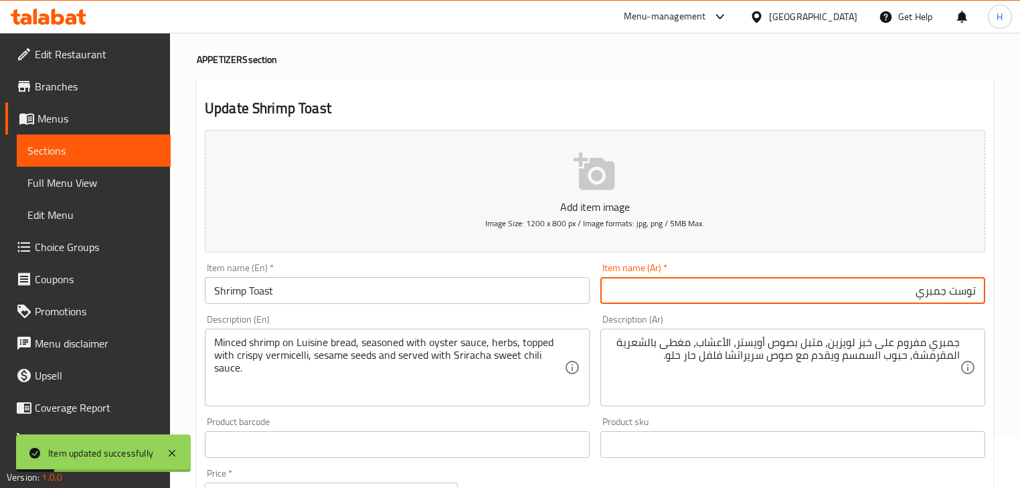
scroll to position [0, 0]
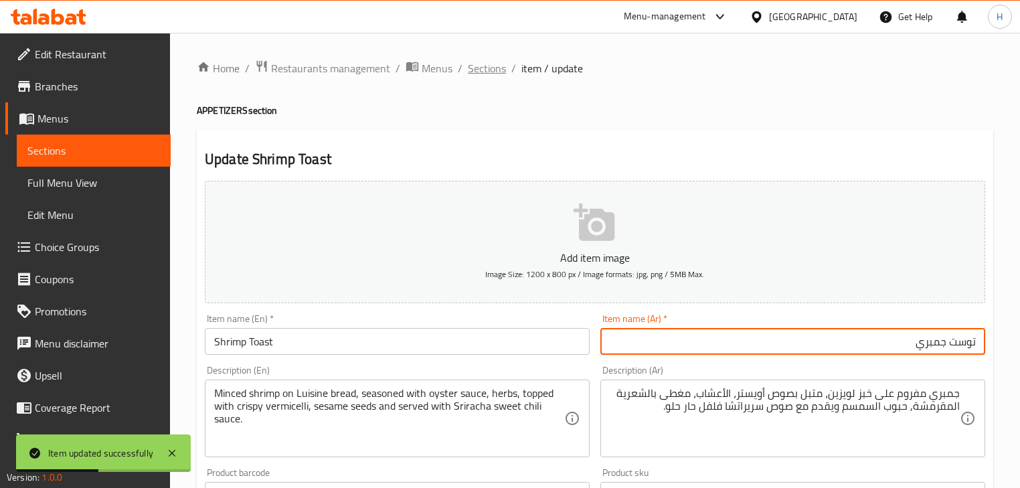
click at [484, 73] on span "Sections" at bounding box center [487, 68] width 38 height 16
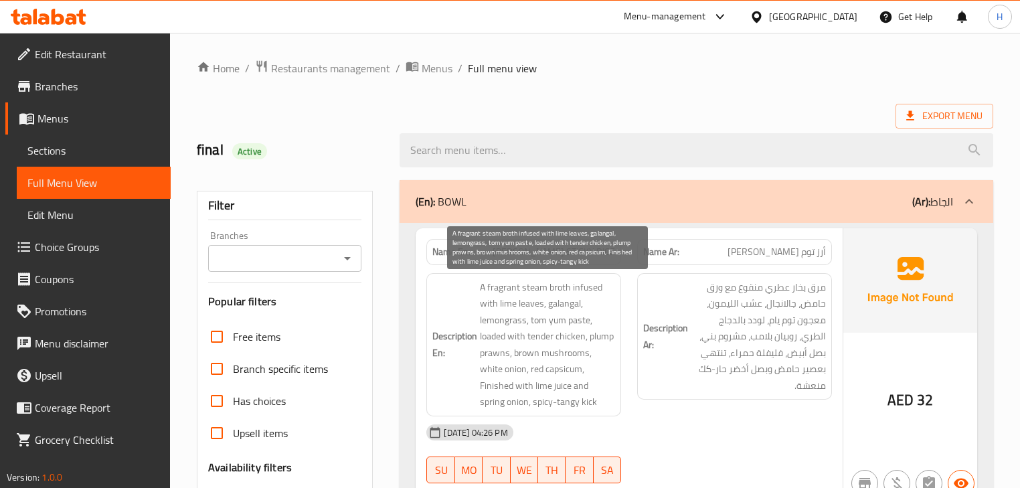
scroll to position [2574, 0]
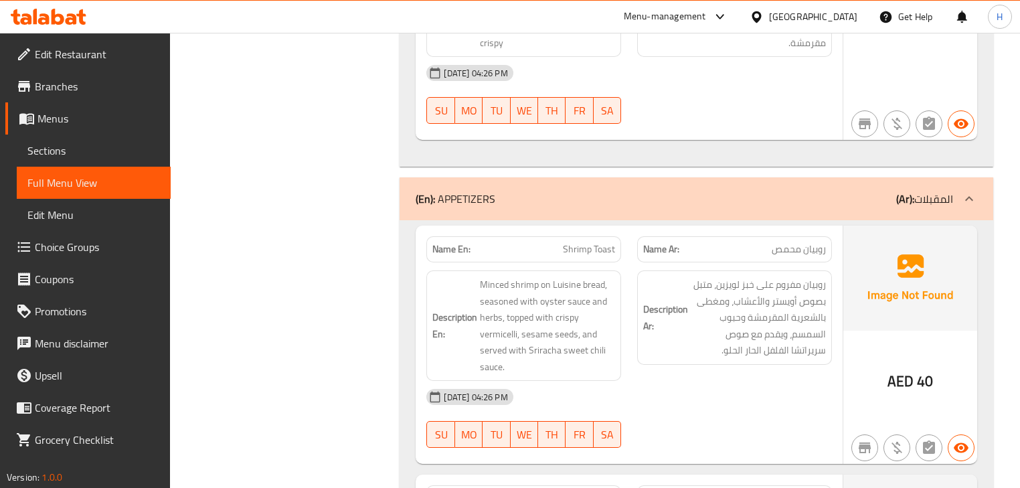
click at [632, 284] on div "Description Ar: روبيان مفروم على خبز لويزين، متبل بصوص أويستر والأعشاب، ومغطى ب…" at bounding box center [734, 325] width 211 height 127
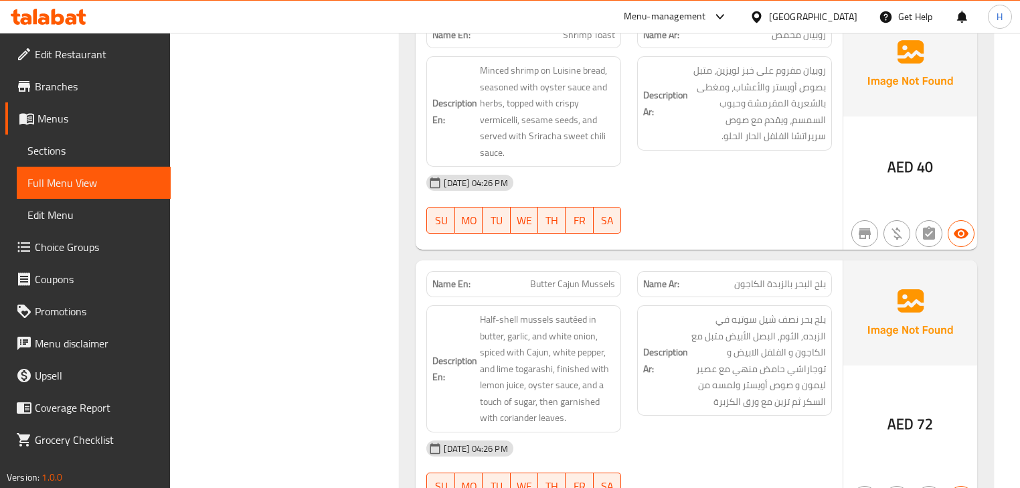
scroll to position [2681, 0]
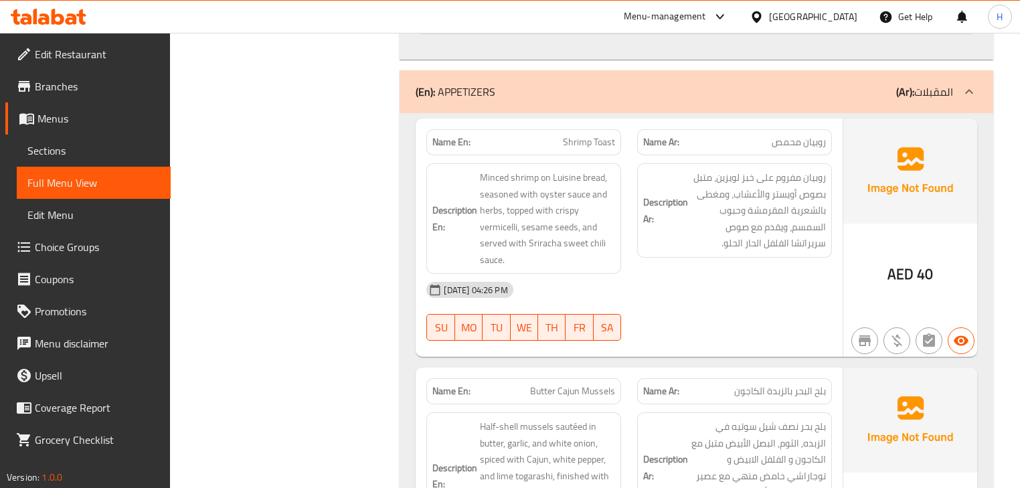
click at [602, 137] on span "Shrimp Toast" at bounding box center [589, 142] width 52 height 14
copy span "Toast"
click at [564, 137] on span "Shrimp Toast" at bounding box center [589, 142] width 52 height 14
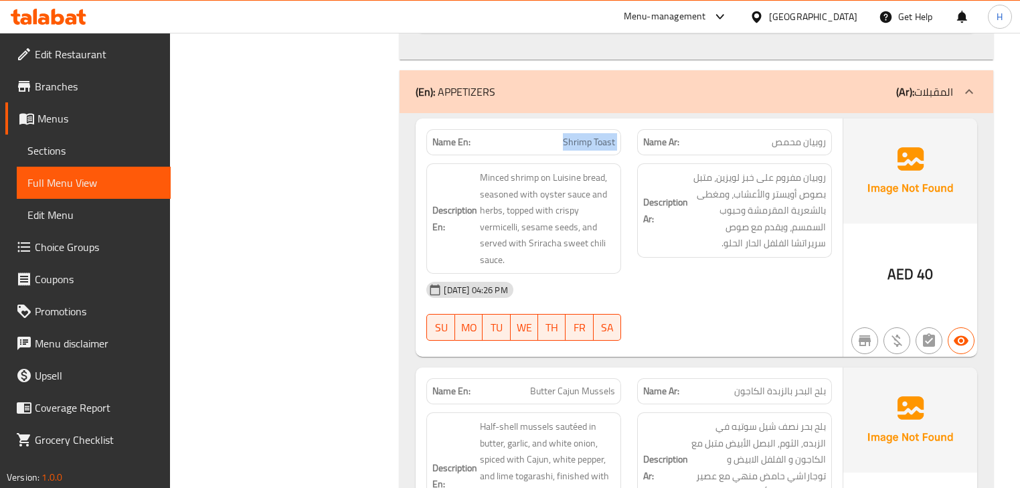
click at [564, 137] on span "Shrimp Toast" at bounding box center [589, 142] width 52 height 14
copy span "Shrimp Toast"
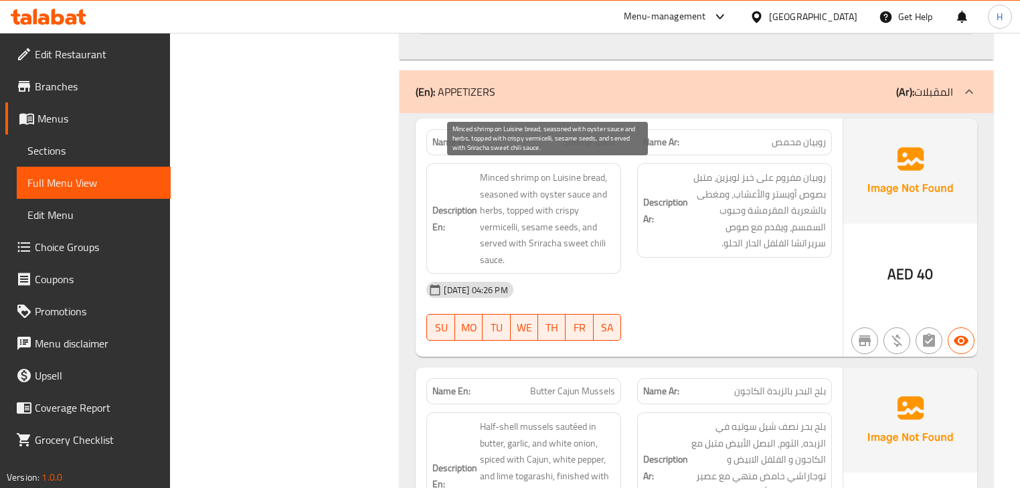
click at [611, 220] on span "Minced shrimp on Luisine bread, seasoned with oyster sauce and herbs, topped wi…" at bounding box center [547, 218] width 135 height 98
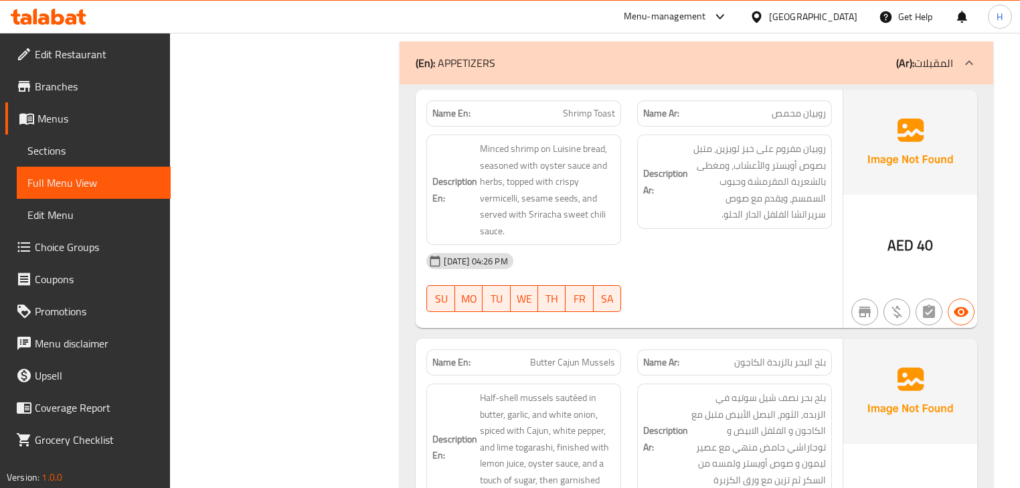
scroll to position [2734, 0]
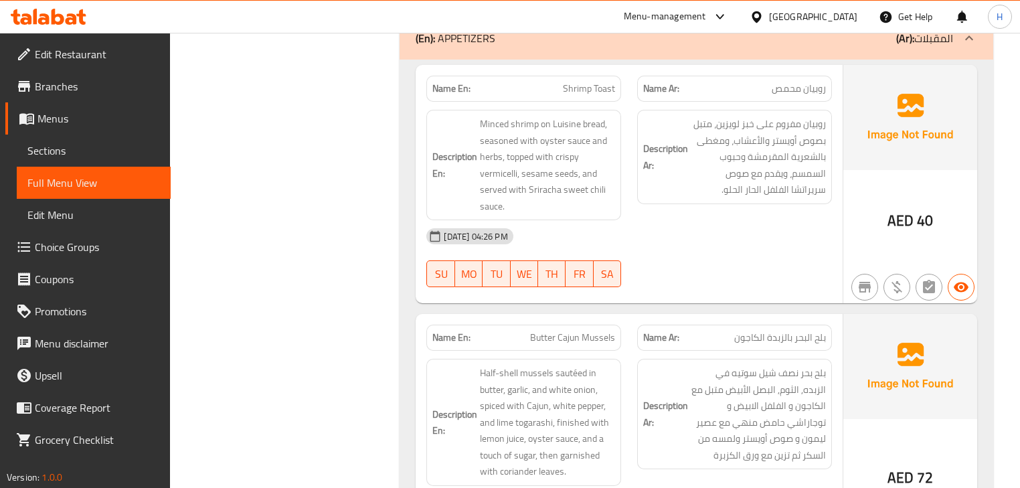
click at [584, 82] on span "Shrimp Toast" at bounding box center [589, 89] width 52 height 14
click at [585, 82] on span "Shrimp Toast" at bounding box center [589, 89] width 52 height 14
click at [586, 82] on span "Shrimp Toast" at bounding box center [589, 89] width 52 height 14
click at [586, 83] on span "Shrimp Toast" at bounding box center [589, 89] width 52 height 14
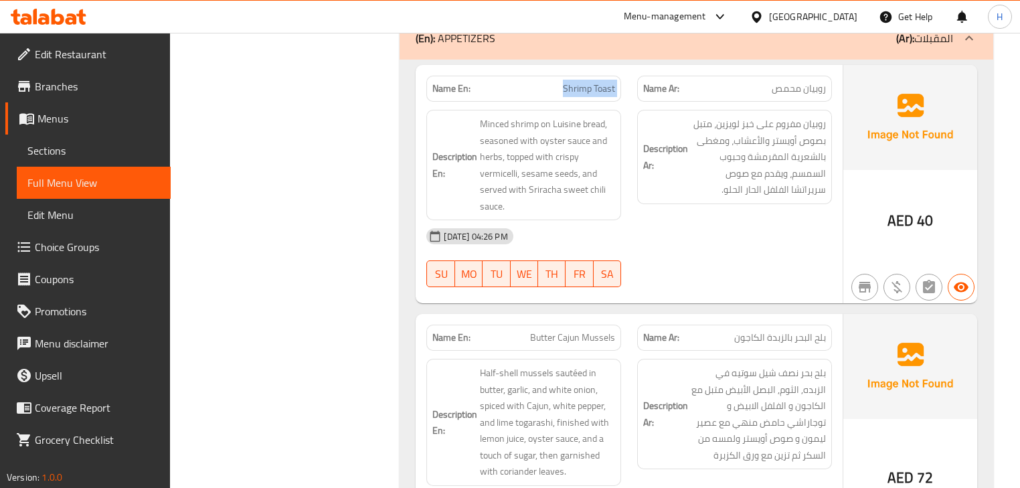
click at [586, 83] on span "Shrimp Toast" at bounding box center [589, 89] width 52 height 14
copy span "Shrimp Toast"
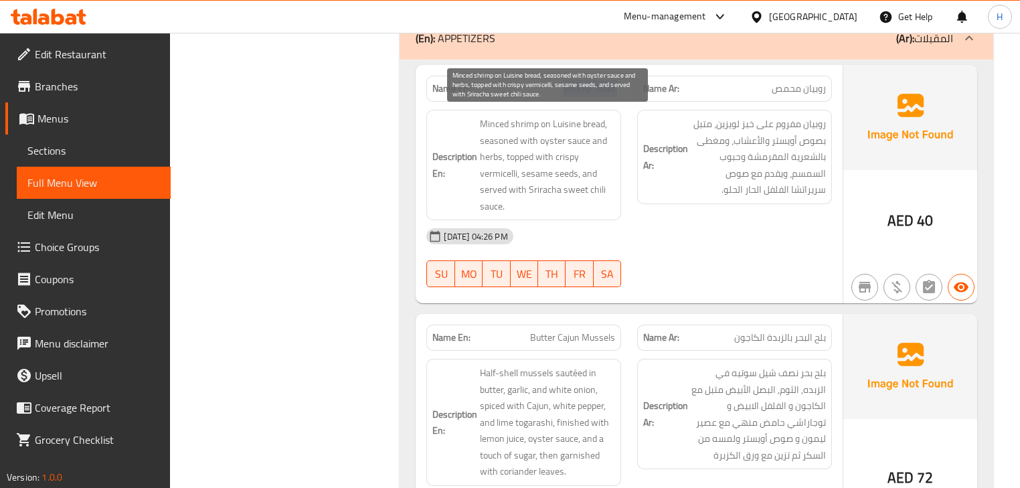
click at [618, 155] on div "Description En: Minced shrimp on Luisine bread, seasoned with oyster sauce and …" at bounding box center [523, 165] width 195 height 110
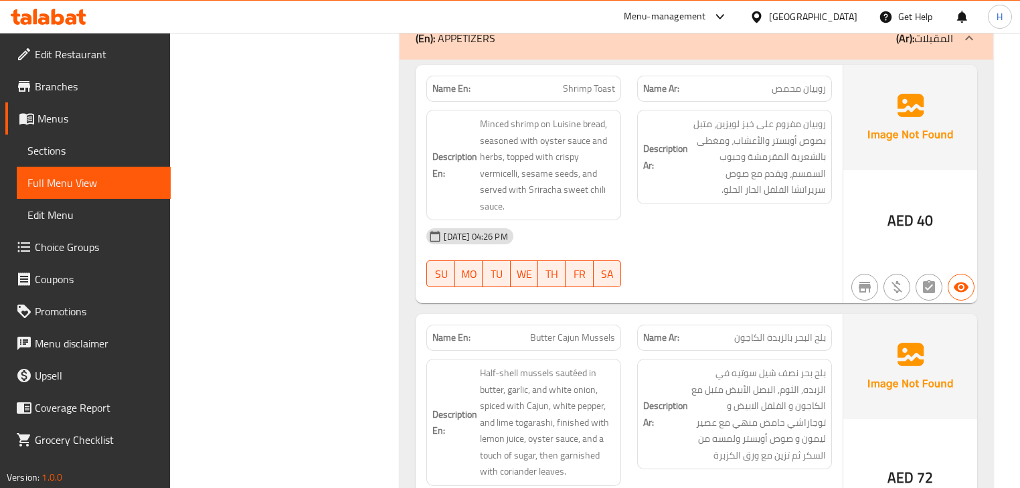
click at [789, 86] on span "روبيان محمص" at bounding box center [799, 89] width 54 height 14
copy span "محمص"
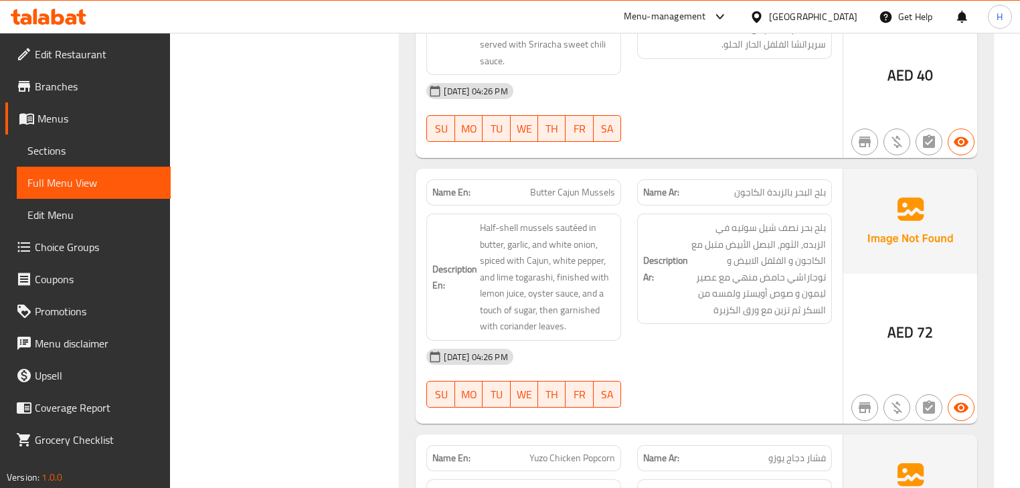
scroll to position [2895, 0]
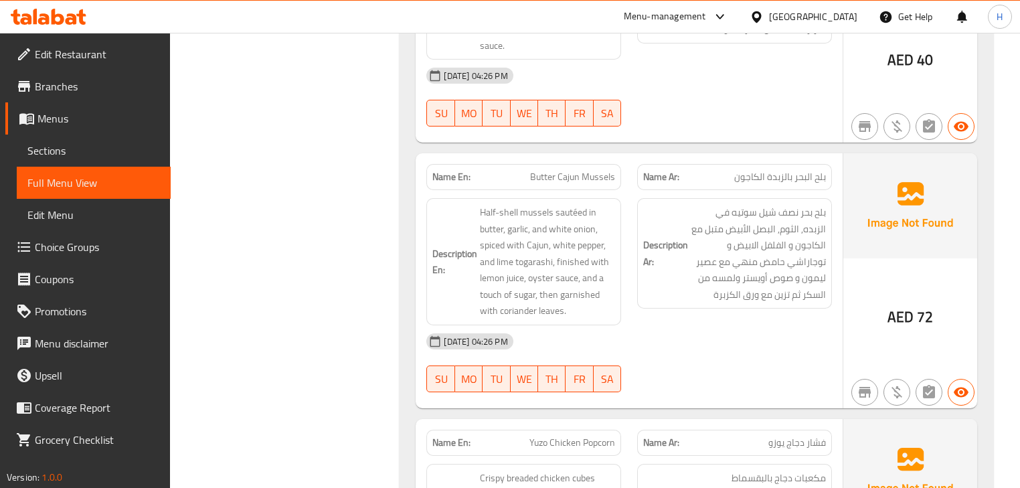
click at [597, 179] on span "Butter Cajun Mussels" at bounding box center [572, 177] width 85 height 14
copy span "Butter Cajun Mussels"
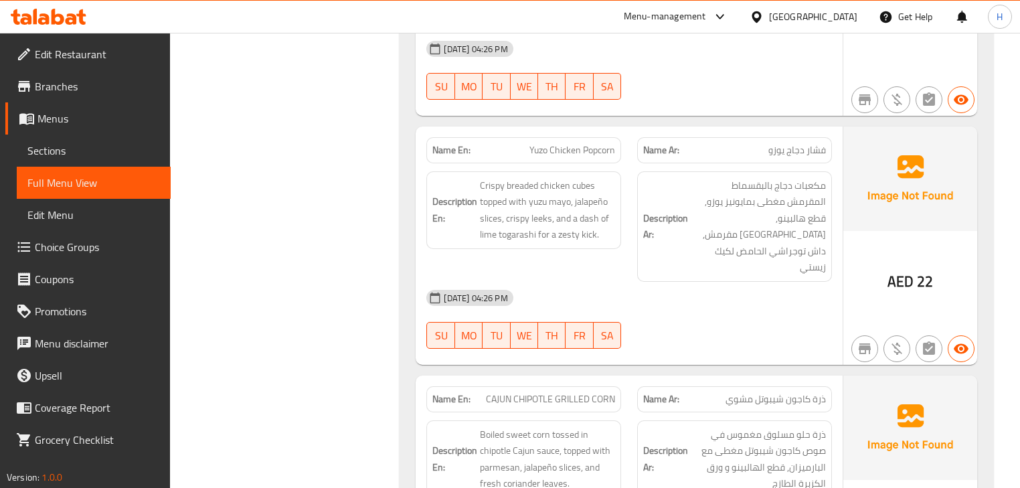
scroll to position [3216, 0]
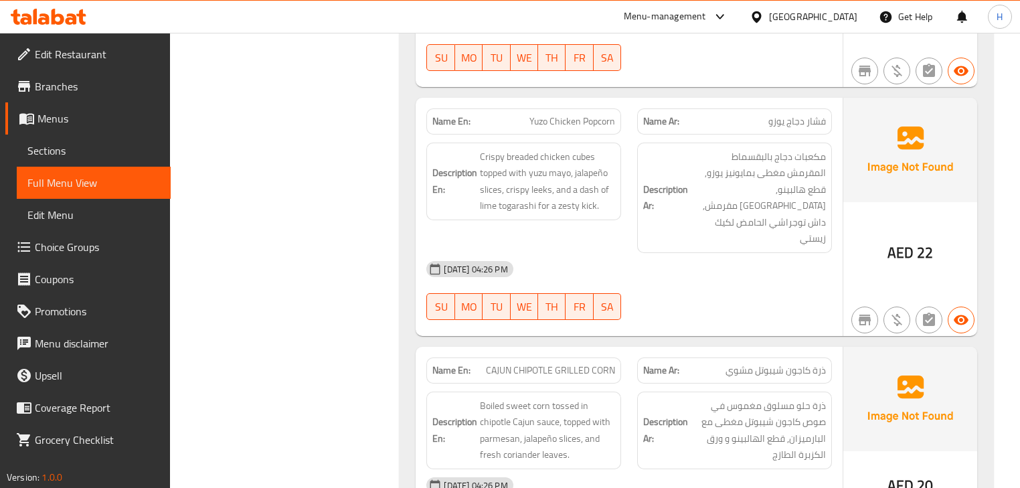
click at [568, 114] on span "Yuzo Chicken Popcorn" at bounding box center [572, 121] width 86 height 14
copy span "Yuzo Chicken Popcorn"
click at [624, 212] on div "Description En: Crispy breaded chicken cubes topped with yuzu mayo, jalapeño sl…" at bounding box center [523, 198] width 211 height 127
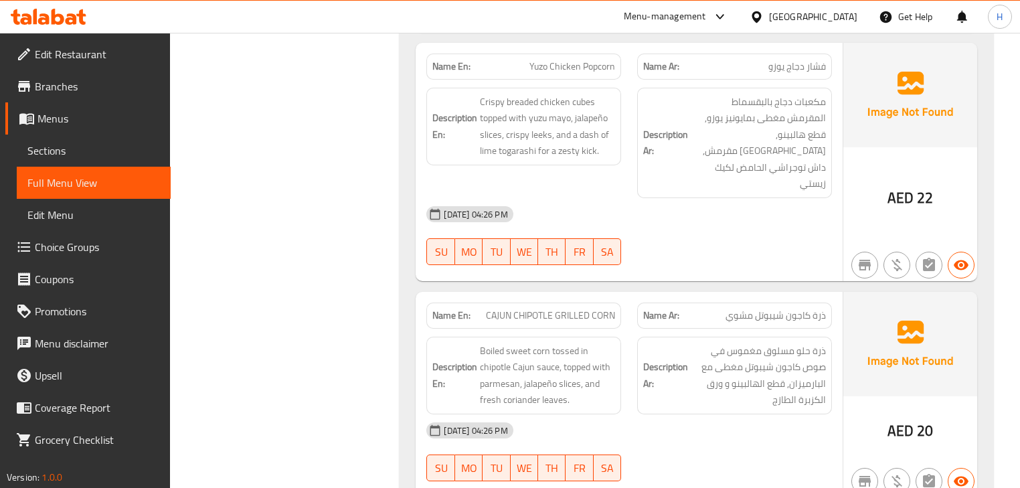
scroll to position [3270, 0]
click at [571, 310] on span "CAJUN CHIPOTLE GRILLED CORN" at bounding box center [550, 317] width 129 height 14
copy span "CAJUN CHIPOTLE GRILLED CORN"
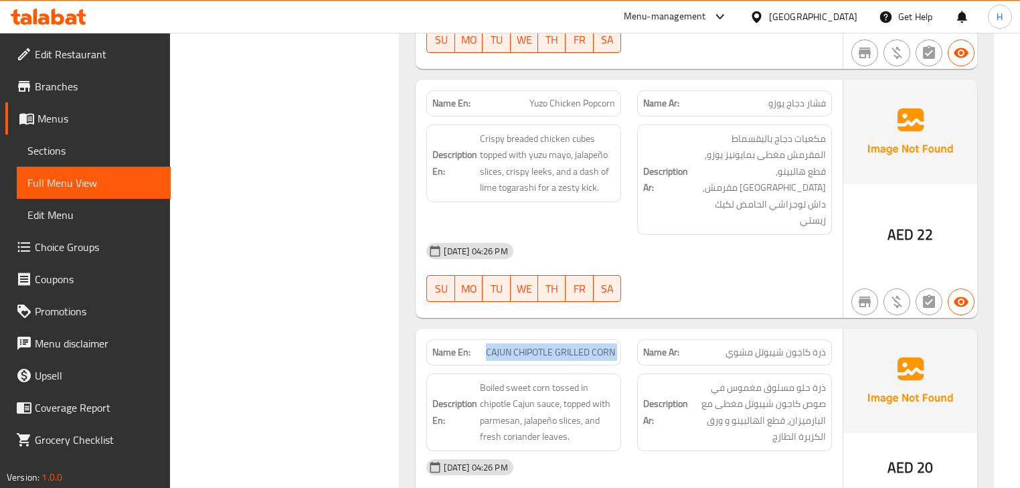
scroll to position [3216, 0]
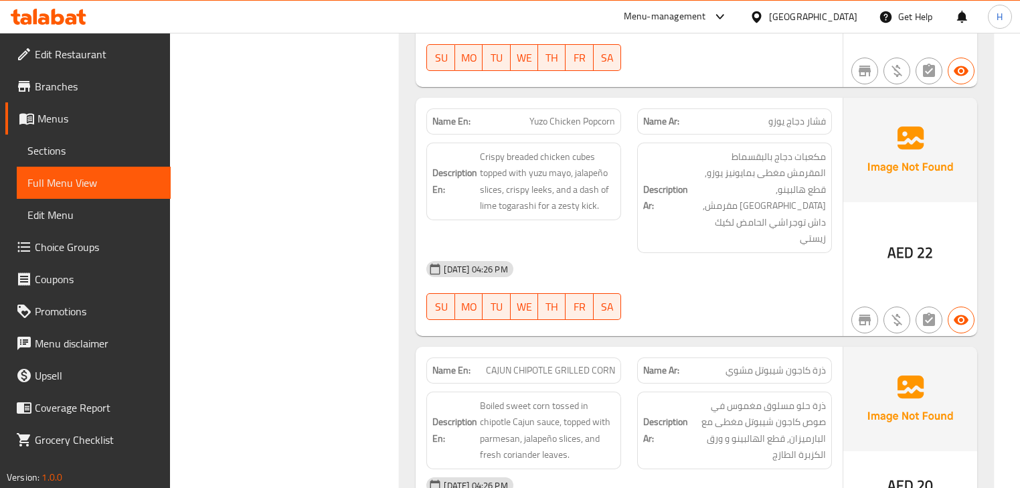
click at [567, 114] on span "Yuzo Chicken Popcorn" at bounding box center [572, 121] width 86 height 14
copy span "Yuzo Chicken Popcorn"
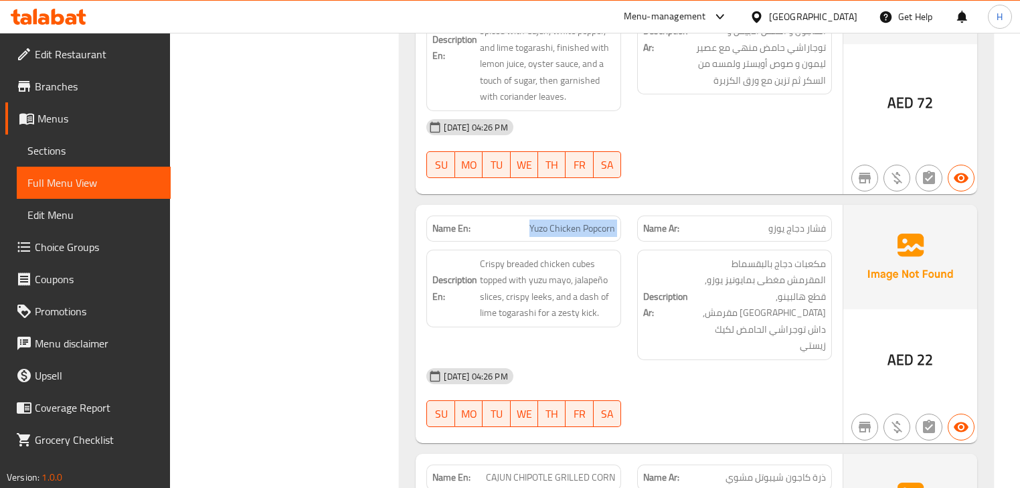
scroll to position [3324, 0]
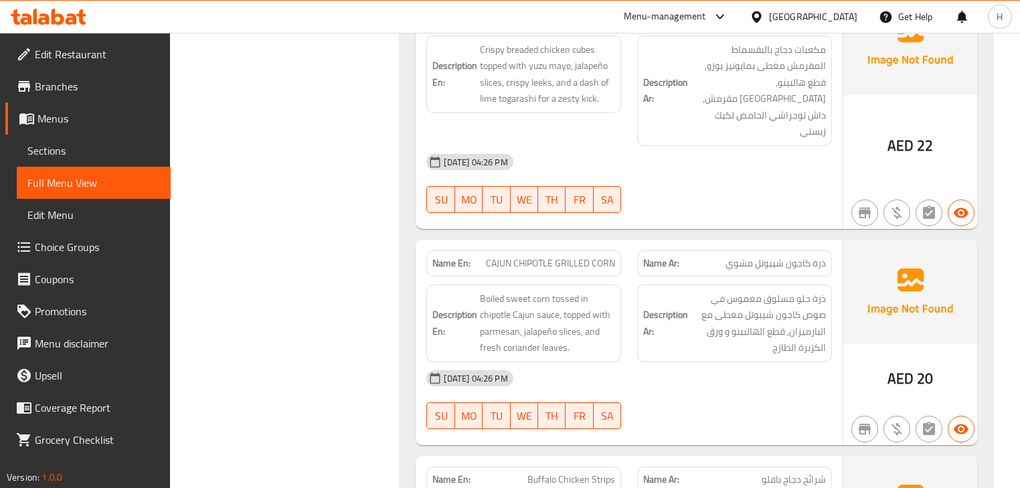
click at [559, 256] on span "CAJUN CHIPOTLE GRILLED CORN" at bounding box center [550, 263] width 129 height 14
copy span "CAJUN CHIPOTLE GRILLED CORN"
click at [644, 362] on div "[DATE] 04:26 PM SU MO TU WE TH FR SA" at bounding box center [628, 399] width 421 height 75
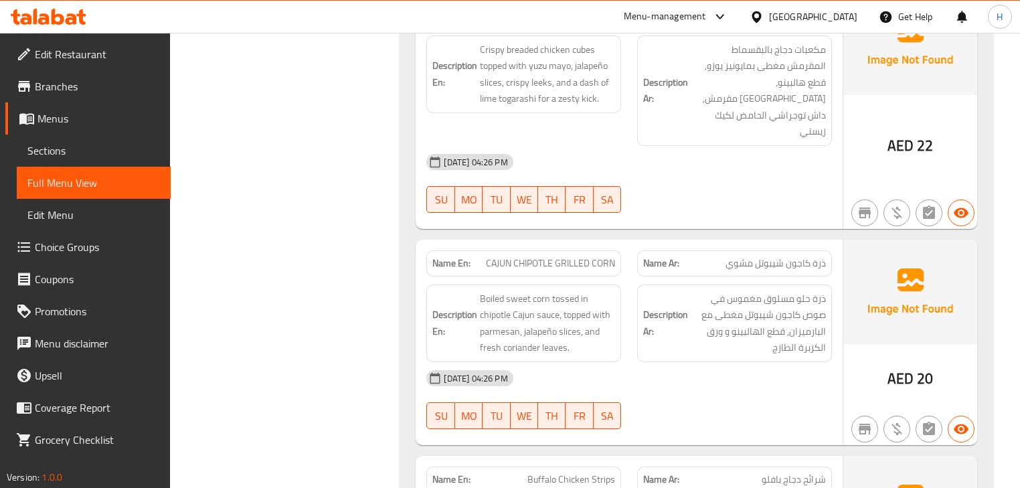
click at [582, 256] on span "CAJUN CHIPOTLE GRILLED CORN" at bounding box center [550, 263] width 129 height 14
click at [649, 300] on h6 "Description Ar: ذرة حلو مسلوق مغموس في صوص كاجون شيبوتل مغطى مع البارميزان, قطع…" at bounding box center [734, 324] width 183 height 66
click at [562, 256] on span "CAJUN CHIPOTLE GRILLED CORN" at bounding box center [550, 263] width 129 height 14
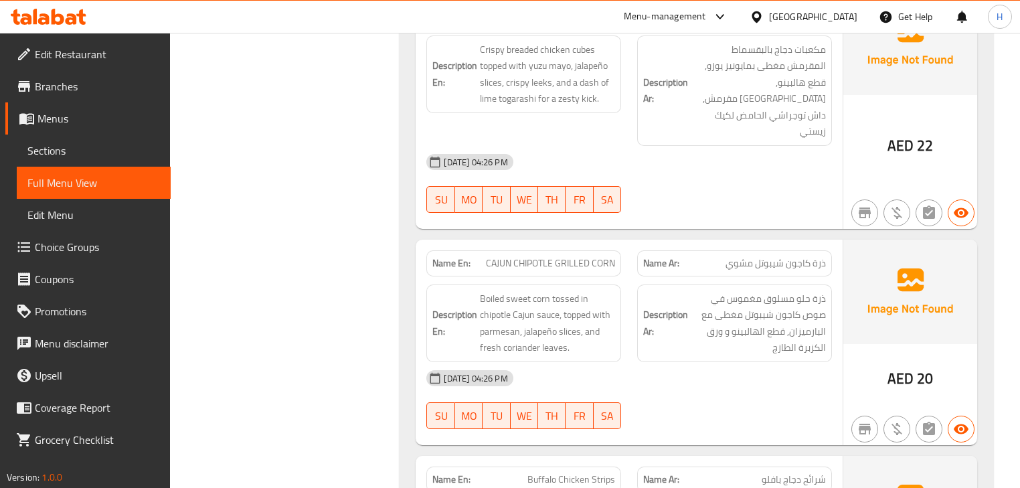
click at [632, 362] on div "[DATE] 04:26 PM" at bounding box center [628, 378] width 421 height 32
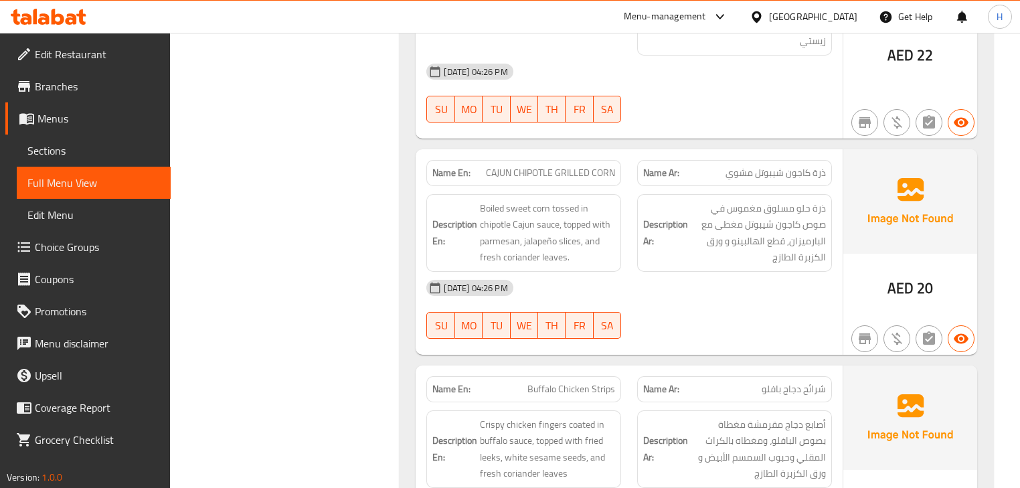
scroll to position [3377, 0]
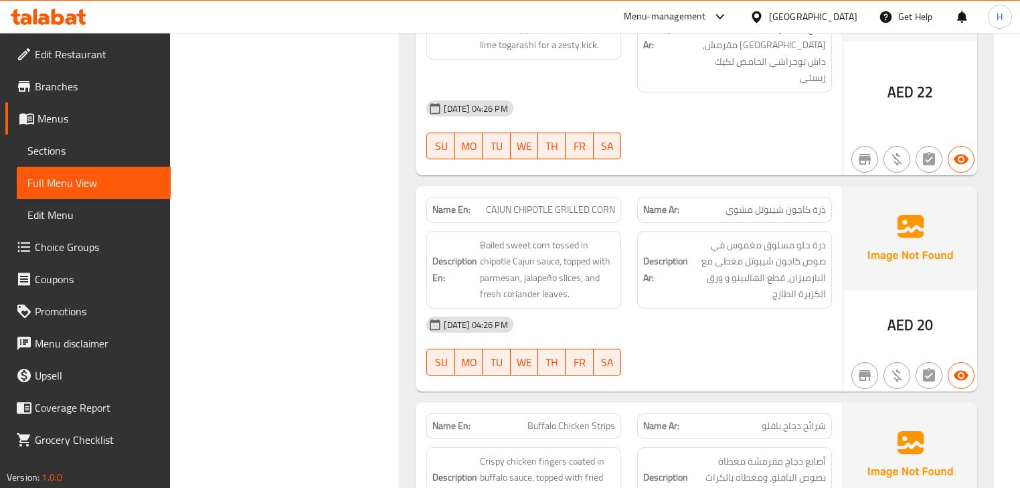
click at [598, 203] on span "CAJUN CHIPOTLE GRILLED CORN" at bounding box center [550, 210] width 129 height 14
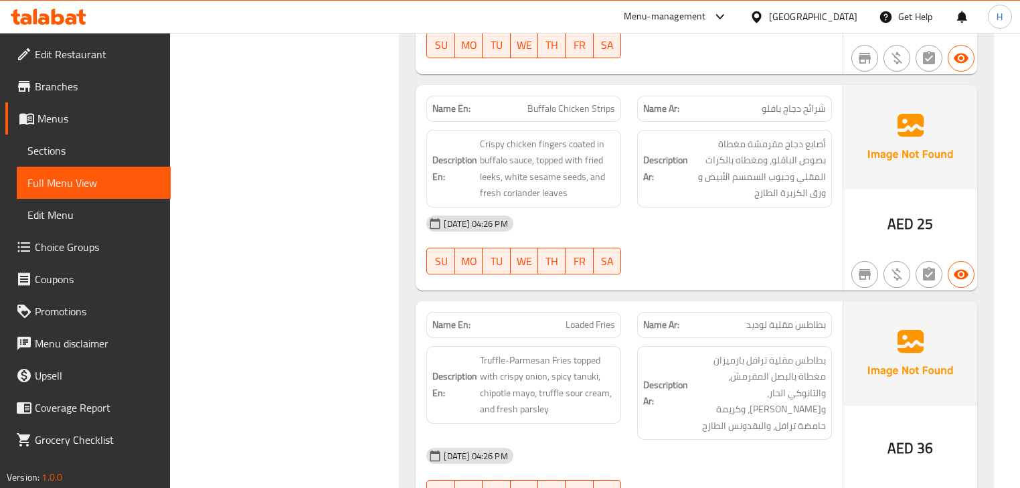
scroll to position [3645, 0]
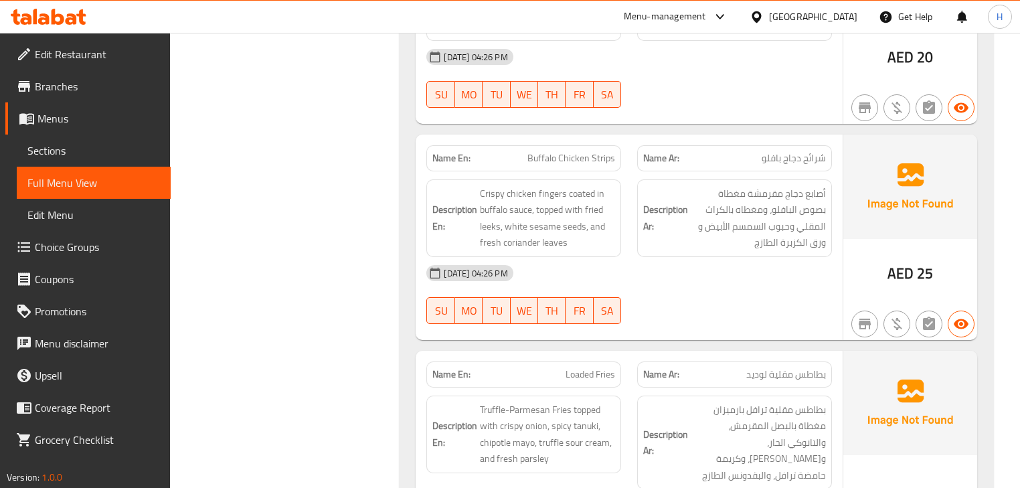
click at [621, 171] on div "Description En: Crispy chicken fingers coated in buffalo sauce, topped with fri…" at bounding box center [523, 218] width 211 height 94
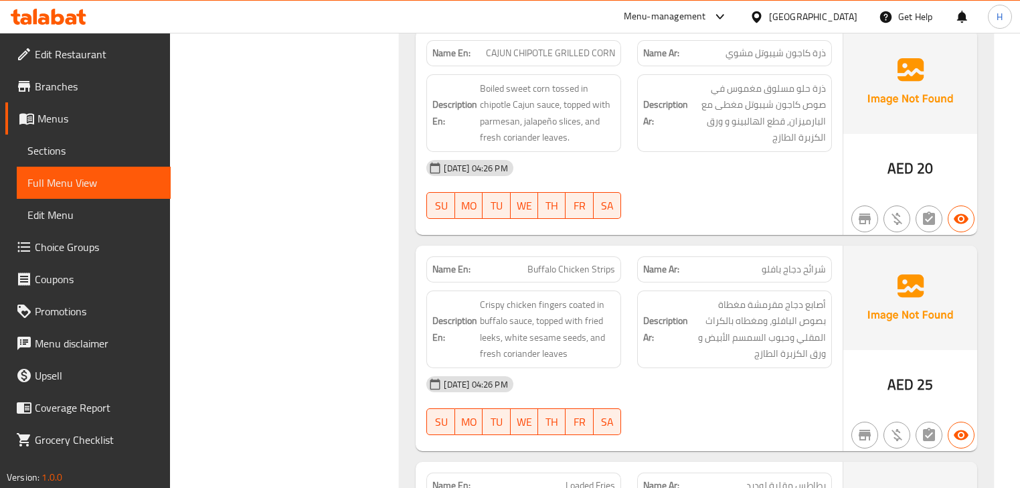
scroll to position [3538, 0]
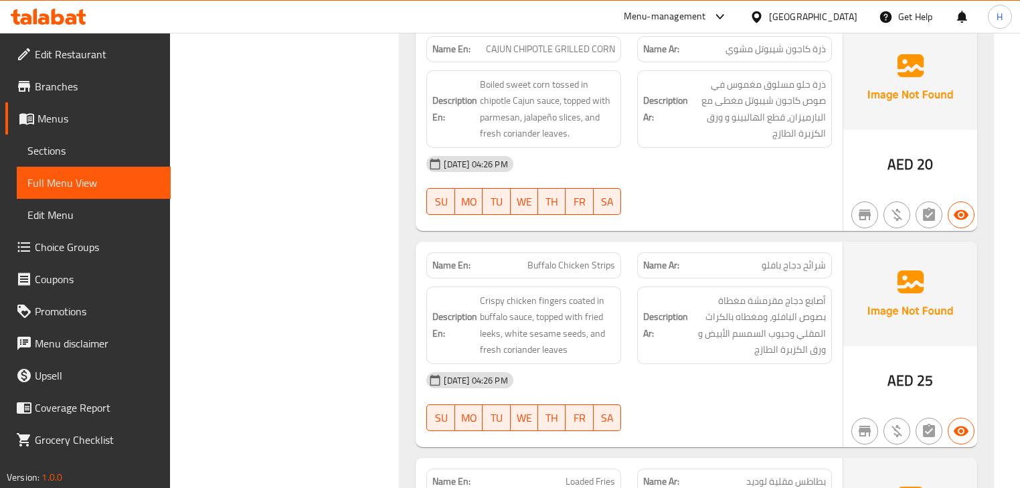
click at [568, 258] on span "Buffalo Chicken Strips" at bounding box center [571, 265] width 88 height 14
click at [631, 290] on div "Description Ar: أصابع دجاج مقرمشة مغطاة بصوص البافلو، ومغطاه بالكراث المقلي وحب…" at bounding box center [734, 325] width 211 height 94
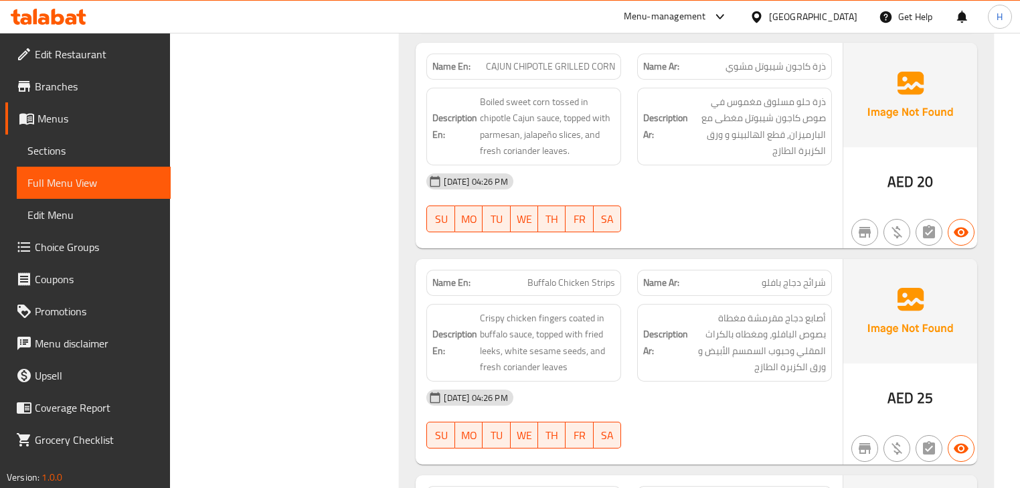
scroll to position [3591, 0]
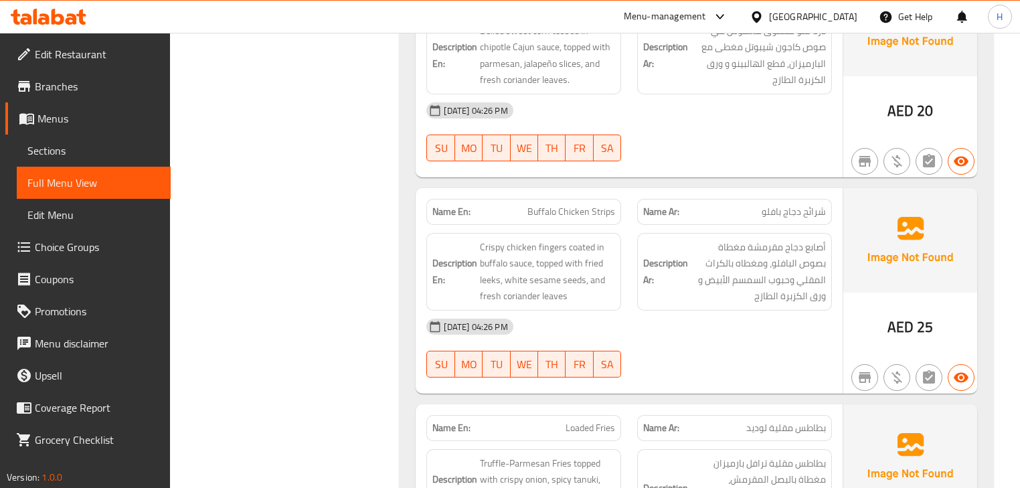
click at [605, 205] on span "Buffalo Chicken Strips" at bounding box center [571, 212] width 88 height 14
click at [617, 311] on div "[DATE] 04:26 PM" at bounding box center [628, 327] width 421 height 32
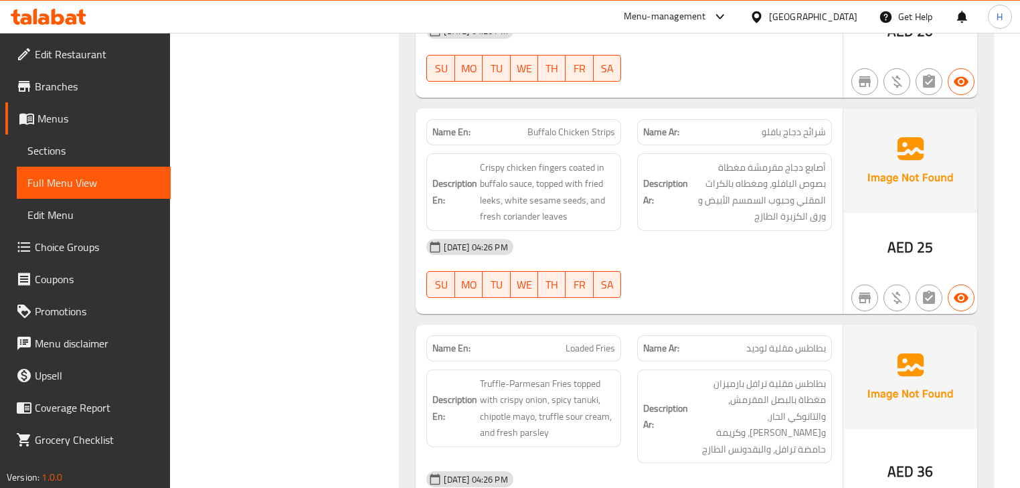
scroll to position [3805, 0]
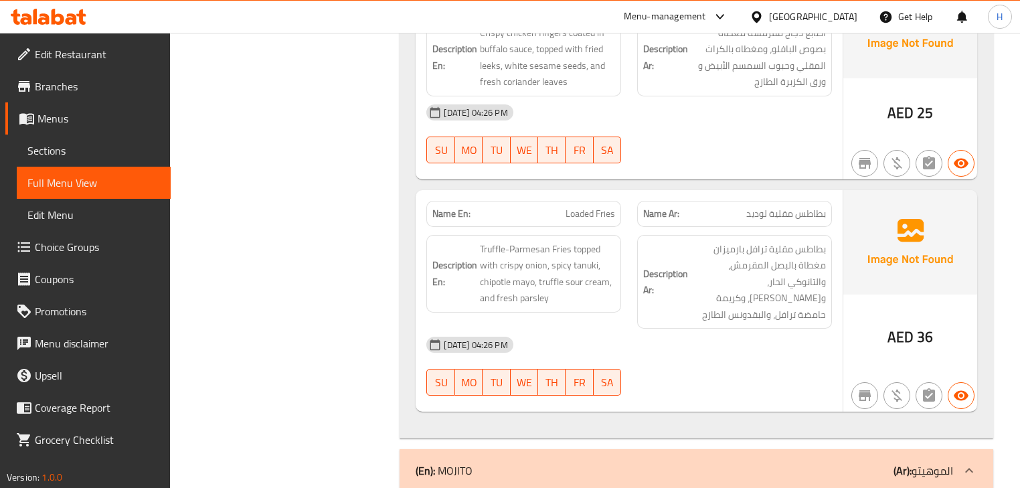
click at [604, 207] on span "Loaded Fries" at bounding box center [591, 214] width 50 height 14
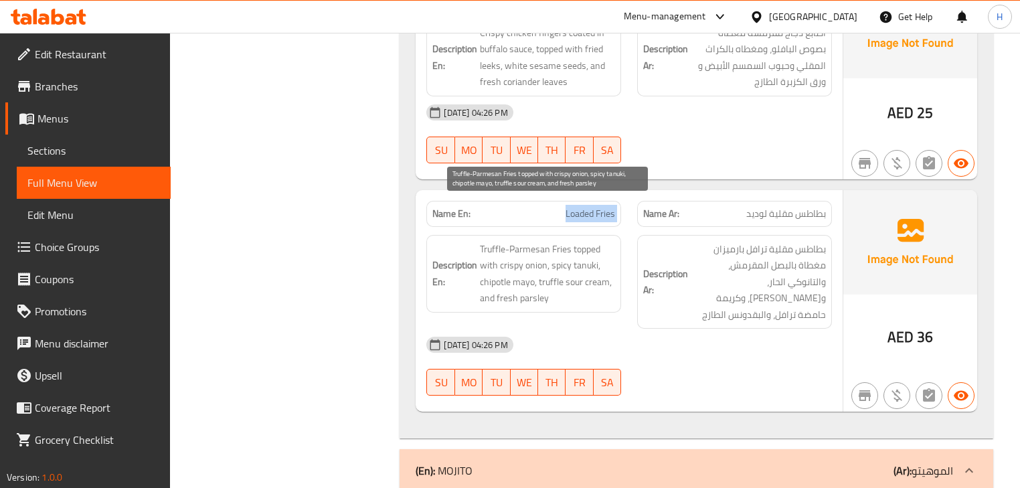
click at [612, 241] on span "Truffle-Parmesan Fries topped with crispy onion, spicy tanuki, chipotle mayo, t…" at bounding box center [547, 274] width 135 height 66
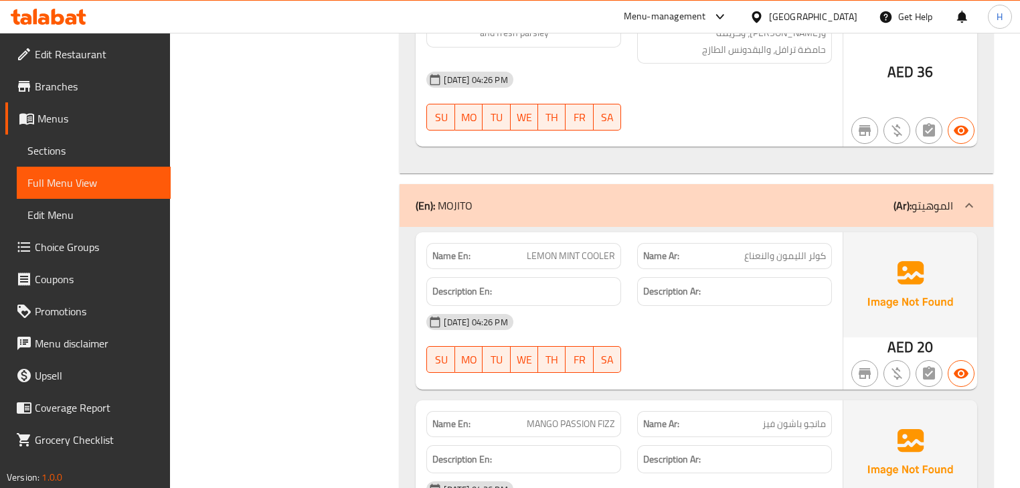
scroll to position [4127, 0]
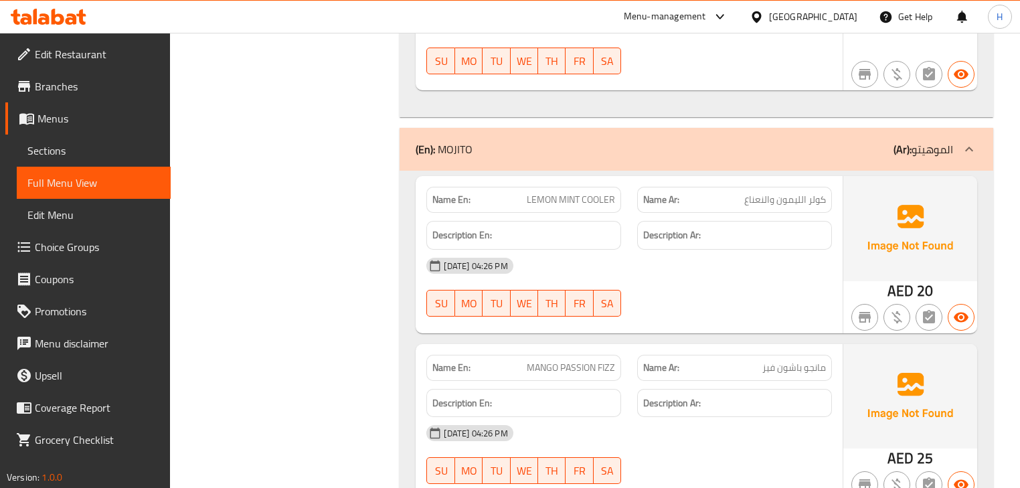
click at [596, 193] on span "LEMON MINT COOLER" at bounding box center [571, 200] width 88 height 14
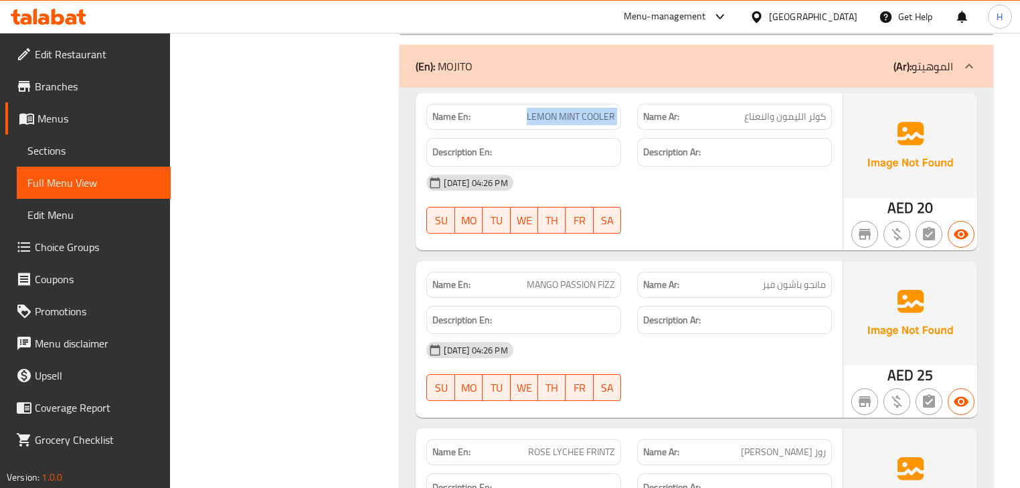
scroll to position [4287, 0]
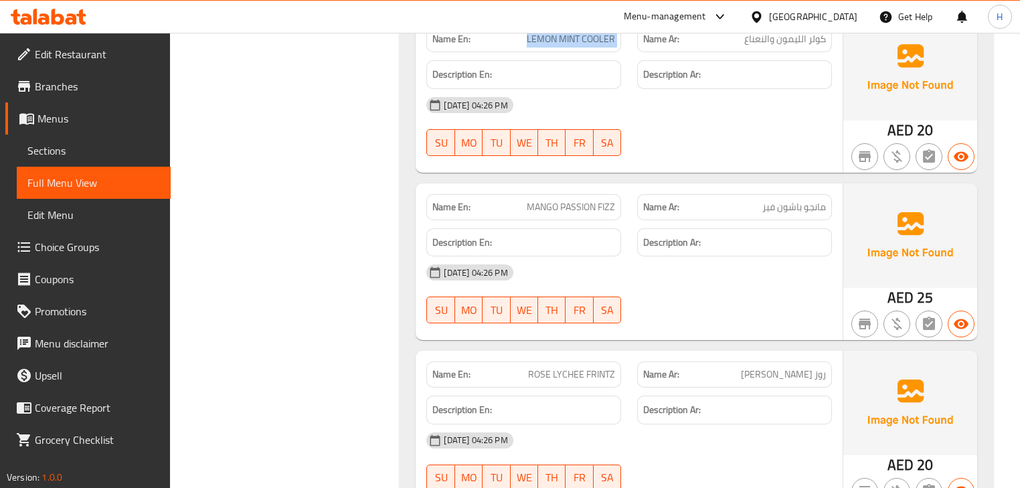
click at [634, 256] on div "[DATE] 04:26 PM" at bounding box center [628, 272] width 421 height 32
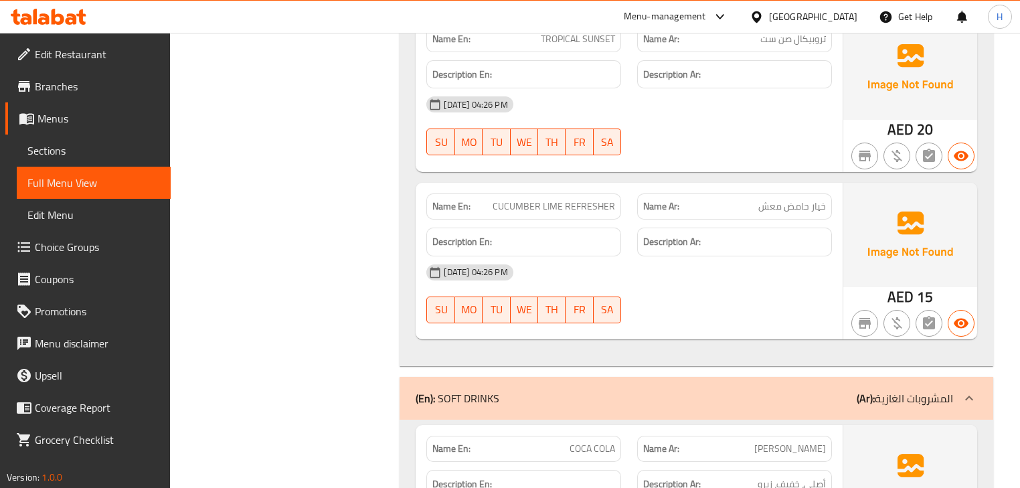
scroll to position [4984, 0]
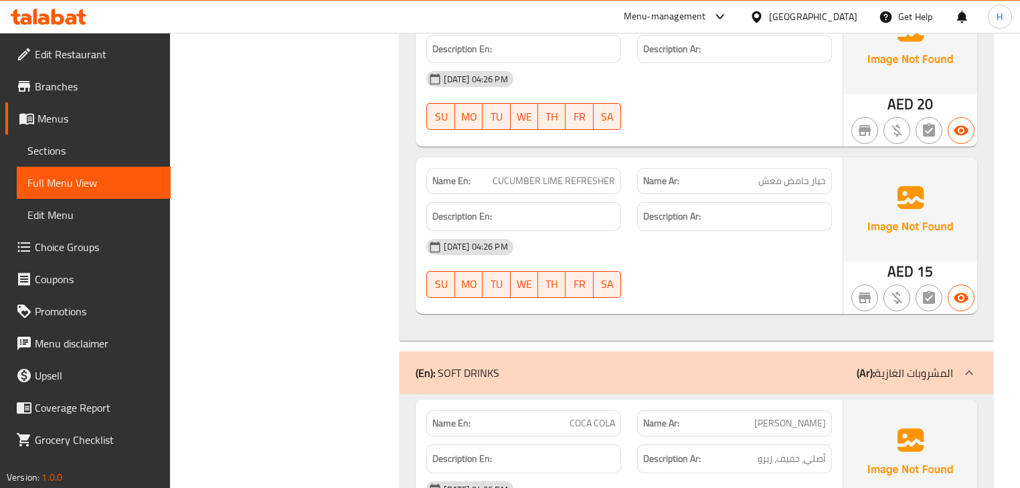
click at [789, 174] on span "خيار حامض معش" at bounding box center [792, 181] width 68 height 14
drag, startPoint x: 789, startPoint y: 145, endPoint x: 678, endPoint y: 218, distance: 133.3
click at [681, 231] on div "[DATE] 04:26 PM SU MO TU WE TH FR SA" at bounding box center [628, 268] width 421 height 75
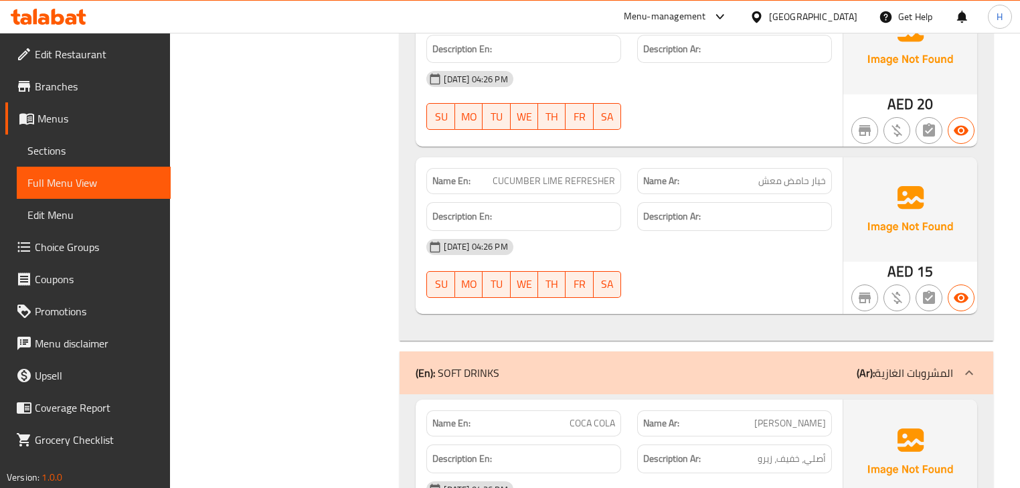
click at [763, 174] on span "خيار حامض معش" at bounding box center [792, 181] width 68 height 14
drag, startPoint x: 763, startPoint y: 134, endPoint x: 734, endPoint y: 143, distance: 30.3
click at [730, 174] on p "Name Ar: خيار حامض مع[PERSON_NAME]" at bounding box center [734, 181] width 183 height 14
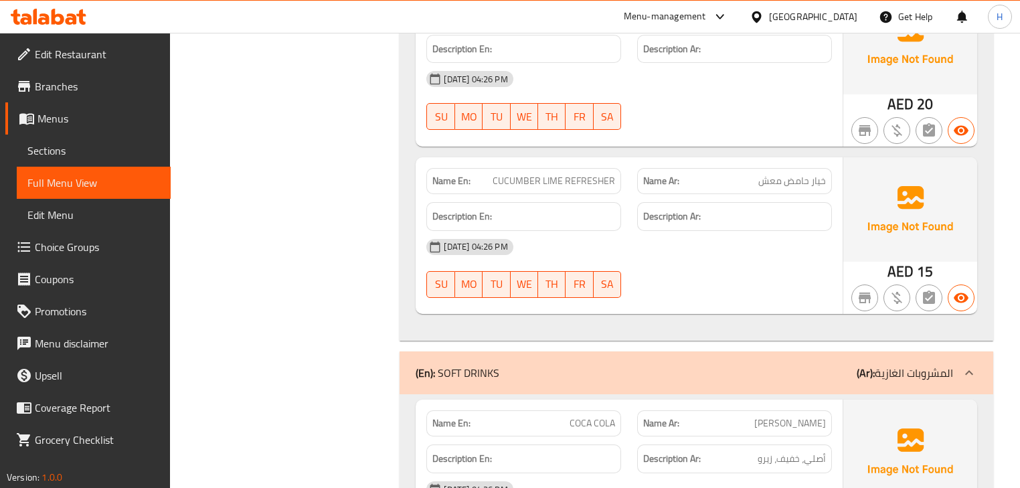
click at [734, 174] on p "Name Ar: خيار حامض مع[PERSON_NAME]" at bounding box center [734, 181] width 183 height 14
click at [785, 174] on span "خيار حامض معش" at bounding box center [792, 181] width 68 height 14
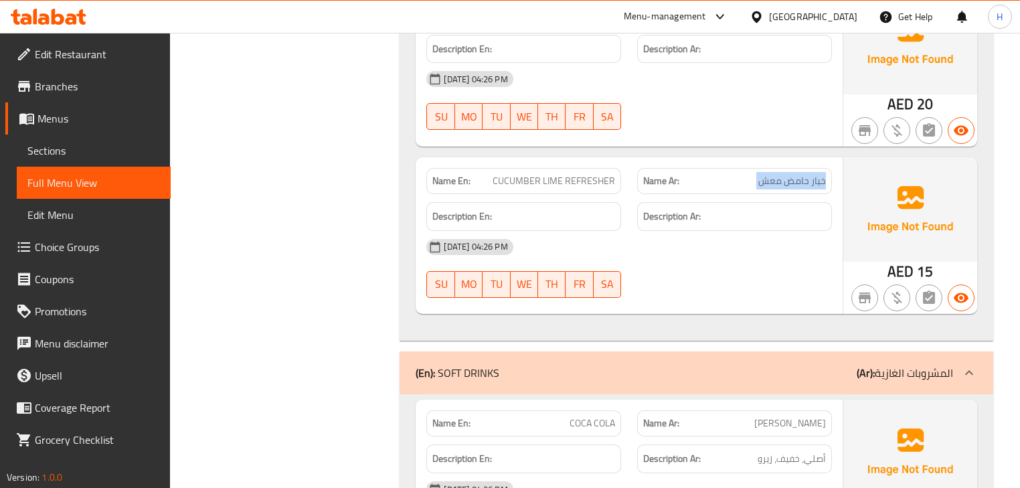
click at [785, 174] on span "خيار حامض معش" at bounding box center [792, 181] width 68 height 14
click at [616, 168] on div "Name En: CUCUMBER LIME REFRESHER" at bounding box center [523, 181] width 195 height 26
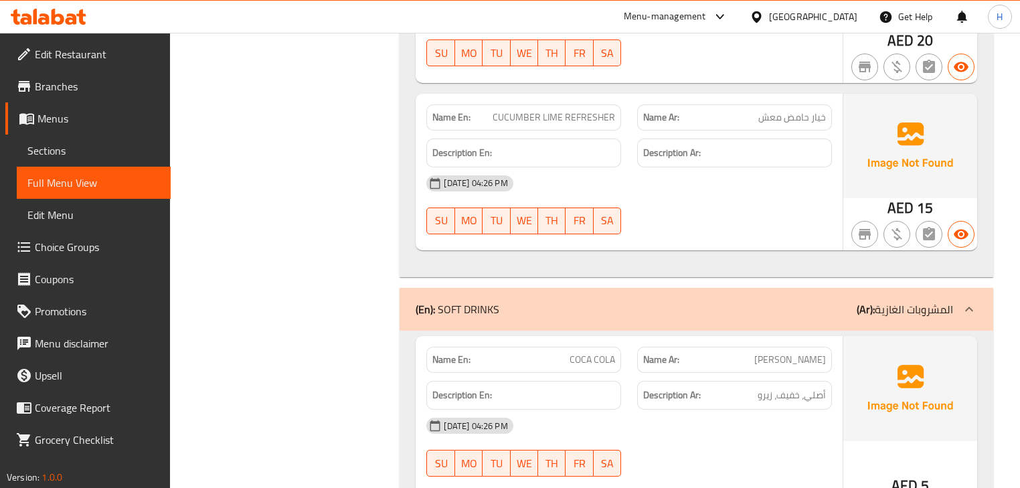
scroll to position [5198, 0]
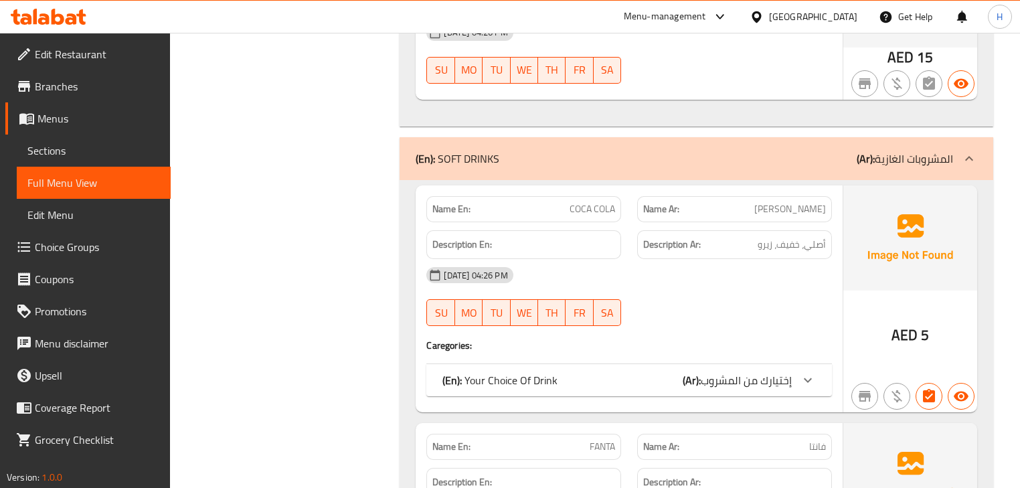
click at [596, 202] on span "COCA COLA" at bounding box center [593, 209] width 46 height 14
click at [631, 270] on div "[DATE] 04:26 PM SU MO TU WE TH FR SA" at bounding box center [628, 296] width 421 height 75
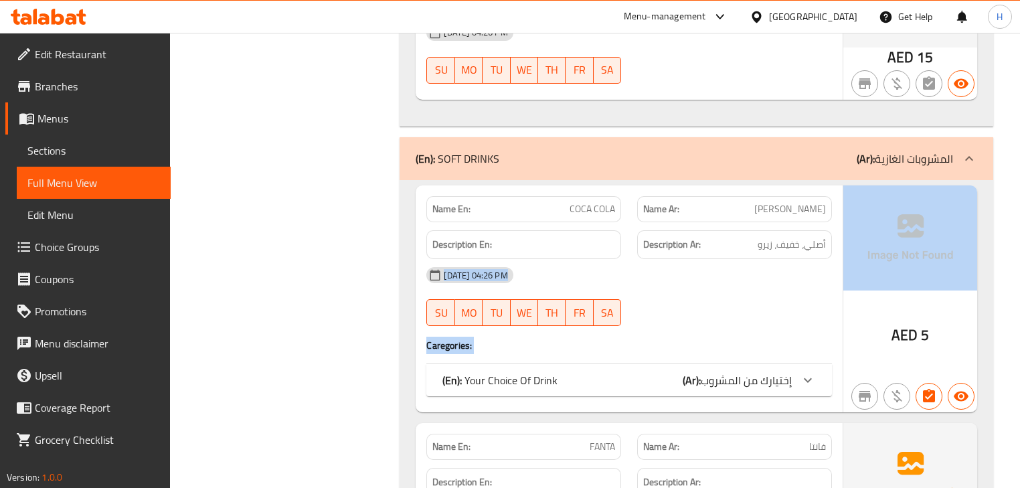
drag, startPoint x: 759, startPoint y: 206, endPoint x: 736, endPoint y: 293, distance: 89.3
click at [841, 214] on div "Name En: COCA COLA Name Ar: كوكا كولا Description En: Description Ar: أصلي، خفي…" at bounding box center [629, 298] width 426 height 227
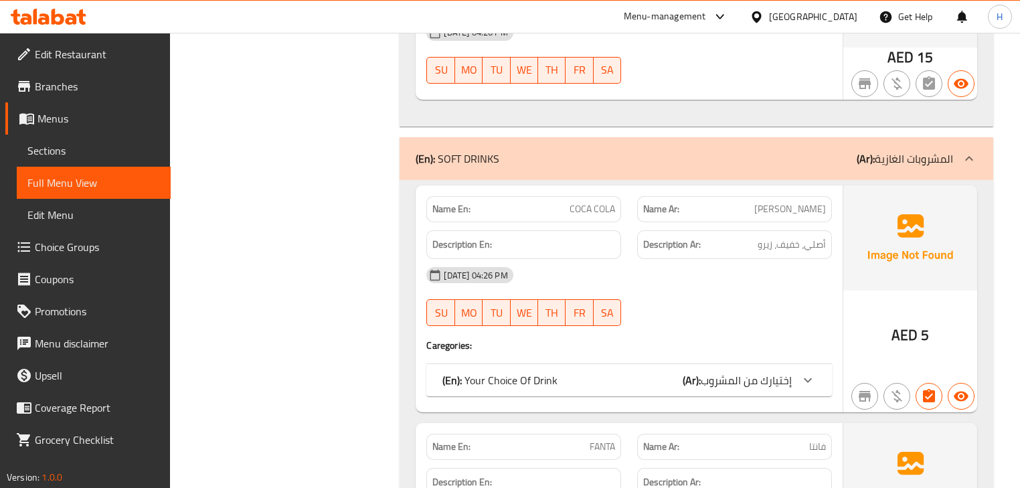
drag, startPoint x: 736, startPoint y: 293, endPoint x: 629, endPoint y: 200, distance: 141.4
click at [725, 272] on div "Name En: COCA COLA Name Ar: كوكا كولا Description En: Description Ar: أصلي، خفي…" at bounding box center [629, 298] width 426 height 227
click at [587, 202] on span "COCA COLA" at bounding box center [593, 209] width 46 height 14
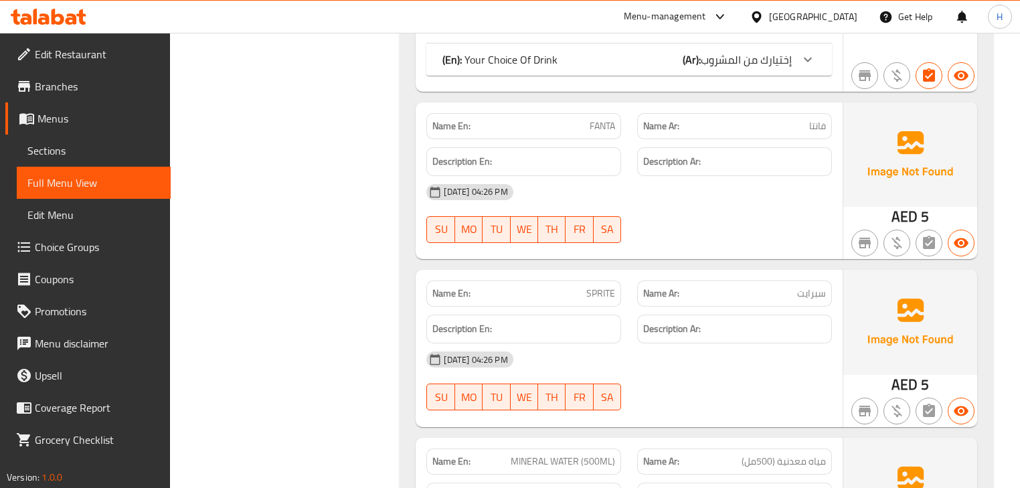
scroll to position [5573, 0]
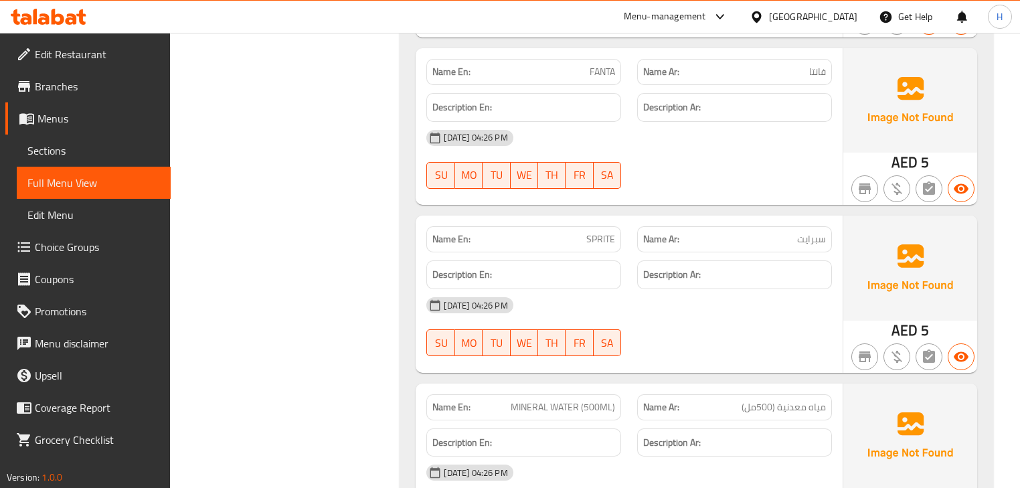
click at [801, 232] on span "سبرايت" at bounding box center [811, 239] width 29 height 14
click at [811, 226] on div "Name Ar: سبرايت" at bounding box center [734, 239] width 195 height 26
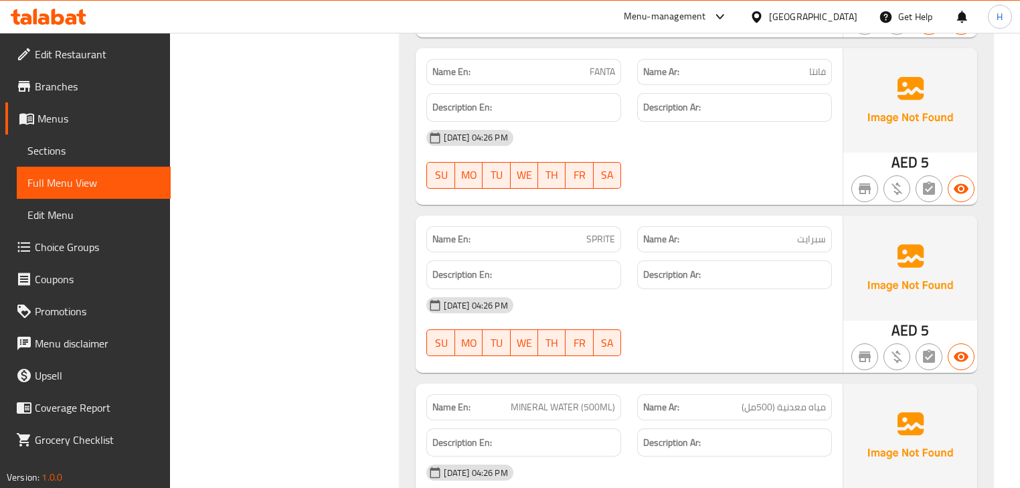
drag, startPoint x: 527, startPoint y: 240, endPoint x: 560, endPoint y: 218, distance: 39.0
click at [538, 260] on div "Description En:" at bounding box center [523, 274] width 195 height 29
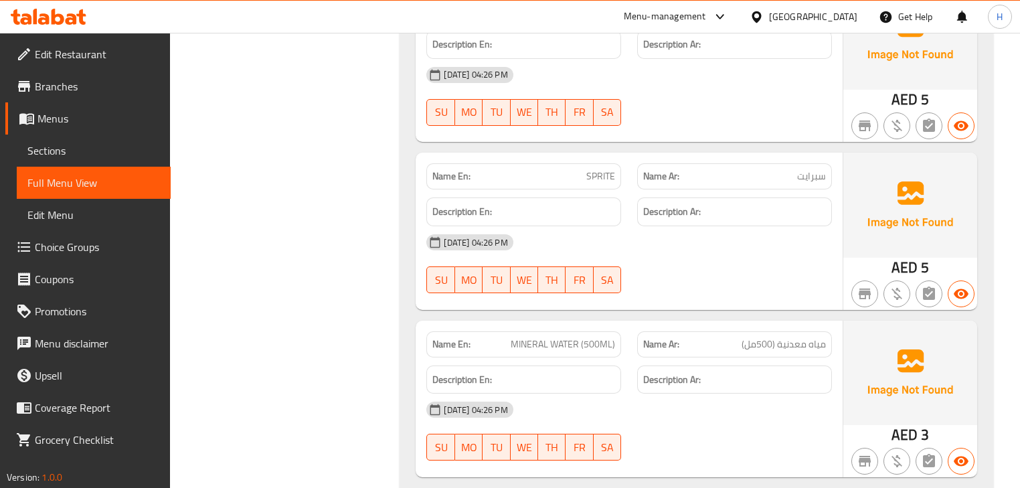
scroll to position [5637, 0]
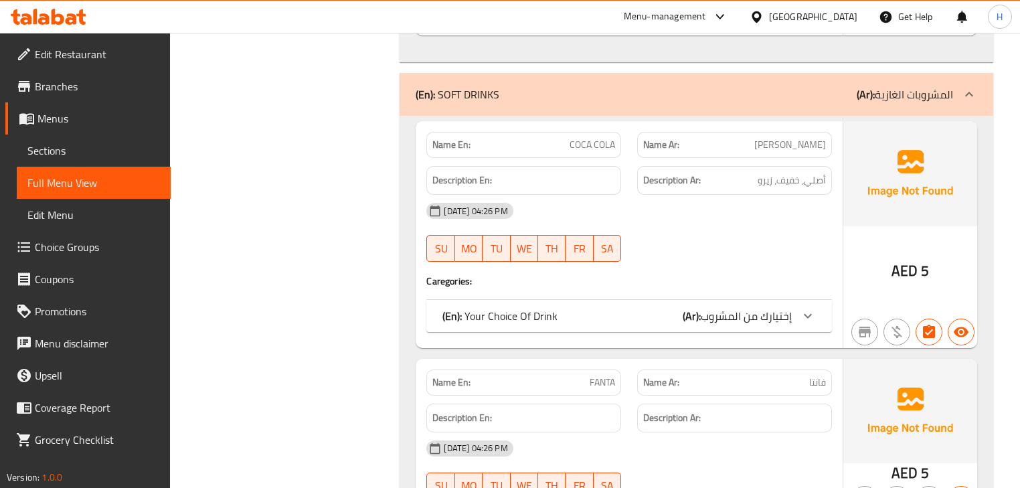
click at [641, 308] on div "(En): Your Choice Of Drink (Ar): إختيارك من المشروب" at bounding box center [616, 316] width 349 height 16
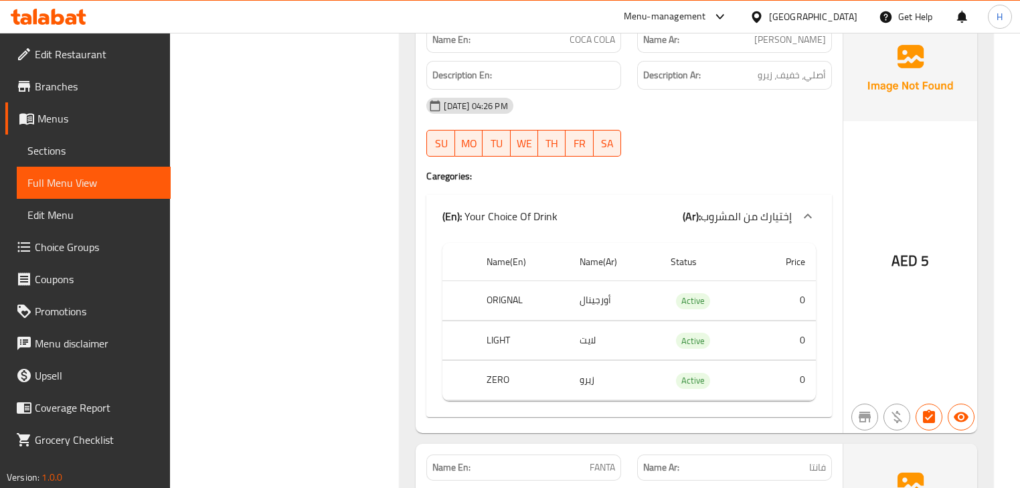
scroll to position [5369, 0]
click at [598, 193] on div "(En): Your Choice Of Drink (Ar): إختيارك من المشروب" at bounding box center [628, 214] width 405 height 43
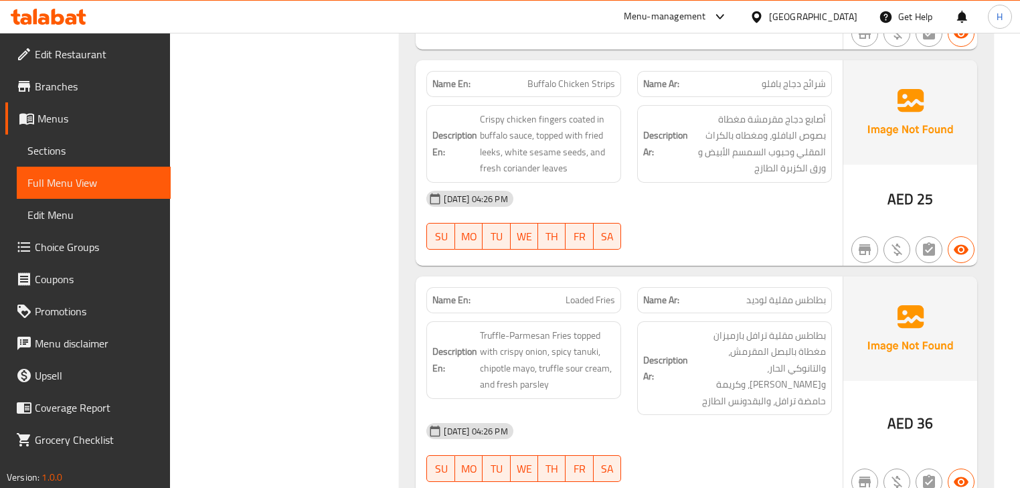
scroll to position [3709, 0]
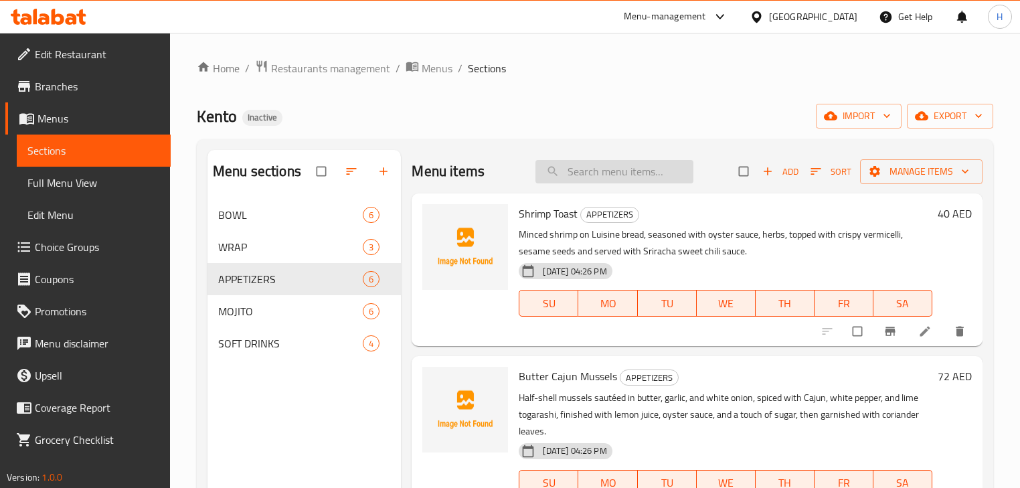
click at [594, 169] on input "search" at bounding box center [615, 171] width 158 height 23
paste input "Butter Cajun Mussels"
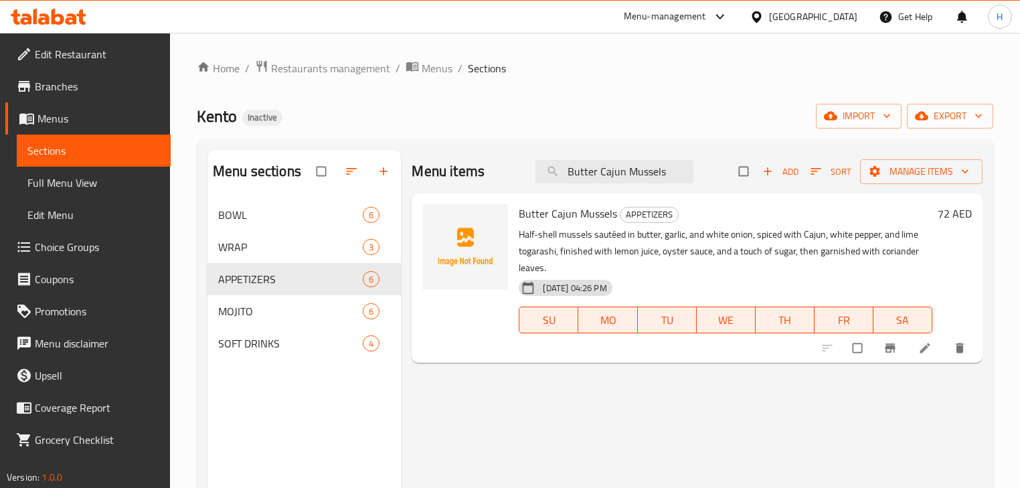
type input "Butter Cajun Mussels"
click at [921, 352] on icon at bounding box center [925, 348] width 10 height 10
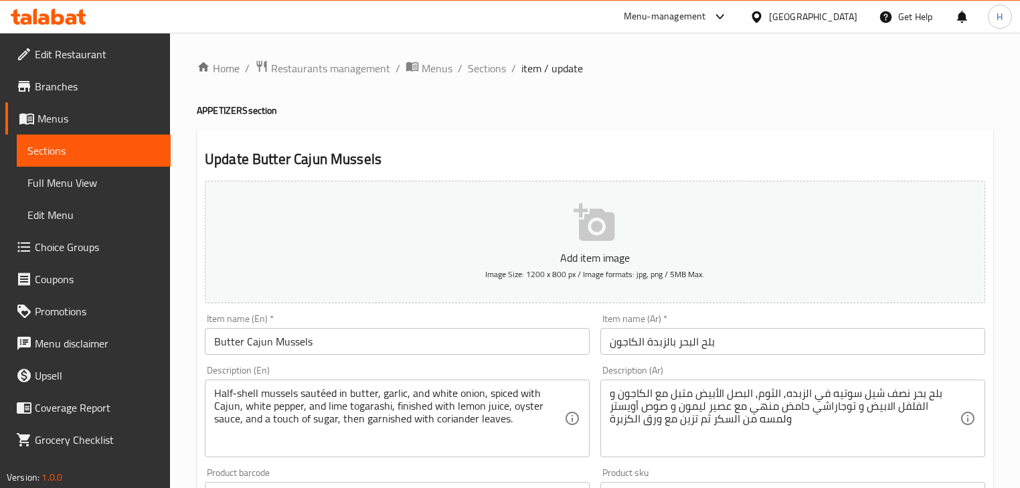
scroll to position [161, 0]
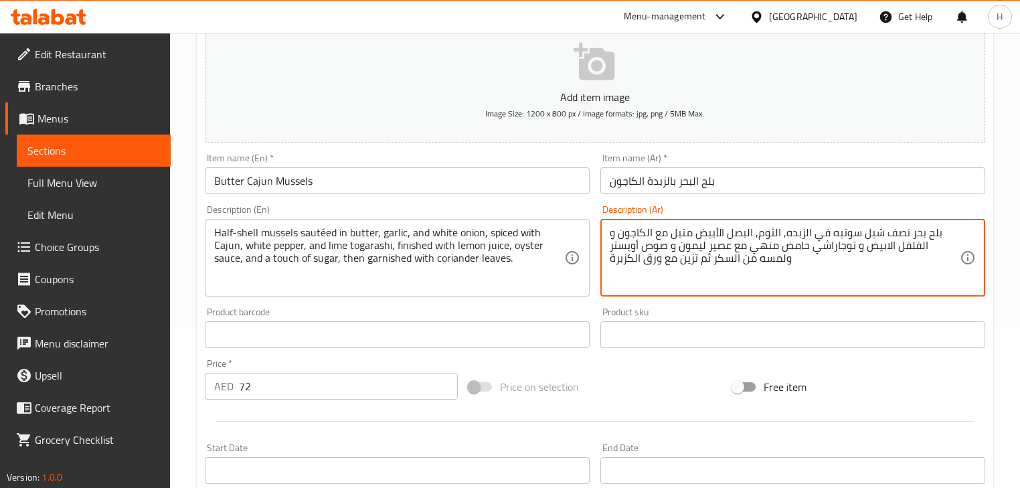
click at [744, 238] on textarea "بلح بحر نصف شيل سوتيه في الزبده, الثوم, البصل الأبيض متبل مع الكاجون و الفلفل ا…" at bounding box center [785, 258] width 350 height 64
click at [614, 214] on div "Description (Ar) بلح بحر نصف شيل سوتيه في الزبده, الثوم, البصل الأبيض متبل مع ا…" at bounding box center [792, 251] width 385 height 92
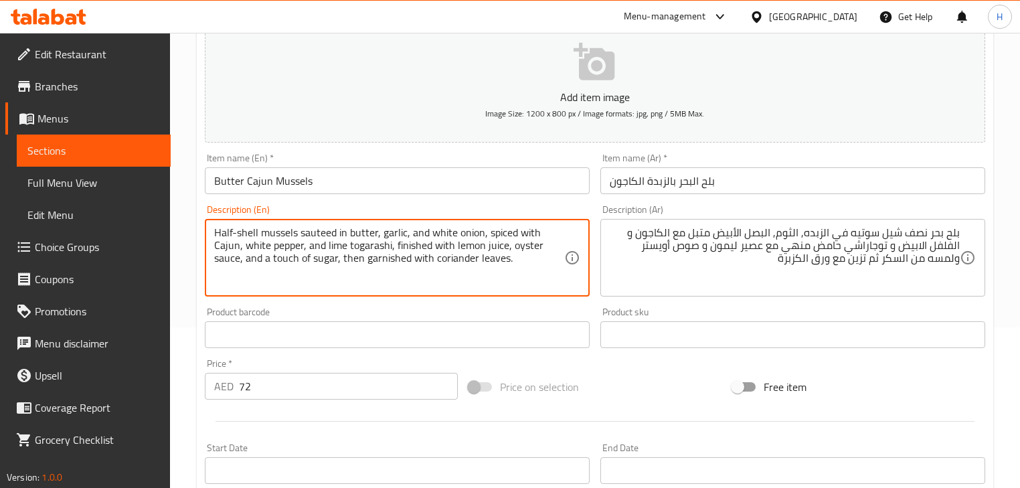
click at [461, 212] on div "Description (En) Half-shell mussels sauteed in butter, garlic, and white onion,…" at bounding box center [397, 251] width 385 height 92
click at [270, 236] on textarea "Half-shell mussels sauteed in butter, garlic, and white onion, spiced with Caju…" at bounding box center [389, 258] width 350 height 64
click at [475, 215] on div "Description (En) Half-shell mussels sauteed in butter, garlic, and white onion,…" at bounding box center [397, 251] width 385 height 92
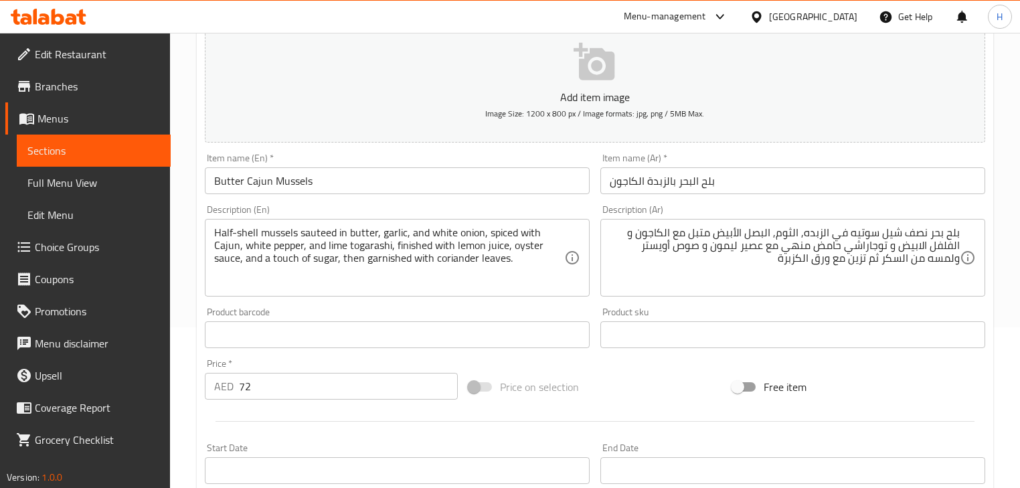
click at [420, 236] on textarea "Half-shell mussels sauteed in butter, garlic, and white onion, spiced with Caju…" at bounding box center [389, 258] width 350 height 64
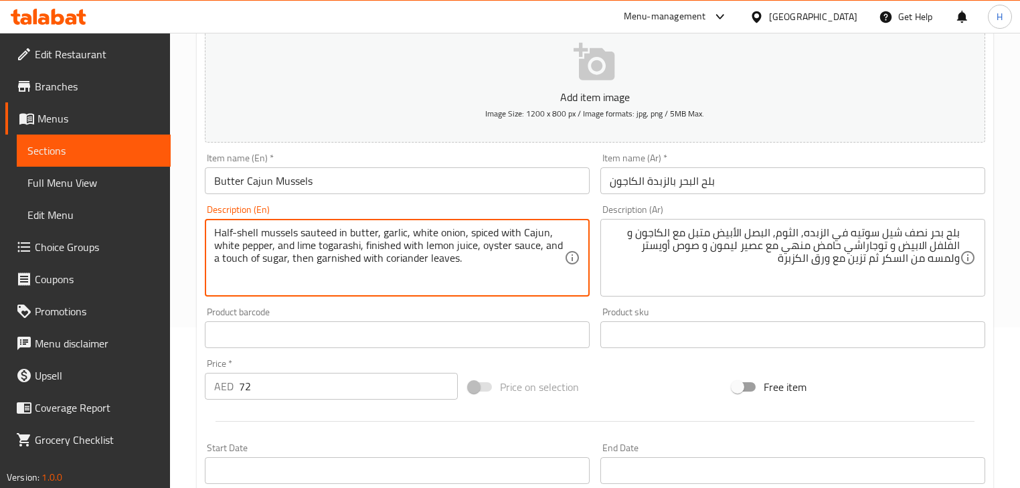
type textarea "Half-shell mussels sauteed in butter, garlic, white onion, spiced with Cajun, w…"
click at [465, 202] on div "Description (En) Half-shell mussels sauteed in butter, garlic, white onion, spi…" at bounding box center [397, 250] width 396 height 102
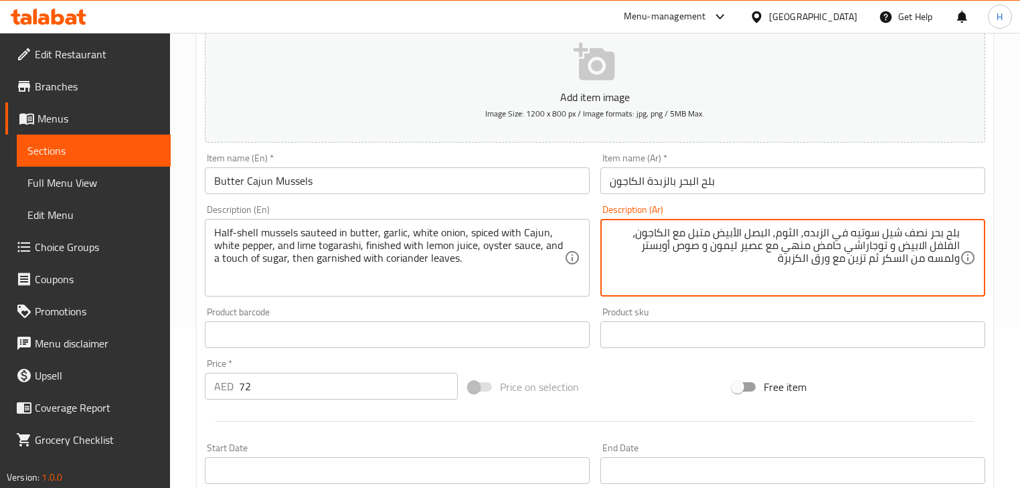
type textarea "بلح بحر نصف شيل سوتيه في الزبده, الثوم, البصل الأبيض متبل مع الكاجون، الفلفل ال…"
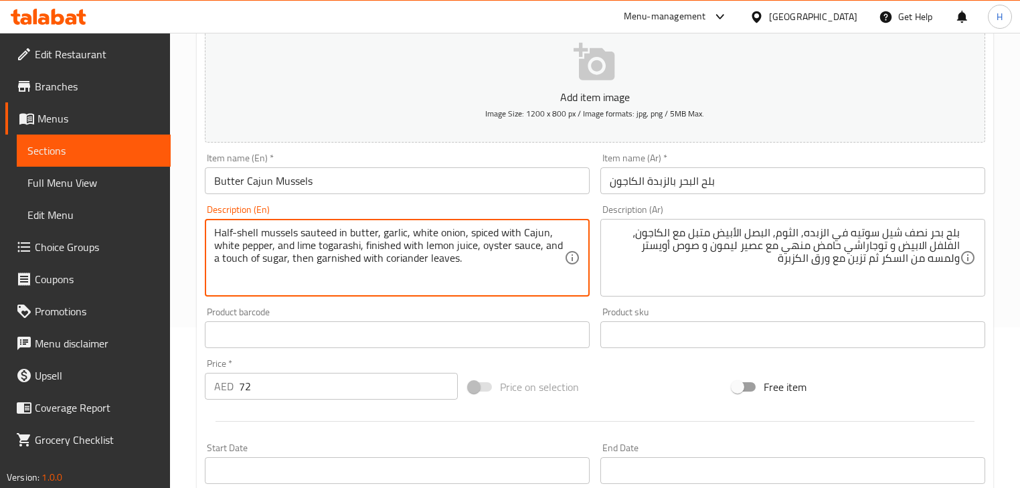
click at [288, 244] on textarea "Half-shell mussels sauteed in butter, garlic, white onion, spiced with Cajun, w…" at bounding box center [389, 258] width 350 height 64
type textarea "Half-shell mussels sauteed in butter, garlic, white onion, spiced with Cajun, w…"
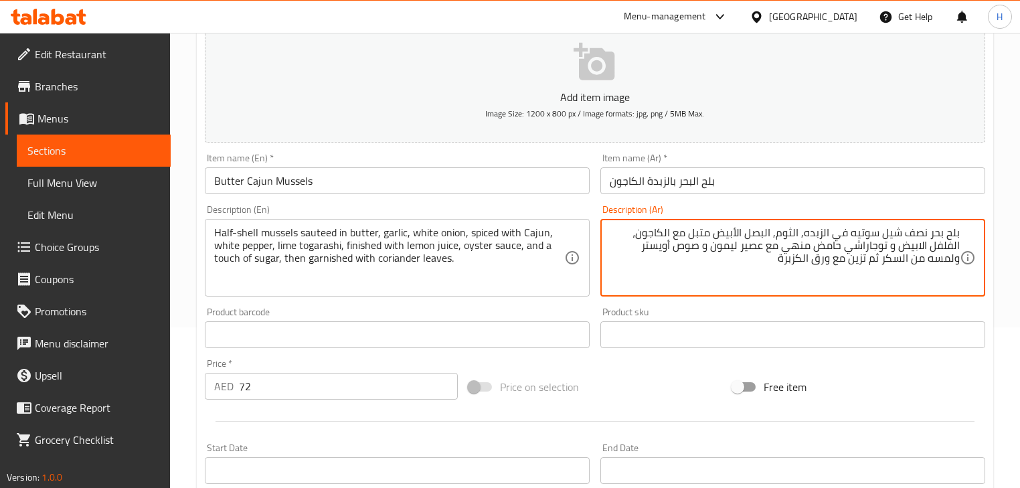
click at [806, 249] on textarea "بلح بحر نصف شيل سوتيه في الزبده, الثوم, البصل الأبيض متبل مع الكاجون، الفلفل ال…" at bounding box center [785, 258] width 350 height 64
click at [600, 207] on div "Description (Ar) بلح بحر نصف شيل سوتيه في الزبده, الثوم, البصل الأبيض متبل مع ا…" at bounding box center [793, 250] width 396 height 102
click at [717, 249] on textarea "بلح بحر نصف شيل سوتيه في الزبده, الثوم, البصل الأبيض متبل مع الكاجون، الفلفل ال…" at bounding box center [785, 258] width 350 height 64
click at [712, 246] on textarea "بلح بحر نصف شيل سوتيه في الزبده, الثوم, البصل الأبيض متبل مع الكاجون، الفلفل ال…" at bounding box center [785, 258] width 350 height 64
click at [641, 248] on textarea "بلح بحر نصف شيل سوتيه في الزبده, الثوم, البصل الأبيض متبل مع الكاجون، الفلفل ال…" at bounding box center [785, 258] width 350 height 64
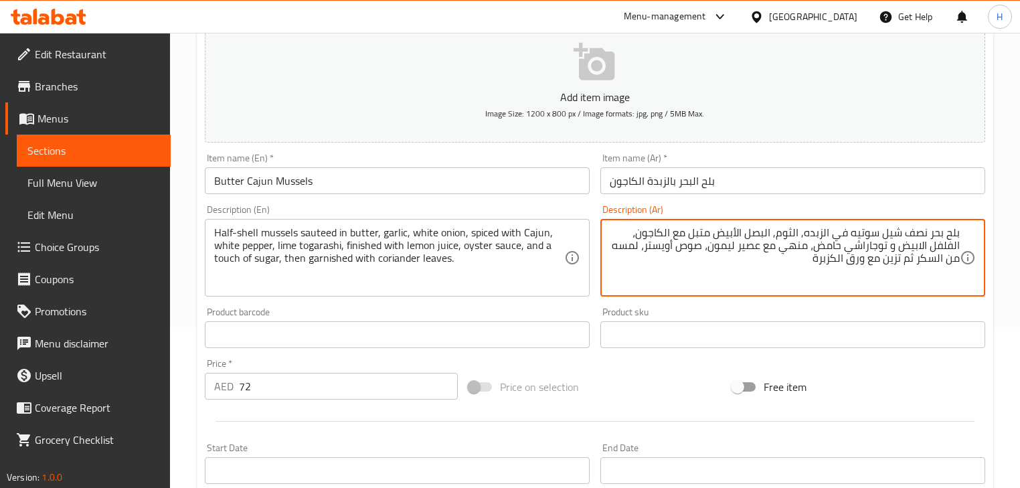
type textarea "بلح بحر نصف شيل سوتيه في الزبده, الثوم, البصل الأبيض متبل مع الكاجون، الفلفل ال…"
click at [589, 196] on div "Item name (En)   * Butter Cajun Mussels Item name (En) *" at bounding box center [397, 174] width 396 height 52
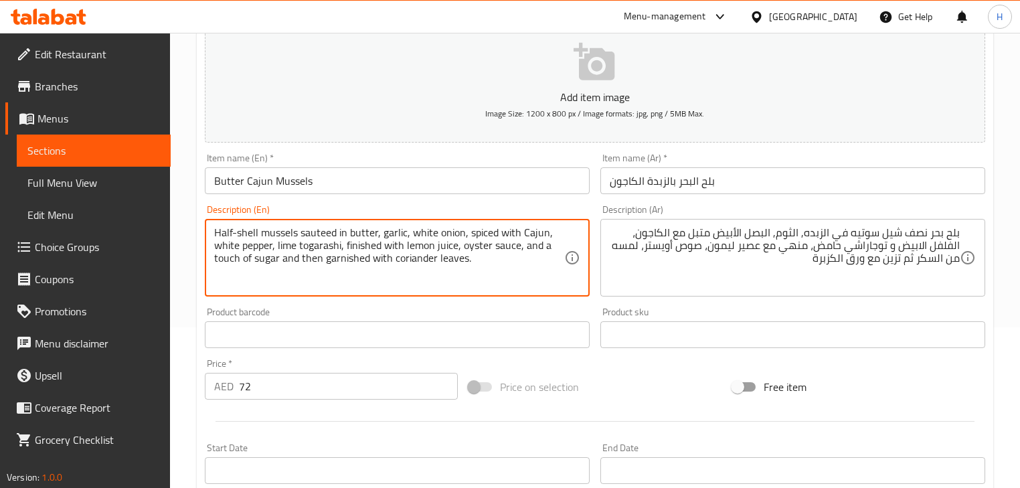
type textarea "Half-shell mussels sauteed in butter, garlic, white onion, spiced with Cajun, w…"
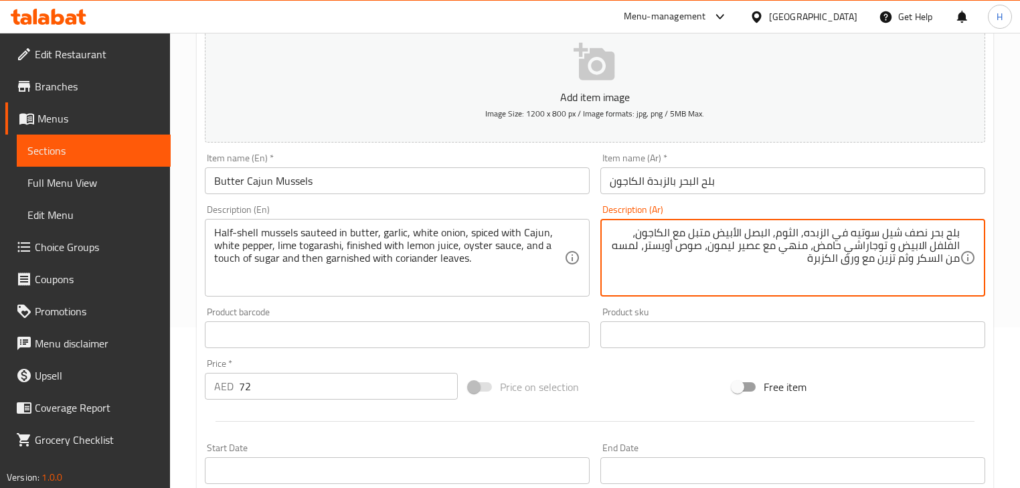
type textarea "بلح بحر نصف شيل سوتيه في الزبده, الثوم, البصل الأبيض متبل مع الكاجون، الفلفل ال…"
click at [558, 212] on div "Description (En) Half-shell mussels sauteed in butter, garlic, white onion, spi…" at bounding box center [397, 251] width 385 height 92
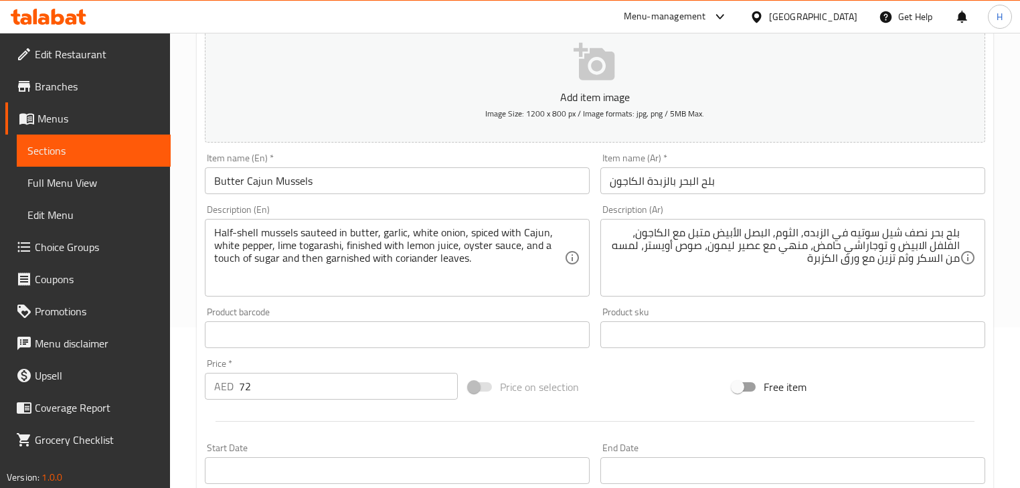
click at [455, 206] on div "Description (En) Half-shell mussels sauteed in butter, garlic, white onion, spi…" at bounding box center [397, 251] width 385 height 92
click at [521, 179] on input "Butter Cajun Mussels" at bounding box center [397, 180] width 385 height 27
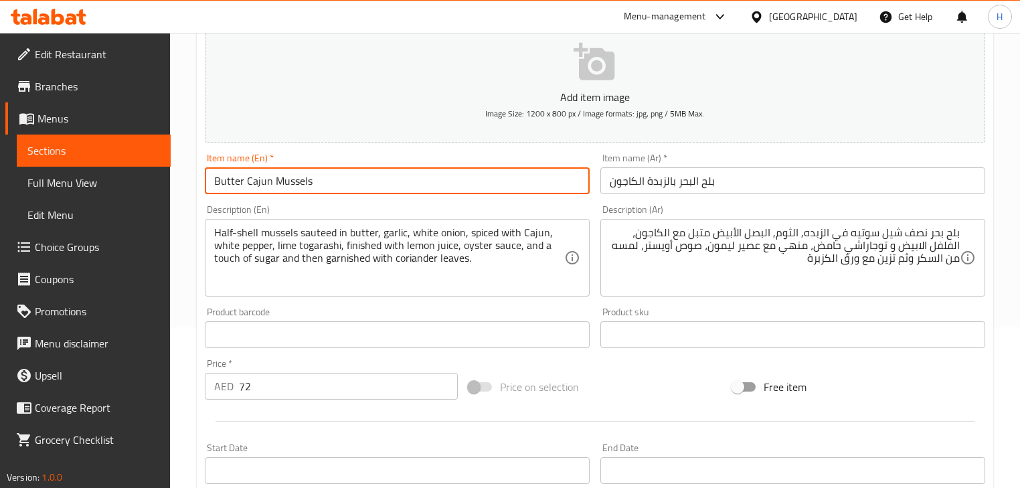
click at [637, 187] on input "بلح البحر بالزبدة الكاجون" at bounding box center [792, 180] width 385 height 27
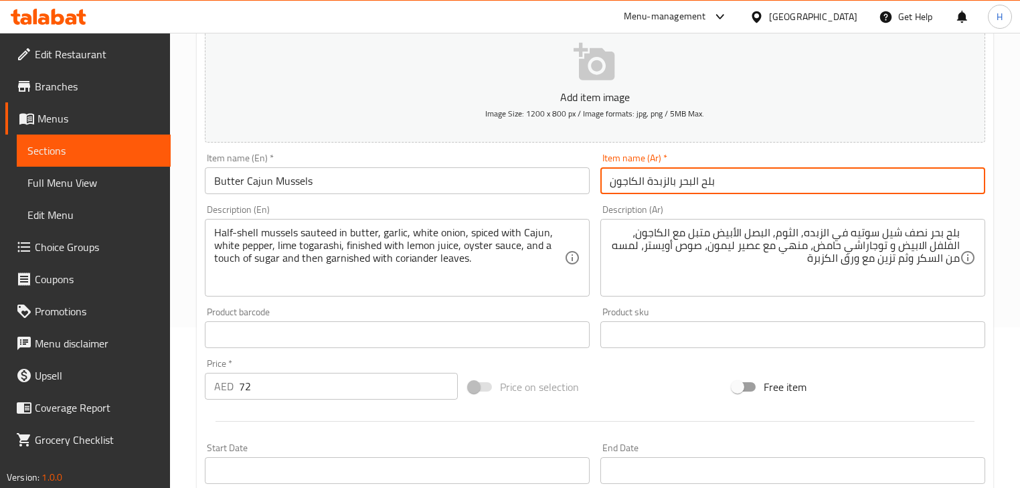
click at [637, 187] on input "بلح البحر بالزبدة الكاجون" at bounding box center [792, 180] width 385 height 27
click at [593, 208] on div "Description (En) Half-shell mussels sauteed in butter, garlic, white onion, spi…" at bounding box center [397, 250] width 396 height 102
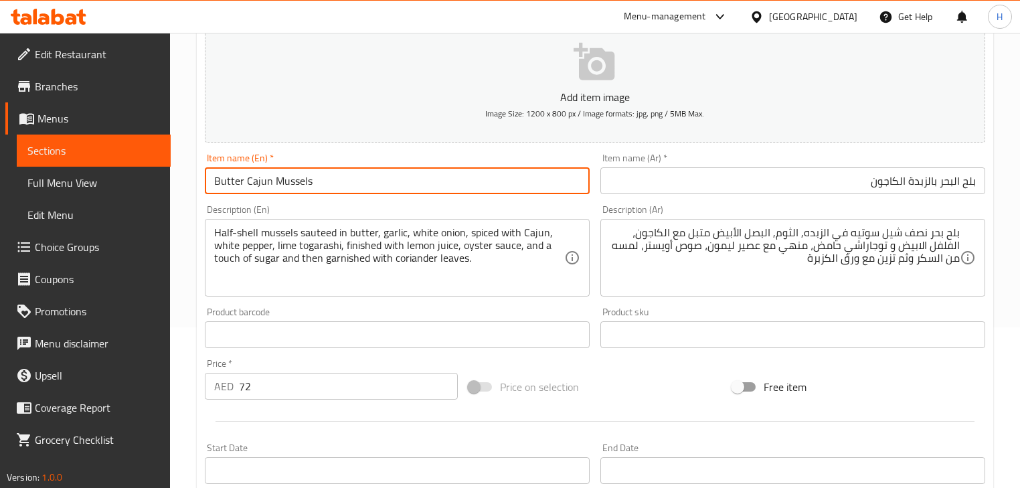
click at [459, 185] on input "Butter Cajun Mussels" at bounding box center [397, 180] width 385 height 27
type input "Butter Cajun Mussels"
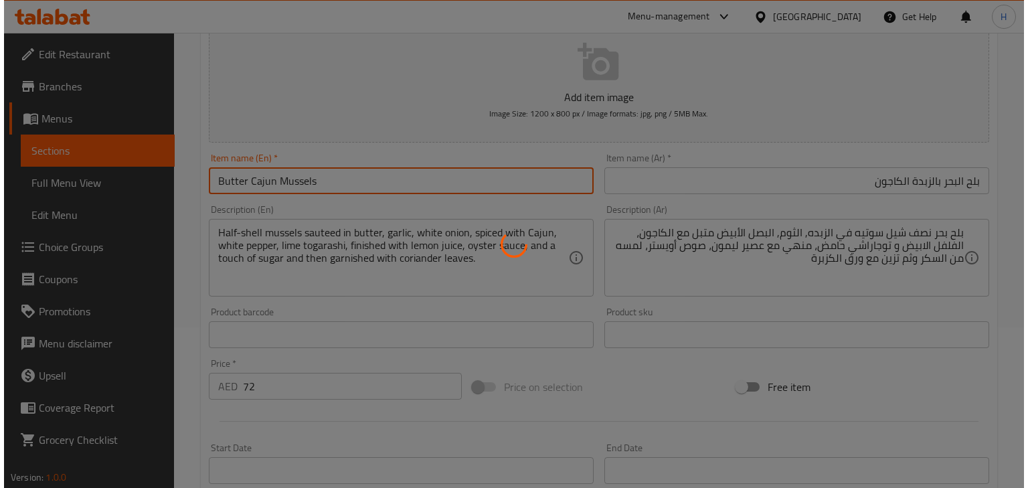
scroll to position [0, 0]
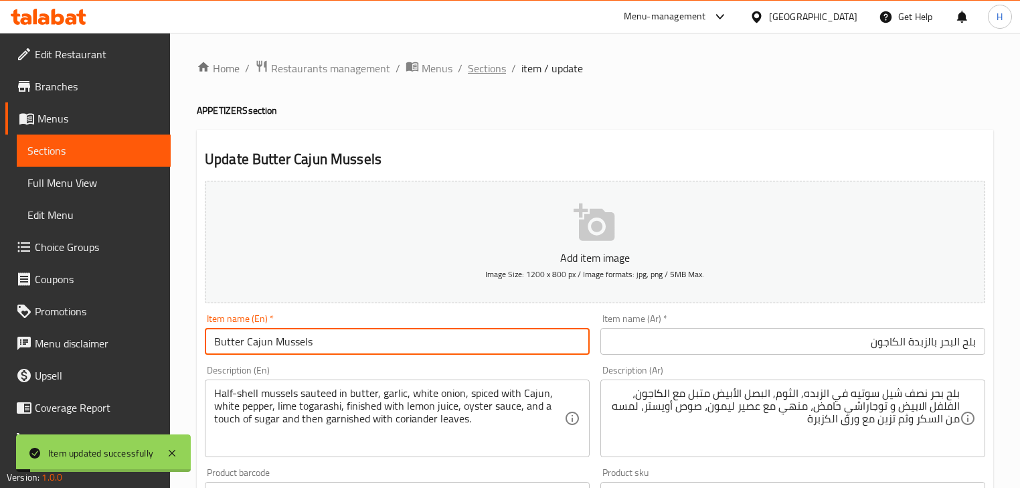
click at [477, 73] on span "Sections" at bounding box center [487, 68] width 38 height 16
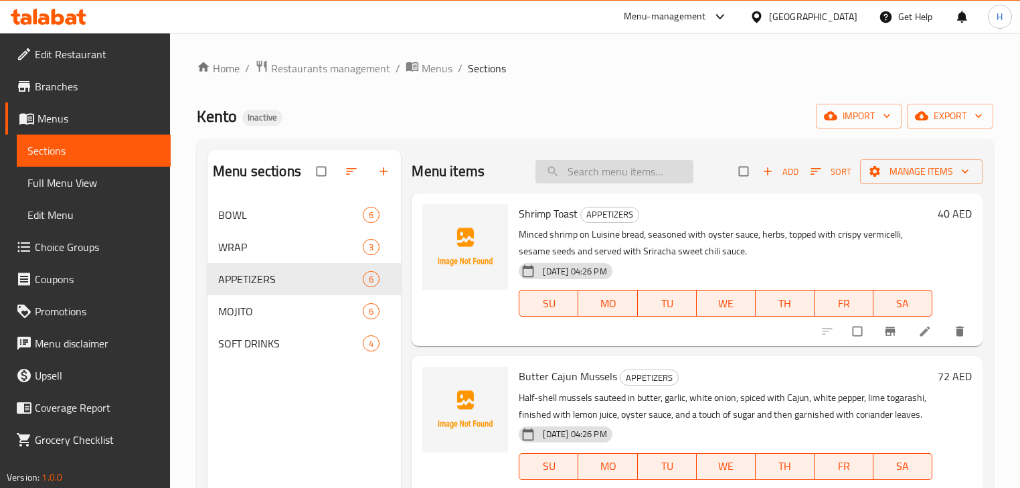
click at [562, 161] on input "search" at bounding box center [615, 171] width 158 height 23
paste input "Yuzo Chicken Popcorn"
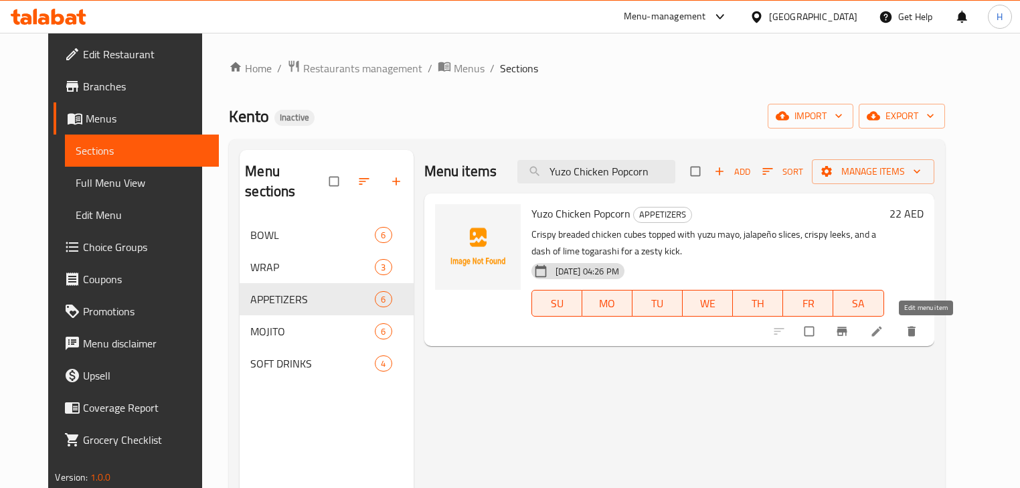
type input "Yuzo Chicken Popcorn"
click at [884, 337] on icon at bounding box center [876, 331] width 13 height 13
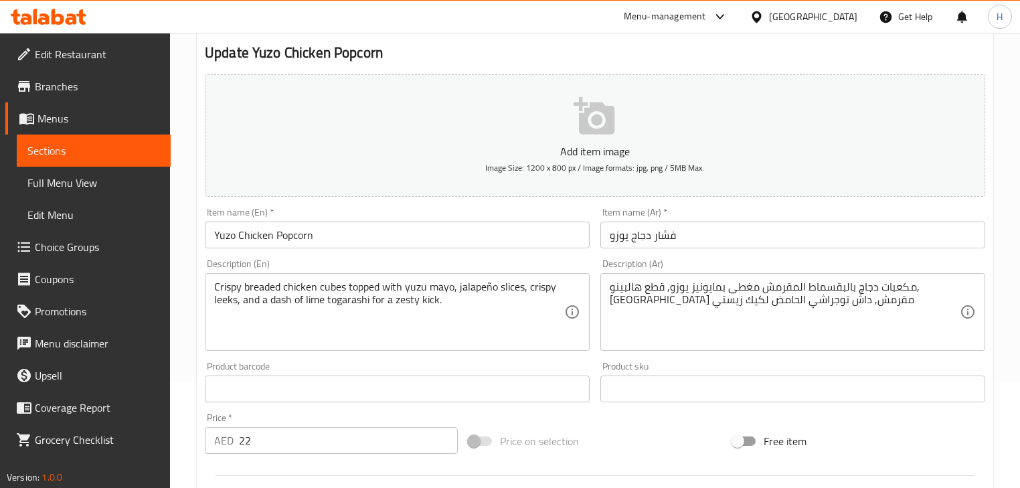
scroll to position [107, 0]
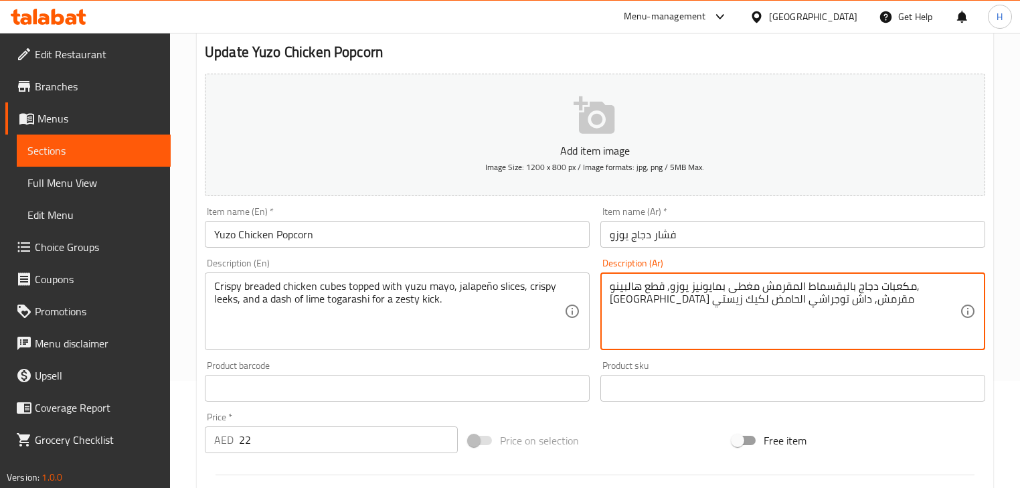
click at [653, 284] on textarea "مكعبات دجاج بالبقسماط المقرمش مغطى بمايونيز يوزو, قطع هالبينو, [GEOGRAPHIC_DATA…" at bounding box center [785, 312] width 350 height 64
click at [557, 253] on div "Description (En) Crispy breaded chicken cubes topped with yuzu mayo, jalapeño s…" at bounding box center [397, 304] width 396 height 102
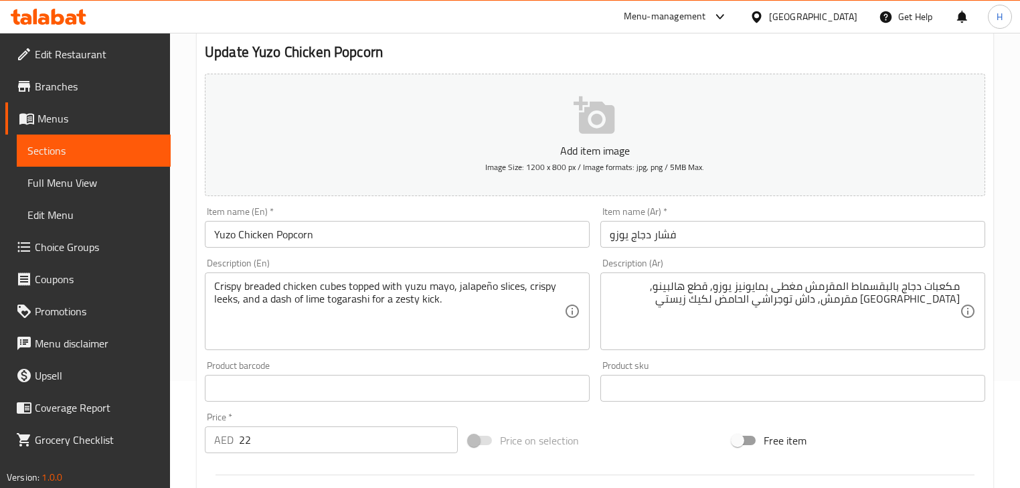
click at [627, 231] on input "فشار دجاج يوزو" at bounding box center [792, 234] width 385 height 27
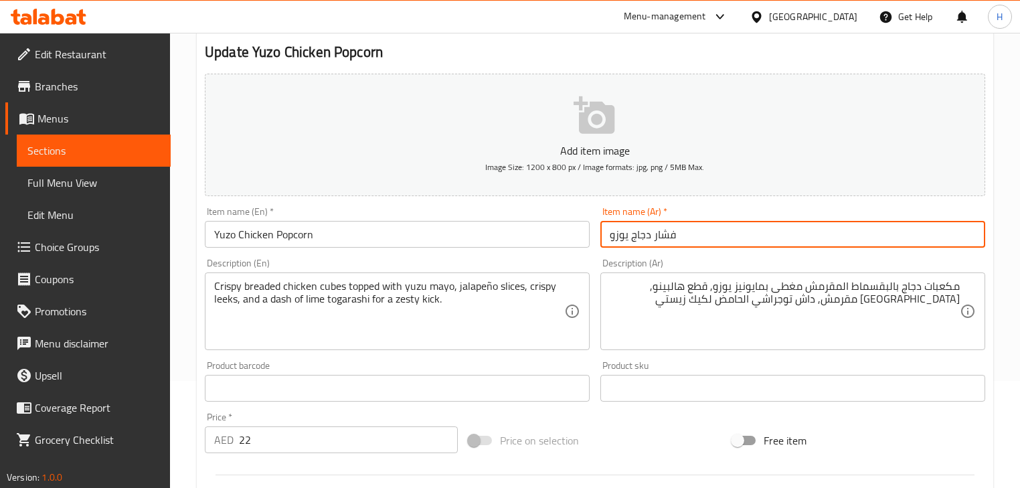
click at [627, 231] on input "فشار دجاج يوزو" at bounding box center [792, 234] width 385 height 27
click at [629, 232] on input "فشار دجاج يوزو" at bounding box center [792, 234] width 385 height 27
click at [581, 257] on div "Description (En) Crispy breaded chicken cubes topped with yuzu mayo, jalapeño s…" at bounding box center [397, 304] width 396 height 102
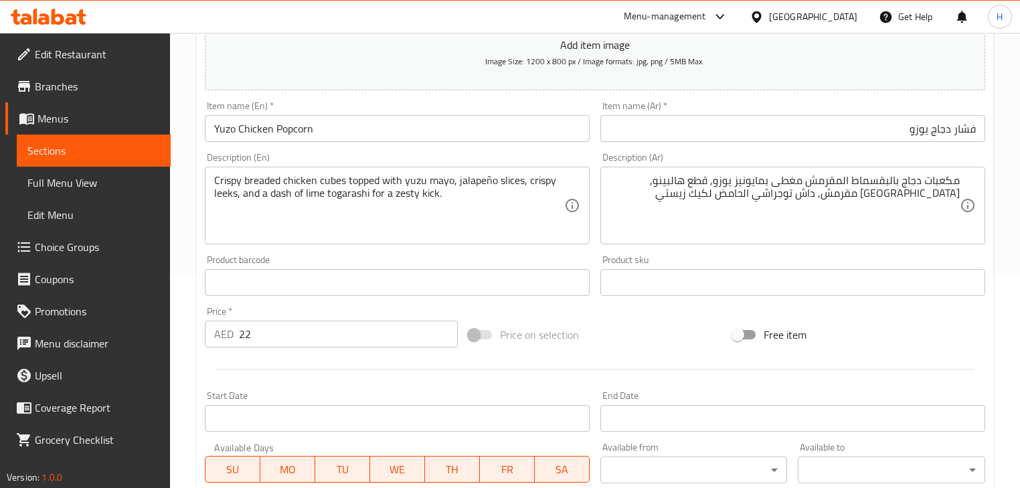
scroll to position [214, 0]
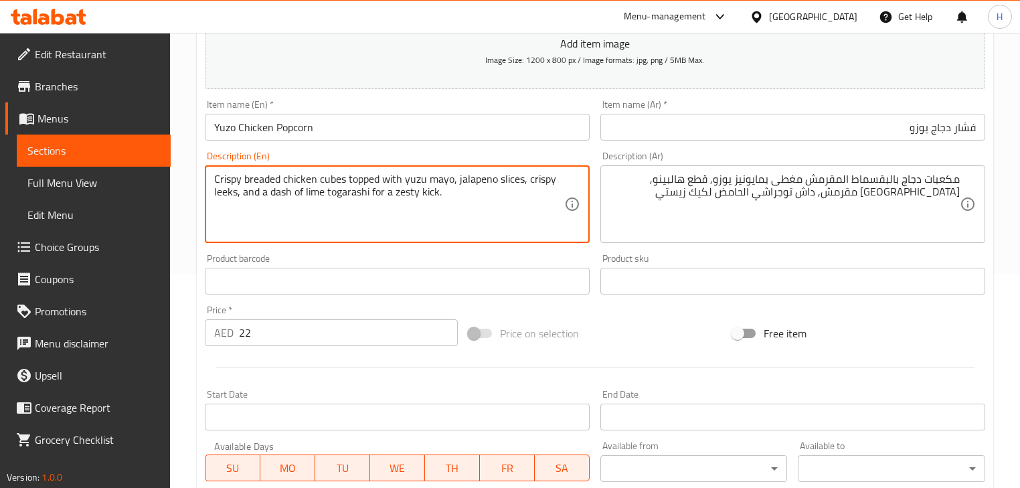
type textarea "Crispy breaded chicken cubes topped with yuzu mayo, jalapeno slices, crispy lee…"
click at [540, 153] on div "Description (En) Crispy breaded chicken cubes topped with yuzu mayo, jalapeno s…" at bounding box center [397, 197] width 385 height 92
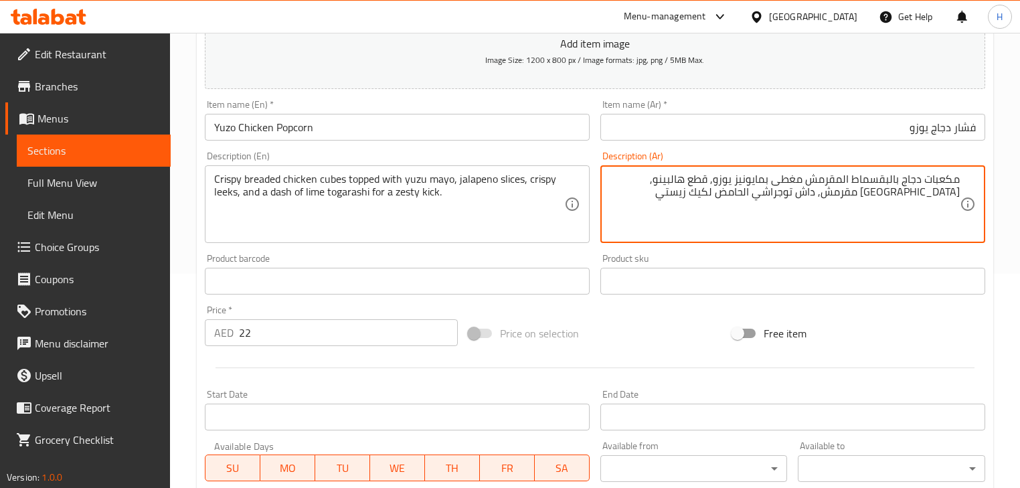
drag, startPoint x: 736, startPoint y: 181, endPoint x: 750, endPoint y: 175, distance: 15.0
click at [576, 154] on div "Description (En) Crispy breaded chicken cubes topped with yuzu mayo, jalapeno s…" at bounding box center [397, 197] width 385 height 92
click at [709, 179] on textarea "مكعبات دجاج بالبقسماط المقرمش مغطى بمايو يوزو, قطع هالبينو, كراث مقرمش, داش توج…" at bounding box center [785, 205] width 350 height 64
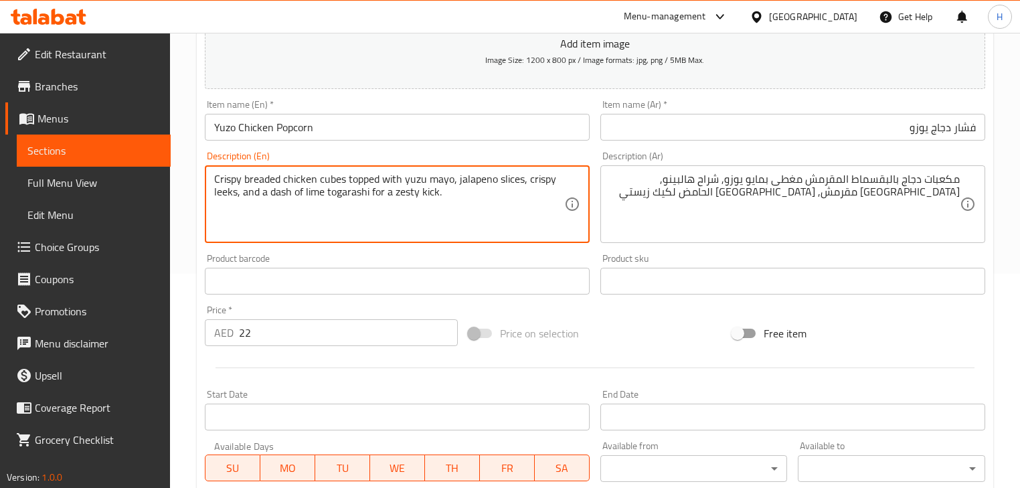
click at [507, 180] on textarea "Crispy breaded chicken cubes topped with yuzu mayo, jalapeno slices, crispy lee…" at bounding box center [389, 205] width 350 height 64
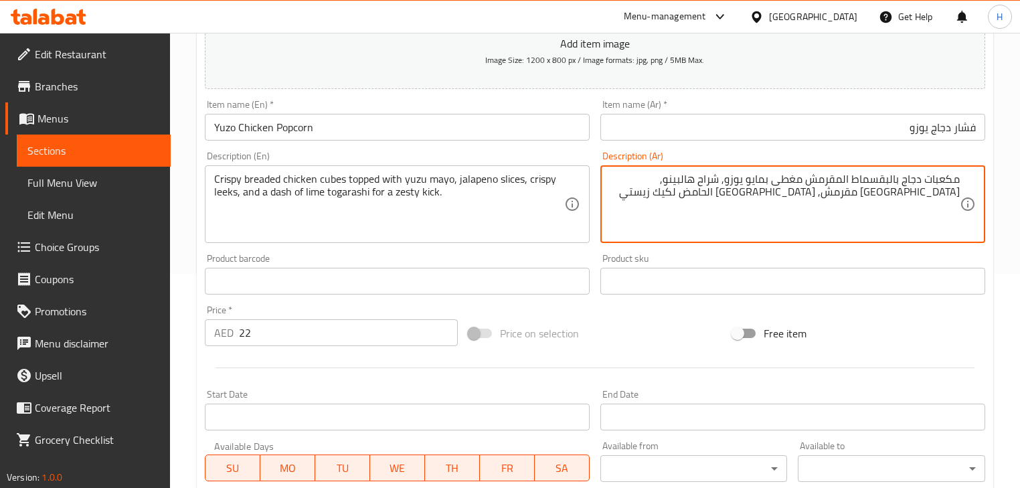
click at [714, 180] on textarea "مكعبات دجاج بالبقسماط المقرمش مغطى بمايو يوزو, شراح هالبينو, كراث مقرمش, داش تو…" at bounding box center [785, 205] width 350 height 64
paste textarea "ح"
type textarea "مكعبات دجاج بالبقسماط المقرمش مغطى بمايو يوزو, شرائح هالبينو, كراث مقرمش, داش ت…"
click at [718, 250] on div "Product sku Product sku" at bounding box center [793, 274] width 396 height 52
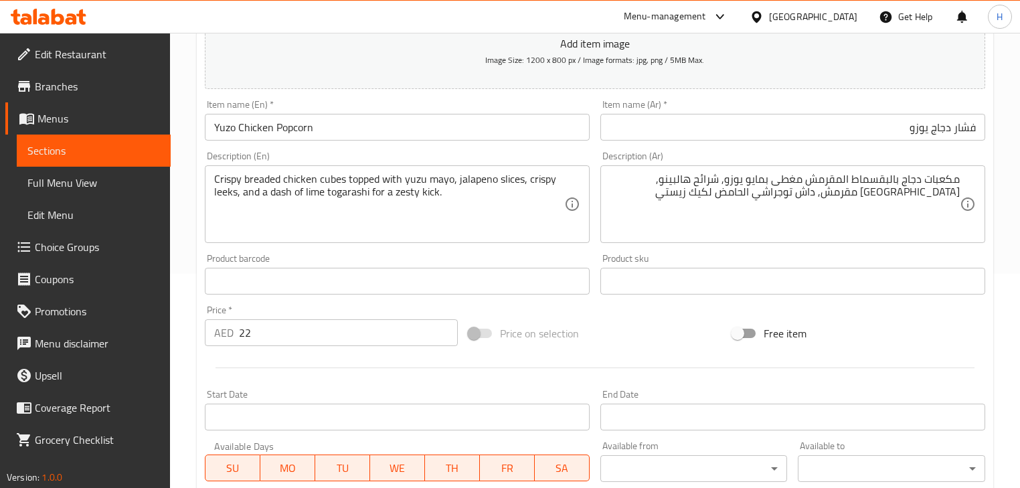
click at [233, 193] on textarea "Crispy breaded chicken cubes topped with yuzu mayo, jalapeno slices, crispy lee…" at bounding box center [389, 205] width 350 height 64
click at [664, 255] on div "Product sku Product sku" at bounding box center [792, 274] width 385 height 41
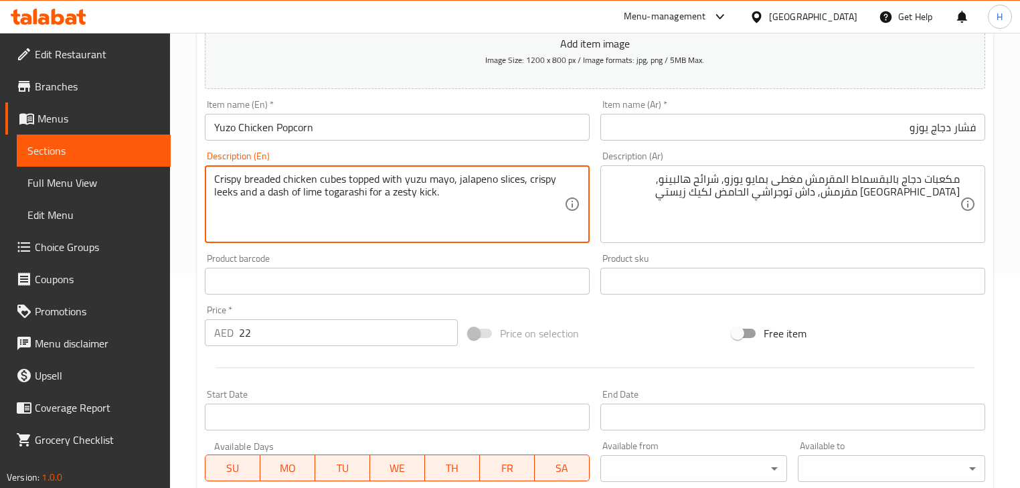
type textarea "Crispy breaded chicken cubes topped with yuzu mayo, jalapeno slices, crispy lee…"
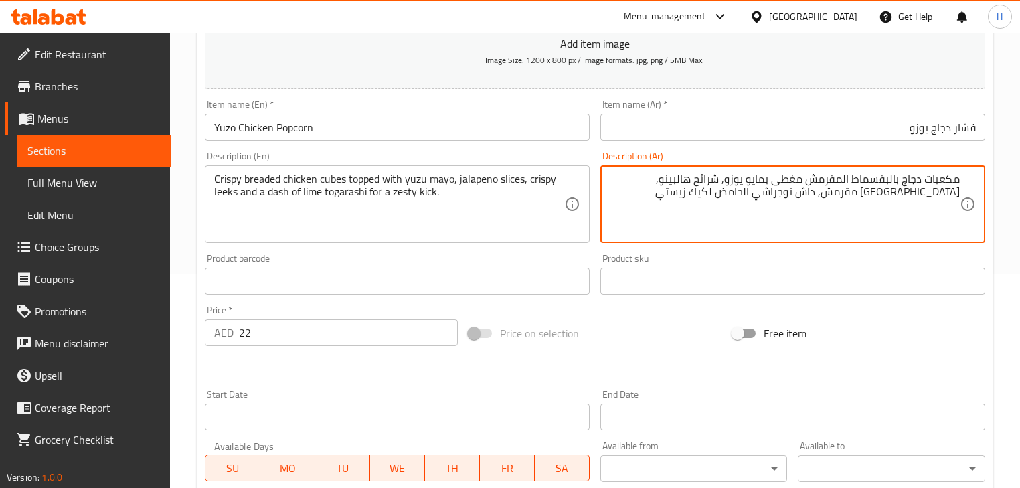
click at [920, 191] on textarea "مكعبات دجاج بالبقسماط المقرمش مغطى بمايو يوزو, شرائح هالبينو, كراث مقرمش, داش ت…" at bounding box center [785, 205] width 350 height 64
type textarea "مكعبات دجاج بالبقسماط المقرمش مغطى بمايو يوزو, شرائح هالبينو, كراث مقرمش وداش ت…"
click at [884, 252] on div "Product sku Product sku" at bounding box center [793, 274] width 396 height 52
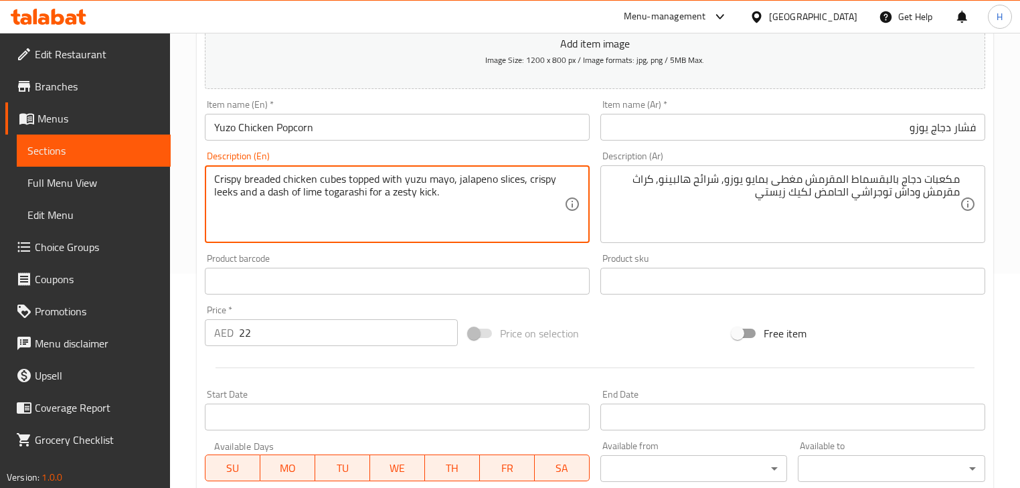
click at [280, 193] on textarea "Crispy breaded chicken cubes topped with yuzu mayo, jalapeno slices, crispy lee…" at bounding box center [389, 205] width 350 height 64
click at [357, 254] on div "Product barcode Product barcode" at bounding box center [397, 274] width 385 height 41
drag, startPoint x: 261, startPoint y: 195, endPoint x: 293, endPoint y: 199, distance: 32.3
click at [293, 199] on textarea "Crispy breaded chicken cubes topped with yuzu mayo, jalapeno slices, crispy lee…" at bounding box center [389, 205] width 350 height 64
type textarea "Crispy breaded chicken cubes topped with yuzu mayo, jalapeno slices, crispy lee…"
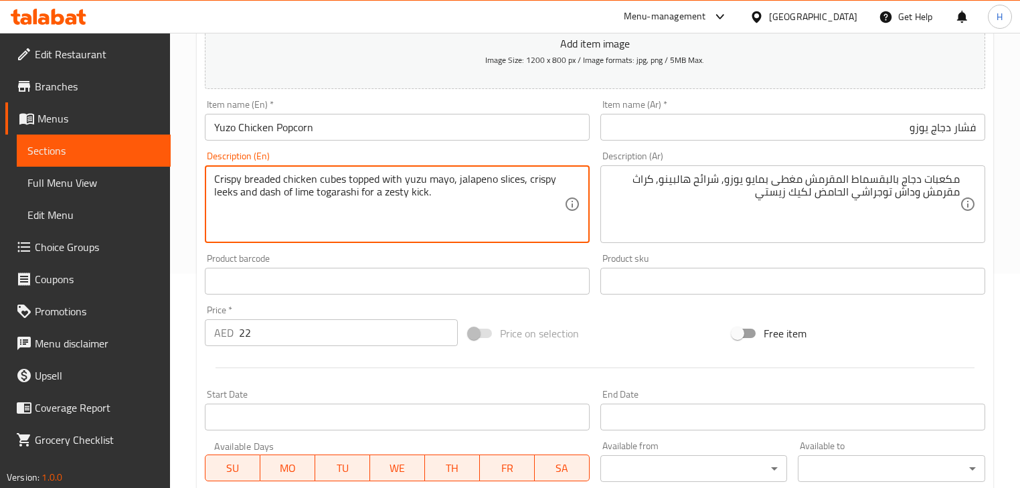
click at [295, 215] on textarea "Crispy breaded chicken cubes topped with yuzu mayo, jalapeno slices, crispy lee…" at bounding box center [389, 205] width 350 height 64
drag, startPoint x: 356, startPoint y: 198, endPoint x: 509, endPoint y: 208, distance: 153.6
click at [509, 208] on textarea "Crispy breaded chicken cubes topped with yuzu mayo, jalapeno slices, crispy lee…" at bounding box center [389, 205] width 350 height 64
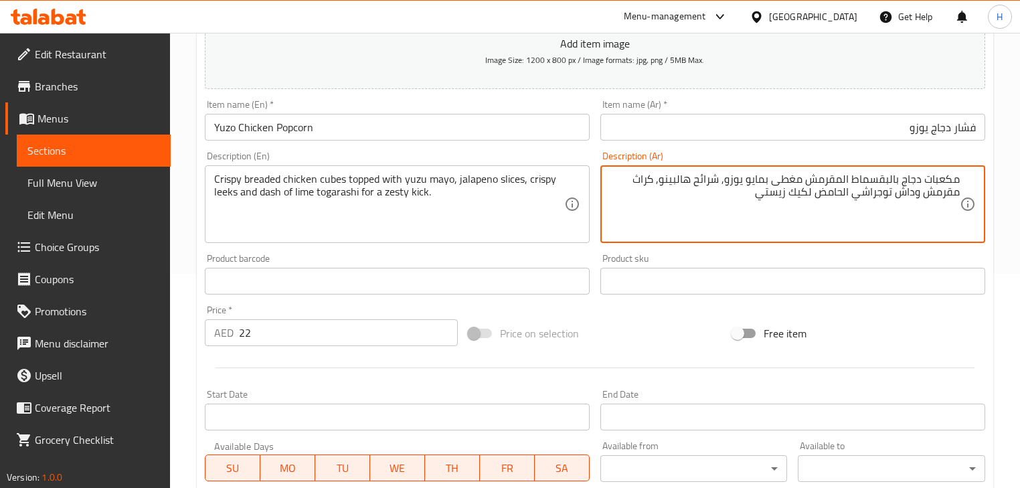
drag, startPoint x: 897, startPoint y: 193, endPoint x: 913, endPoint y: 193, distance: 16.1
paste textarea "شة"
click at [855, 193] on textarea "مكعبات دجاج بالبقسماط المقرمش مغطى بمايو يوزو, شرائح هالبينو, كراث مقرمش ورشة ت…" at bounding box center [785, 205] width 350 height 64
type textarea "مكعبات دجاج بالبقسماط المقرمش مغطى بمايو يوزو, شرائح هالبينو, كراث مقرمش ورشة ت…"
click at [544, 133] on input "Yuzo Chicken Popcorn" at bounding box center [397, 127] width 385 height 27
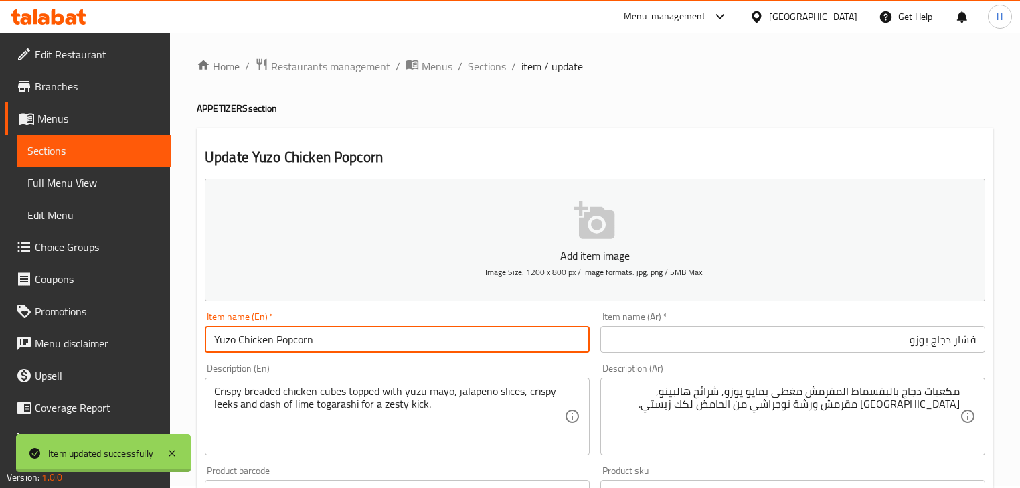
scroll to position [0, 0]
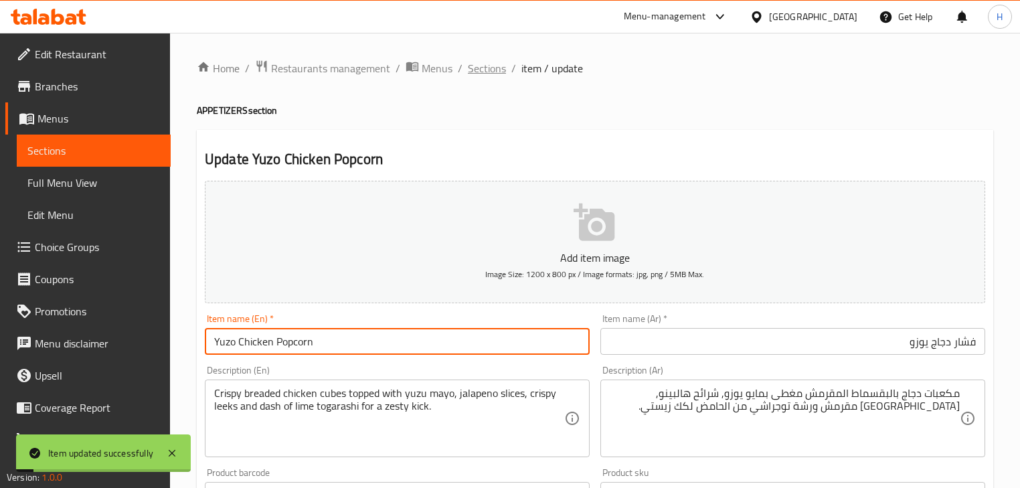
click at [481, 68] on span "Sections" at bounding box center [487, 68] width 38 height 16
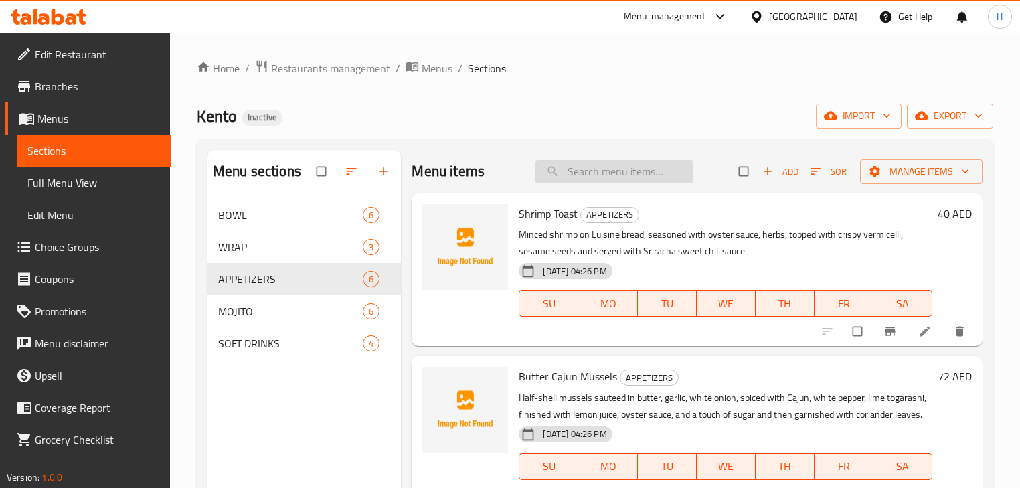
click at [613, 165] on input "search" at bounding box center [615, 171] width 158 height 23
paste input "CAJUN CHIPOTLE GRILLED CORN"
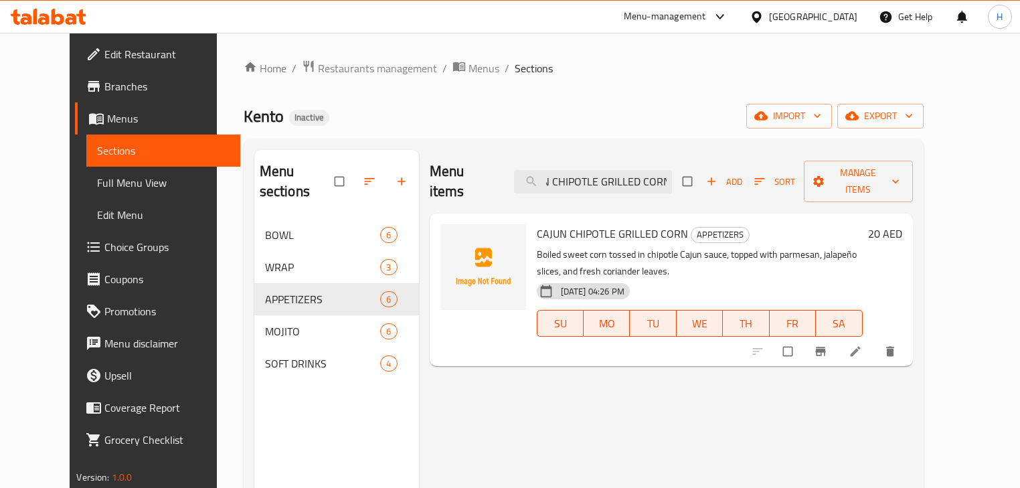
type input "CAJUN CHIPOTLE GRILLED CORN"
click at [865, 345] on link at bounding box center [857, 351] width 16 height 13
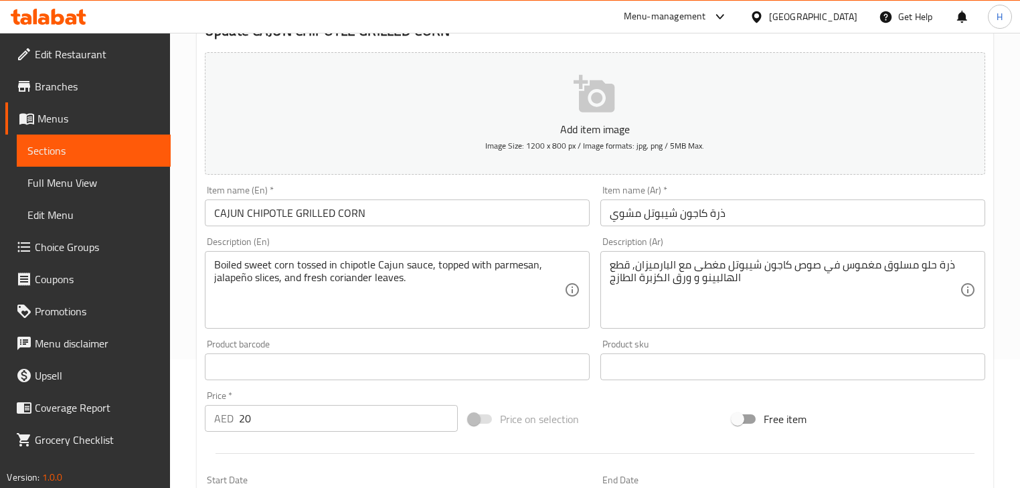
scroll to position [161, 0]
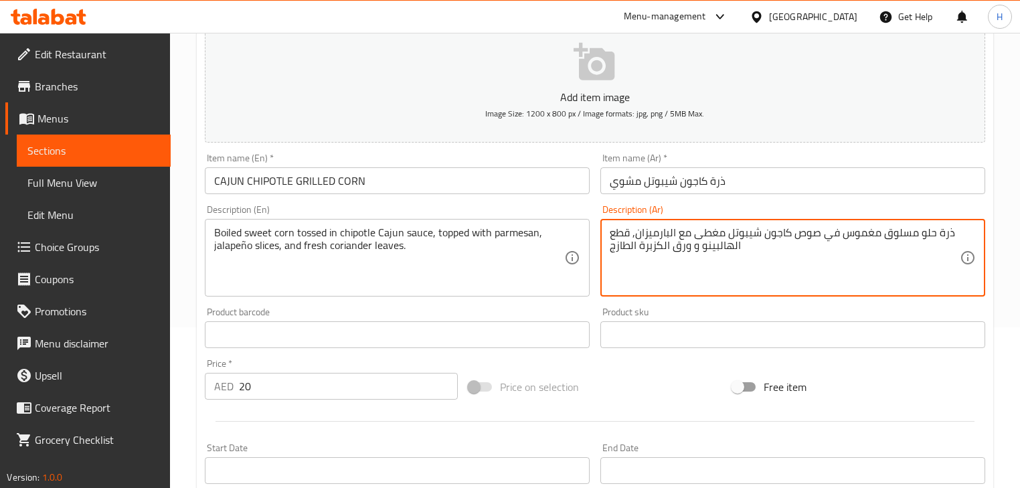
click at [658, 246] on textarea "ذرة حلو مسلوق مغموس في صوص كاجون شيبوتل مغطى مع البارميزان, قطع الهالبينو و ورق…" at bounding box center [785, 258] width 350 height 64
click at [896, 271] on textarea "ذرة حلو مسلوق مغموس في صوص كاجون شيبوتل مغطى مع البارميزان, قطع الهالبينو و ورق…" at bounding box center [785, 258] width 350 height 64
click at [723, 236] on textarea "ذرة حلو مسلوق مغموس في صوص كاجون شيبوتل مغطى مع البارميزان, قطع الهالبينو و ورق…" at bounding box center [785, 258] width 350 height 64
type textarea "ذرة حلو مسلوق مغموس في صوص كاجون شيبوتل، مغطى مع البارميزان, قطع الهالبينو و ور…"
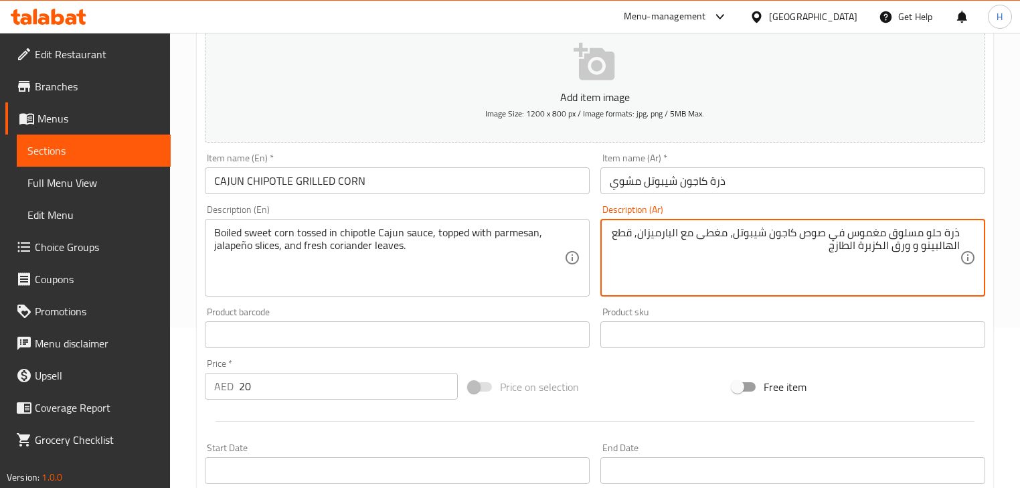
click at [411, 187] on input "CAJUN CHIPOTLE GRILLED CORN" at bounding box center [397, 180] width 385 height 27
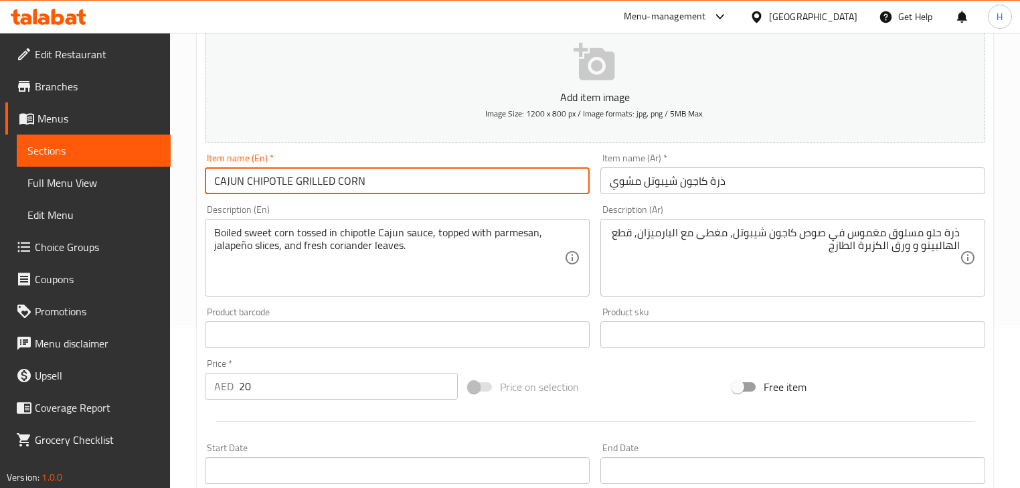
click at [411, 187] on input "CAJUN CHIPOTLE GRILLED CORN" at bounding box center [397, 180] width 385 height 27
type input "CAJUN CHIPOTLE GRILLED CORN"
click at [453, 207] on div "Description (En) Boiled sweet corn tossed in chipotle Cajun sauce, topped with …" at bounding box center [397, 251] width 385 height 92
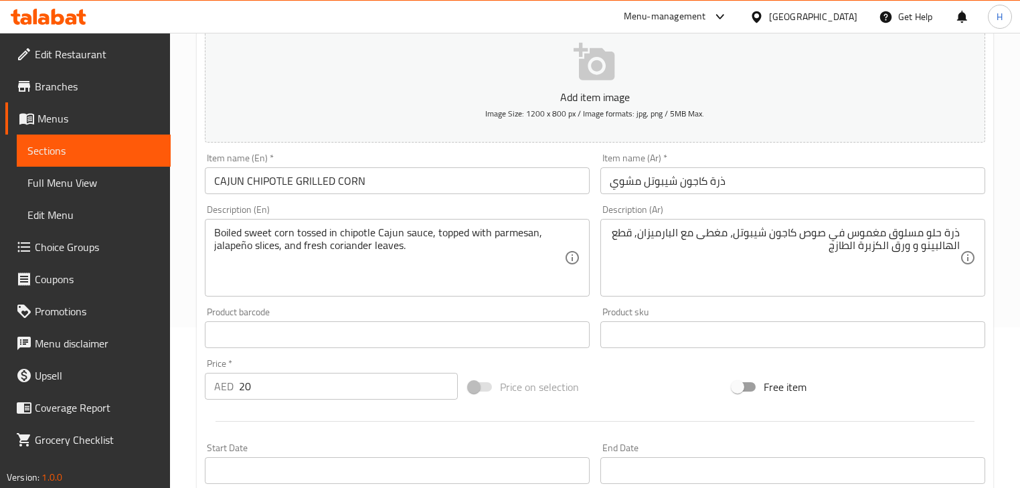
click at [353, 177] on input "CAJUN CHIPOTLE GRILLED CORN" at bounding box center [397, 180] width 385 height 27
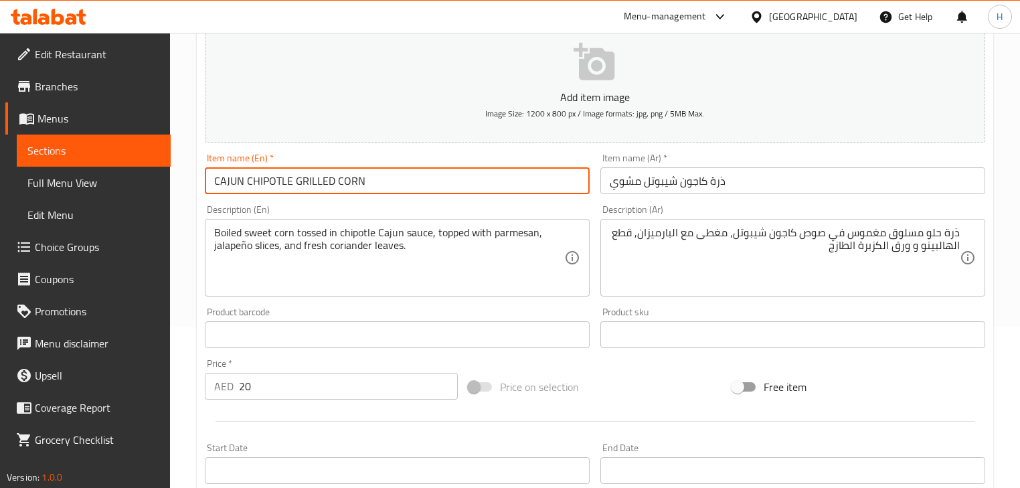
click at [353, 177] on input "CAJUN CHIPOTLE GRILLED CORN" at bounding box center [397, 180] width 385 height 27
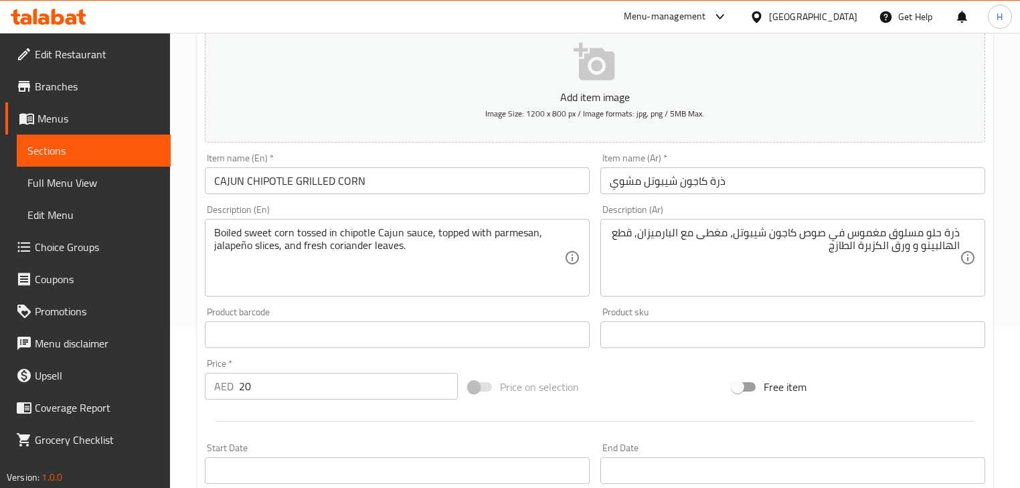
click at [586, 207] on div "Description (En) Boiled sweet corn tossed in chipotle Cajun sauce, topped with …" at bounding box center [397, 251] width 385 height 92
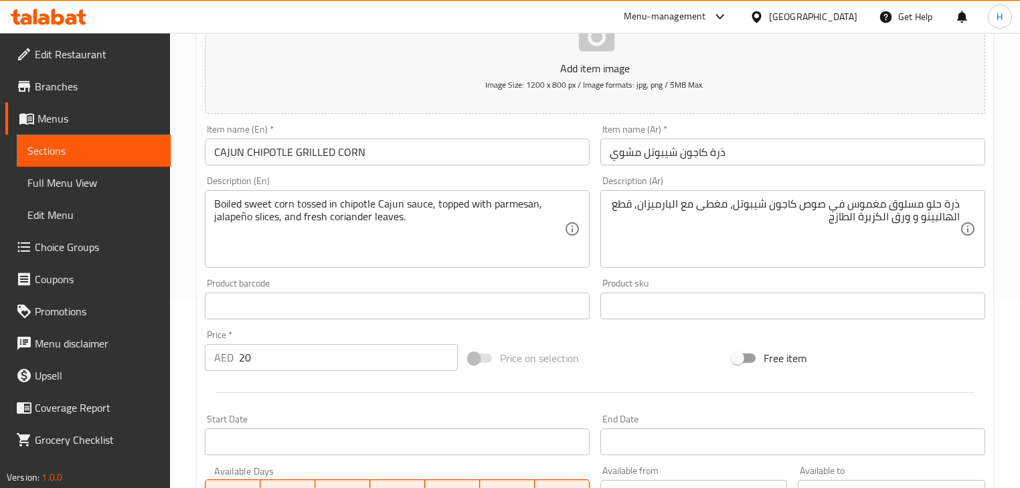
scroll to position [214, 0]
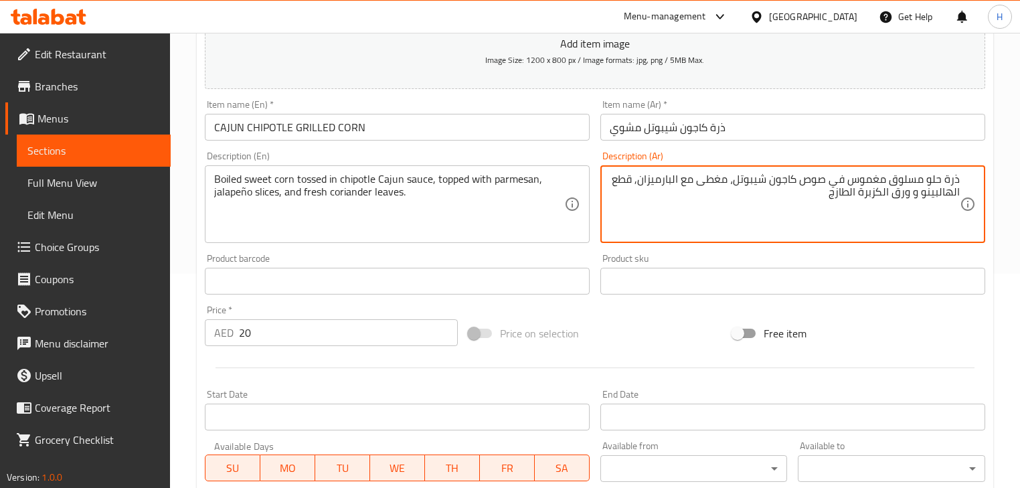
click at [625, 183] on textarea "ذرة حلو مسلوق مغموس في صوص كاجون شيبوتل، مغطى مع البارميزان, قطع الهالبينو و ور…" at bounding box center [785, 205] width 350 height 64
paste textarea "شرائح"
drag, startPoint x: 955, startPoint y: 192, endPoint x: 970, endPoint y: 192, distance: 15.4
type textarea "ذرة حلو مسلوق مغموس في صوص كاجون شيبوتل، مغطى مع البارميزان, شرائح هالبينو و ور…"
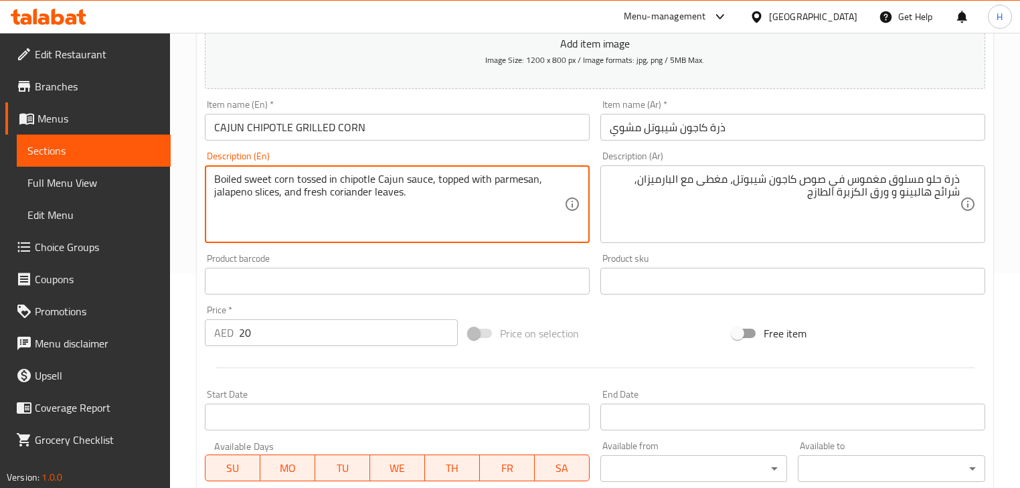
click at [477, 149] on div "Description (En) Boiled sweet corn tossed in chipotle Cajun sauce, topped with …" at bounding box center [397, 197] width 396 height 102
type textarea "Boiled sweet corn tossed in chipotle Cajun sauce, topped with parmesan, jalapen…"
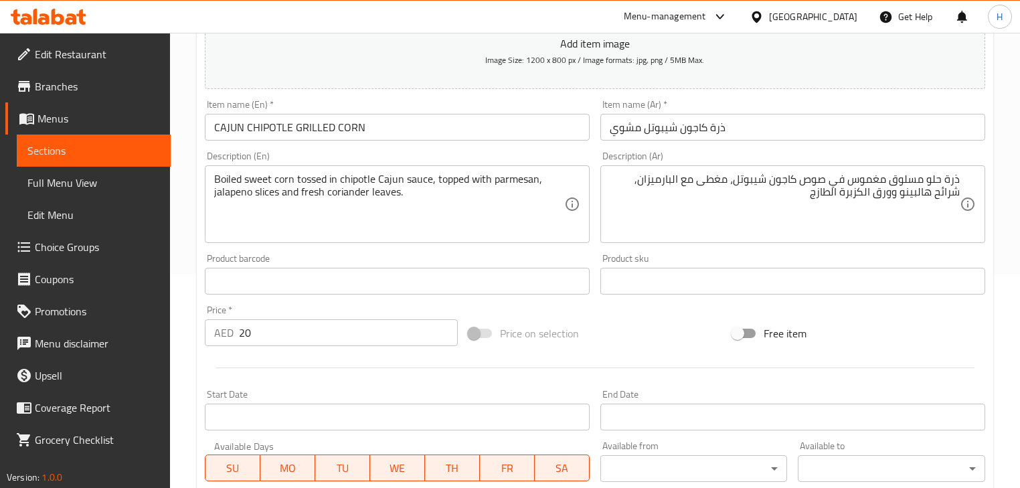
click at [503, 151] on div "Description (En) Boiled sweet corn tossed in chipotle Cajun sauce, topped with …" at bounding box center [397, 197] width 385 height 92
click at [495, 131] on input "CAJUN CHIPOTLE GRILLED CORN" at bounding box center [397, 127] width 385 height 27
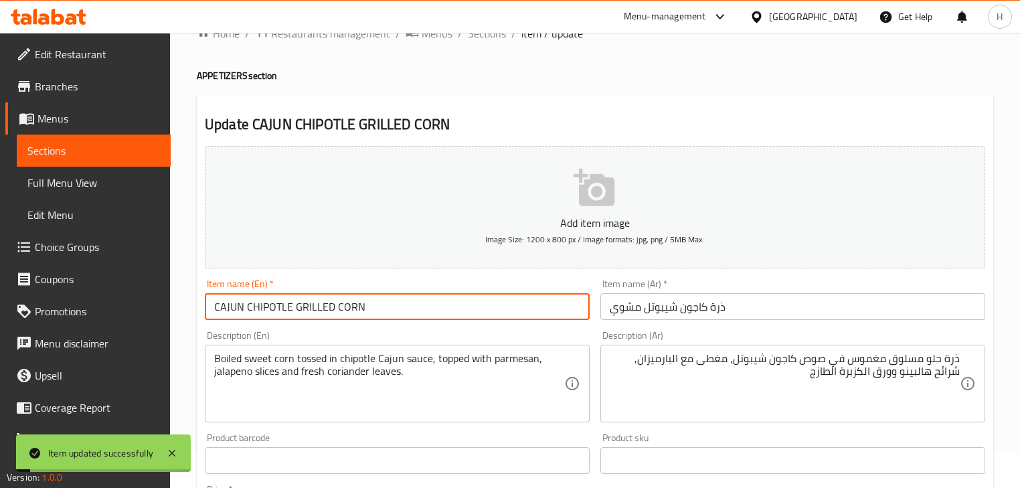
scroll to position [107, 0]
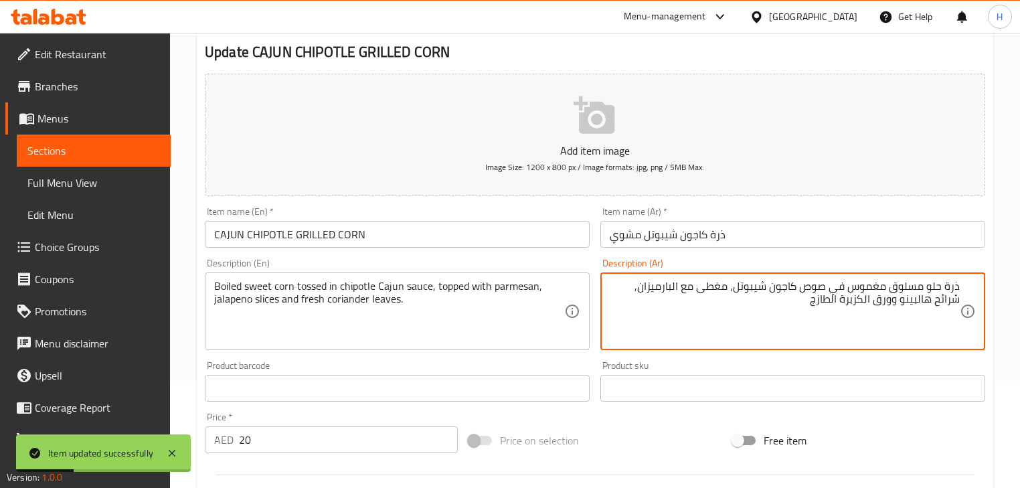
drag, startPoint x: 899, startPoint y: 300, endPoint x: 921, endPoint y: 301, distance: 22.1
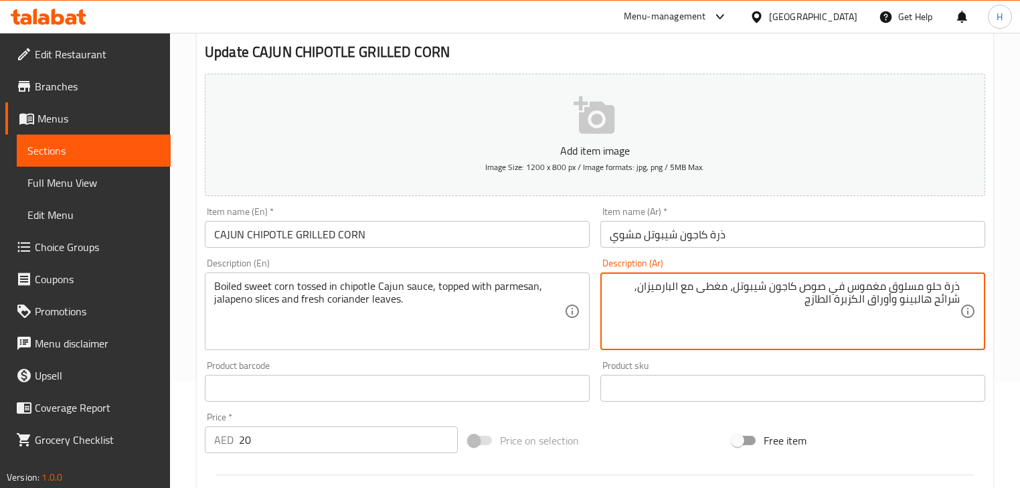
drag, startPoint x: 921, startPoint y: 300, endPoint x: 899, endPoint y: 297, distance: 22.3
click at [899, 297] on textarea "ذرة حلو مسلوق مغموس في صوص كاجون شيبوتل، مغطى مع البارميزان, شرائح هالبينو وأور…" at bounding box center [785, 312] width 350 height 64
type textarea "ذرة حلو مسلوق مغموس في صوص كاجون شيبوتل، مغطى مع البارميزان, شرائح هالبينو وأور…"
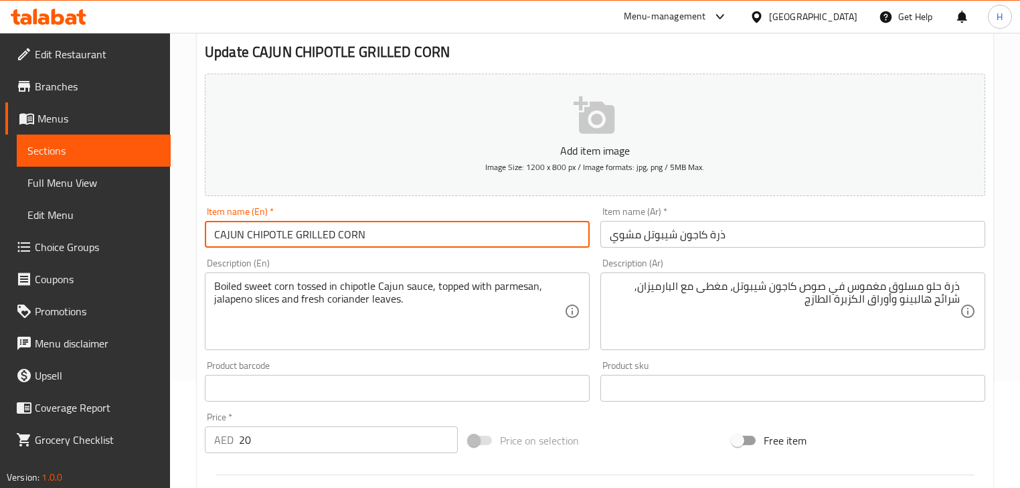
click at [544, 232] on input "CAJUN CHIPOTLE GRILLED CORN" at bounding box center [397, 234] width 385 height 27
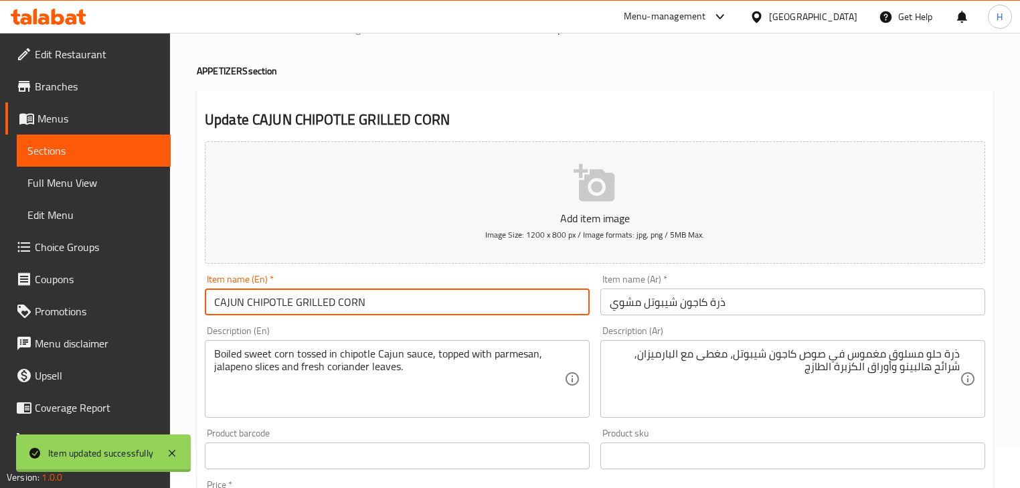
scroll to position [0, 0]
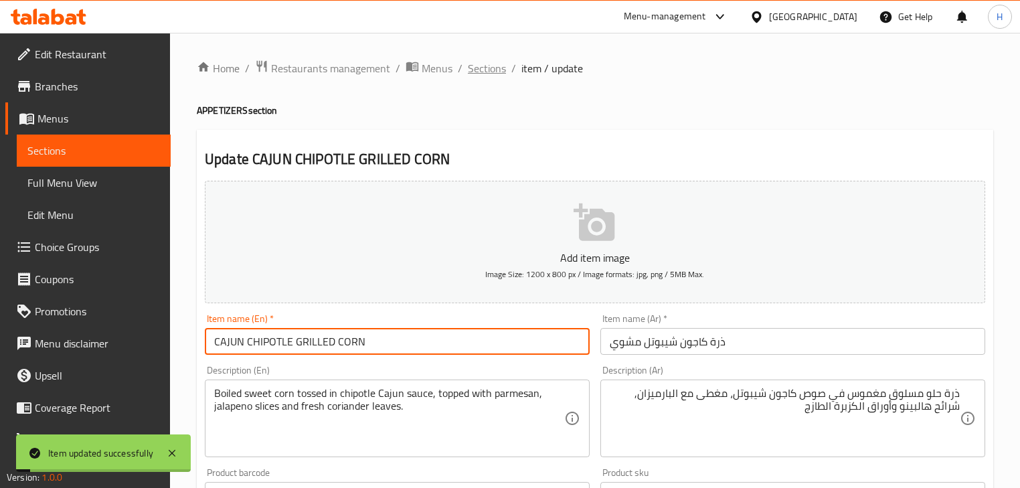
click at [487, 60] on span "Sections" at bounding box center [487, 68] width 38 height 16
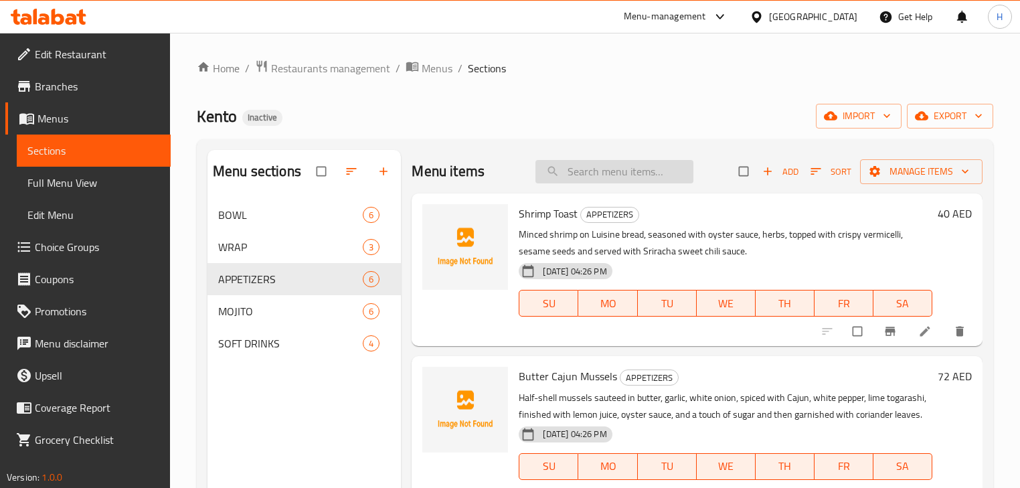
click at [635, 169] on input "search" at bounding box center [615, 171] width 158 height 23
paste input "CAJUN CHIPOTLE GRILLED CORN"
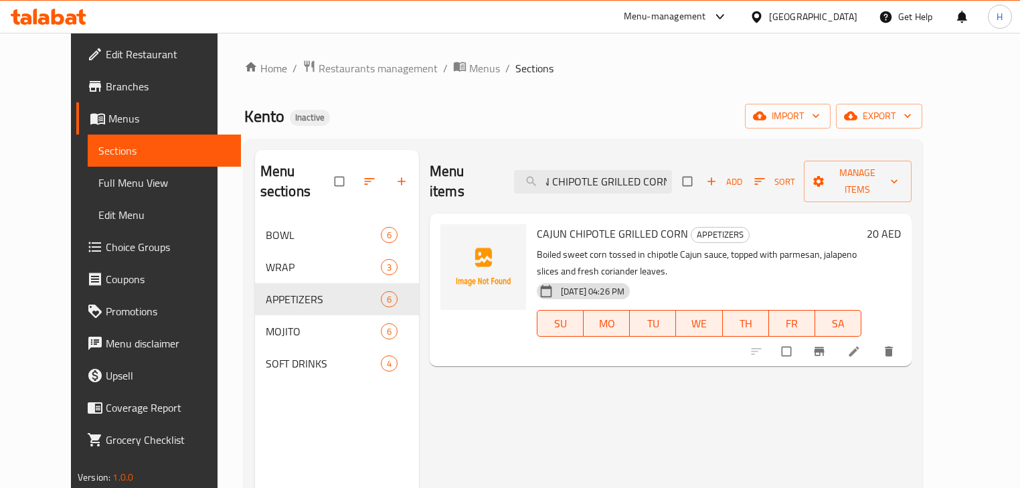
type input "CAJUN CHIPOTLE GRILLED CORN"
click at [874, 341] on li at bounding box center [855, 351] width 37 height 21
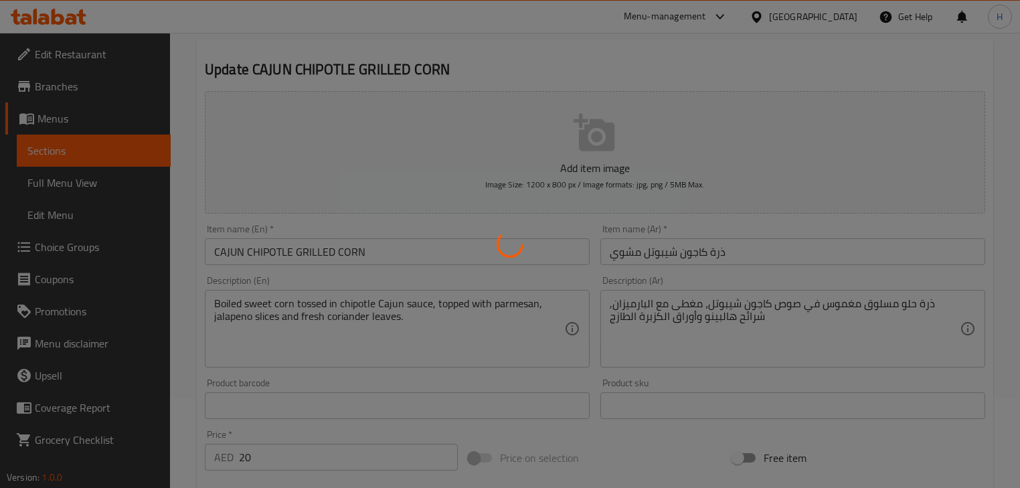
scroll to position [161, 0]
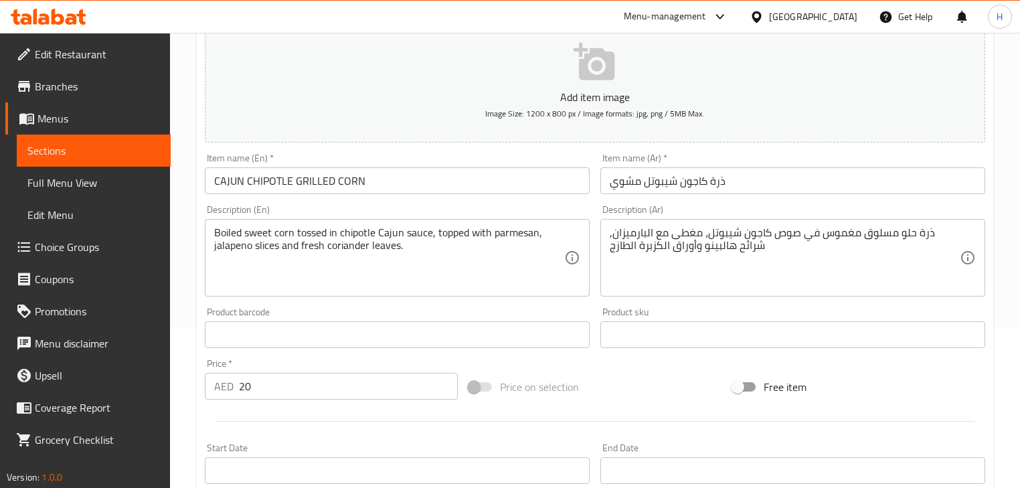
click at [592, 203] on div "Description (En) Boiled sweet corn tossed in chipotle Cajun sauce, topped with …" at bounding box center [397, 250] width 396 height 102
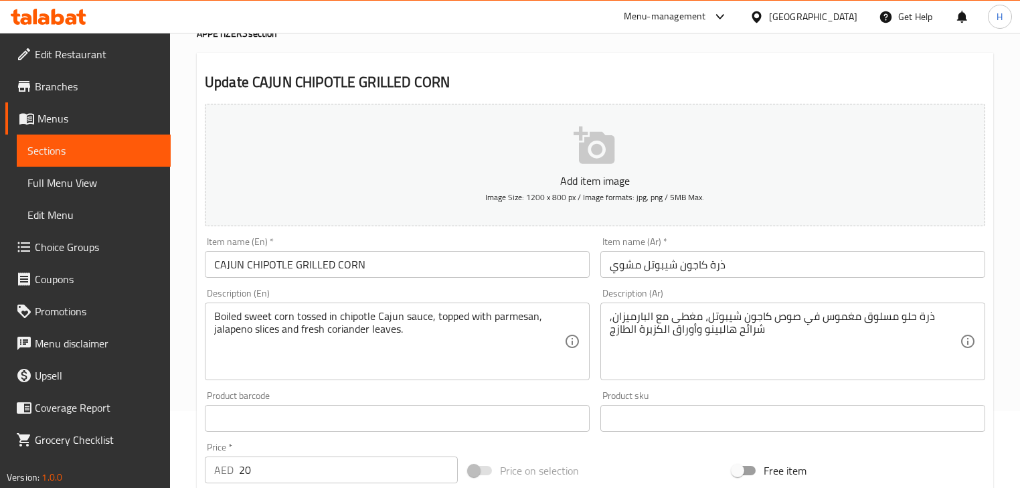
scroll to position [0, 0]
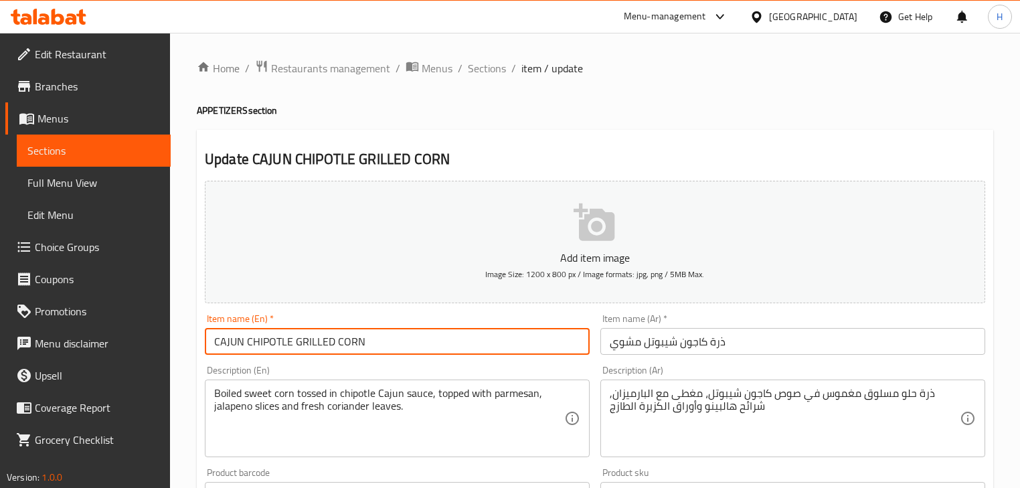
click at [444, 343] on input "CAJUN CHIPOTLE GRILLED CORN" at bounding box center [397, 341] width 385 height 27
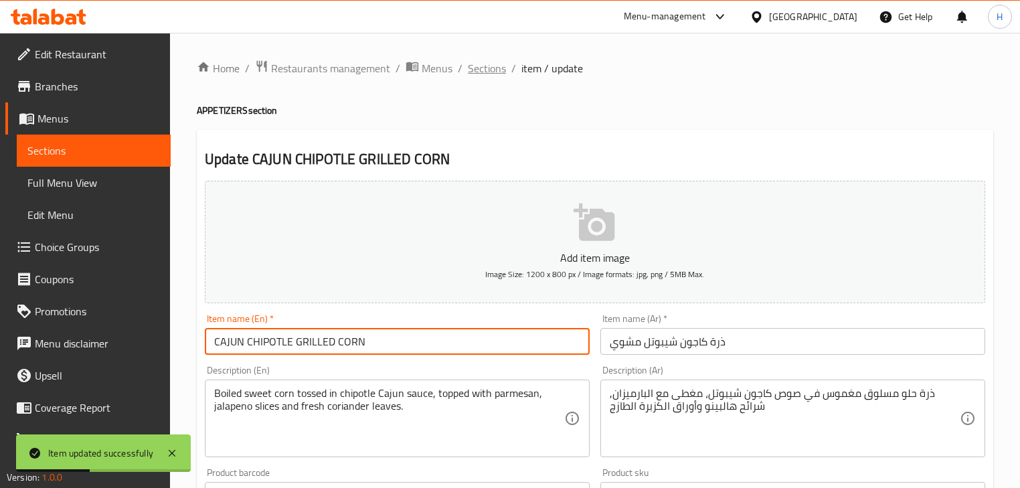
click at [479, 67] on span "Sections" at bounding box center [487, 68] width 38 height 16
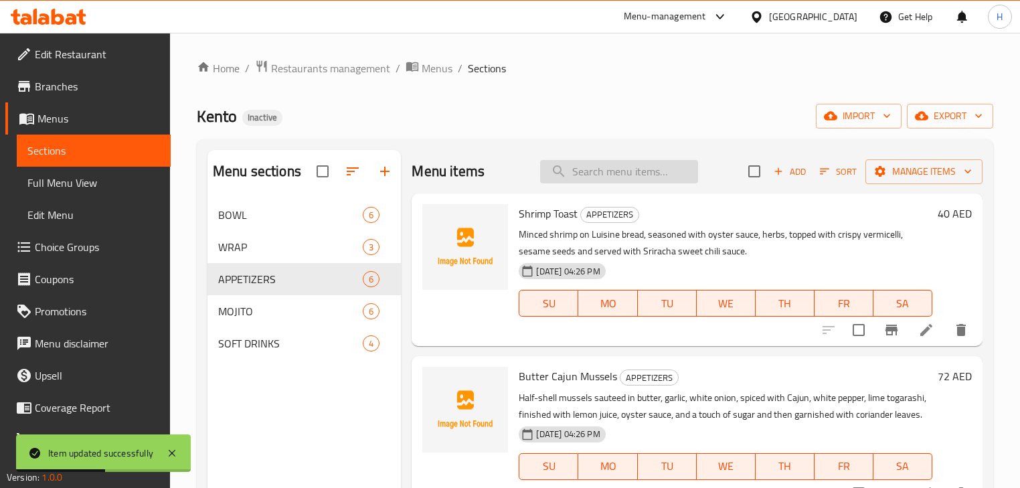
click at [639, 171] on input "search" at bounding box center [619, 171] width 158 height 23
paste input "Buffalo Chicken Strips"
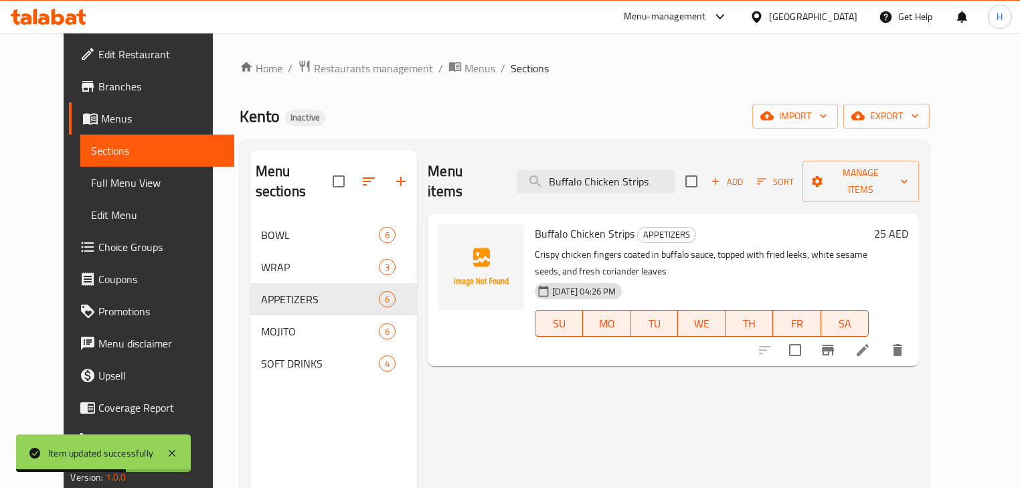
type input "Buffalo Chicken Strips"
click at [882, 338] on li at bounding box center [862, 350] width 37 height 24
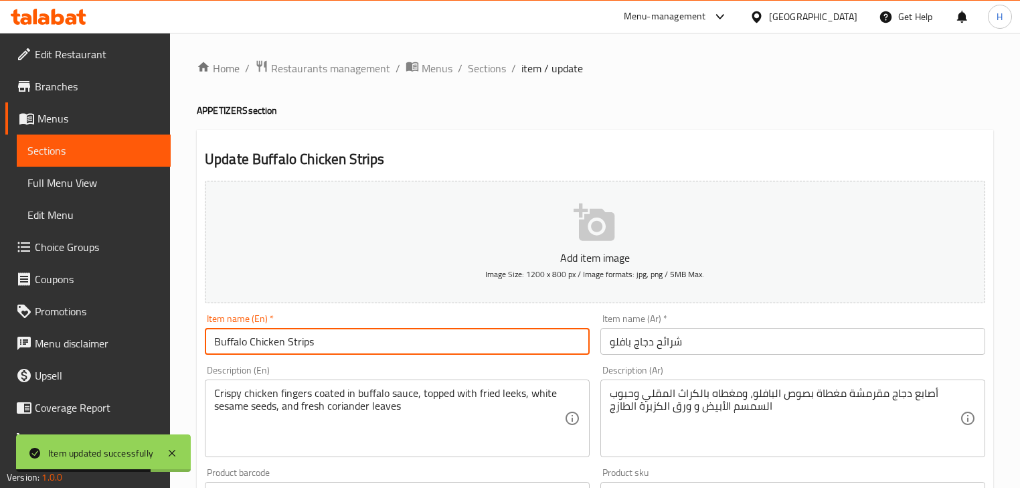
click at [372, 353] on input "Buffalo Chicken Strips" at bounding box center [397, 341] width 385 height 27
click at [345, 339] on input "Buffalo Chicken Strips" at bounding box center [397, 341] width 385 height 27
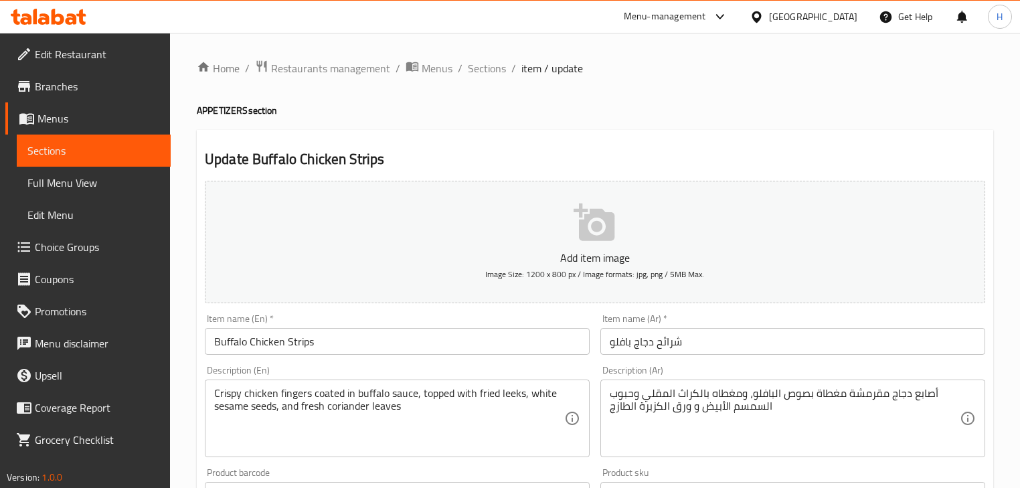
click at [301, 348] on input "Buffalo Chicken Strips" at bounding box center [397, 341] width 385 height 27
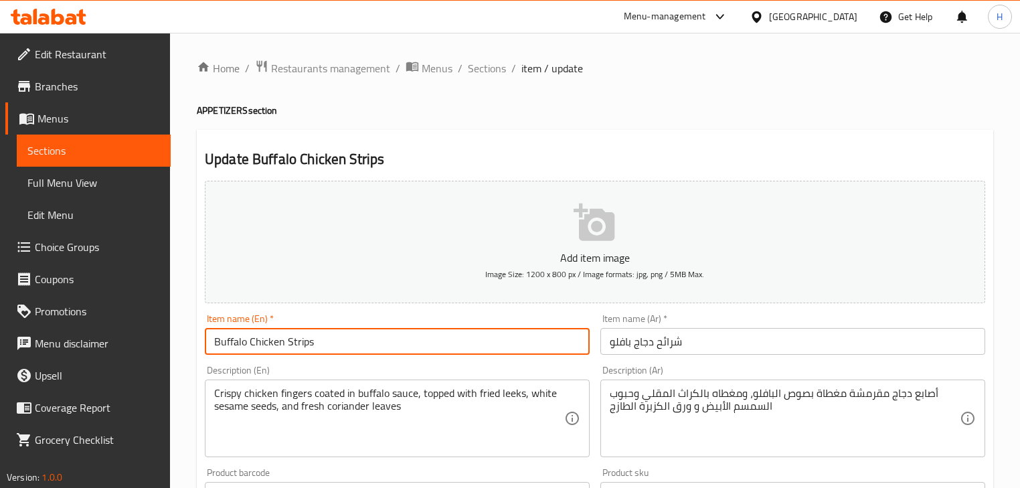
click at [301, 348] on input "Buffalo Chicken Strips" at bounding box center [397, 341] width 385 height 27
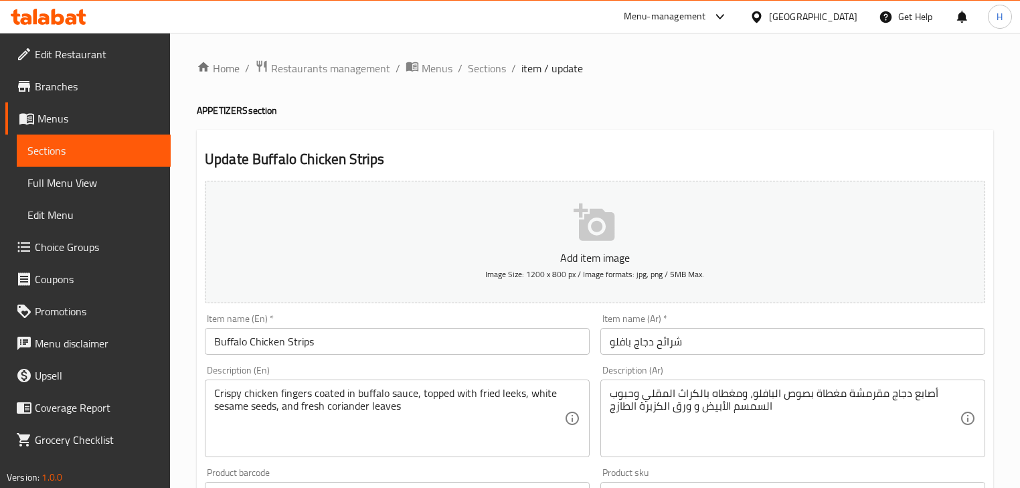
click at [567, 358] on div "Item name (En)   * Buffalo Chicken Strips Item name (En) *" at bounding box center [397, 335] width 396 height 52
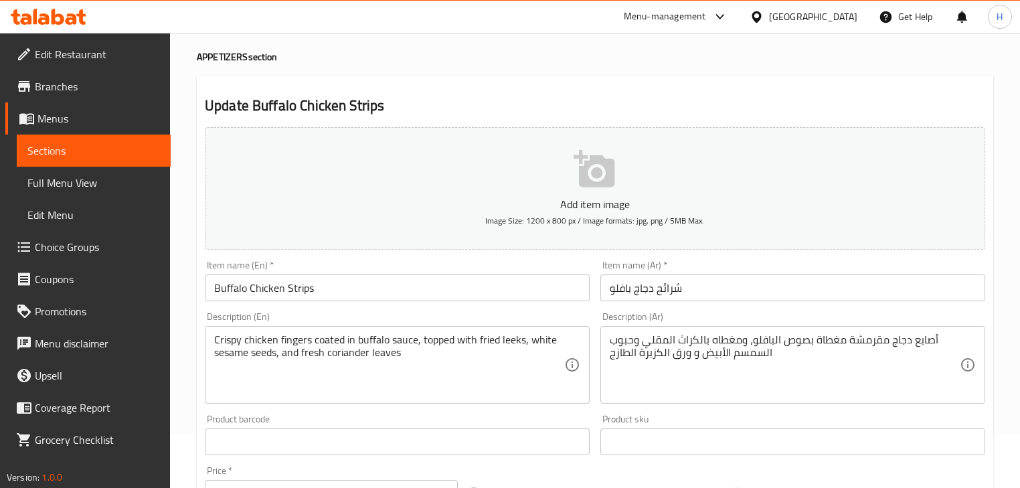
click at [647, 332] on div "أصابع دجاج مقرمشة مغطاة بصوص البافلو، ومغطاه بالكراث المقلي وحبوب السمسم الأبيض…" at bounding box center [792, 365] width 385 height 78
drag, startPoint x: 647, startPoint y: 332, endPoint x: 649, endPoint y: 339, distance: 7.8
click at [647, 333] on div "أصابع دجاج مقرمشة مغطاة بصوص البافلو، ومغطاه بالكراث المقلي وحبوب السمسم الأبيض…" at bounding box center [792, 365] width 385 height 78
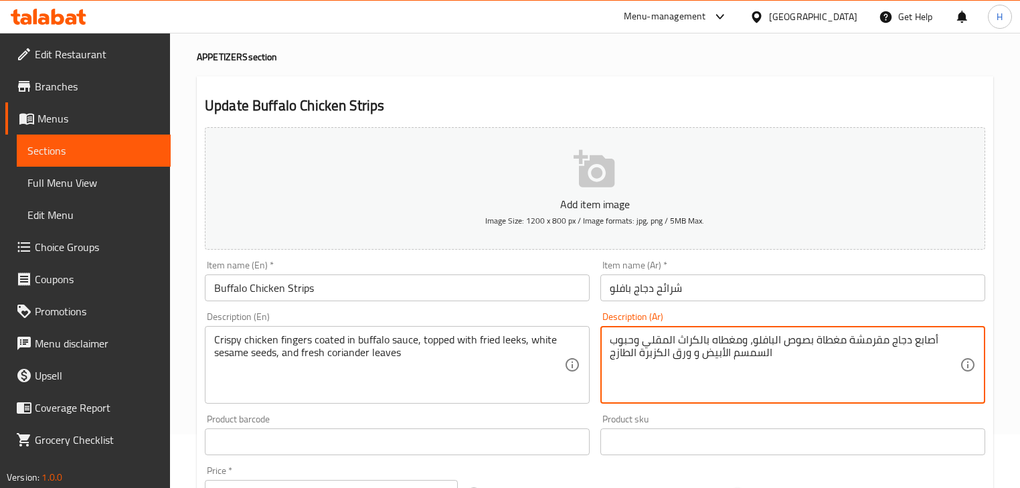
click at [659, 352] on textarea "أصابع دجاج مقرمشة مغطاة بصوص البافلو، ومغطاه بالكراث المقلي وحبوب السمسم الأبيض…" at bounding box center [785, 365] width 350 height 64
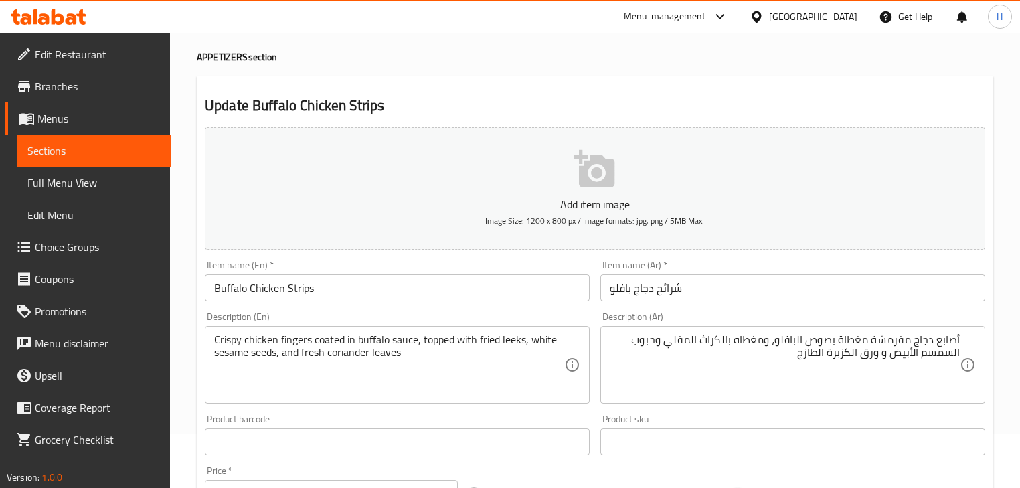
click at [590, 305] on div "Item name (En)   * Buffalo Chicken Strips Item name (En) *" at bounding box center [397, 281] width 396 height 52
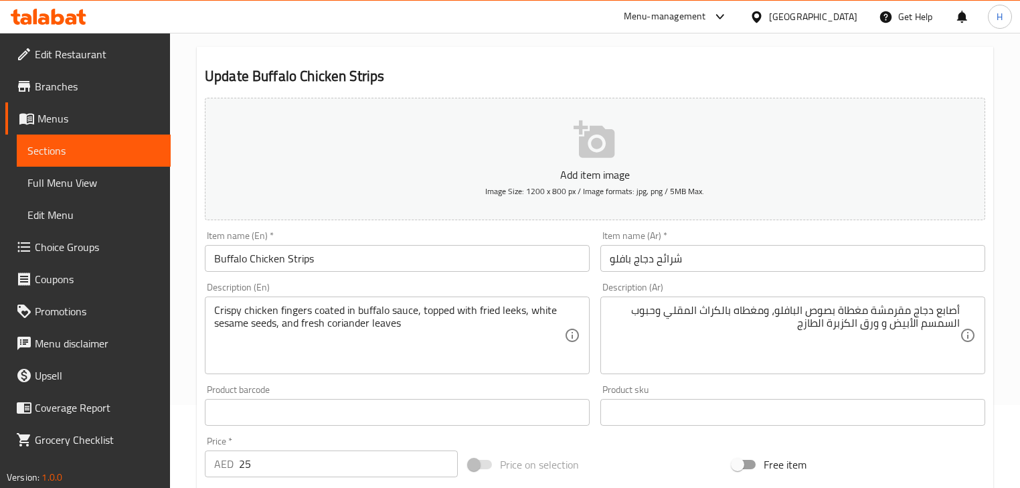
scroll to position [107, 0]
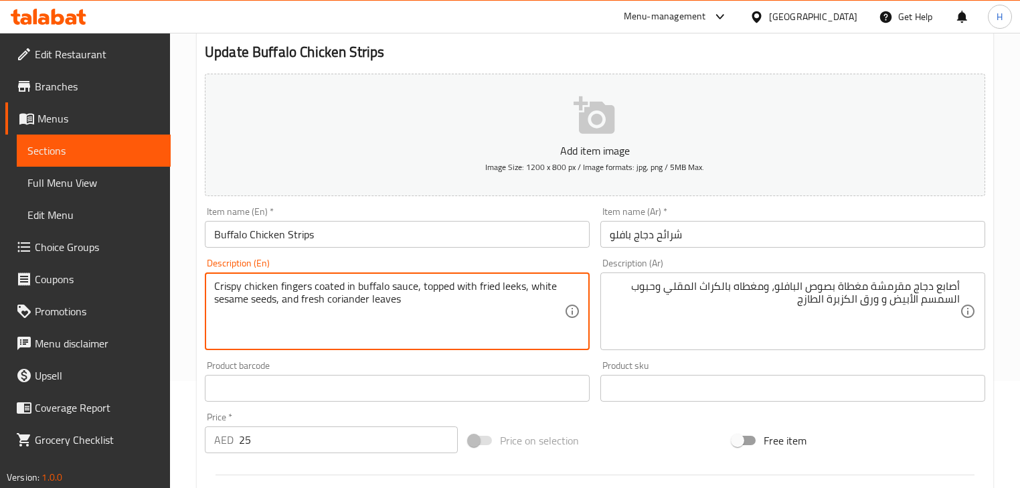
click at [396, 299] on textarea "Crispy chicken fingers coated in buffalo sauce, topped with fried leeks, white …" at bounding box center [389, 312] width 350 height 64
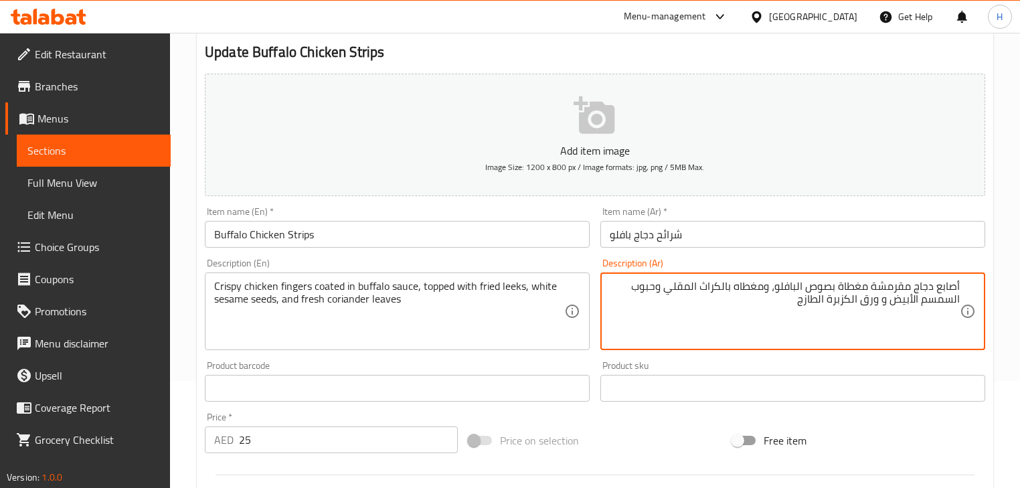
click at [872, 299] on textarea "أصابع دجاج مقرمشة مغطاة بصوص البافلو، ومغطاه بالكراث المقلي وحبوب السمسم الأبيض…" at bounding box center [785, 312] width 350 height 64
paste textarea "أوراق"
click at [886, 302] on textarea "أصابع دجاج مقرمشة مغطاة بصوص البافلو، ومغطاه بالكراث المقلي وحبوب السمسم الأبيض…" at bounding box center [785, 312] width 350 height 64
type textarea "أصابع دجاج مقرمشة مغطاة بصوص البافلو، ومغطاه بالكراث المقلي وحبوب السمسم الأبيض…"
click at [587, 259] on div "Description (En) Crispy chicken fingers coated in buffalo sauce, topped with fr…" at bounding box center [397, 304] width 385 height 92
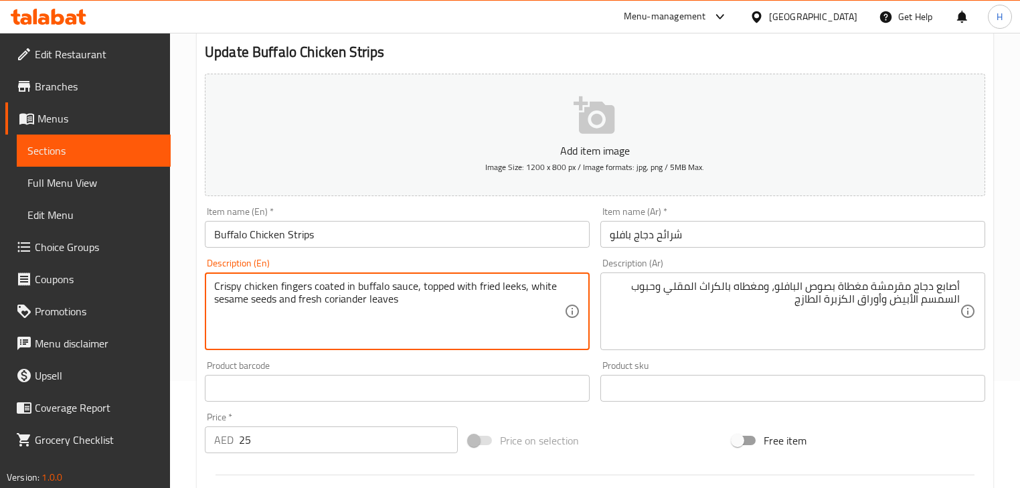
type textarea "Crispy chicken fingers coated in buffalo sauce, topped with fried leeks, white …"
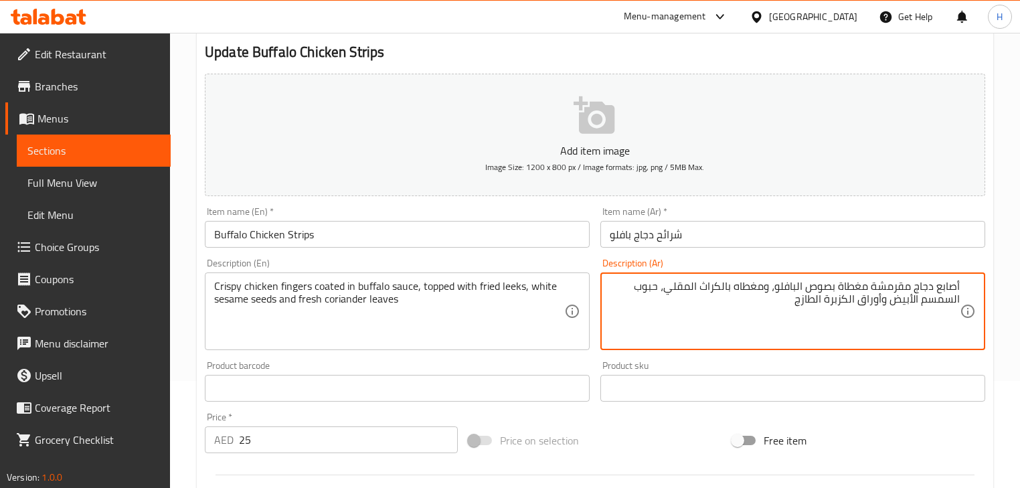
click at [768, 284] on textarea "أصابع دجاج مقرمشة مغطاة بصوص البافلو، ومغطاه بالكراث المقلي، حبوب السمسم الأبيض…" at bounding box center [785, 312] width 350 height 64
type textarea "أصابع دجاج مقرمشة مغطاة بصوص البافلو، مغطاه بالكراث المقلي، حبوب السمسم الأبيض …"
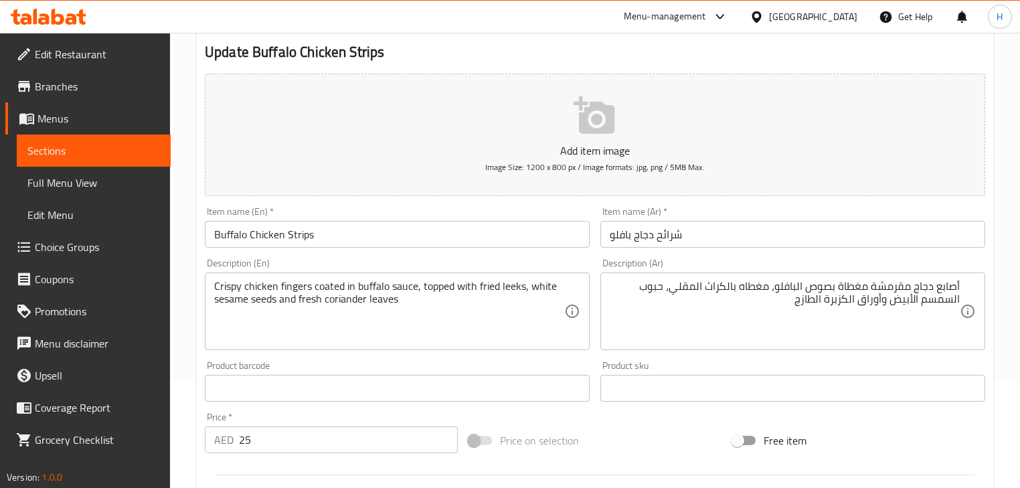
click at [581, 260] on div "Description (En) Crispy chicken fingers coated in buffalo sauce, topped with fr…" at bounding box center [397, 304] width 385 height 92
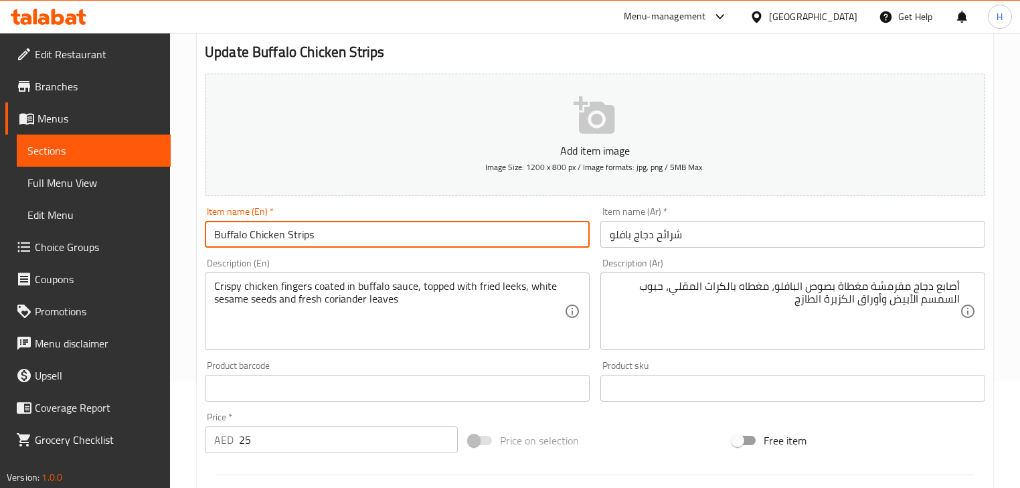
click at [523, 233] on input "Buffalo Chicken Strips" at bounding box center [397, 234] width 385 height 27
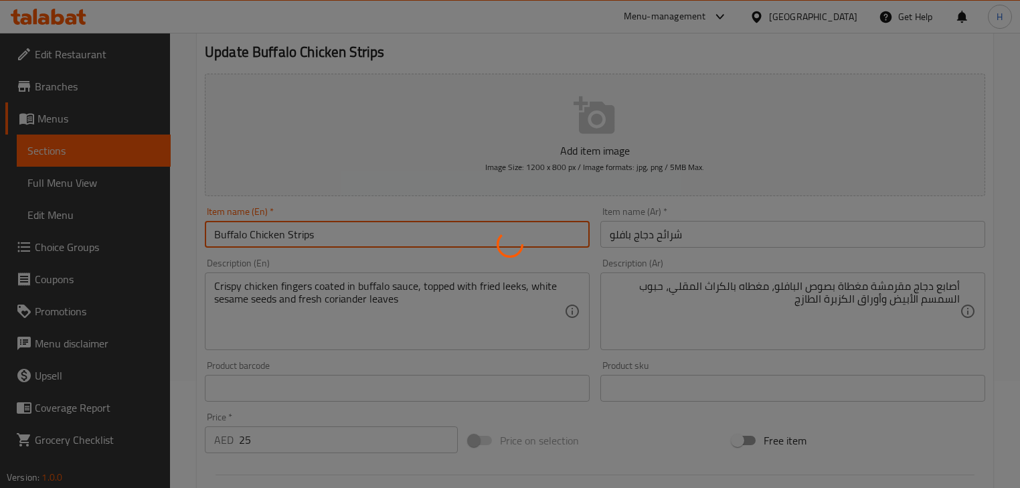
scroll to position [54, 0]
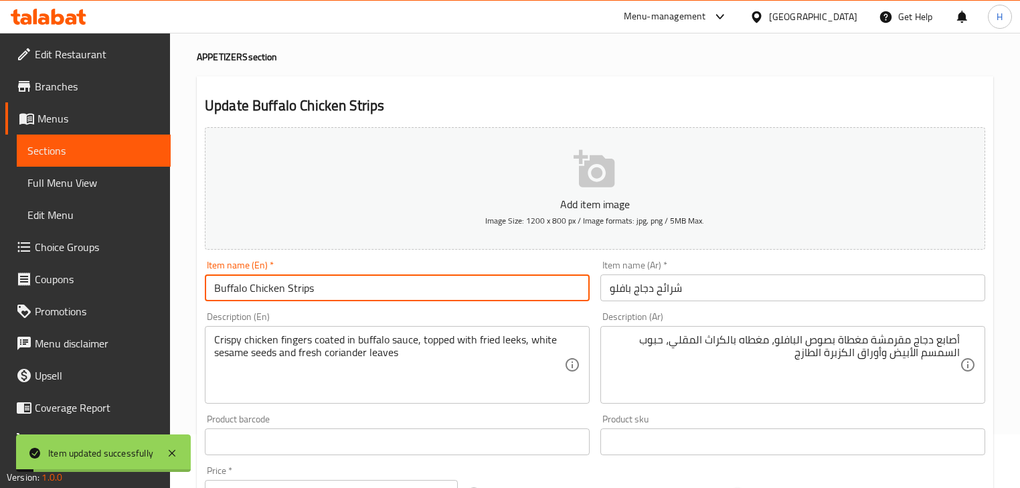
click at [671, 288] on input "شرائح دجاج بافلو" at bounding box center [792, 287] width 385 height 27
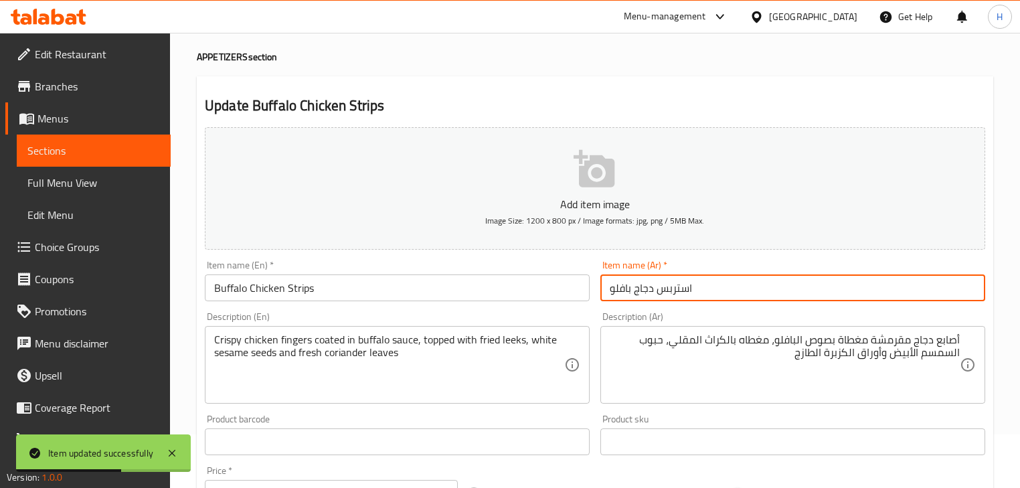
type input "استربس دجاج بافلو"
click at [573, 303] on div "Item name (En)   * Buffalo Chicken Strips Item name (En) *" at bounding box center [397, 281] width 396 height 52
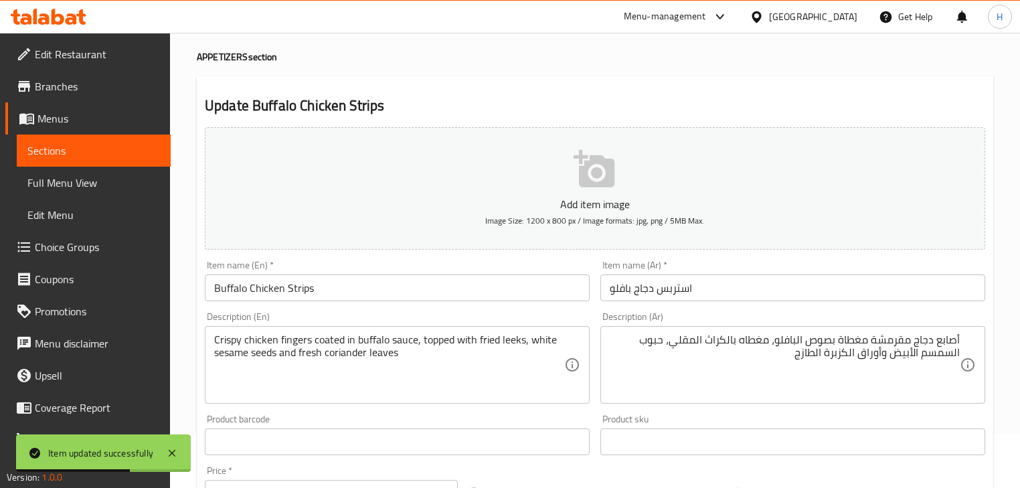
click at [552, 294] on input "Buffalo Chicken Strips" at bounding box center [397, 287] width 385 height 27
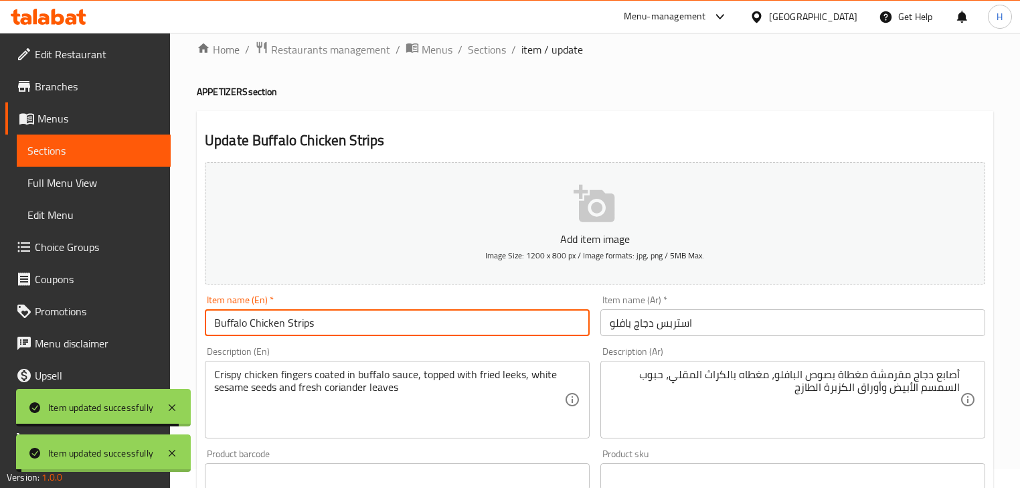
scroll to position [0, 0]
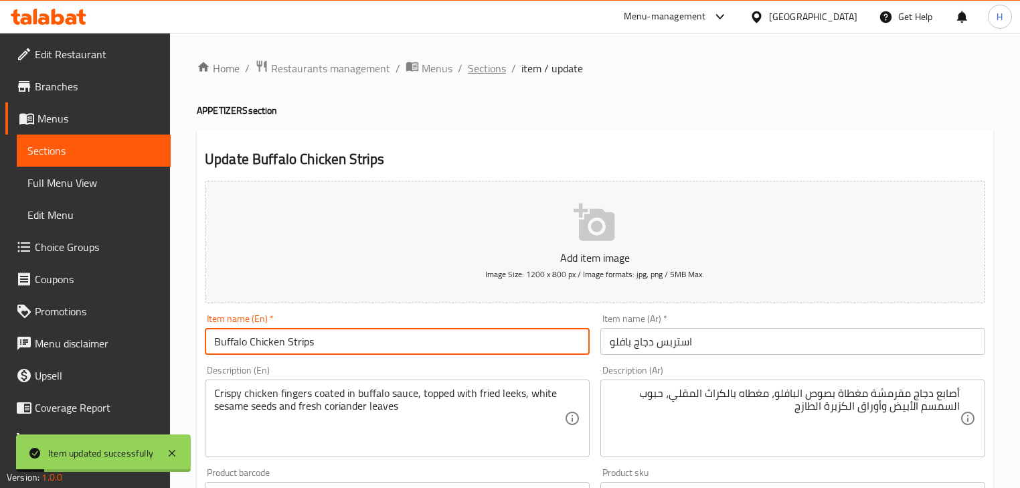
click at [489, 68] on span "Sections" at bounding box center [487, 68] width 38 height 16
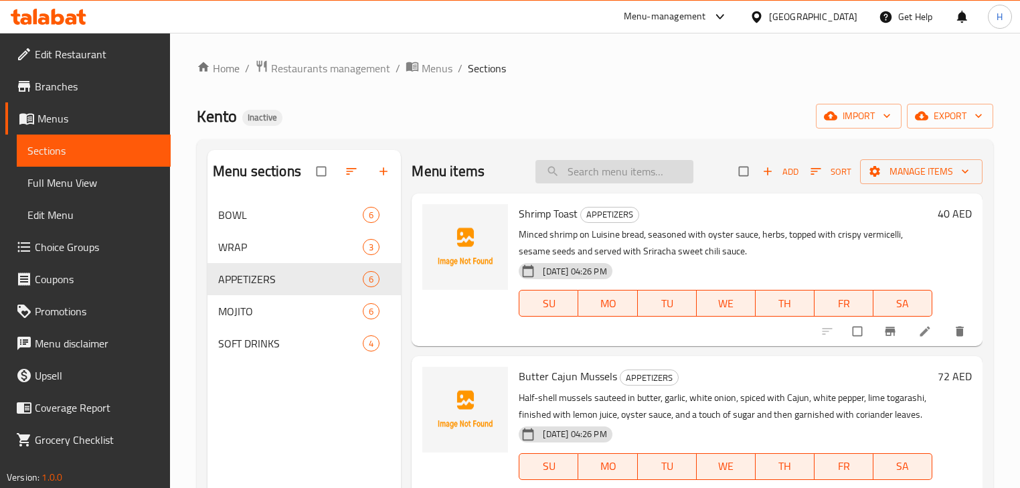
click at [651, 171] on input "search" at bounding box center [615, 171] width 158 height 23
paste input "Loaded Fries"
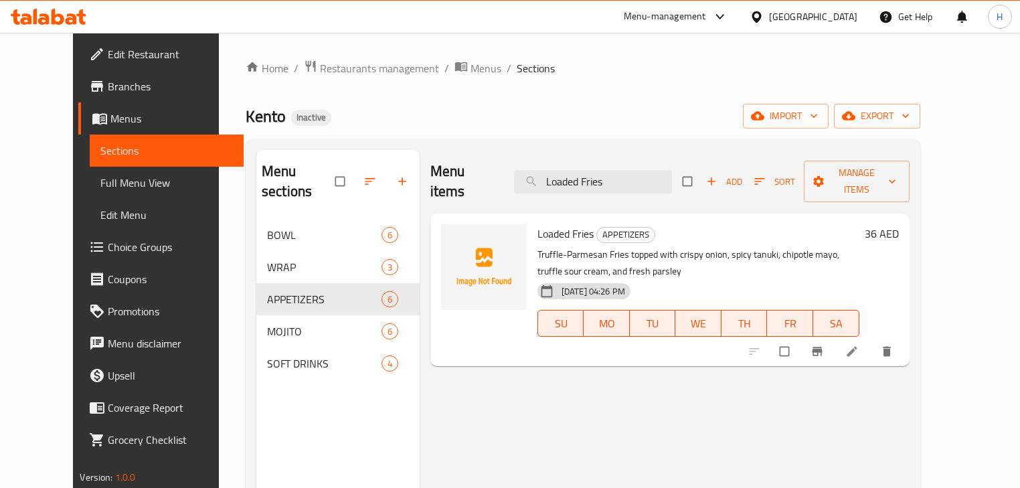
type input "Loaded Fries"
click at [862, 345] on link at bounding box center [853, 351] width 16 height 13
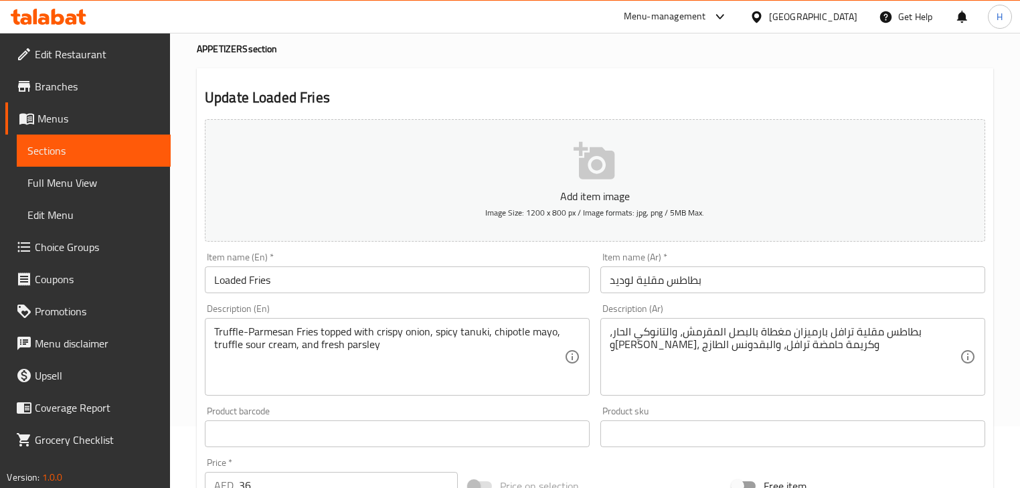
scroll to position [107, 0]
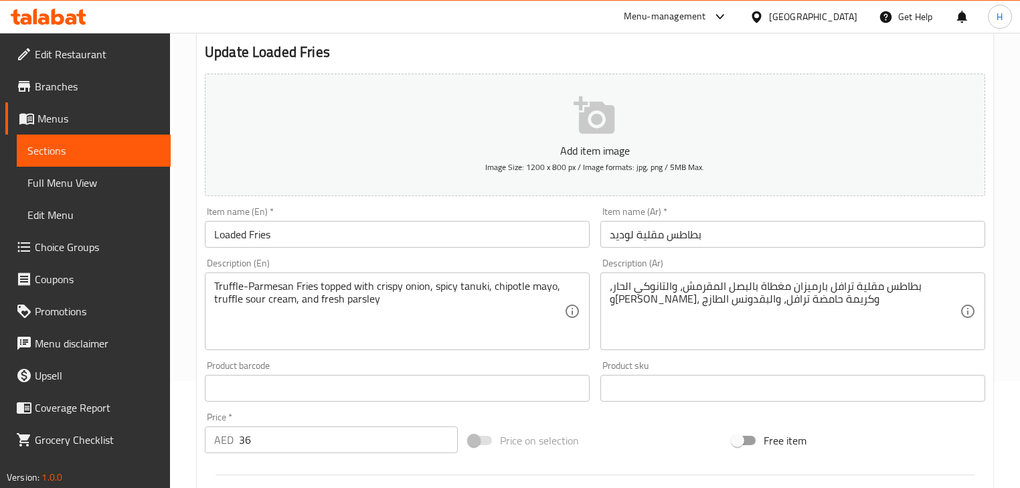
click at [260, 237] on input "Loaded Fries" at bounding box center [397, 234] width 385 height 27
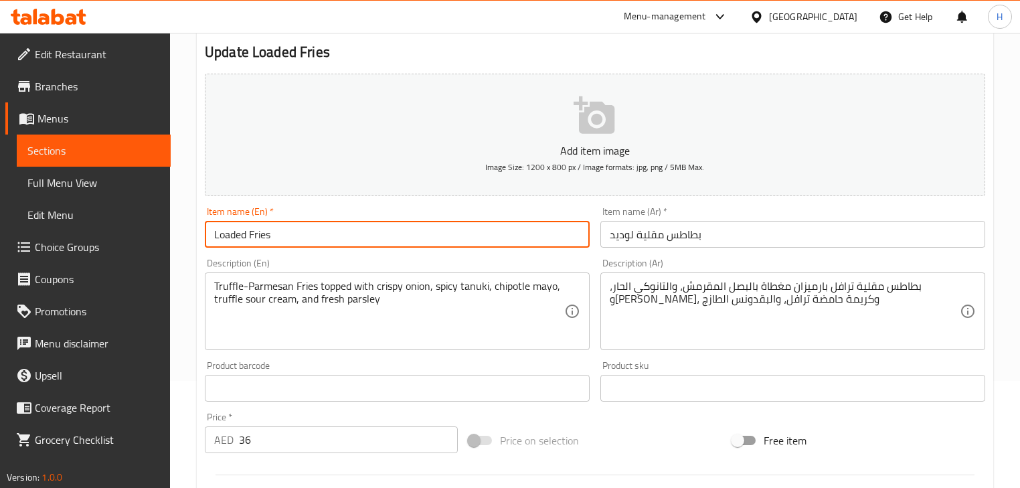
click at [260, 237] on input "Loaded Fries" at bounding box center [397, 234] width 385 height 27
click at [684, 236] on input "بطاطس مقلية لوديد" at bounding box center [792, 234] width 385 height 27
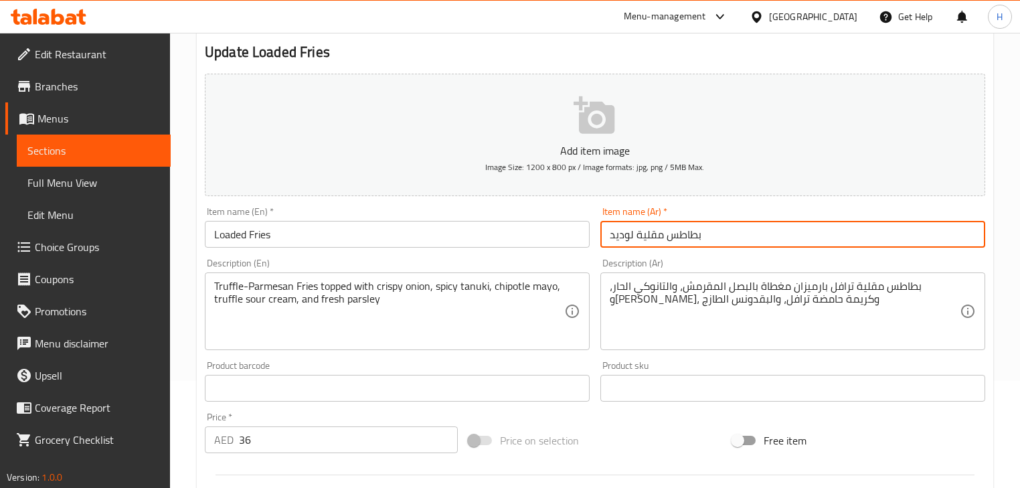
click at [684, 236] on input "بطاطس مقلية لوديد" at bounding box center [792, 234] width 385 height 27
paste input "لودد فرايز"
click at [641, 236] on input "لودد فرايز" at bounding box center [792, 234] width 385 height 27
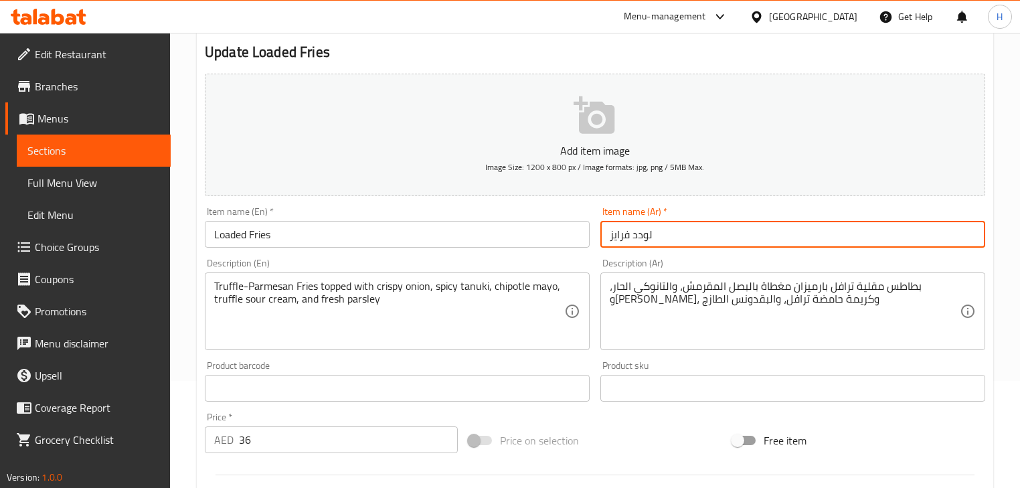
click at [641, 236] on input "لودد فرايز" at bounding box center [792, 234] width 385 height 27
type input "لودد فرايز"
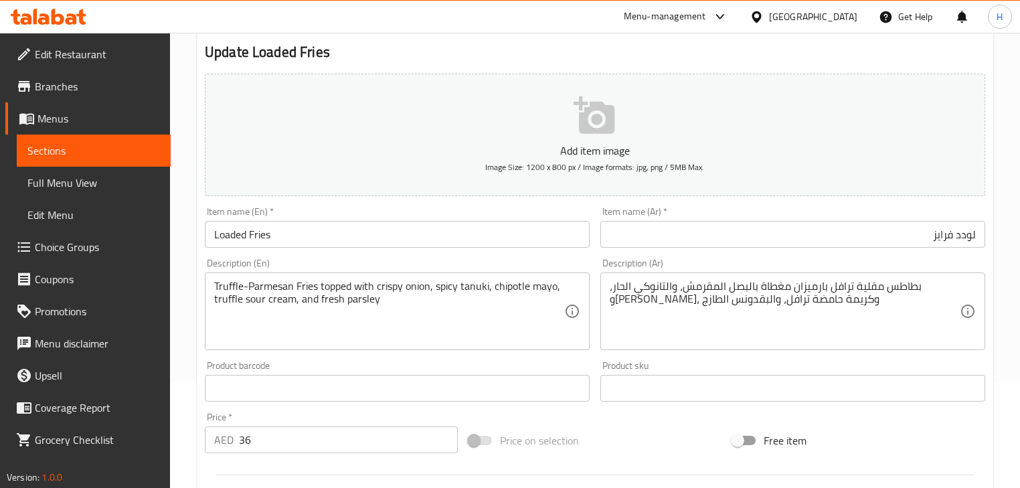
click at [608, 260] on div "Description (Ar) بطاطس مقلية ترافل بارميزان مغطاة بالبصل المقرمش، والتانوكي الح…" at bounding box center [792, 304] width 385 height 92
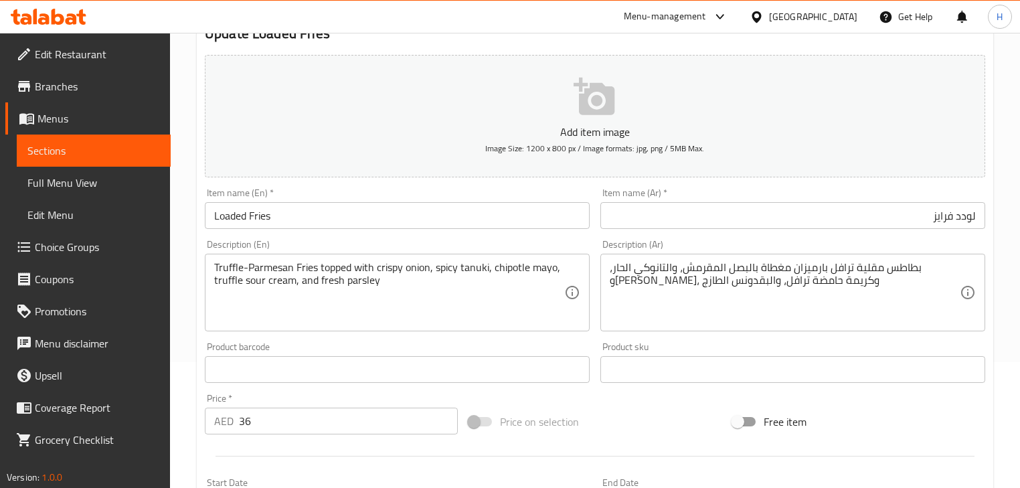
scroll to position [161, 0]
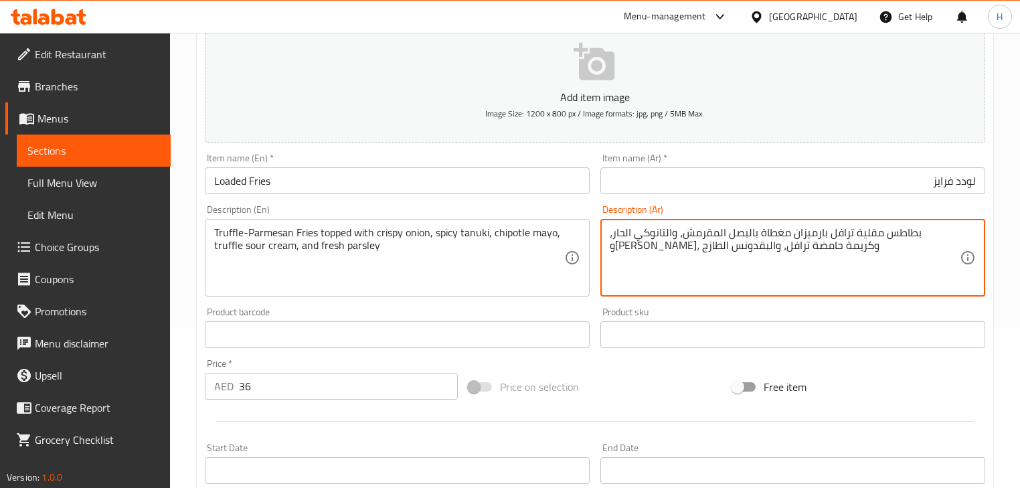
click at [675, 254] on textarea "بطاطس مقلية ترافل بارميزان مغطاة بالبصل المقرمش، والتانوكي الحار، و[PERSON_NAME…" at bounding box center [785, 258] width 350 height 64
click at [584, 206] on div "Description (En) Truffle-Parmesan Fries topped with crispy onion, spicy tanuki,…" at bounding box center [397, 251] width 385 height 92
click at [589, 203] on div "Description (En) Truffle-Parmesan Fries topped with crispy onion, spicy tanuki,…" at bounding box center [397, 250] width 396 height 102
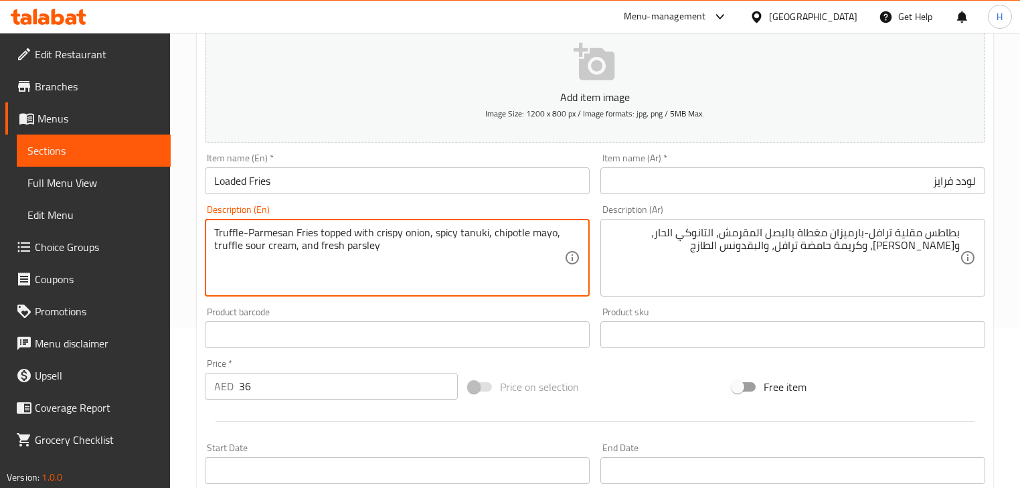
click at [476, 232] on textarea "Truffle-Parmesan Fries topped with crispy onion, spicy tanuki, chipotle mayo, t…" at bounding box center [389, 258] width 350 height 64
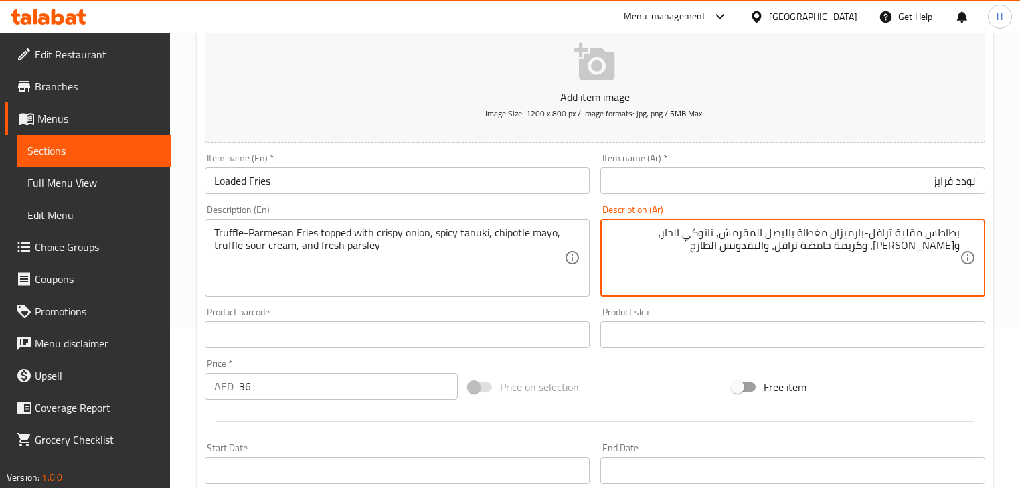
click at [683, 236] on textarea "بطاطس مقلية ترافل-بارميزان مغطاة بالبصل المقرمش، تانوكي الحار، و[PERSON_NAME]، …" at bounding box center [785, 258] width 350 height 64
click at [661, 234] on textarea "بطاطس مقلية ترافل-بارميزان مغطاة بالبصل المقرمش، [GEOGRAPHIC_DATA]، و[PERSON_NA…" at bounding box center [785, 258] width 350 height 64
drag, startPoint x: 630, startPoint y: 233, endPoint x: 647, endPoint y: 232, distance: 17.5
click at [647, 232] on textarea "بطاطس مقلية ترافل-بارميزان مغطاة بالبصل المقرمش، [GEOGRAPHIC_DATA]، [PERSON_NAM…" at bounding box center [785, 258] width 350 height 64
click at [496, 204] on div "Description (En) Truffle-Parmesan Fries topped with crispy onion, spicy tanuki,…" at bounding box center [397, 250] width 396 height 102
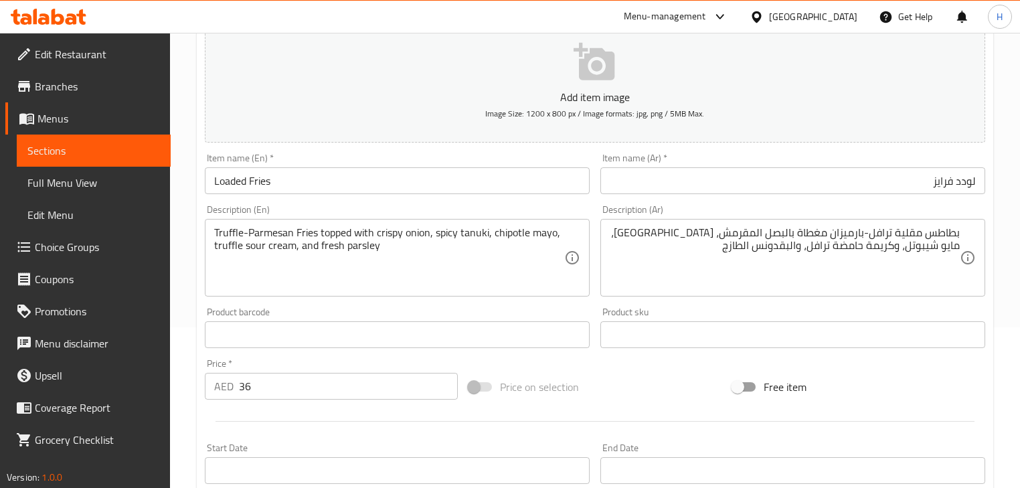
click at [511, 205] on div "Description (En) Truffle-Parmesan Fries topped with crispy onion, spicy tanuki,…" at bounding box center [397, 251] width 385 height 92
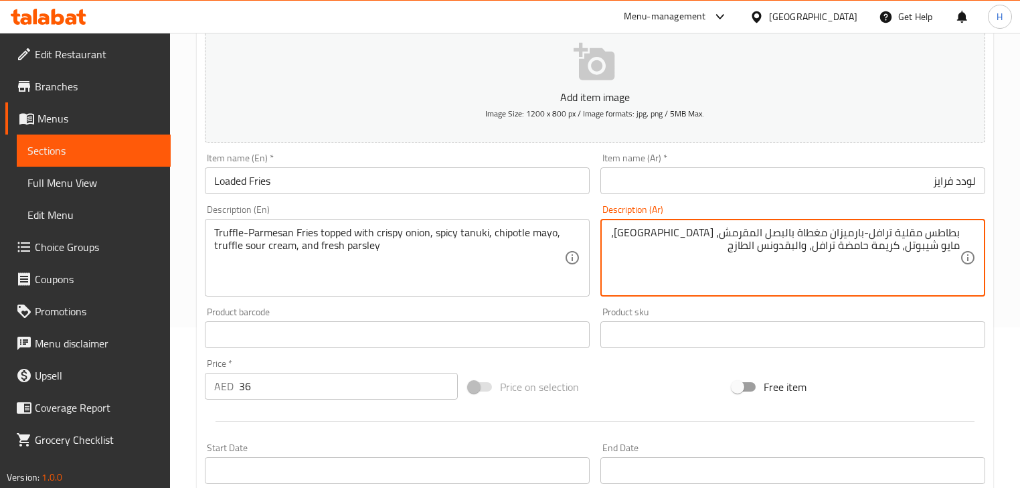
type textarea "بطاطس مقلية ترافل-بارميزان مغطاة بالبصل المقرمش، [GEOGRAPHIC_DATA]، مايو شيبوتل…"
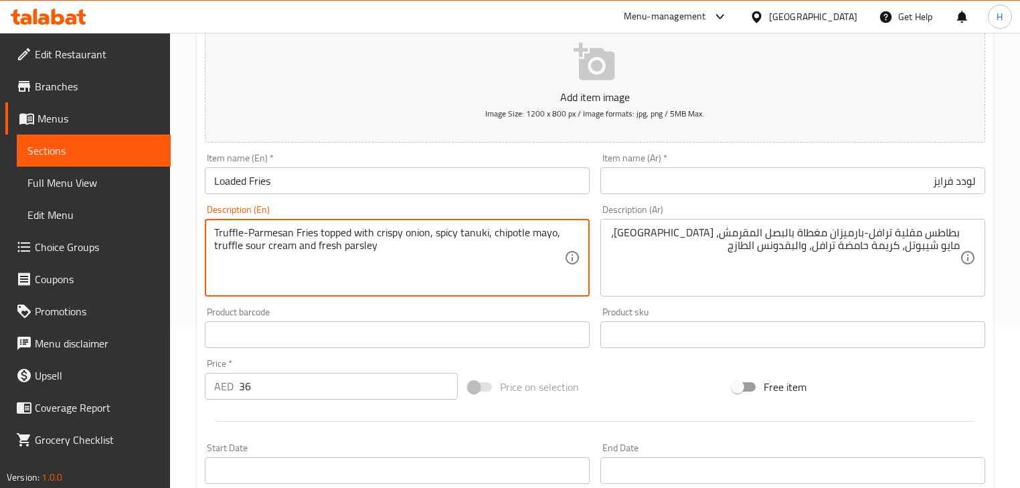
type textarea "Truffle-Parmesan Fries topped with crispy onion, spicy tanuki, chipotle mayo, t…"
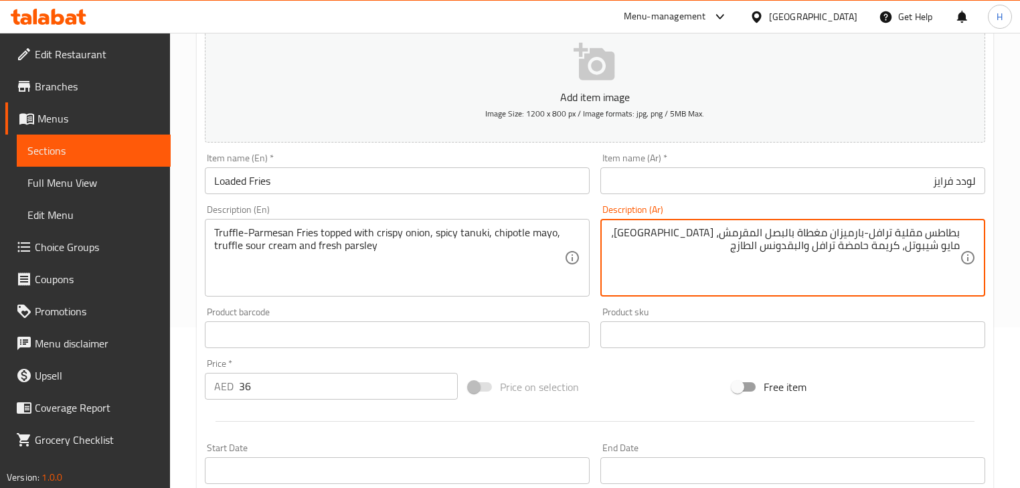
click at [317, 181] on input "Loaded Fries" at bounding box center [397, 180] width 385 height 27
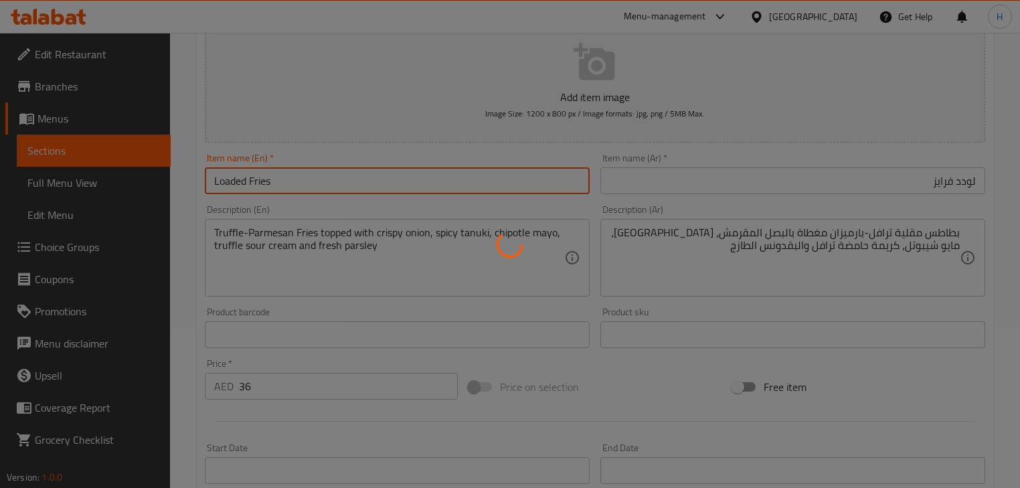
scroll to position [0, 0]
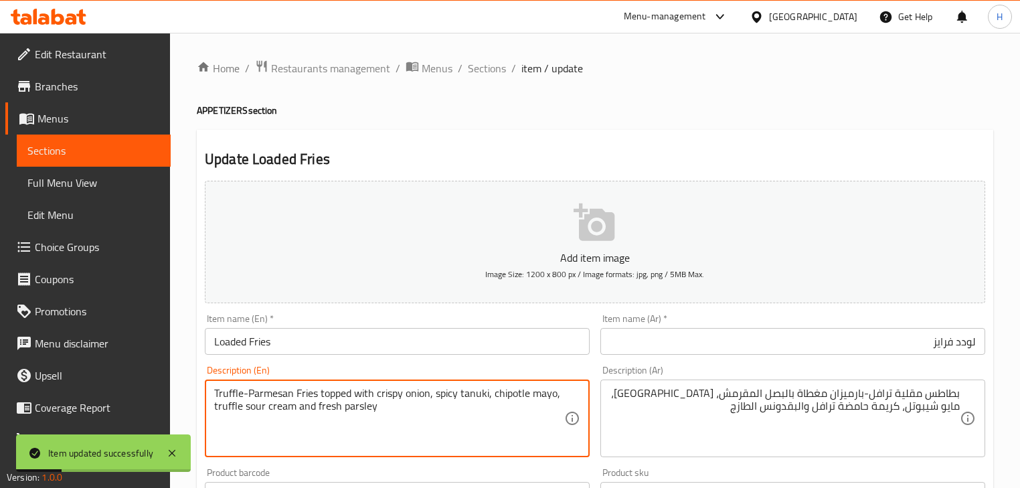
click at [541, 395] on textarea "Truffle-Parmesan Fries topped with crispy onion, spicy tanuki, chipotle mayo, t…" at bounding box center [389, 419] width 350 height 64
click at [659, 396] on textarea "بطاطس مقلية ترافل-بارميزان مغطاة بالبصل المقرمش، [GEOGRAPHIC_DATA]، مايو شيبوتل…" at bounding box center [785, 419] width 350 height 64
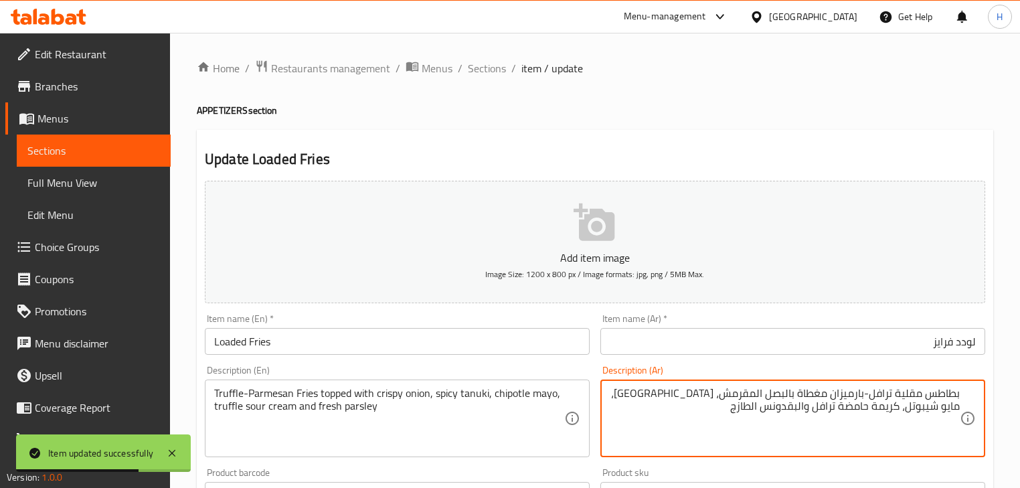
click at [655, 394] on textarea "بطاطس مقلية ترافل-بارميزان مغطاة بالبصل المقرمش، [GEOGRAPHIC_DATA]، مايو شيبوتل…" at bounding box center [785, 419] width 350 height 64
paste textarea "نيز"
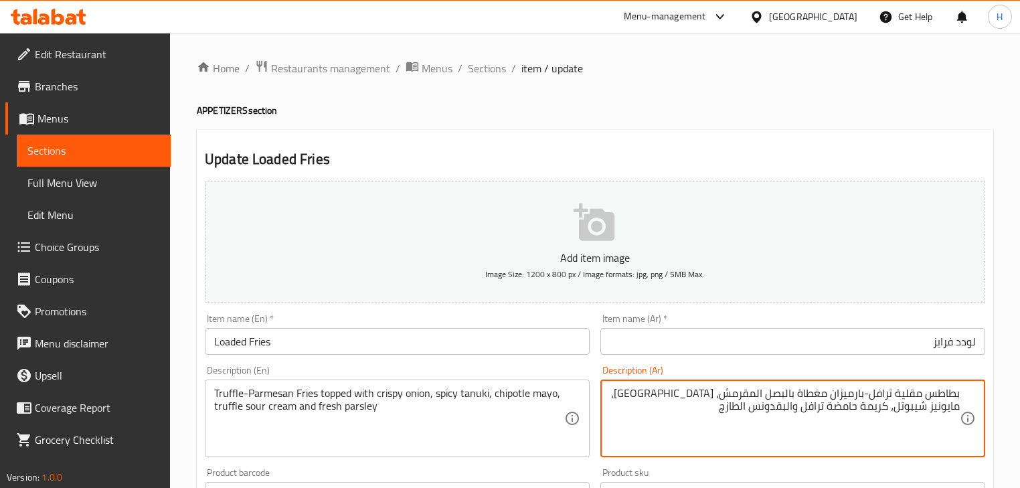
type textarea "بطاطس مقلية ترافل-بارميزان مغطاة بالبصل المقرمش، [GEOGRAPHIC_DATA]، مايونيز شيب…"
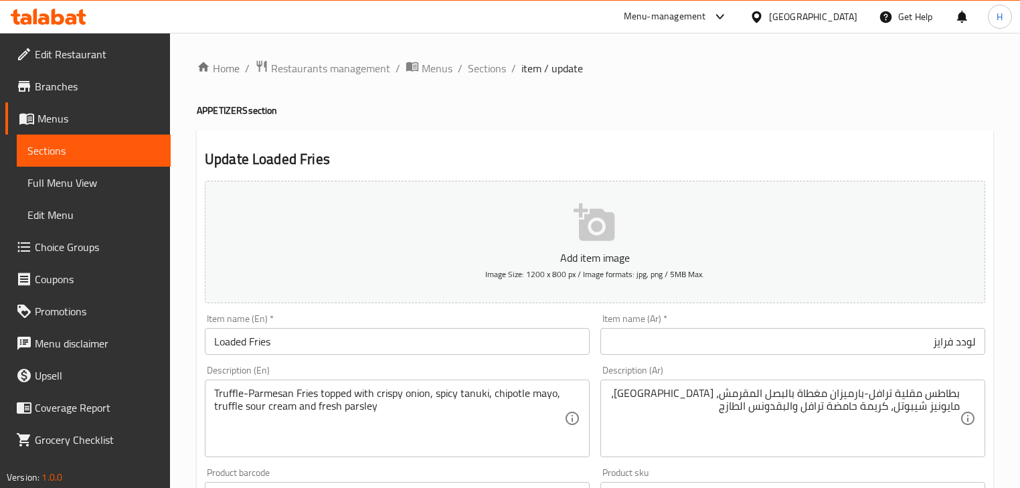
click at [440, 327] on div "Item name (En)   * Loaded Fries Item name (En) *" at bounding box center [397, 334] width 385 height 41
click at [441, 337] on input "Loaded Fries" at bounding box center [397, 341] width 385 height 27
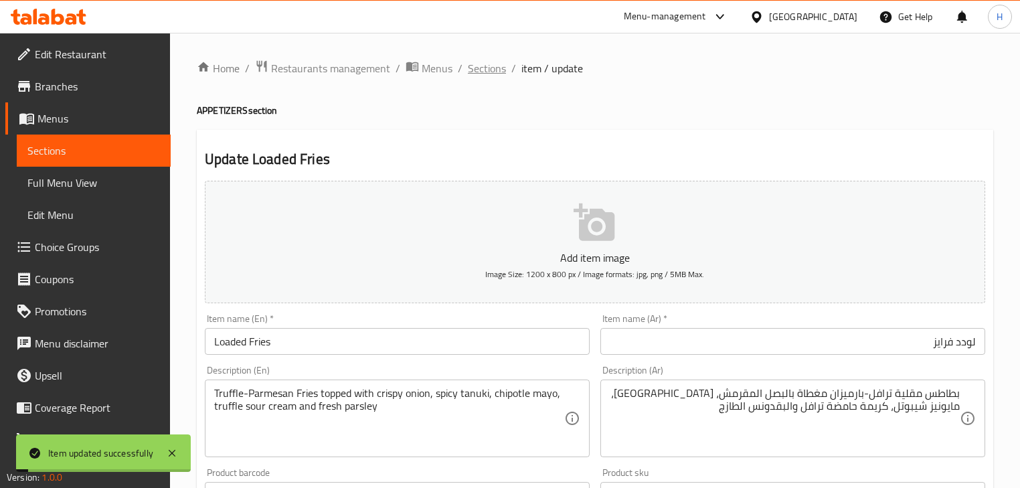
click at [479, 60] on span "Sections" at bounding box center [487, 68] width 38 height 16
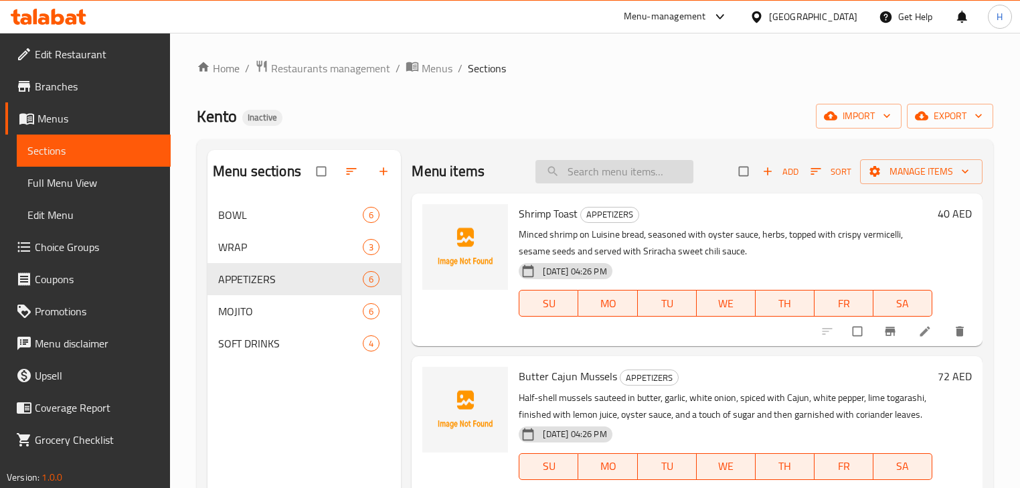
click at [621, 166] on input "search" at bounding box center [615, 171] width 158 height 23
paste input "LEMON MINT COOLER"
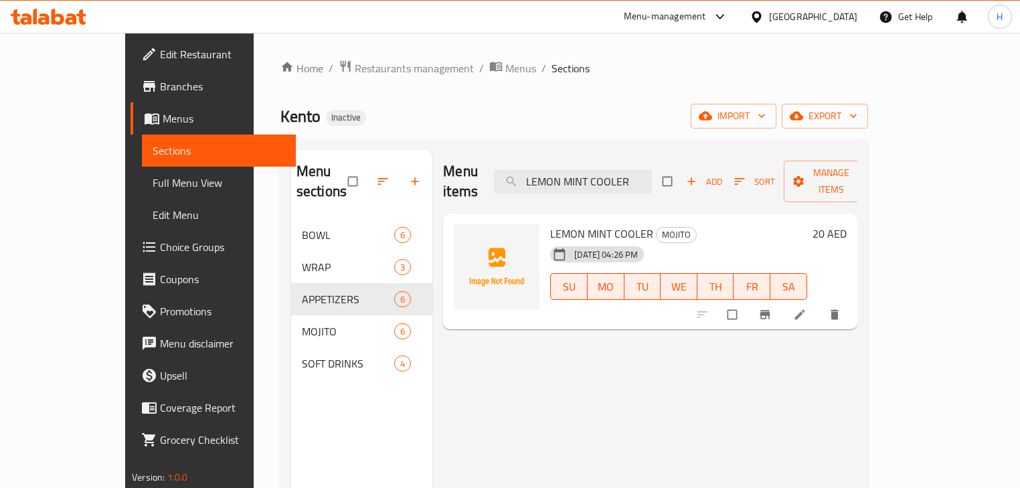
type input "LEMON MINT COOLER"
click at [805, 310] on icon at bounding box center [800, 315] width 10 height 10
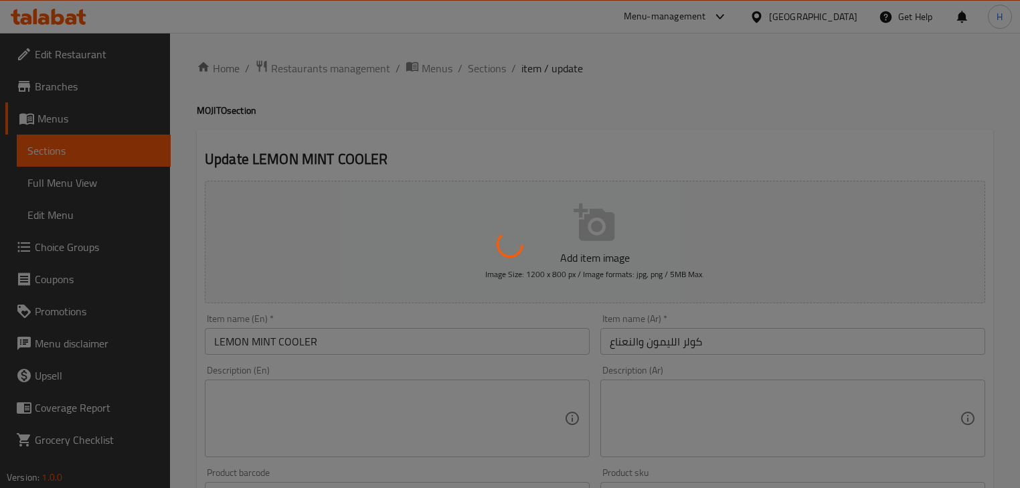
click at [643, 339] on div at bounding box center [510, 244] width 1020 height 488
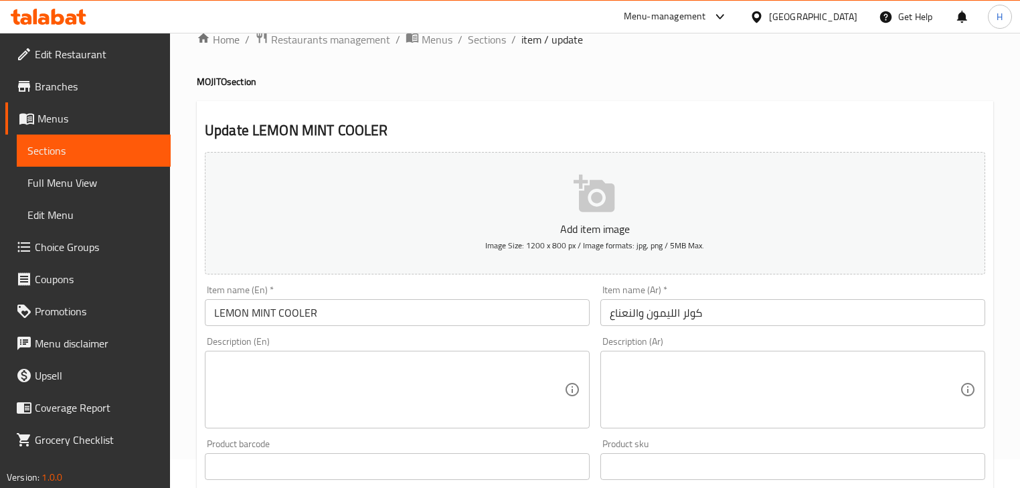
scroll to position [54, 0]
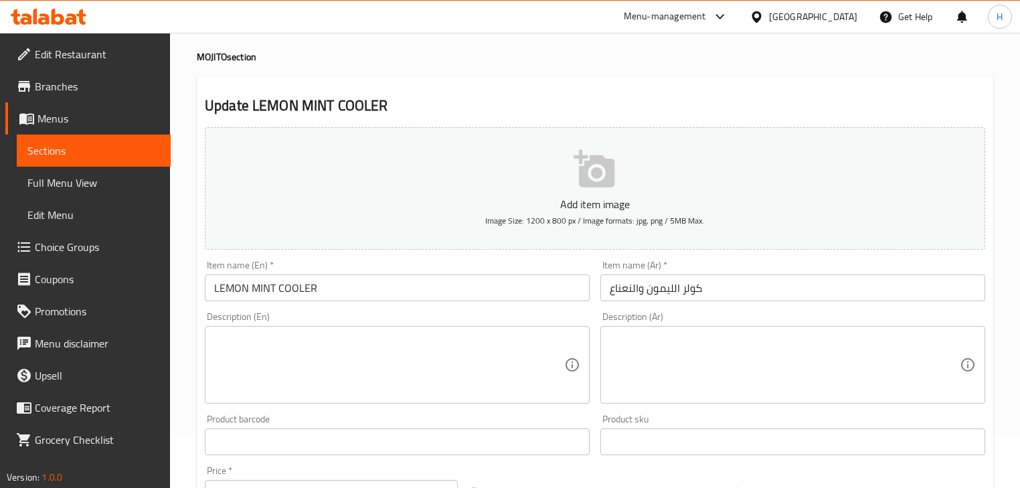
click at [645, 295] on input "كولر الليمون والنعناع" at bounding box center [792, 287] width 385 height 27
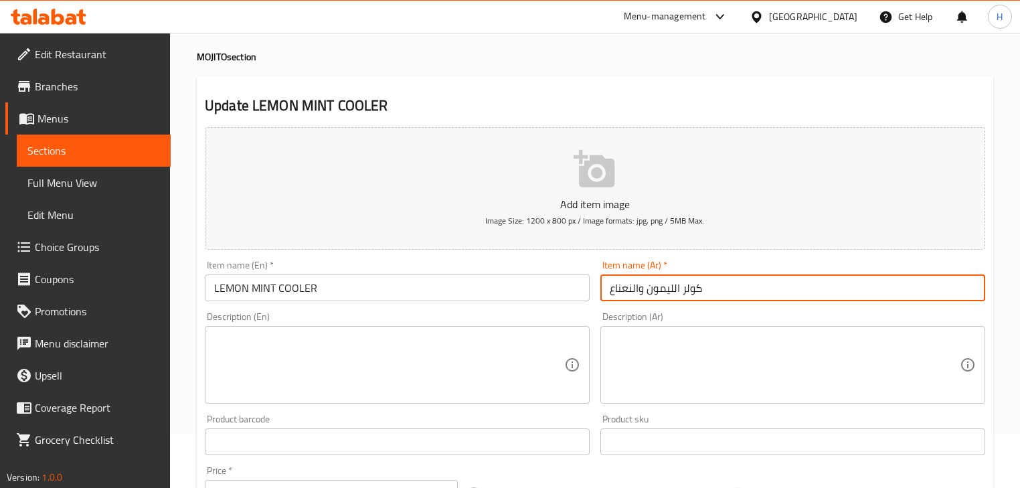
click at [645, 295] on input "كولر الليمون والنعناع" at bounding box center [792, 287] width 385 height 27
click at [901, 306] on div "Item name (Ar)   * كولر الليمون والنعناع Item name (Ar) *" at bounding box center [793, 281] width 396 height 52
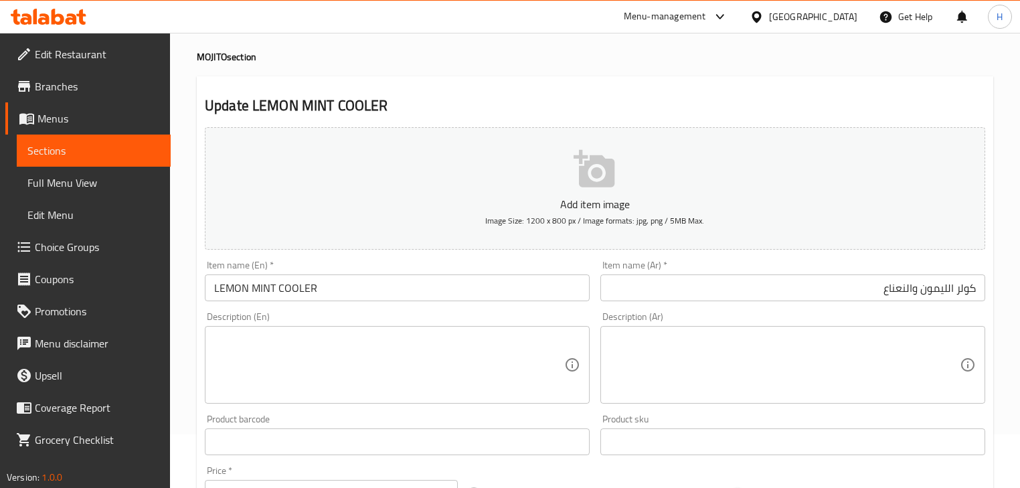
click at [941, 288] on input "كولر الليمون والنعناع" at bounding box center [792, 287] width 385 height 27
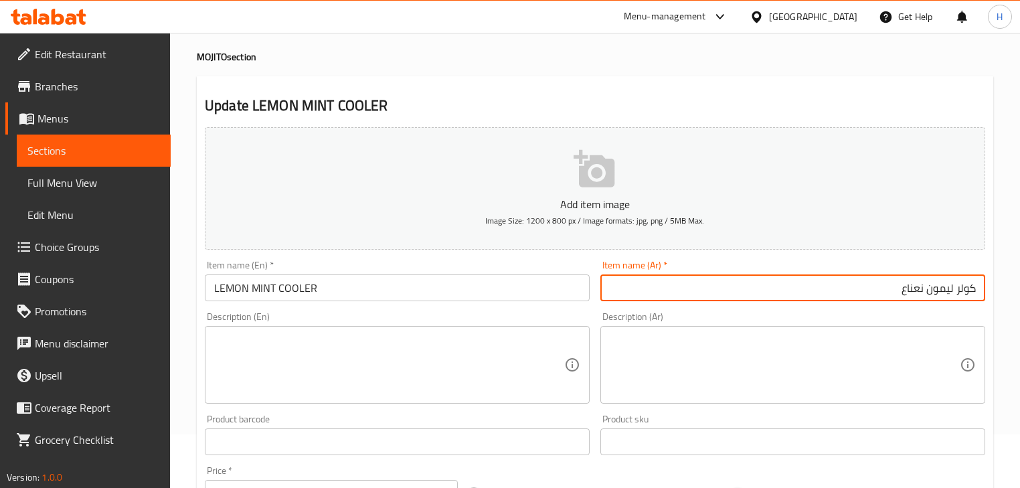
type input "كولر ليمون نعناع"
click at [560, 284] on input "LEMON MINT COOLER" at bounding box center [397, 287] width 385 height 27
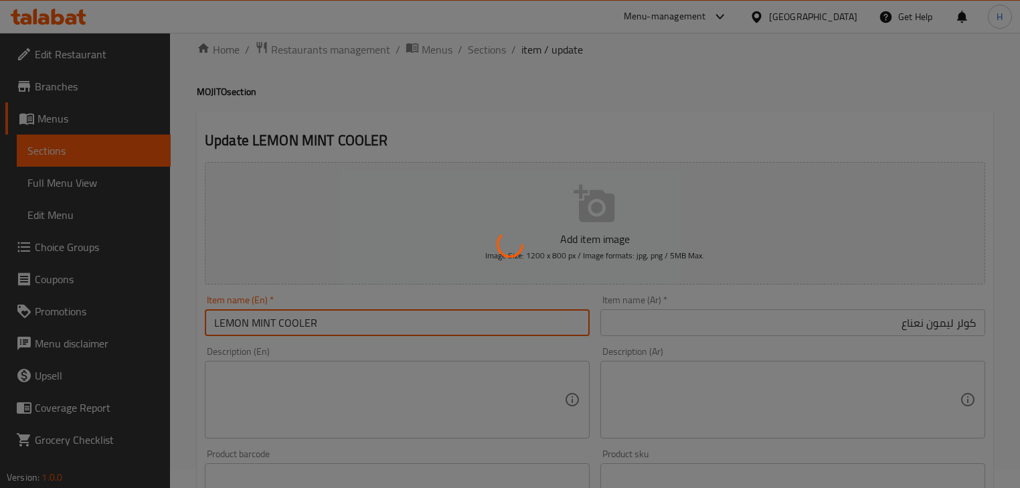
scroll to position [0, 0]
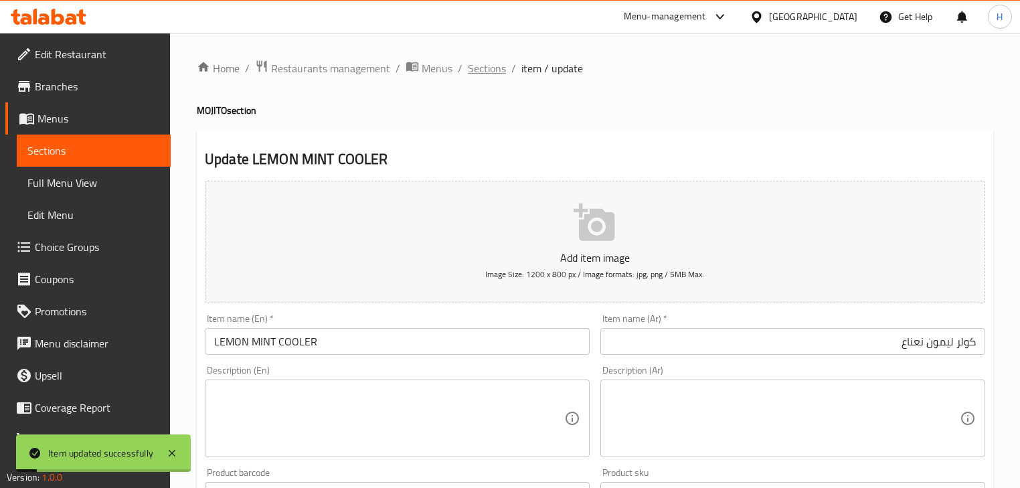
click at [486, 67] on span "Sections" at bounding box center [487, 68] width 38 height 16
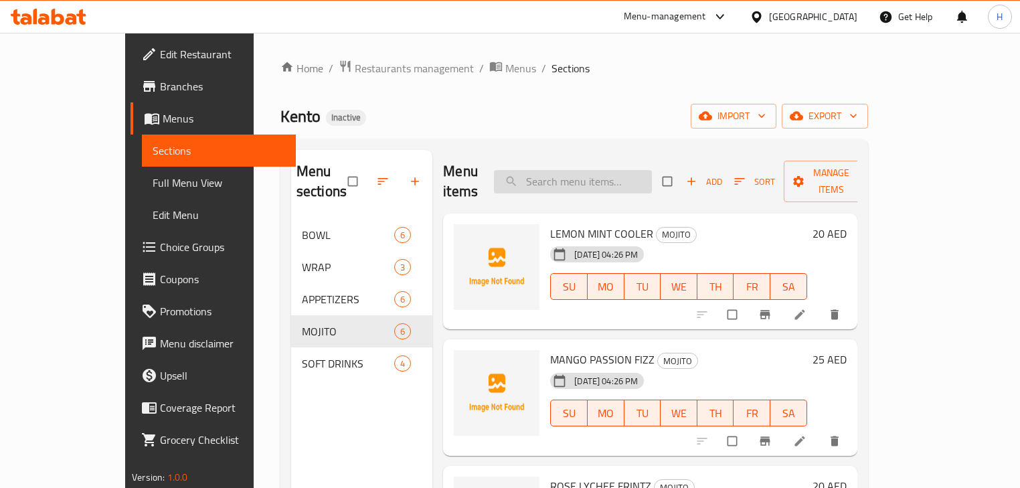
click at [636, 173] on input "search" at bounding box center [573, 181] width 158 height 23
paste input "COCA COLA"
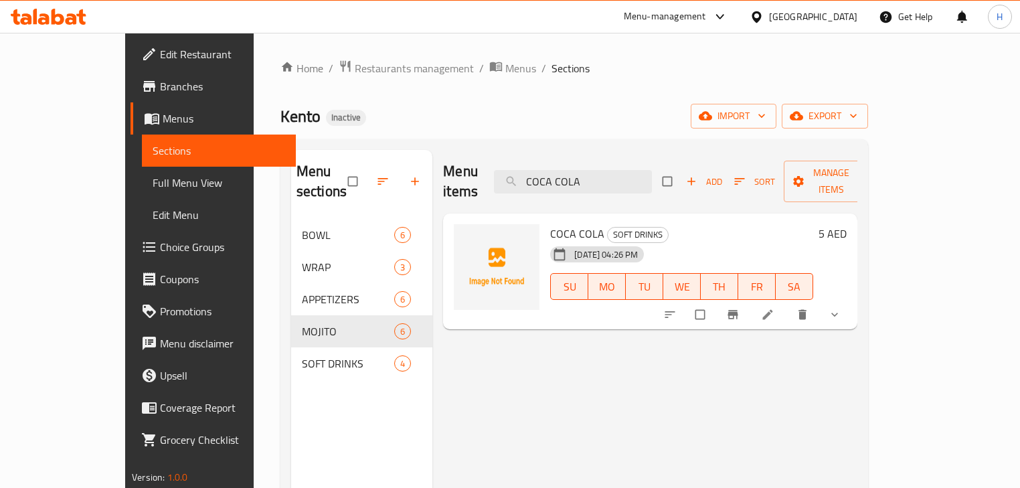
type input "COCA COLA"
click at [777, 308] on link at bounding box center [769, 314] width 16 height 13
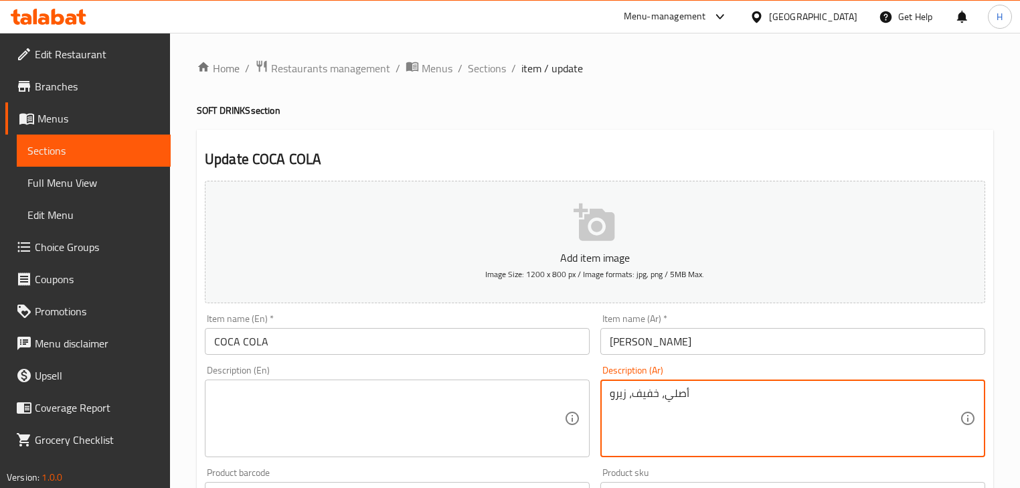
click at [663, 405] on textarea "أصلي، خفيف، زيرو" at bounding box center [785, 419] width 350 height 64
click at [664, 406] on textarea "أصلي، خفيف، زيرو" at bounding box center [785, 419] width 350 height 64
click at [489, 335] on input "COCA COLA" at bounding box center [397, 341] width 385 height 27
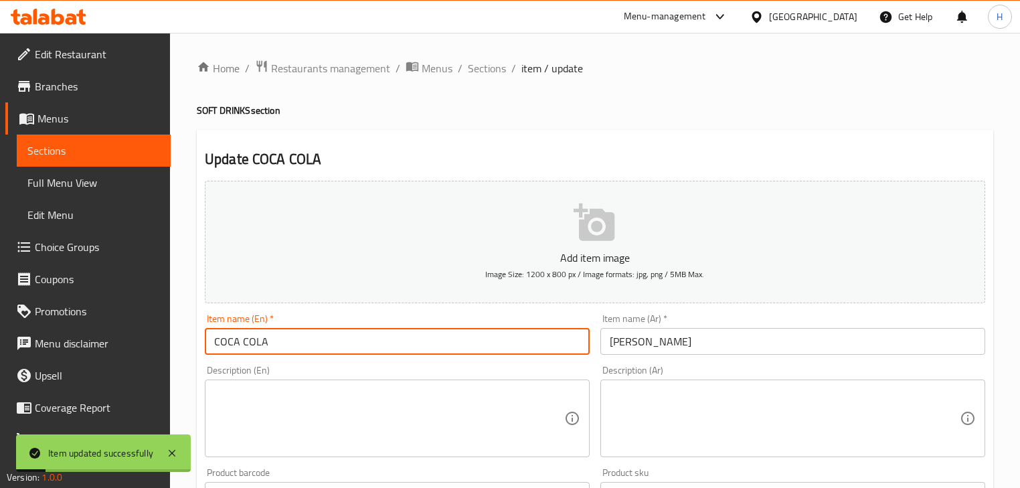
click at [332, 340] on input "COCA COLA" at bounding box center [397, 341] width 385 height 27
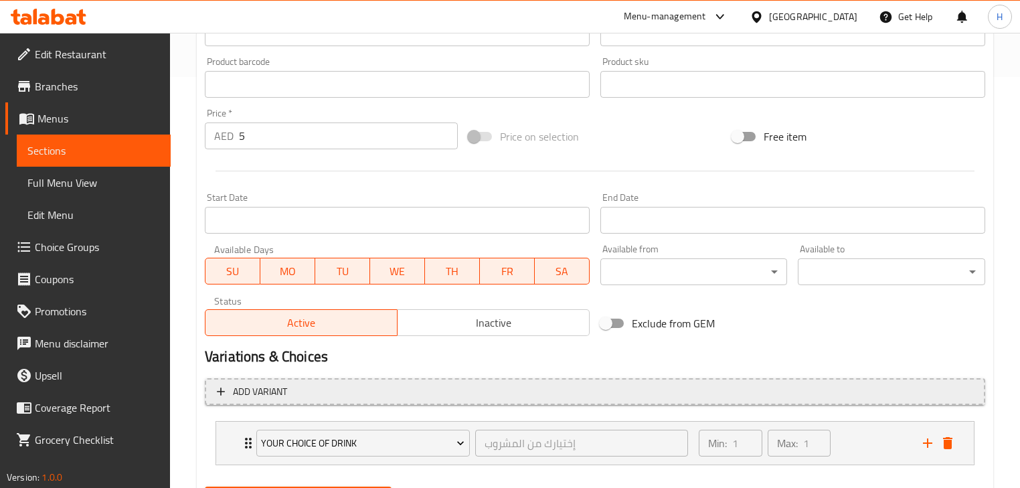
scroll to position [479, 0]
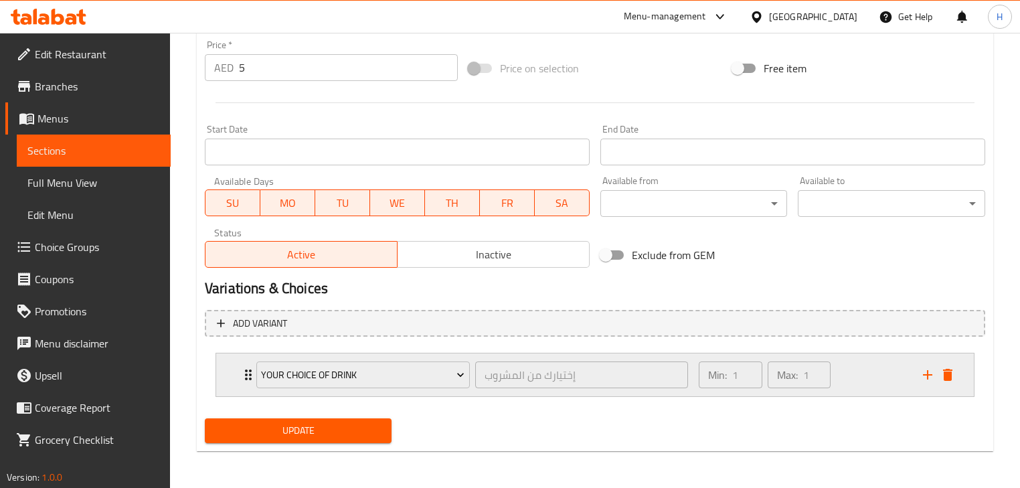
click at [836, 388] on div "Min: 1 ​ Max: 1 ​" at bounding box center [803, 374] width 224 height 43
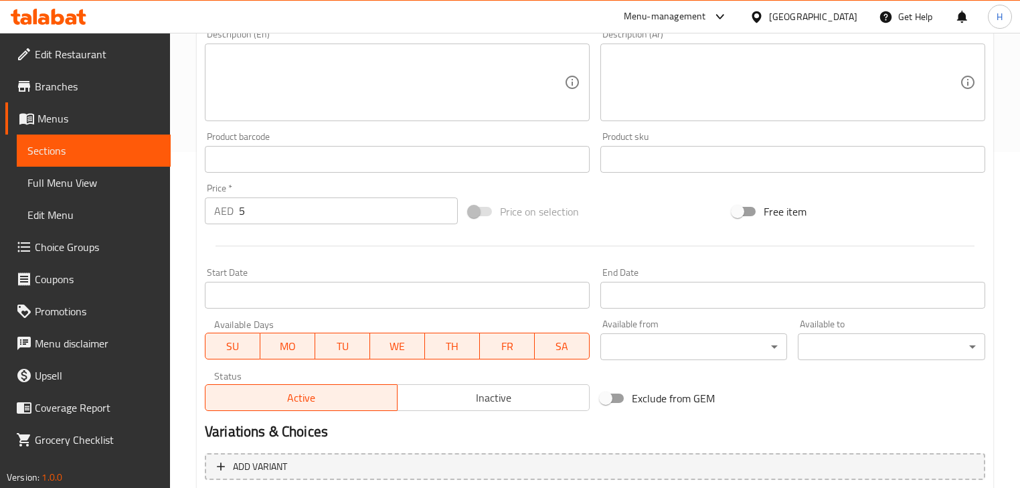
scroll to position [214, 0]
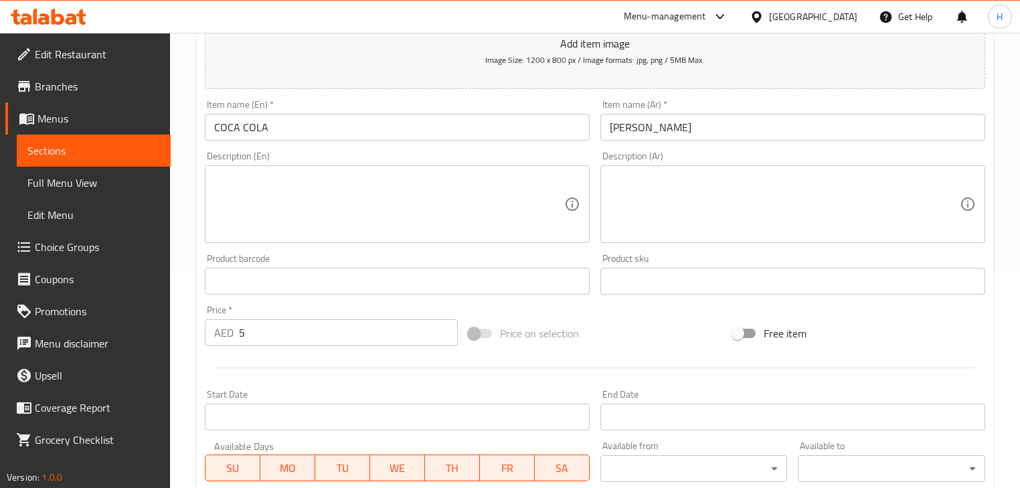
click at [398, 127] on input "COCA COLA" at bounding box center [397, 127] width 385 height 27
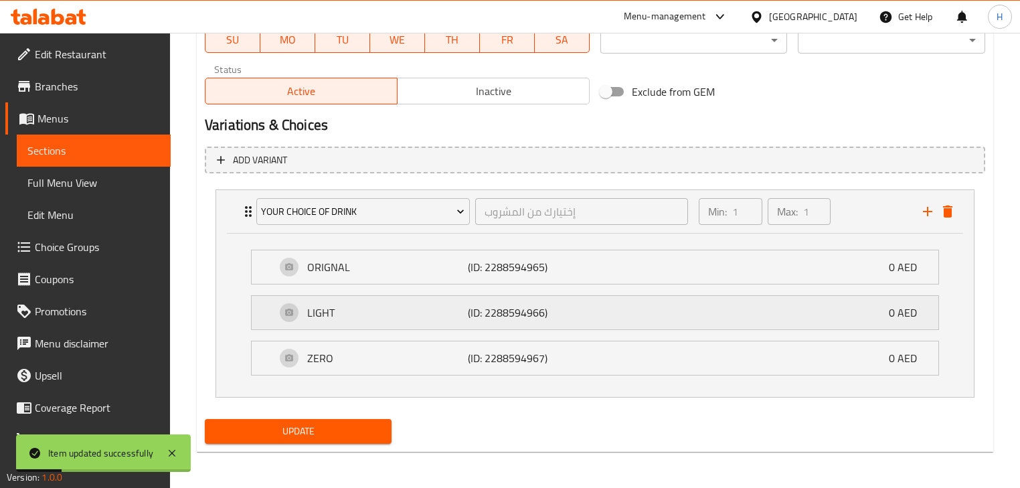
scroll to position [643, 0]
click at [87, 243] on span "Choice Groups" at bounding box center [97, 247] width 125 height 16
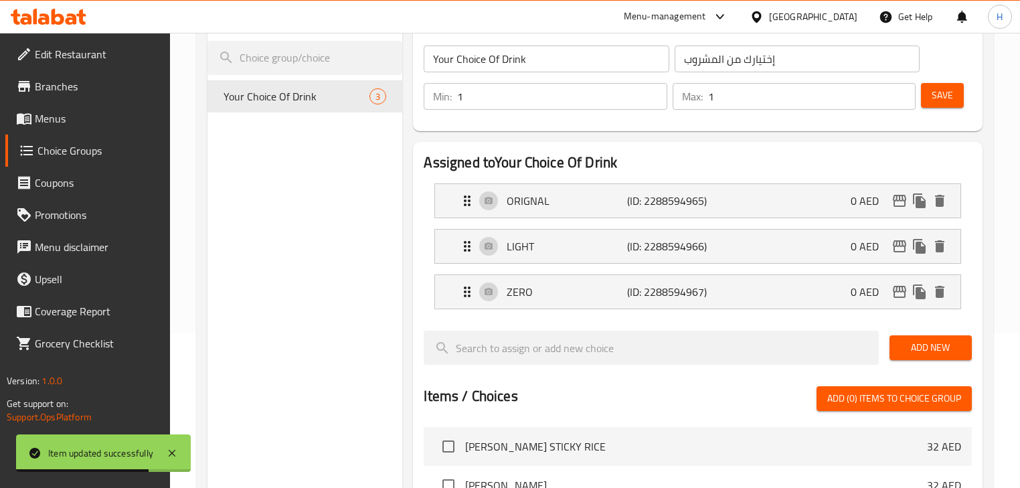
scroll to position [136, 0]
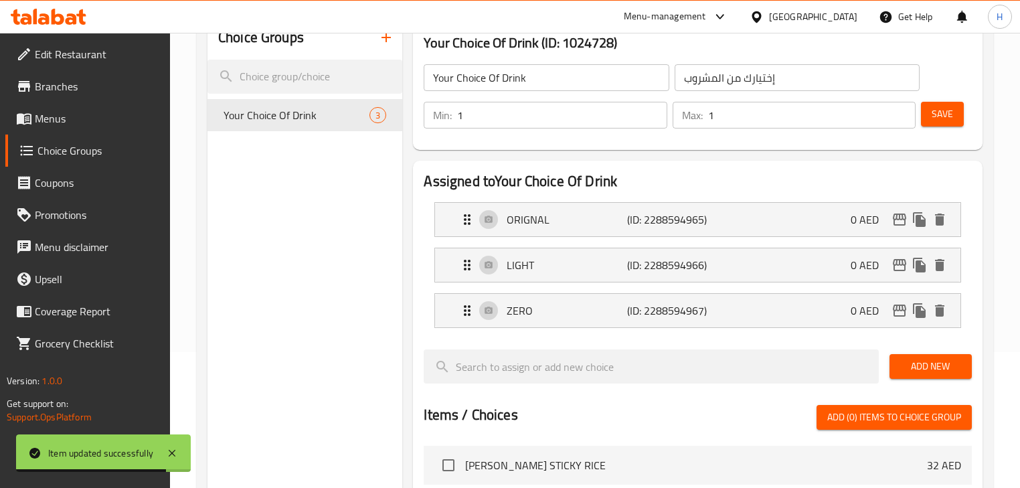
click at [566, 64] on input "Your Choice Of Drink" at bounding box center [546, 77] width 245 height 27
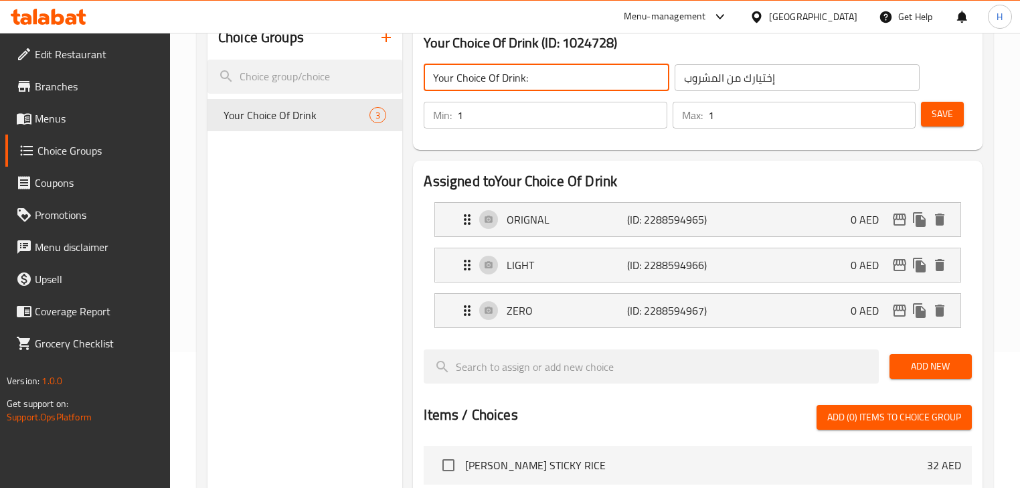
type input "Your Choice Of Drink:"
click at [720, 82] on input "إختيارك من المشروب" at bounding box center [797, 77] width 245 height 27
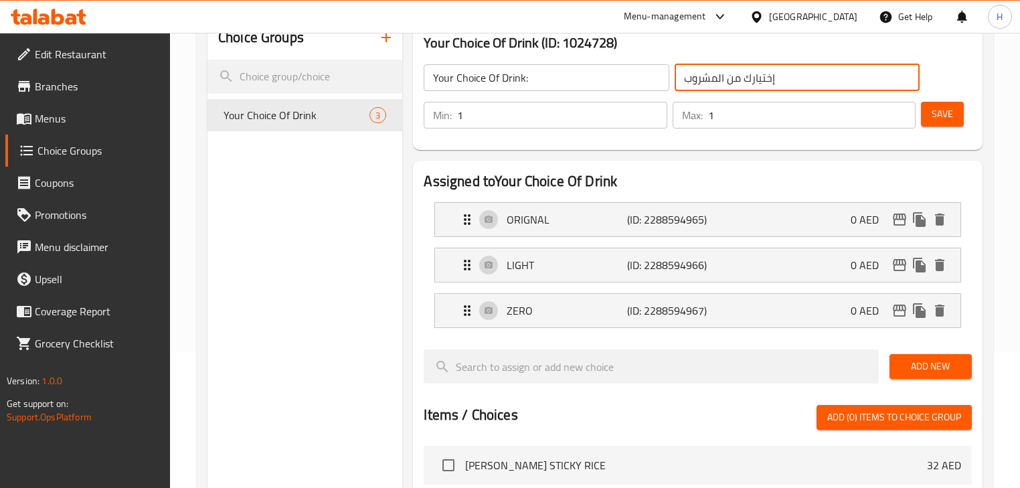
click at [720, 82] on input "إختيارك من المشروب" at bounding box center [797, 77] width 245 height 27
click at [803, 72] on input "إختيارك من المشروب" at bounding box center [797, 77] width 245 height 27
type input "إختيارك من المشروب:"
click at [608, 71] on input "Your Choice Of Drink:" at bounding box center [546, 77] width 245 height 27
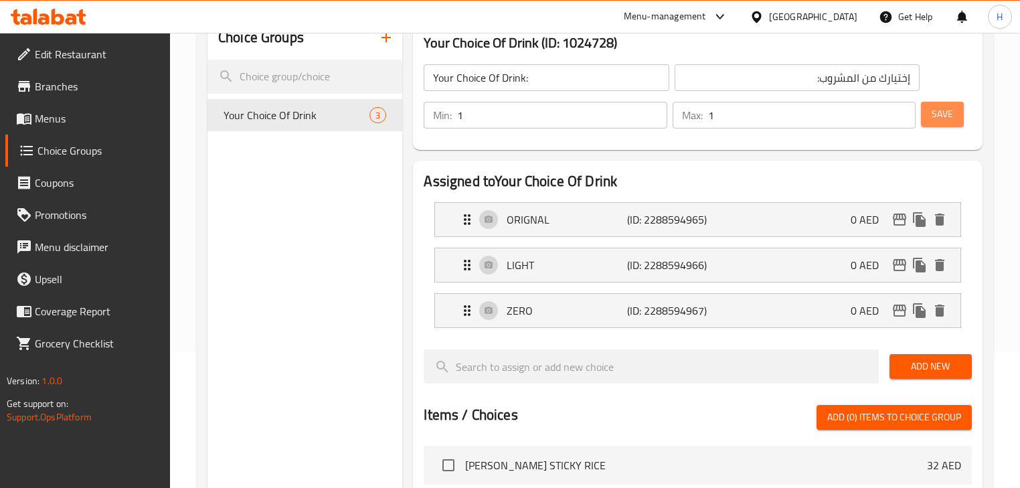
click at [944, 115] on span "Save" at bounding box center [942, 114] width 21 height 17
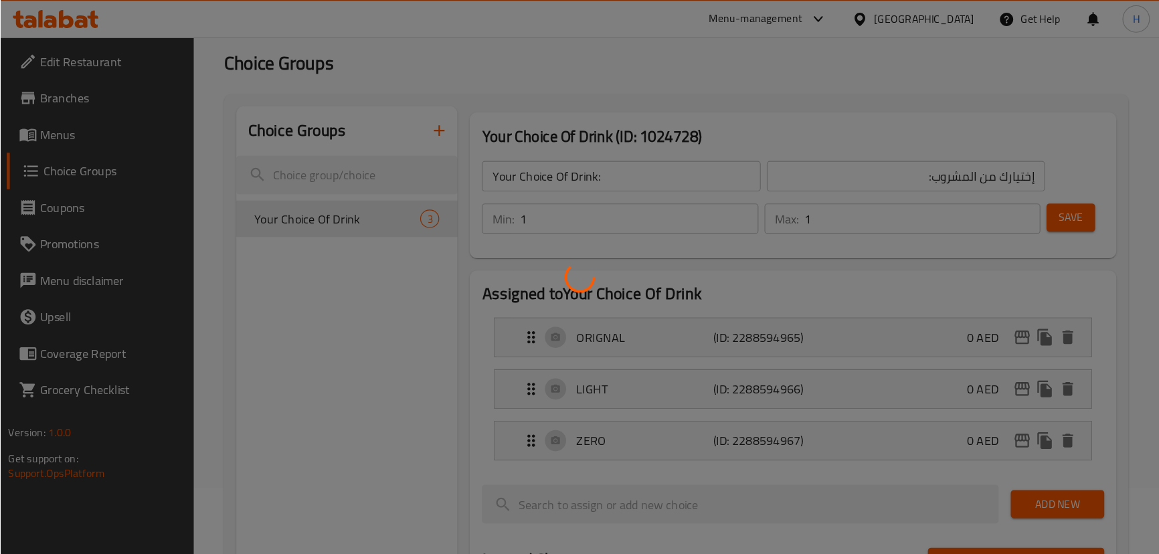
scroll to position [0, 0]
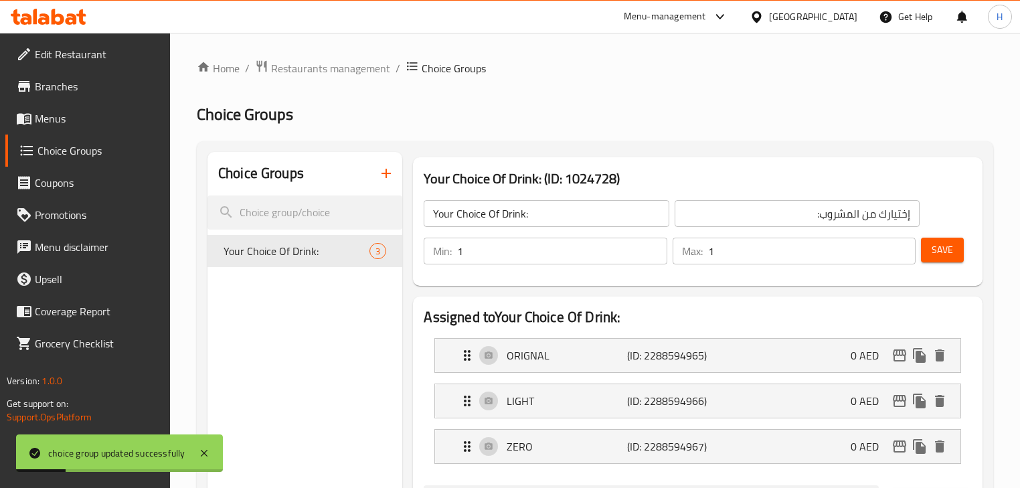
click at [74, 117] on span "Menus" at bounding box center [97, 118] width 125 height 16
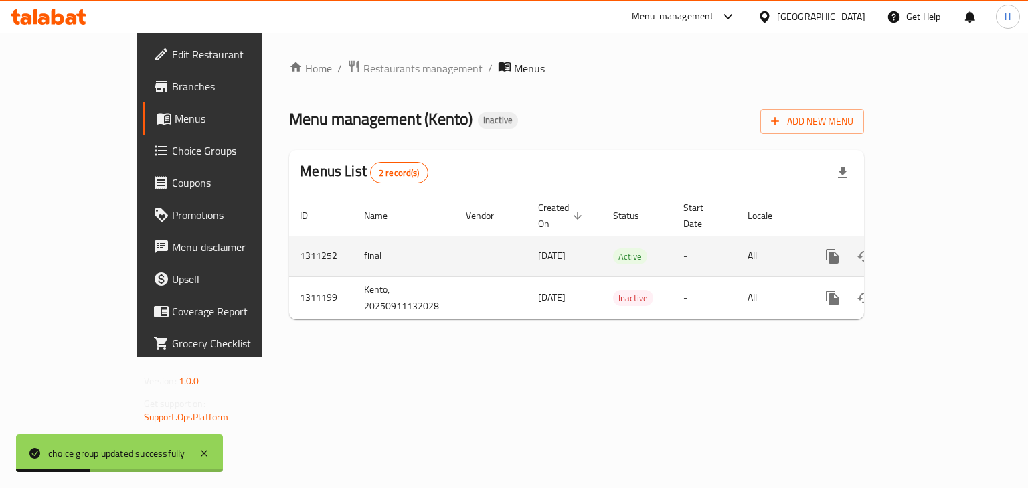
click at [935, 250] on icon "enhanced table" at bounding box center [929, 256] width 12 height 12
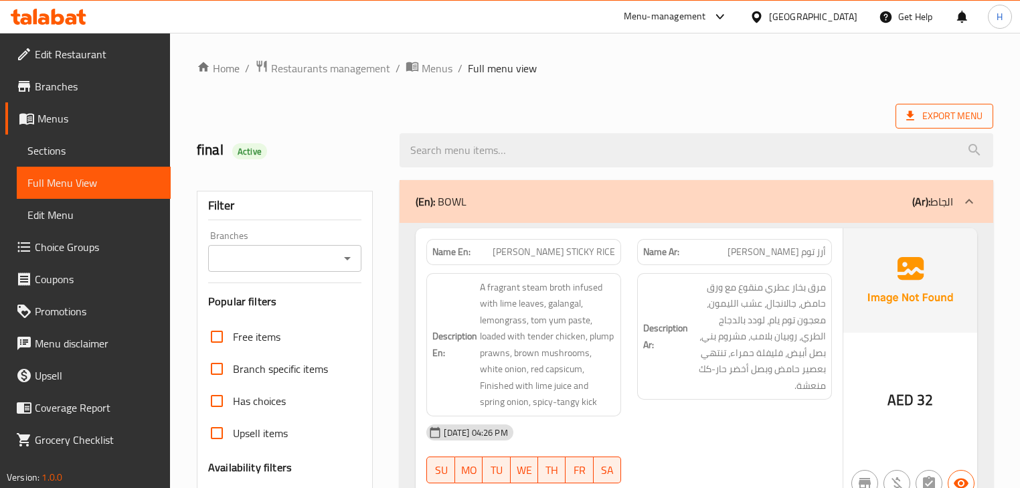
click at [940, 108] on span "Export Menu" at bounding box center [944, 116] width 76 height 17
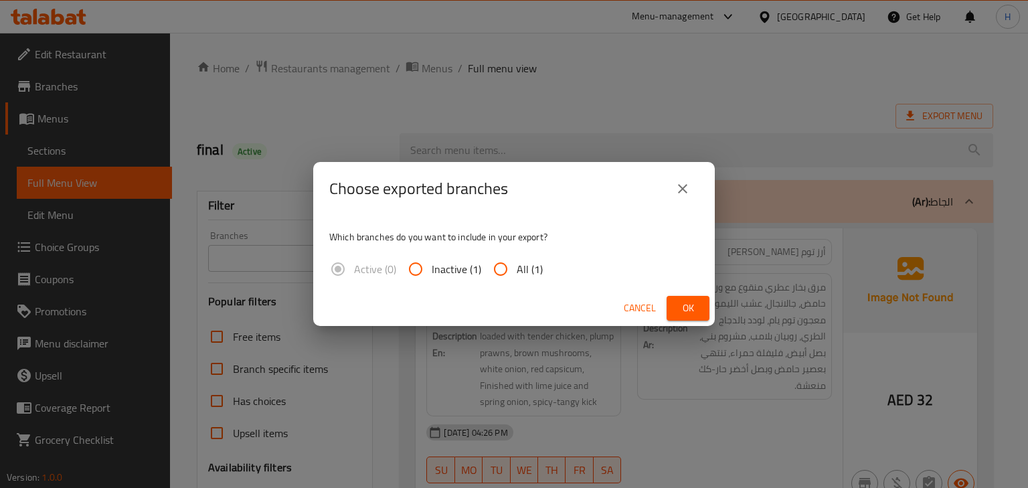
click at [531, 268] on span "All (1)" at bounding box center [530, 269] width 26 height 16
click at [517, 268] on input "All (1)" at bounding box center [501, 269] width 32 height 32
radio input "true"
click at [691, 311] on span "Ok" at bounding box center [687, 308] width 21 height 17
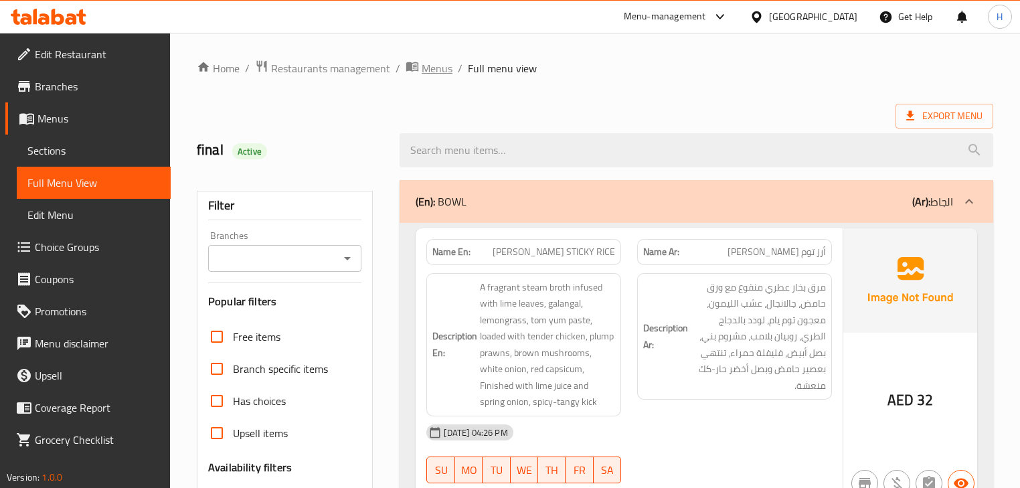
click at [426, 69] on span "Menus" at bounding box center [437, 68] width 31 height 16
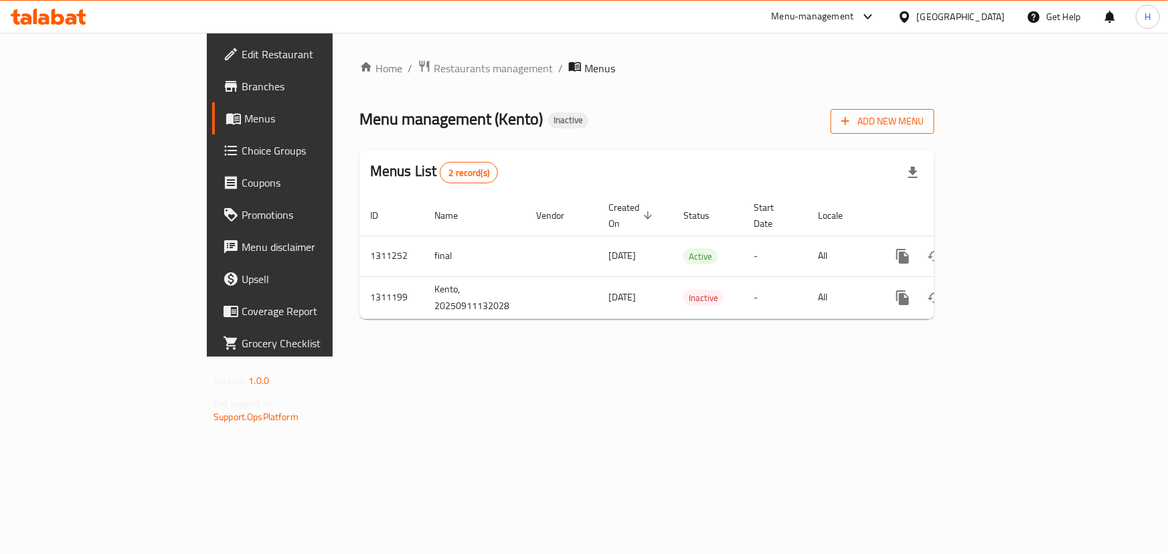
click at [924, 129] on span "Add New Menu" at bounding box center [882, 121] width 82 height 17
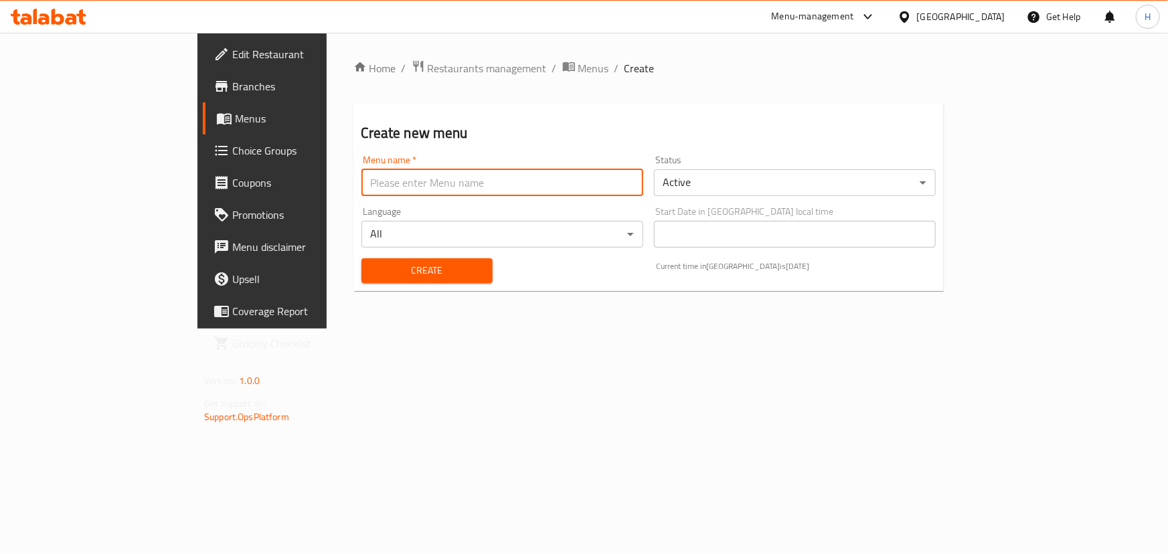
drag, startPoint x: 507, startPoint y: 171, endPoint x: 446, endPoint y: 199, distance: 66.5
click at [507, 171] on input "text" at bounding box center [502, 182] width 282 height 27
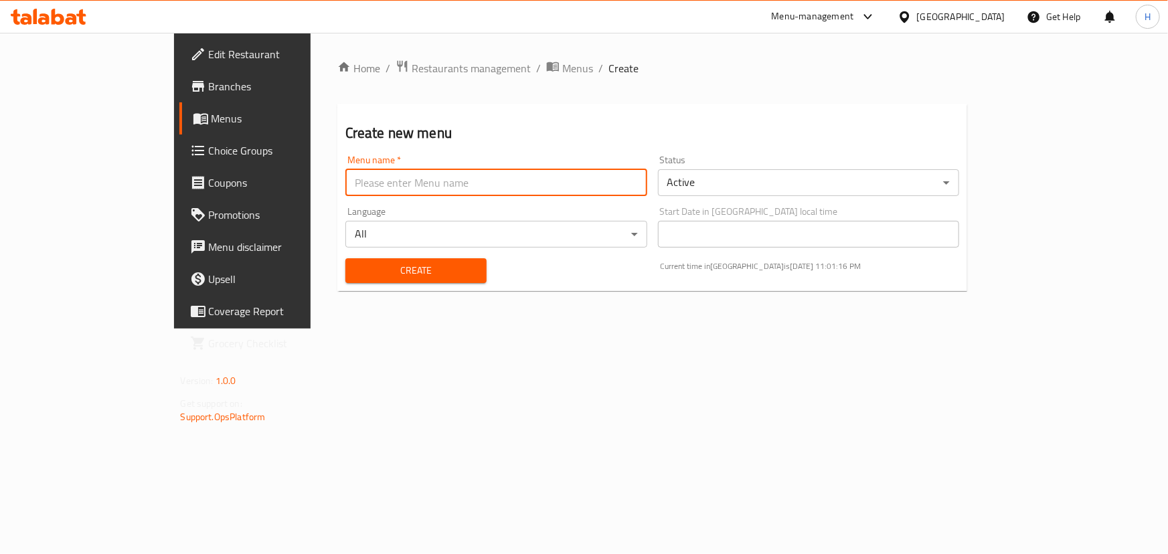
type input "Menu"
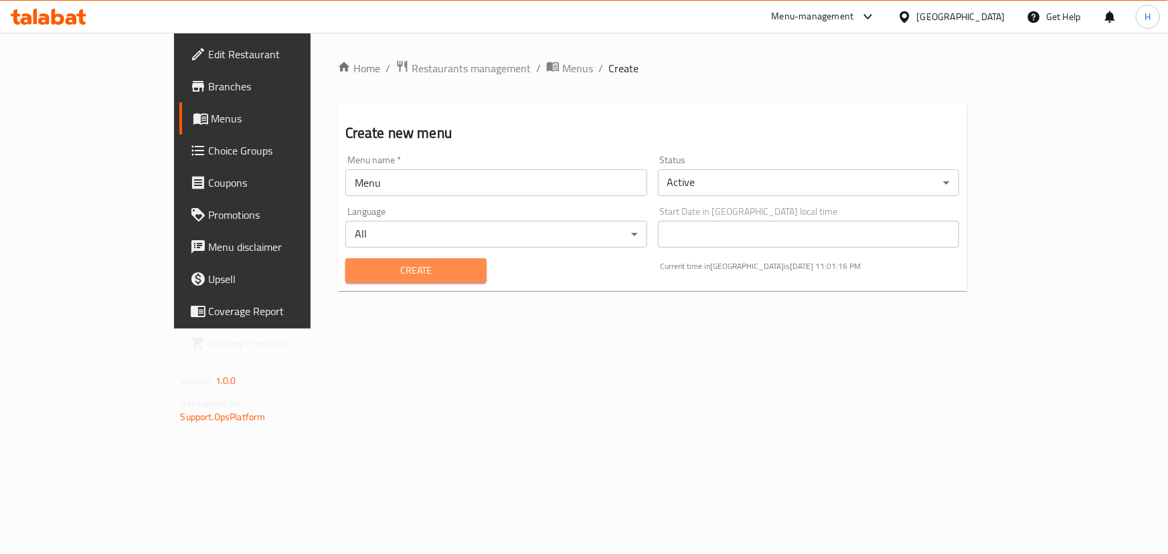
click at [356, 266] on span "Create" at bounding box center [416, 270] width 120 height 17
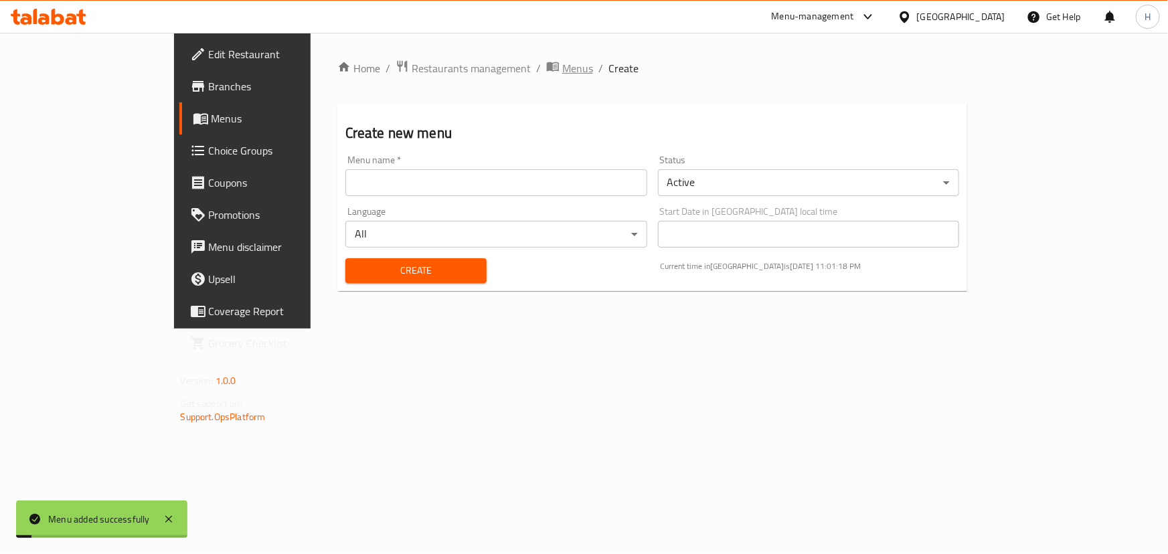
click at [562, 68] on span "Menus" at bounding box center [577, 68] width 31 height 16
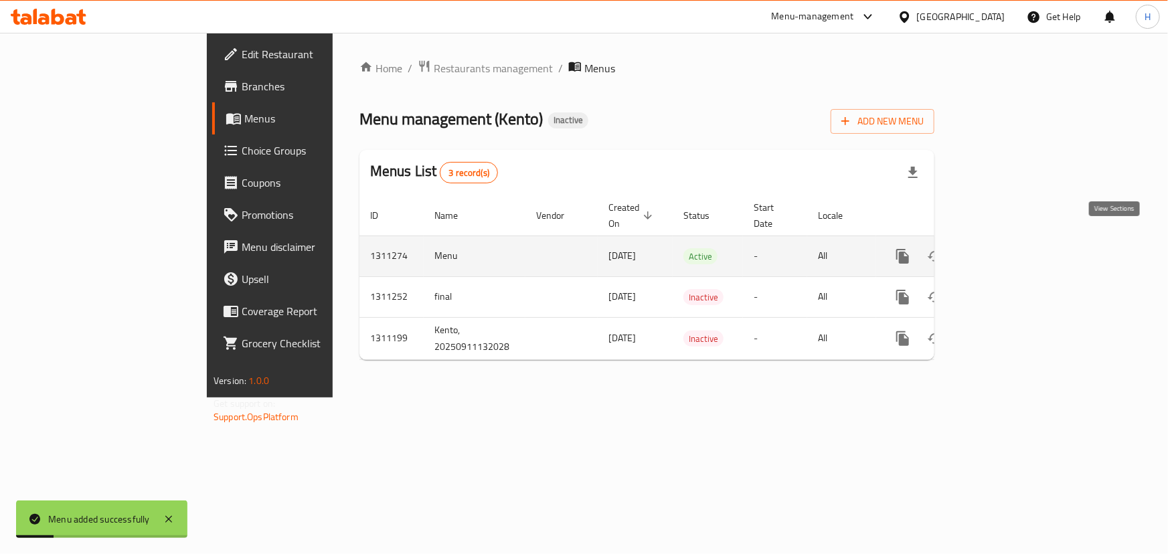
click at [1007, 248] on icon "enhanced table" at bounding box center [999, 256] width 16 height 16
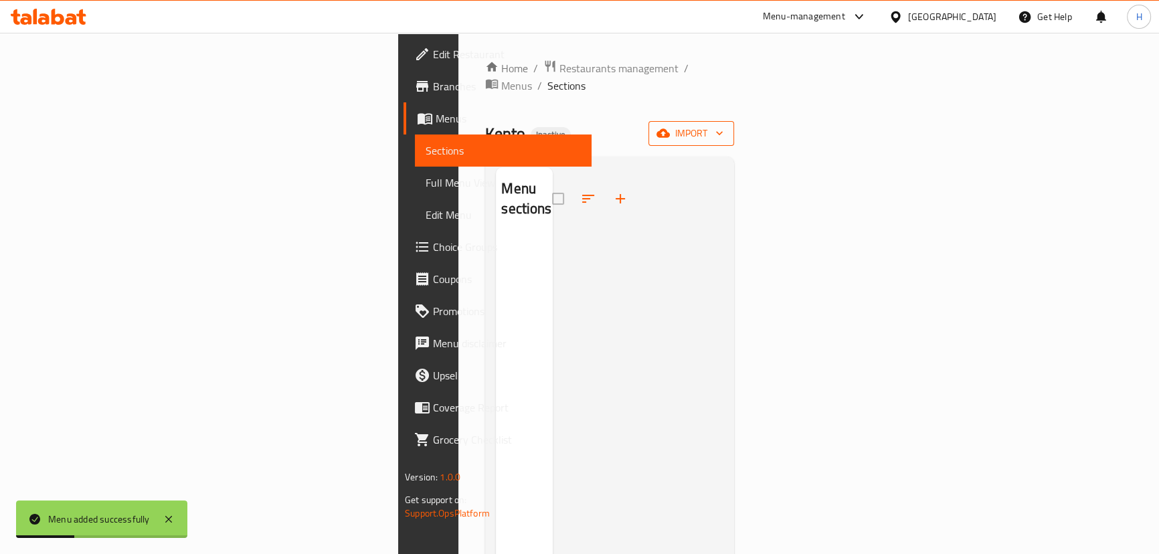
click at [734, 121] on button "import" at bounding box center [692, 133] width 86 height 25
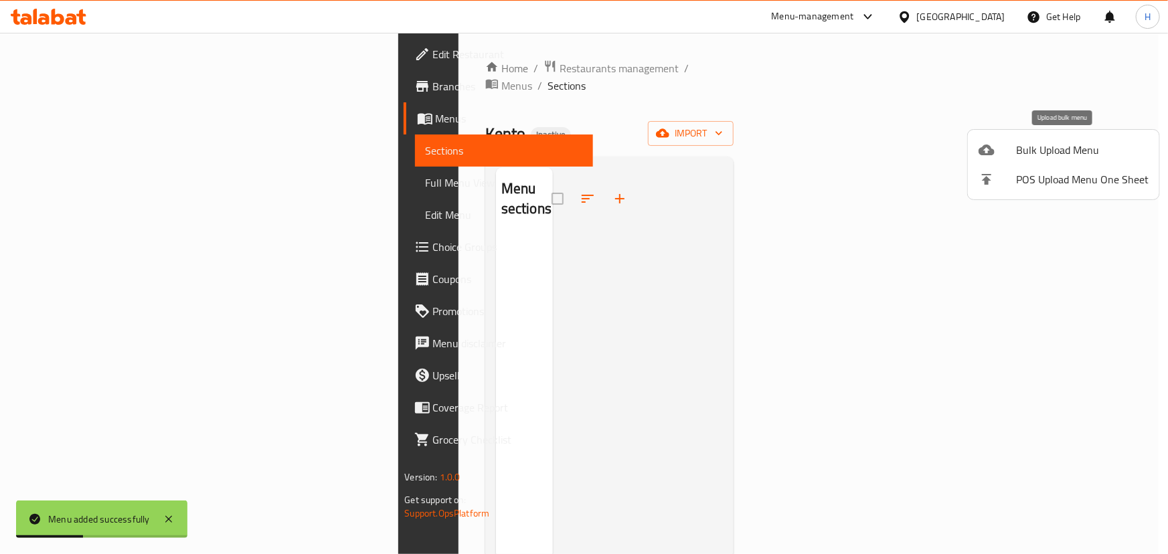
click at [1019, 157] on span "Bulk Upload Menu" at bounding box center [1082, 150] width 133 height 16
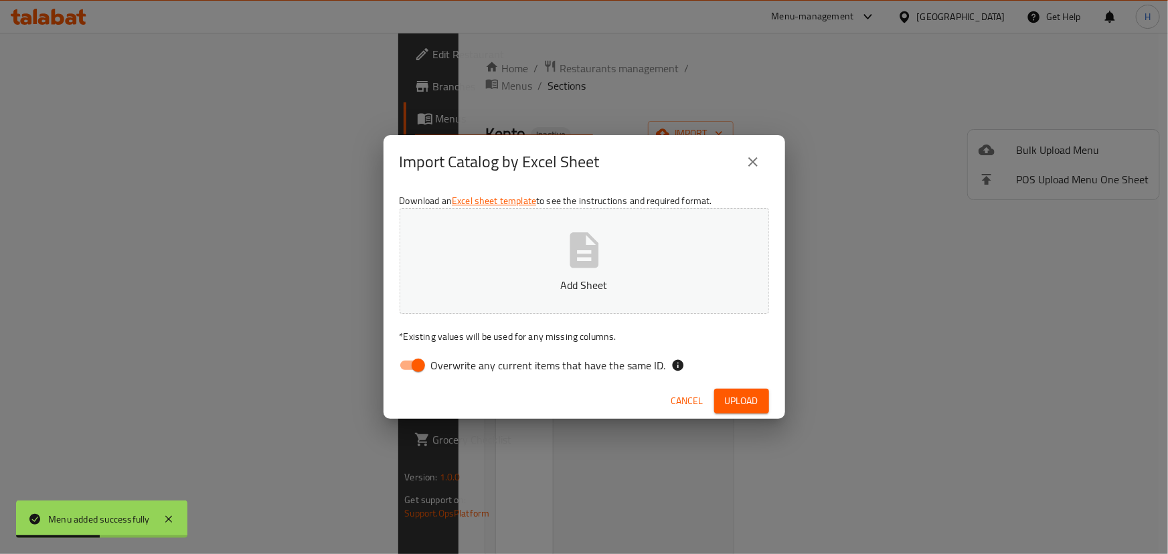
click at [510, 359] on span "Overwrite any current items that have the same ID." at bounding box center [548, 365] width 235 height 16
click at [457, 359] on input "Overwrite any current items that have the same ID." at bounding box center [418, 365] width 76 height 25
checkbox input "false"
click at [737, 395] on span "Upload" at bounding box center [741, 401] width 33 height 17
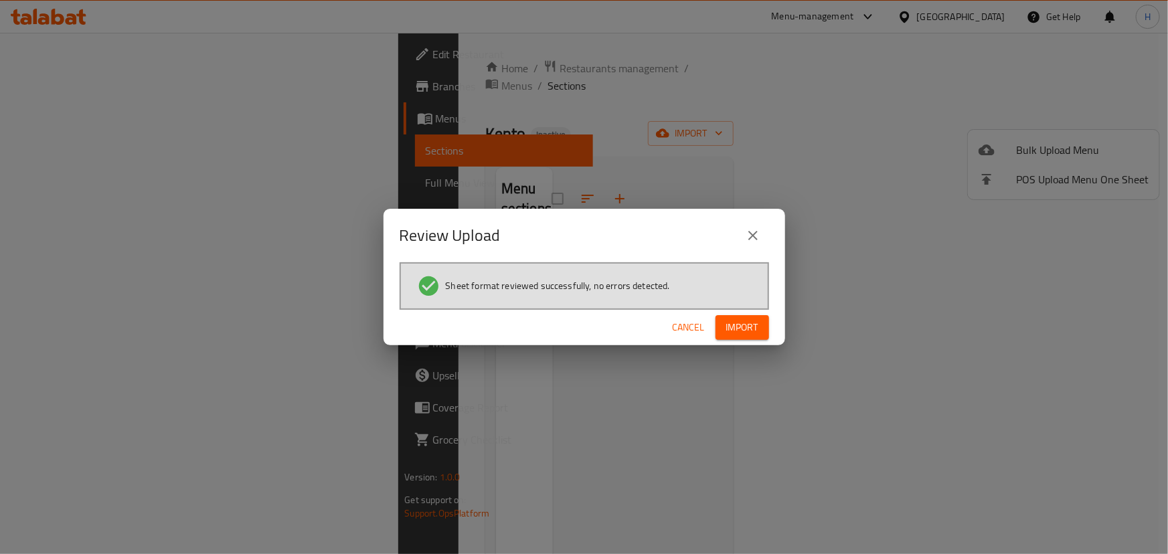
click at [744, 315] on button "Import" at bounding box center [743, 327] width 54 height 25
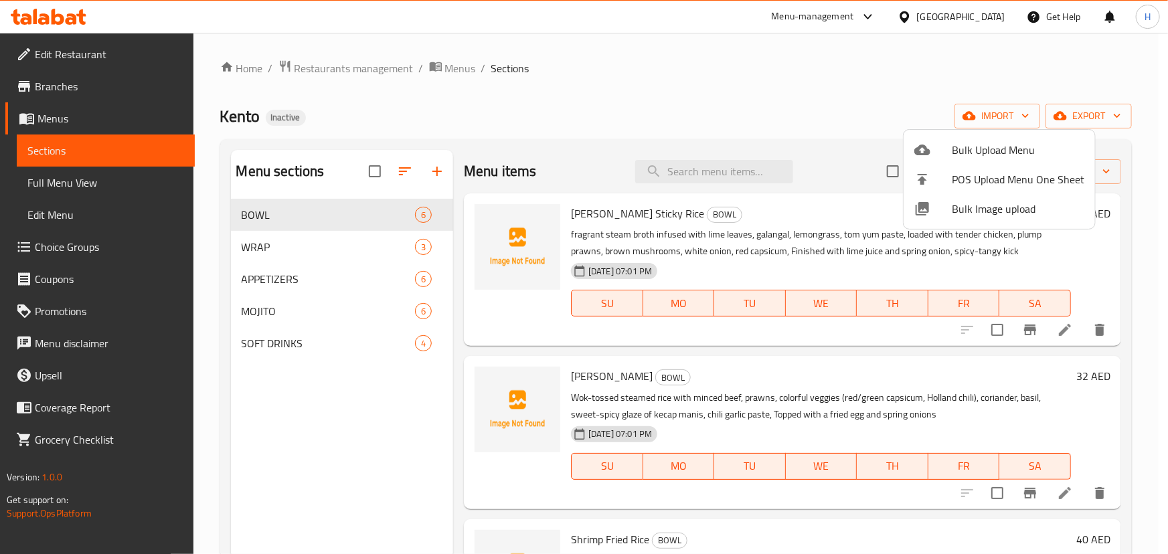
click at [619, 86] on div at bounding box center [584, 277] width 1168 height 554
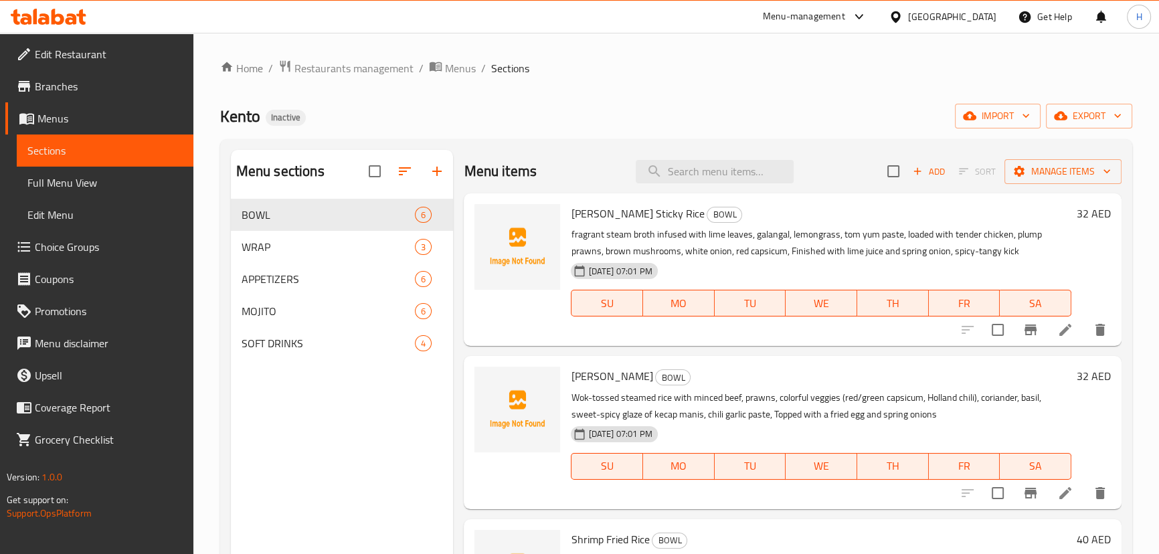
click at [63, 188] on span "Full Menu View" at bounding box center [104, 183] width 155 height 16
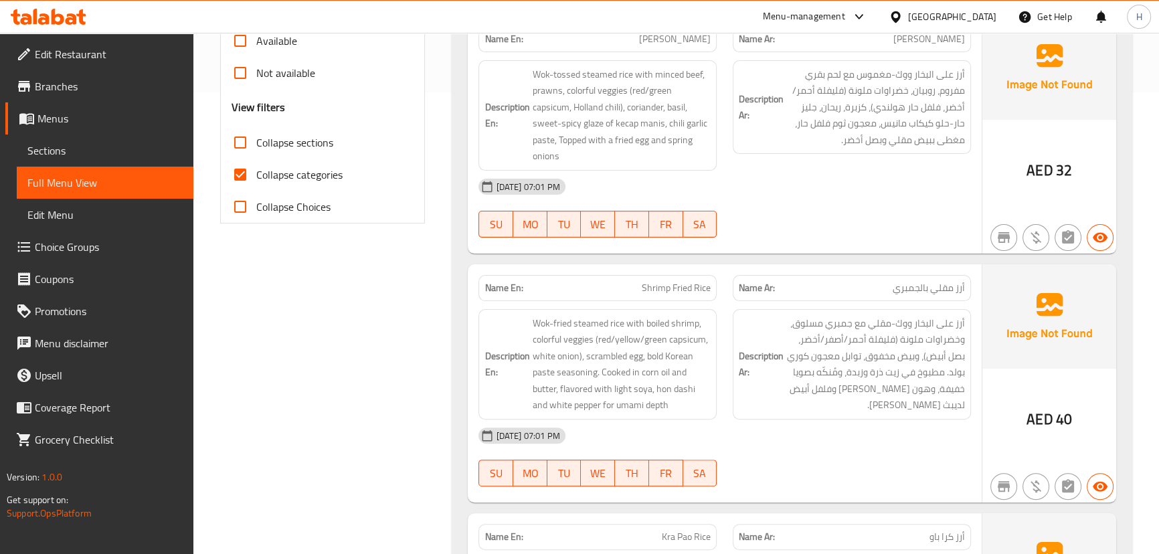
scroll to position [548, 0]
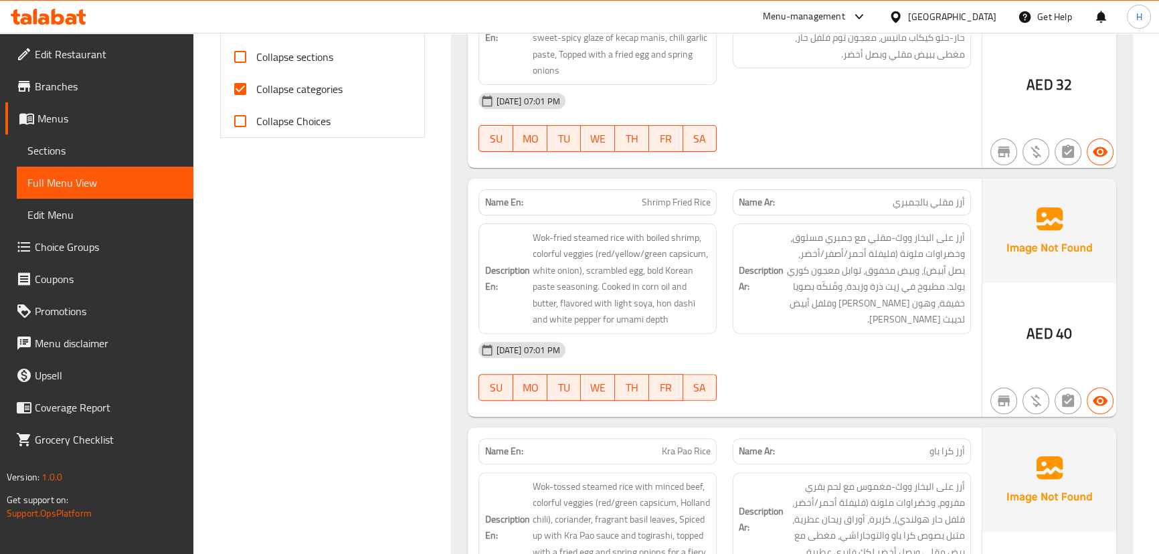
click at [238, 82] on input "Collapse categories" at bounding box center [240, 89] width 32 height 32
checkbox input "false"
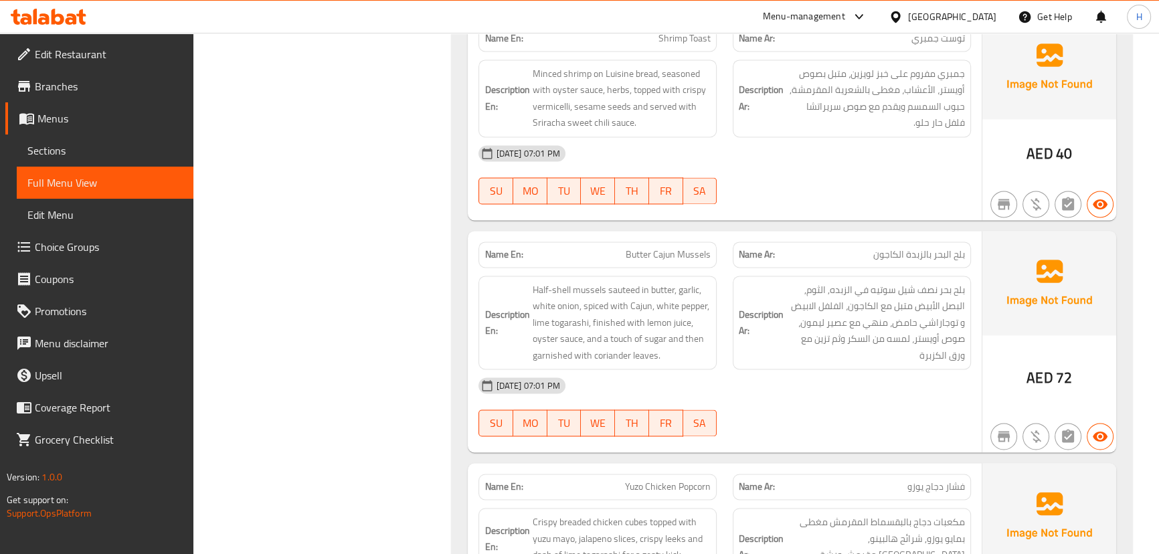
scroll to position [2174, 0]
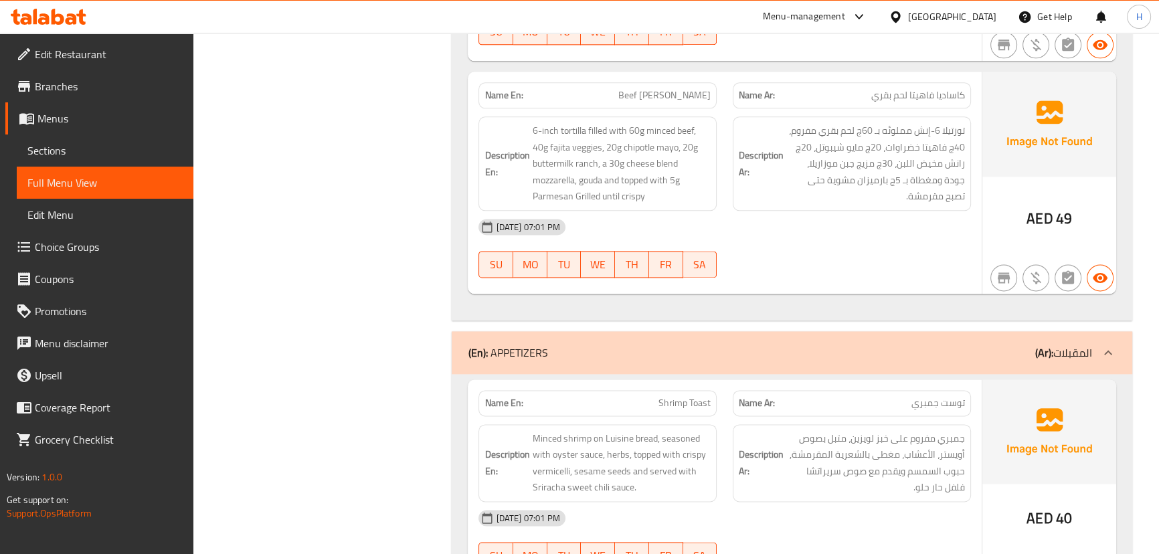
click at [76, 161] on link "Sections" at bounding box center [105, 151] width 177 height 32
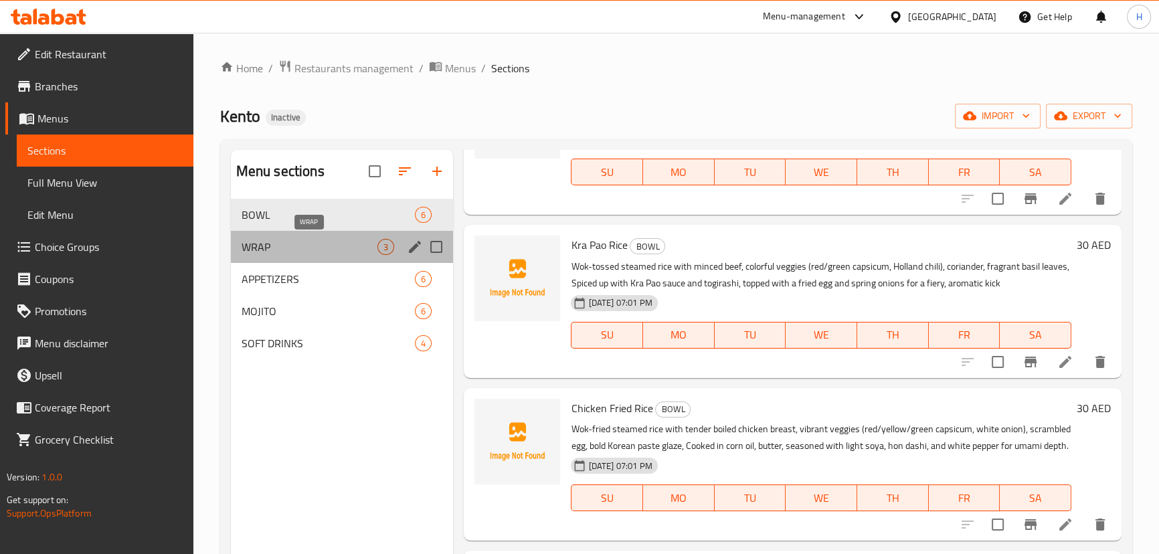
click at [254, 247] on span "WRAP" at bounding box center [310, 247] width 137 height 16
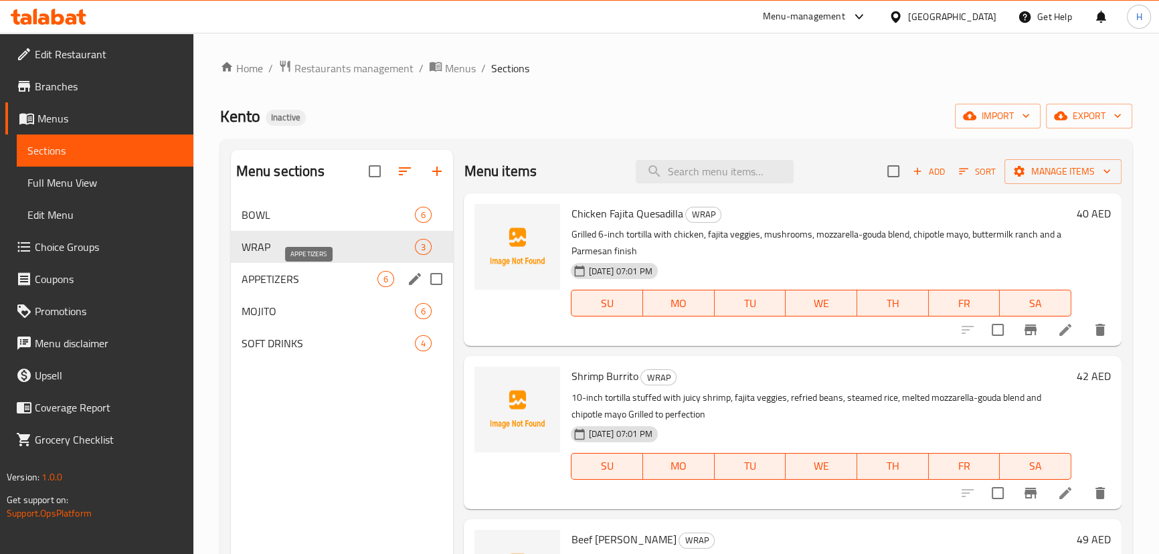
click at [258, 276] on span "APPETIZERS" at bounding box center [310, 279] width 137 height 16
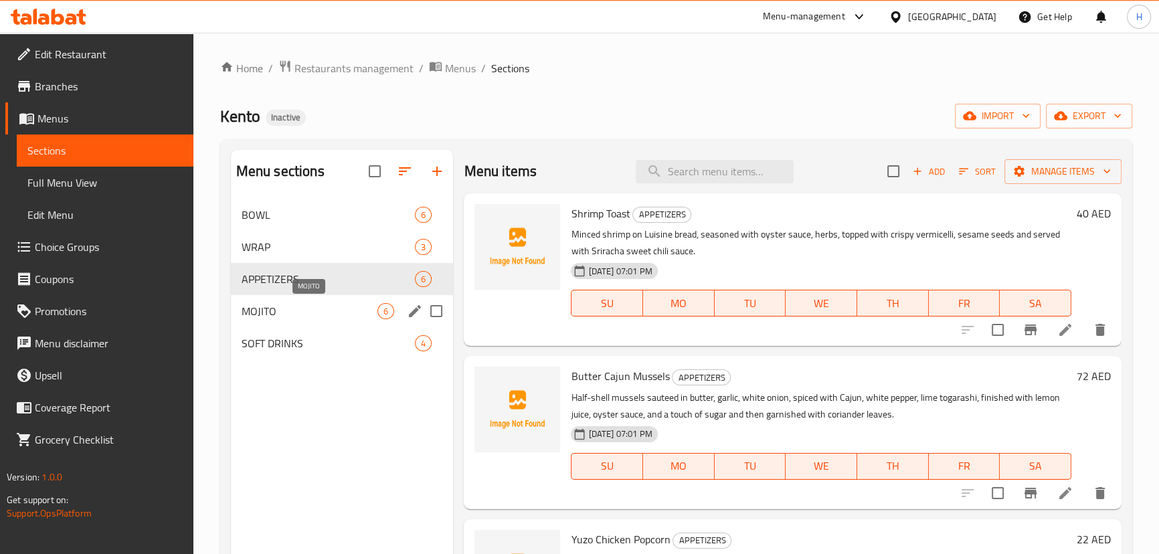
click at [246, 309] on span "MOJITO" at bounding box center [310, 311] width 137 height 16
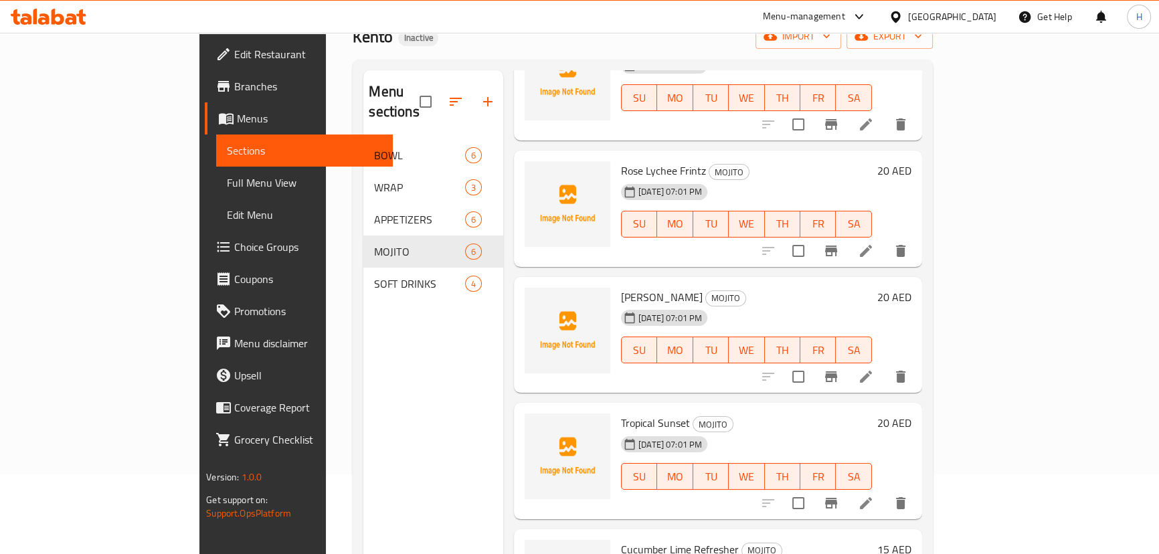
scroll to position [187, 0]
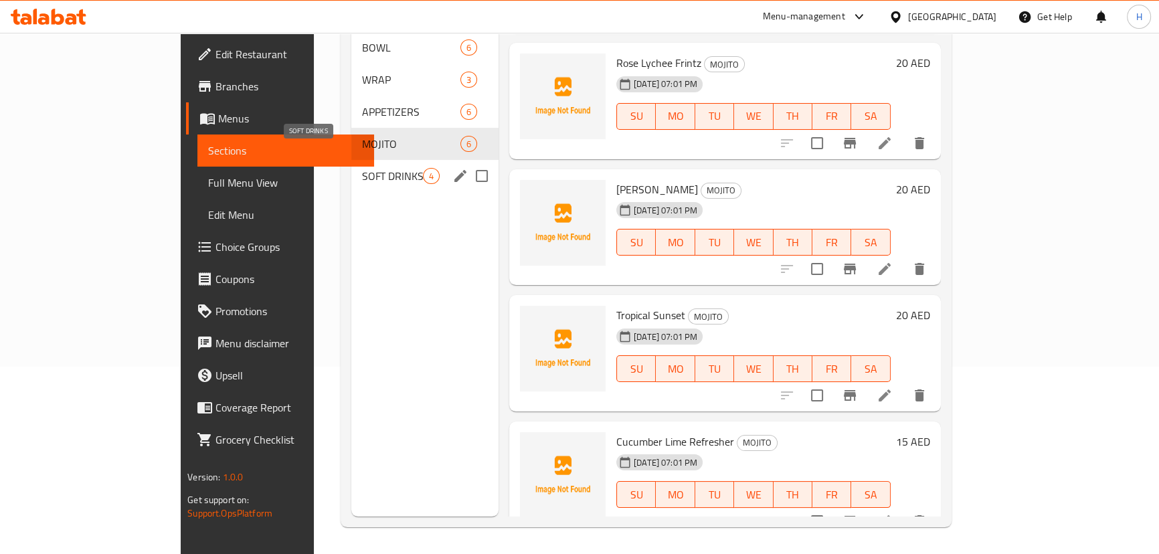
click at [362, 168] on span "SOFT DRINKS" at bounding box center [392, 176] width 61 height 16
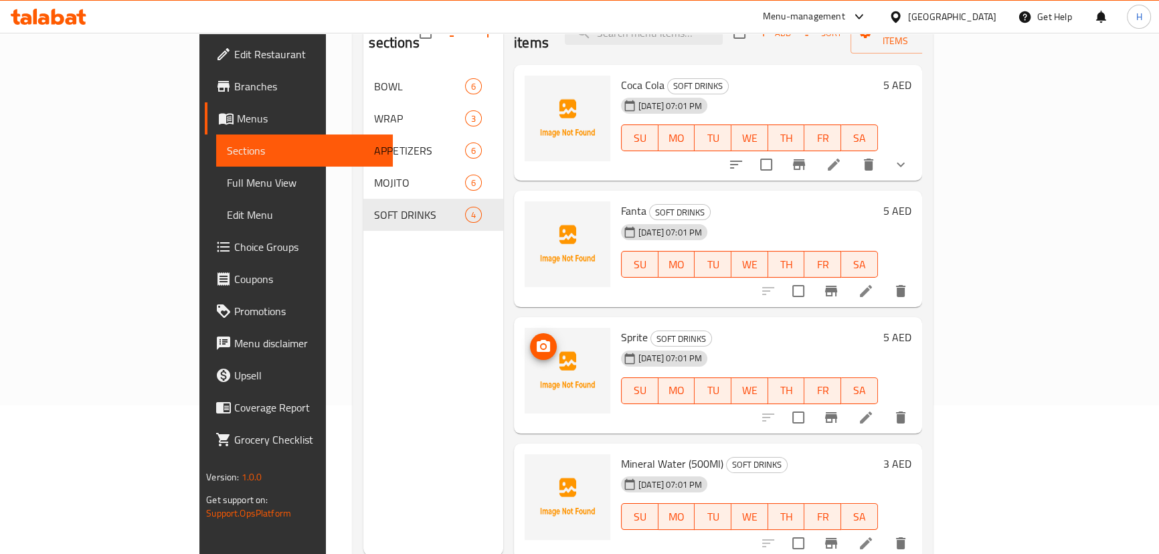
scroll to position [127, 0]
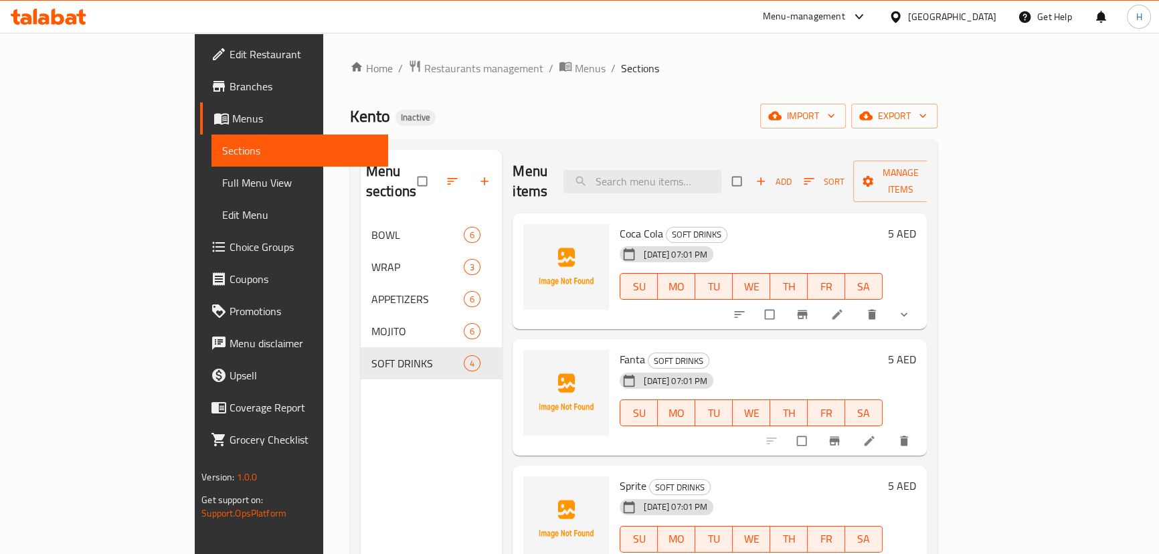
drag, startPoint x: 80, startPoint y: 191, endPoint x: 205, endPoint y: 1, distance: 227.1
click at [222, 189] on span "Full Menu View" at bounding box center [299, 183] width 155 height 16
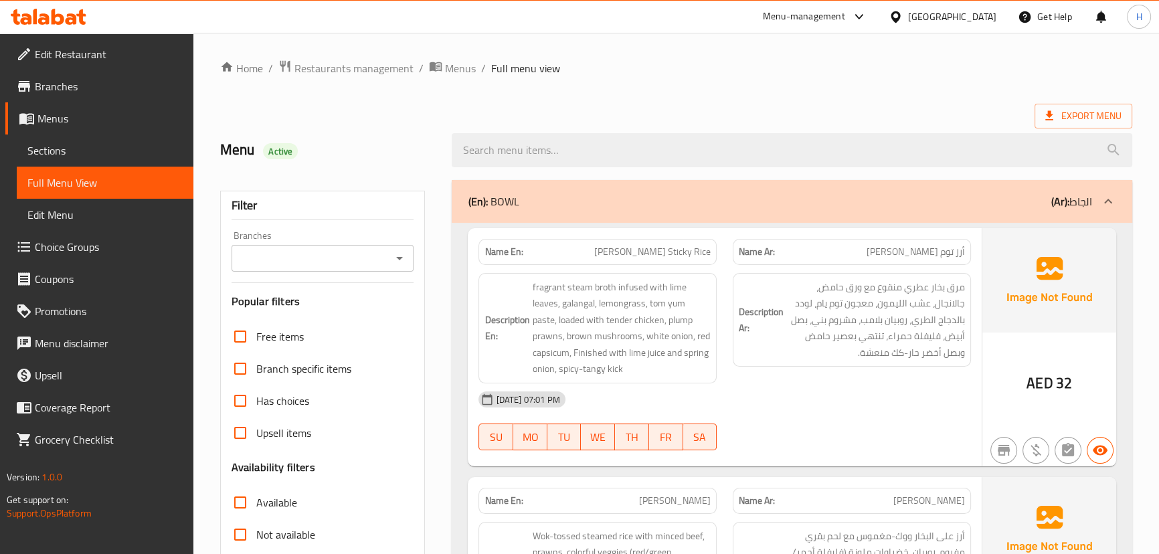
click at [742, 379] on div "Description Ar: مرق بخار عطري منقوع مع ورق حامض، جالانجال، عشب الليمون، معجون ت…" at bounding box center [852, 328] width 254 height 127
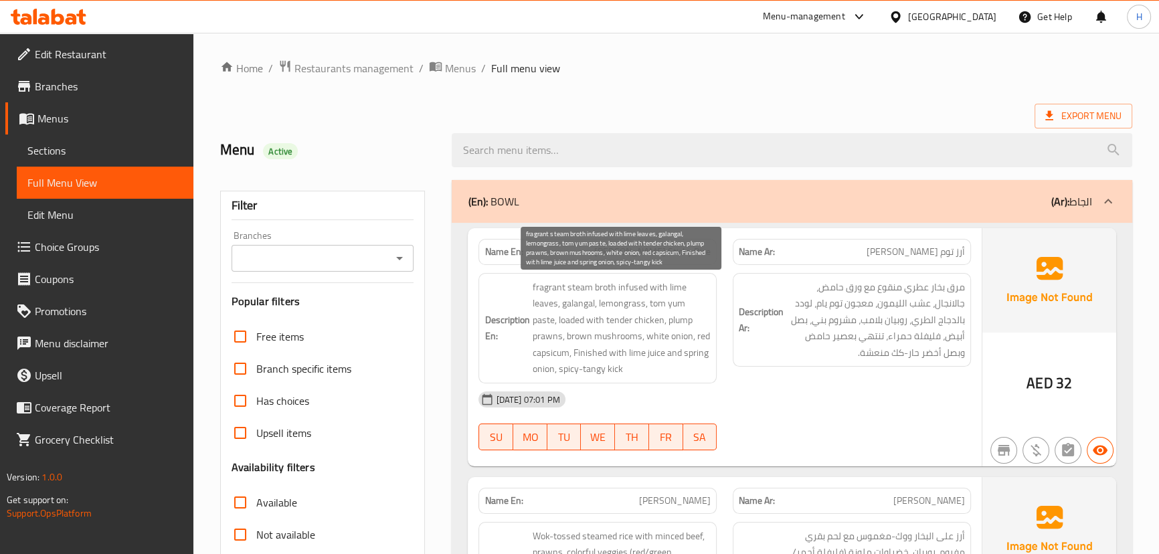
scroll to position [722, 0]
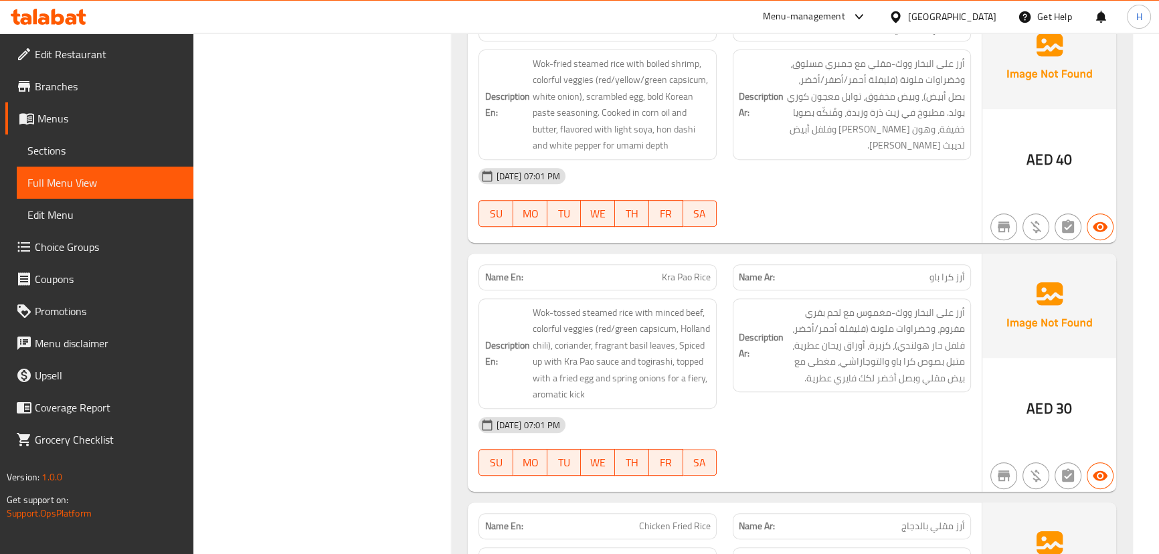
click at [692, 274] on span "Kra Pao Rice" at bounding box center [686, 277] width 49 height 14
copy span "Kra Pao Rice"
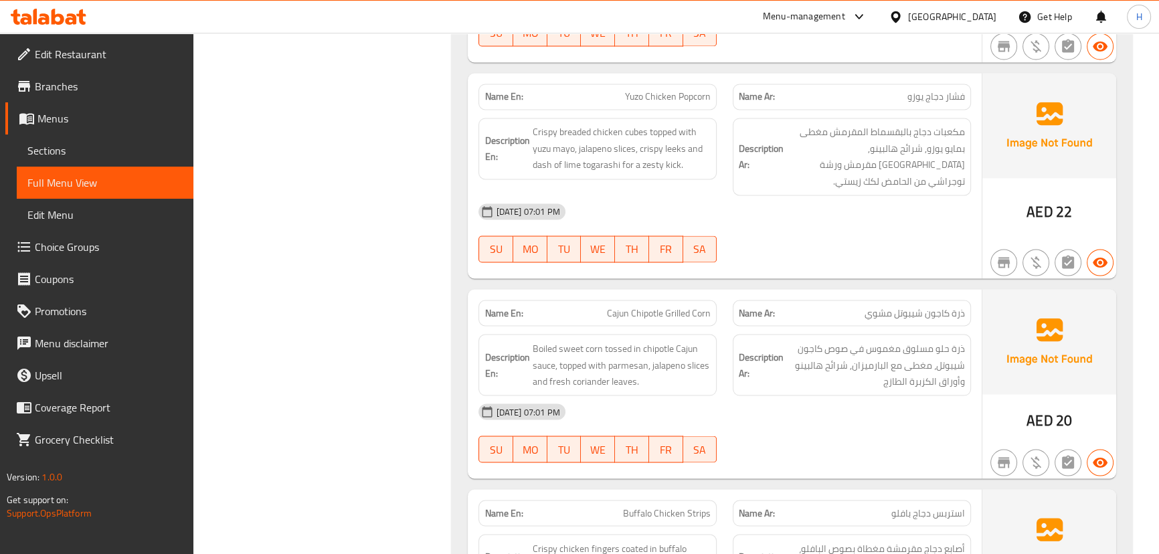
click at [629, 306] on span "Cajun Chipotle Grilled Corn" at bounding box center [659, 313] width 104 height 14
copy span "Cajun Chipotle Grilled Corn"
click at [85, 64] on link "Edit Restaurant" at bounding box center [99, 54] width 188 height 32
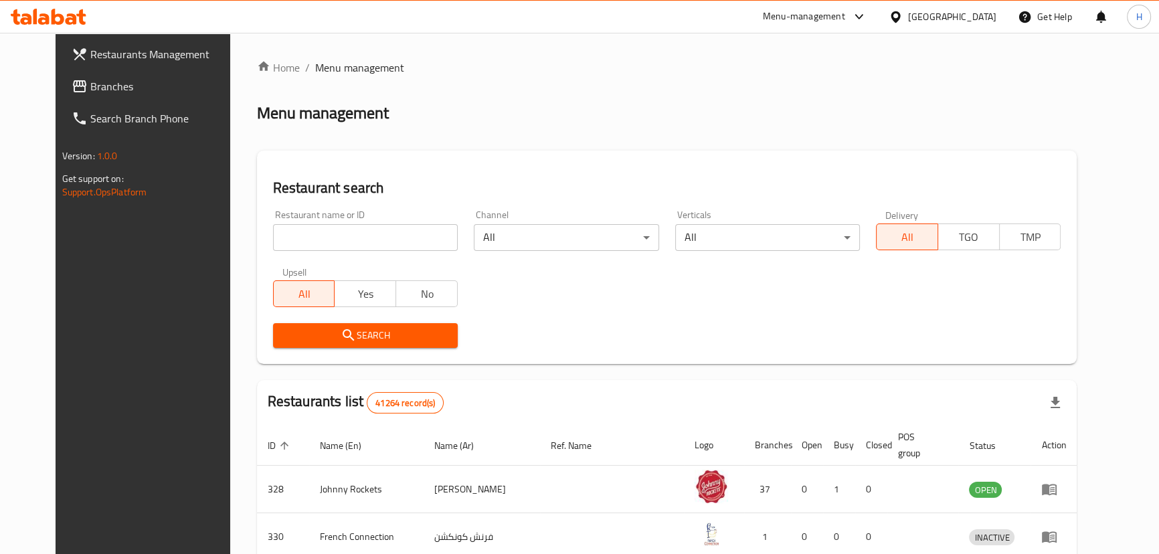
click at [90, 82] on span "Branches" at bounding box center [164, 86] width 148 height 16
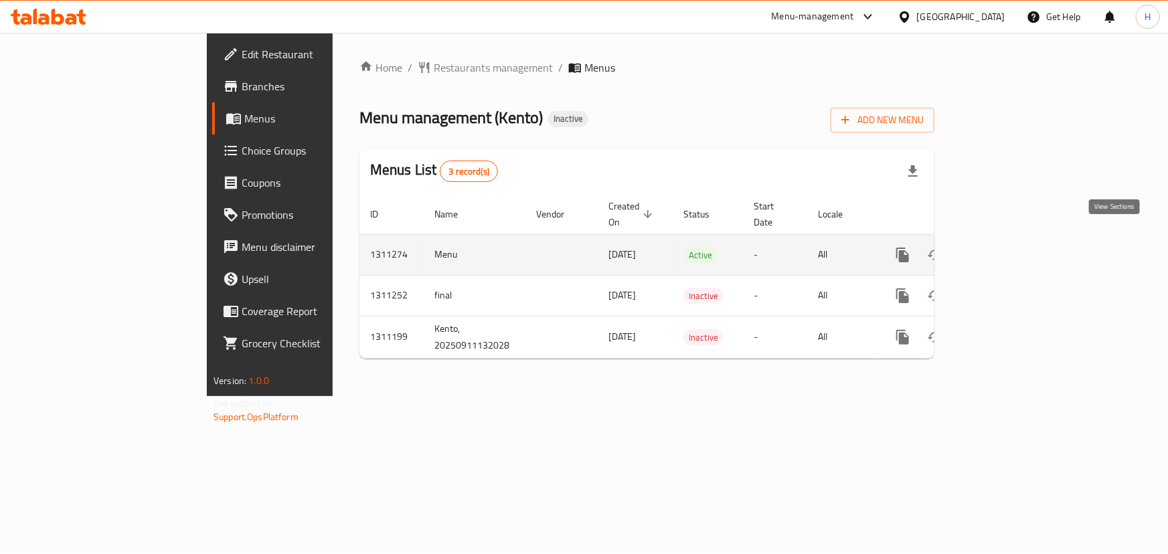
click at [1015, 239] on link "enhanced table" at bounding box center [999, 255] width 32 height 32
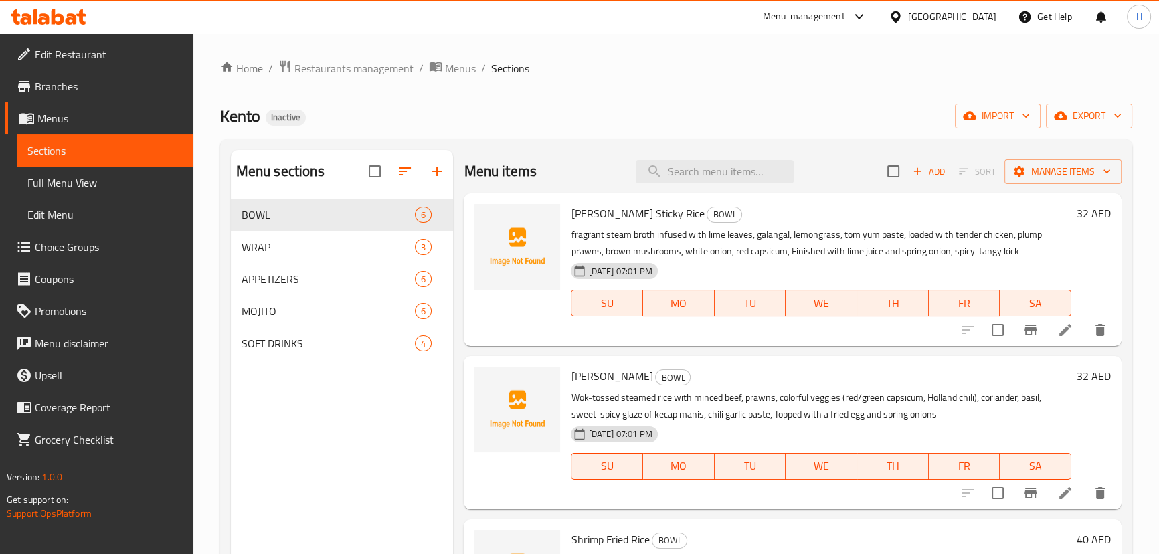
click at [401, 425] on div "Menu sections BOWL 6 WRAP 3 APPETIZERS 6 MOJITO 6 SOFT DRINKS 4" at bounding box center [342, 427] width 223 height 554
click at [870, 106] on div "Kento Inactive import export" at bounding box center [676, 116] width 912 height 25
click at [1074, 108] on span "export" at bounding box center [1089, 116] width 65 height 17
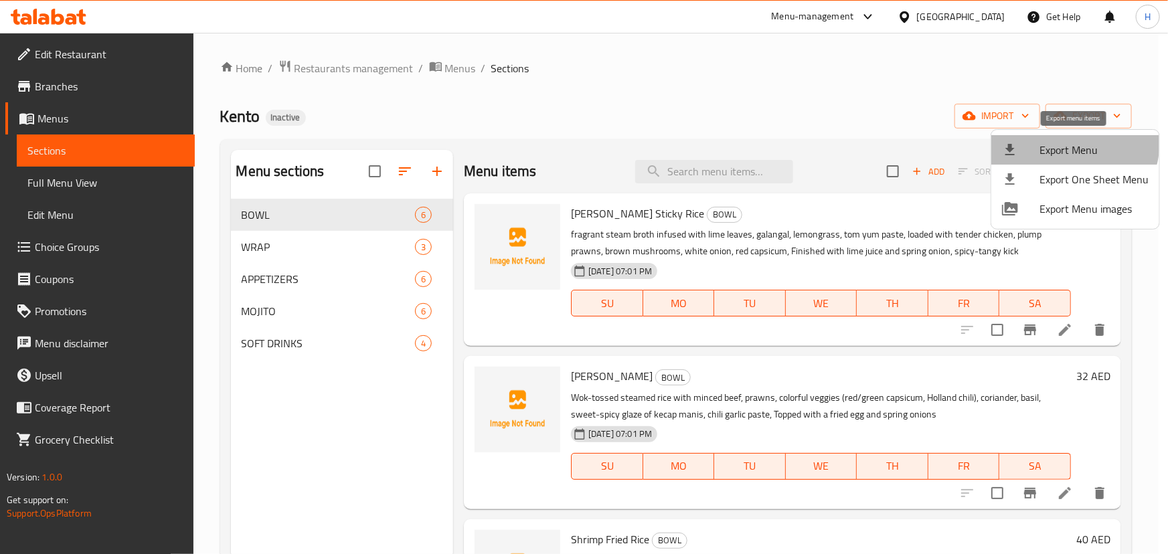
click at [1071, 143] on span "Export Menu" at bounding box center [1094, 150] width 109 height 16
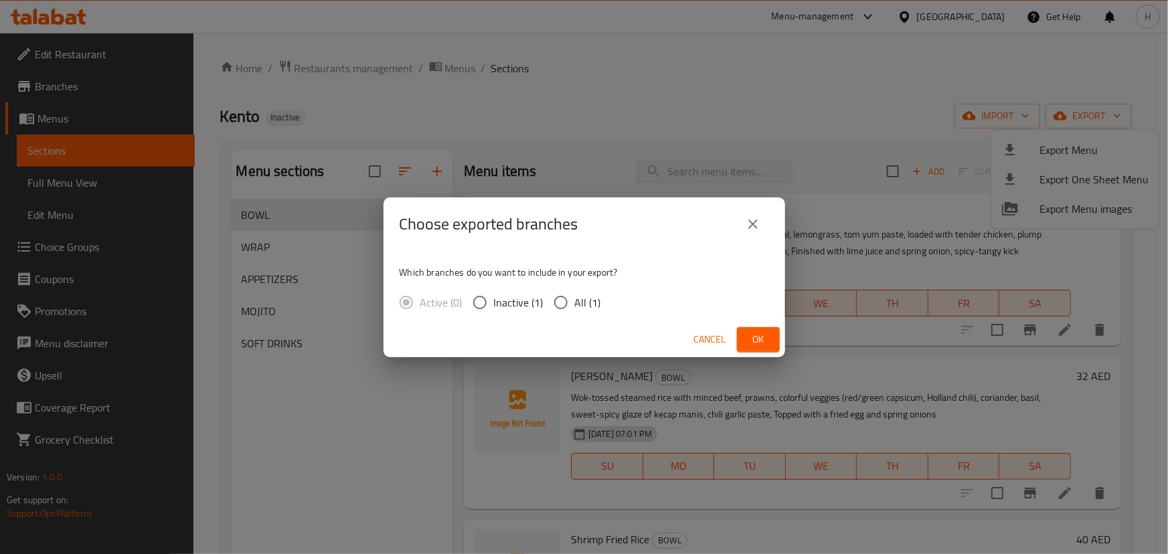
click at [584, 299] on span "All (1)" at bounding box center [588, 303] width 26 height 16
click at [575, 299] on input "All (1)" at bounding box center [561, 303] width 28 height 28
radio input "true"
click at [764, 332] on span "Ok" at bounding box center [758, 339] width 21 height 17
